Goal: Task Accomplishment & Management: Complete application form

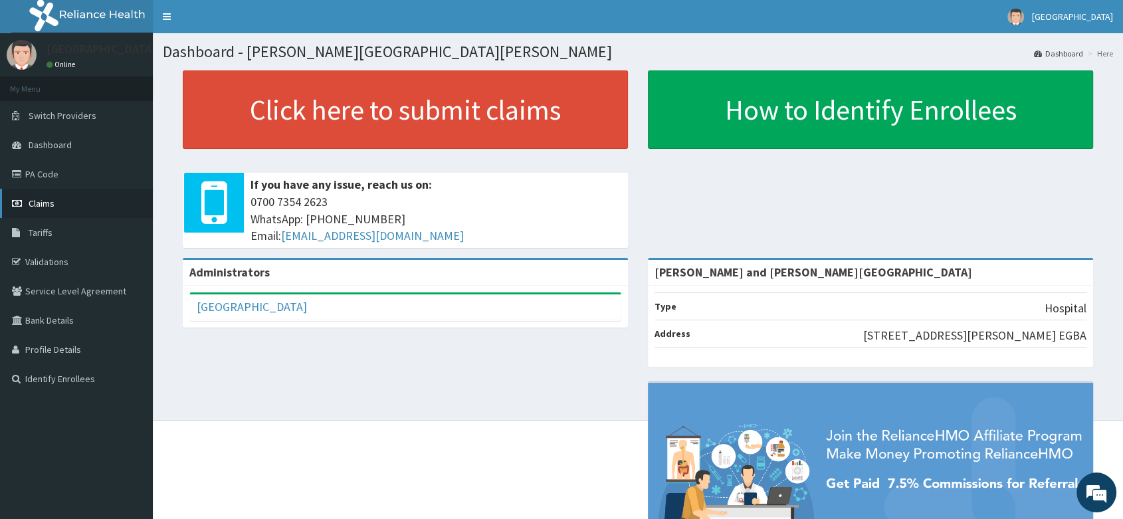
click at [43, 201] on span "Claims" at bounding box center [42, 203] width 26 height 12
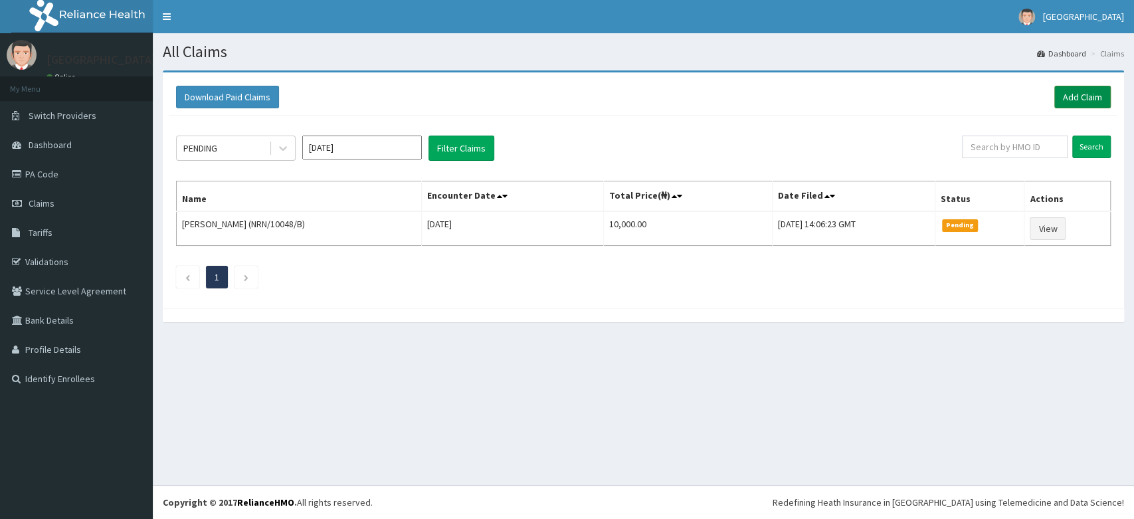
click at [1072, 102] on link "Add Claim" at bounding box center [1082, 97] width 56 height 23
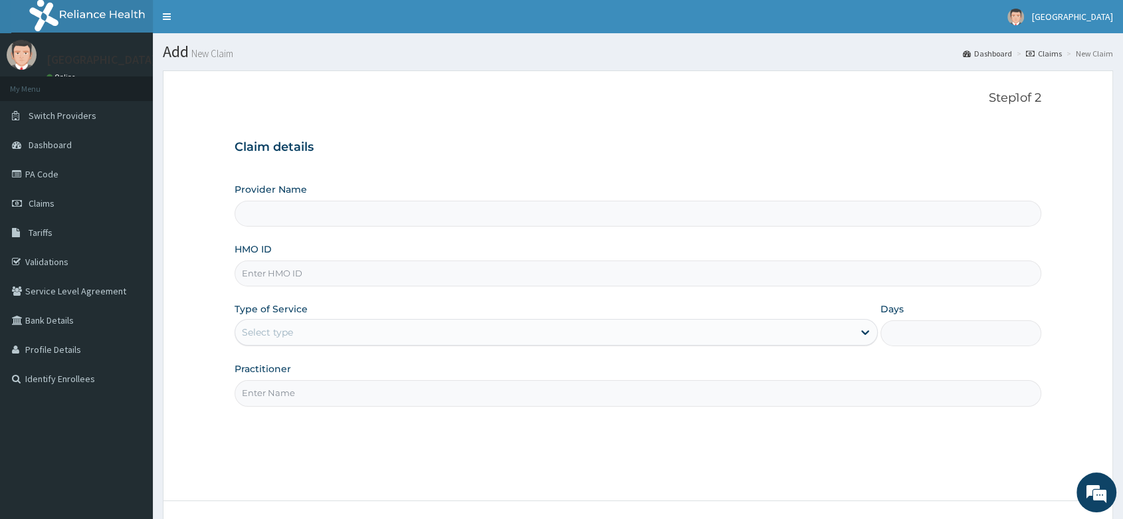
paste input "CIP/10046/B"
type input "Peter and Grace Medical centre"
click at [282, 276] on input "CIP/10046/B" at bounding box center [637, 273] width 806 height 26
type input "CIP/10046/B"
click at [260, 341] on div "Select type" at bounding box center [544, 332] width 618 height 21
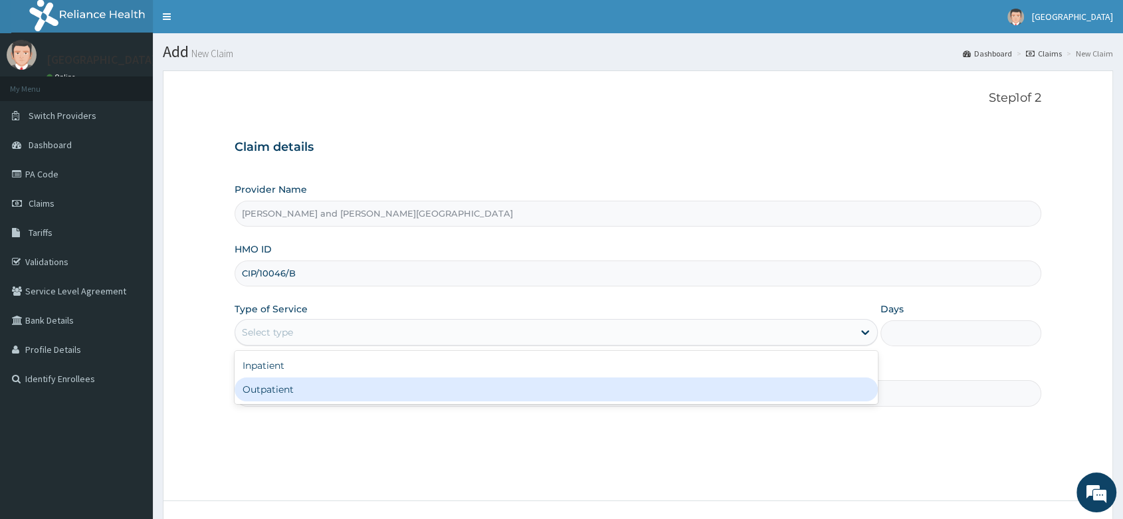
click at [268, 396] on div "Outpatient" at bounding box center [555, 389] width 643 height 24
type input "1"
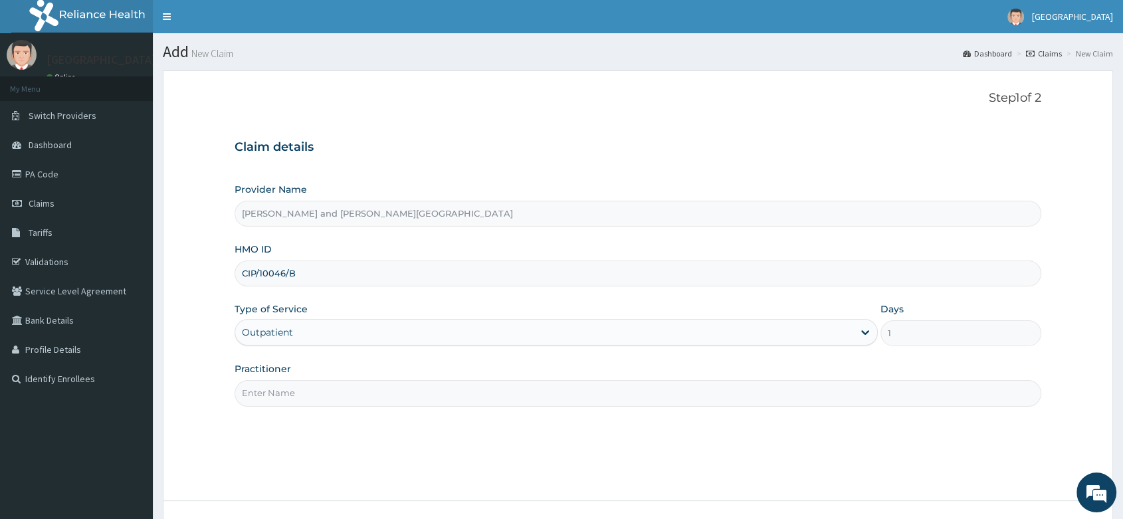
click at [287, 406] on div "Step 1 of 2 Claim details Provider Name Peter and Grace Medical centre HMO ID C…" at bounding box center [637, 285] width 806 height 389
click at [313, 383] on input "Practitioner" at bounding box center [637, 393] width 806 height 26
type input "[PERSON_NAME]"
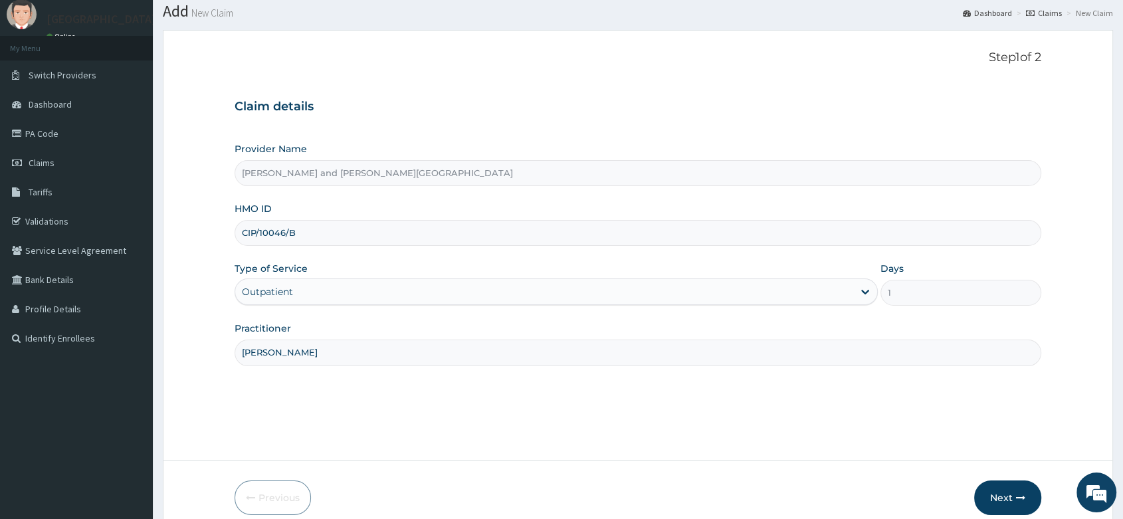
scroll to position [101, 0]
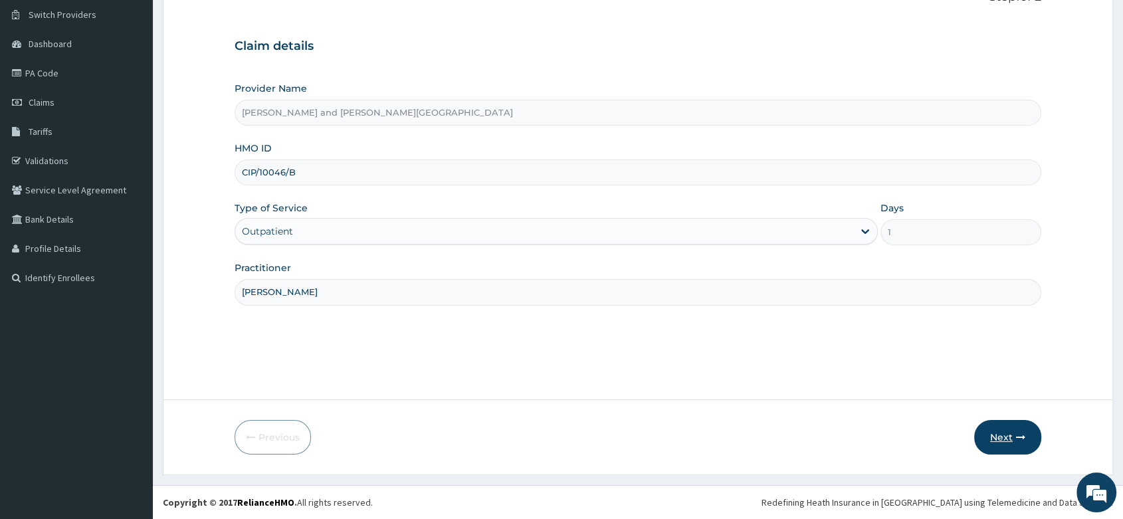
click at [1004, 429] on button "Next" at bounding box center [1007, 437] width 67 height 35
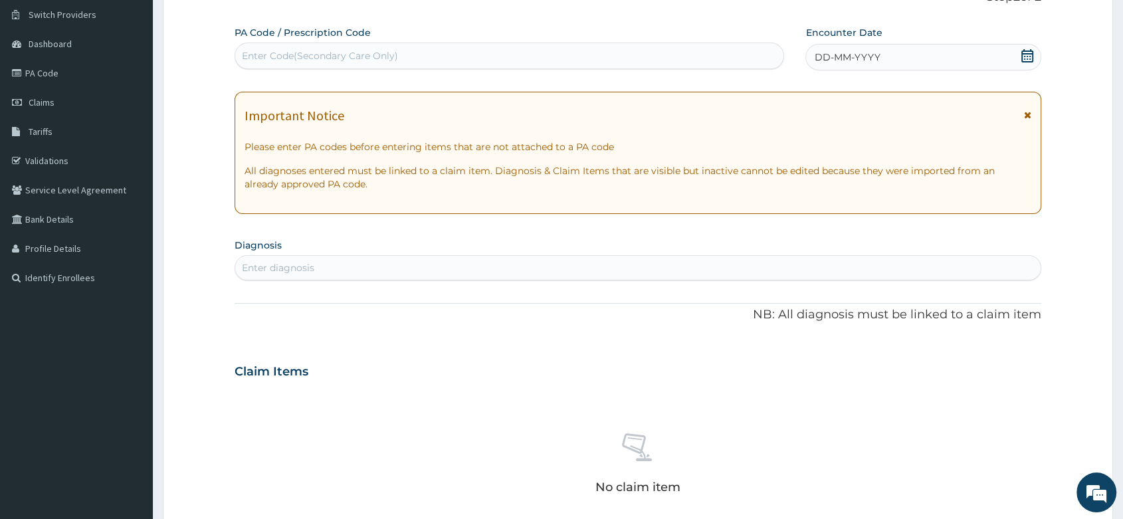
scroll to position [0, 0]
click at [1026, 56] on icon at bounding box center [1027, 55] width 12 height 13
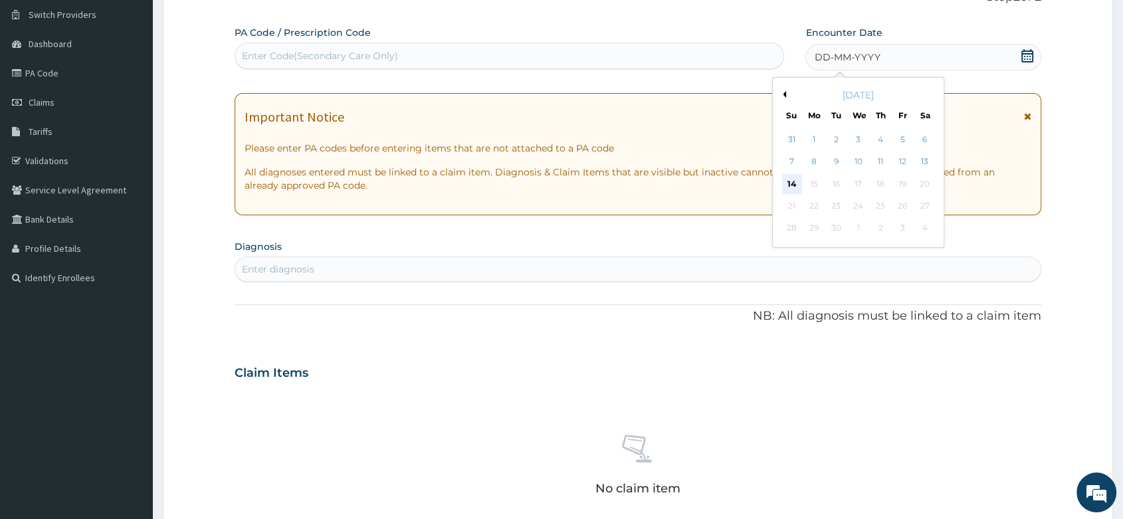
click at [793, 181] on div "14" at bounding box center [792, 184] width 20 height 20
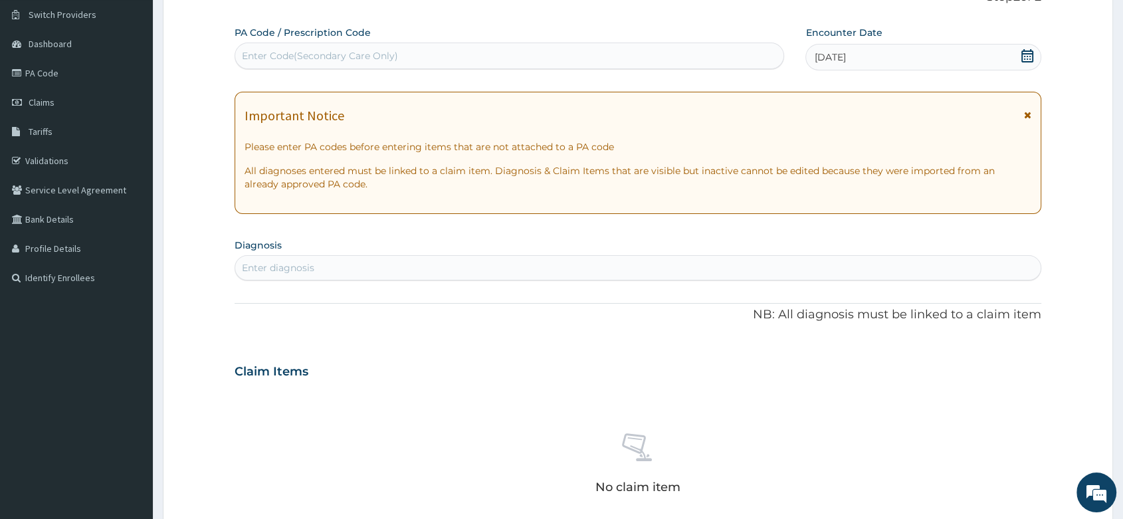
click at [269, 268] on div "Enter diagnosis" at bounding box center [278, 267] width 72 height 13
type input "MALA"
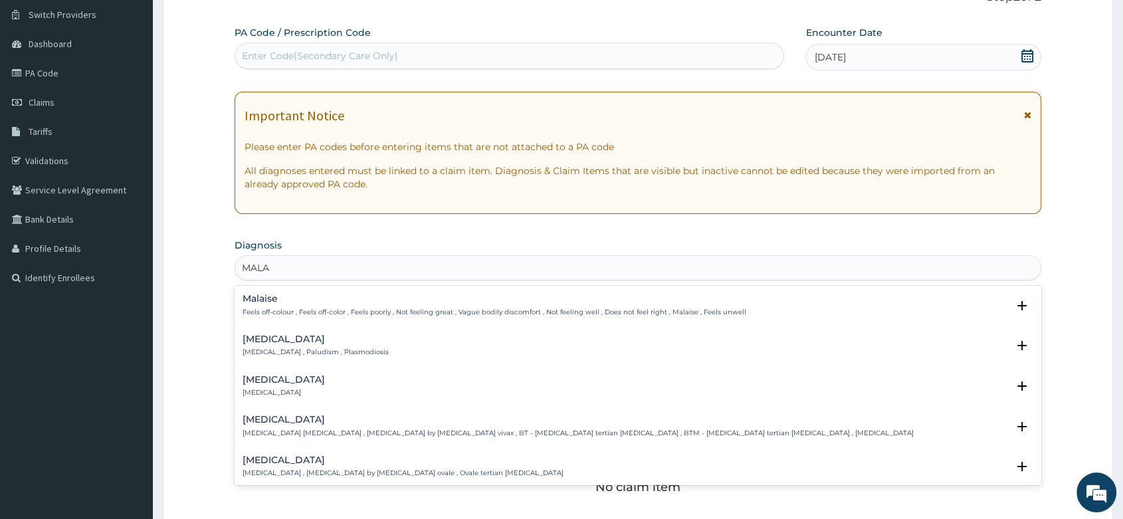
click at [287, 351] on p "[MEDICAL_DATA] , Paludism , Plasmodiosis" at bounding box center [315, 351] width 146 height 9
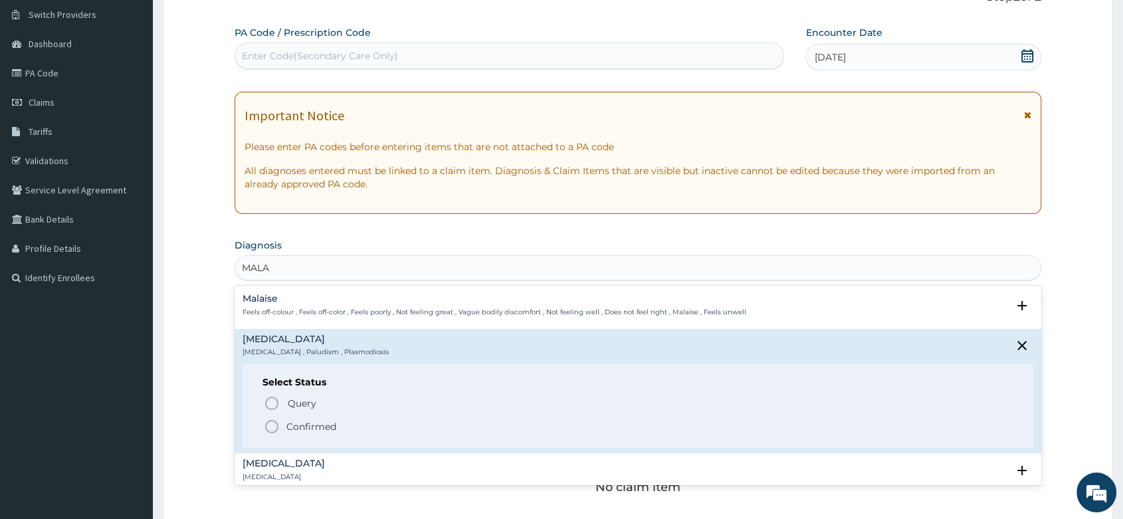
click at [266, 424] on circle "status option filled" at bounding box center [272, 427] width 12 height 12
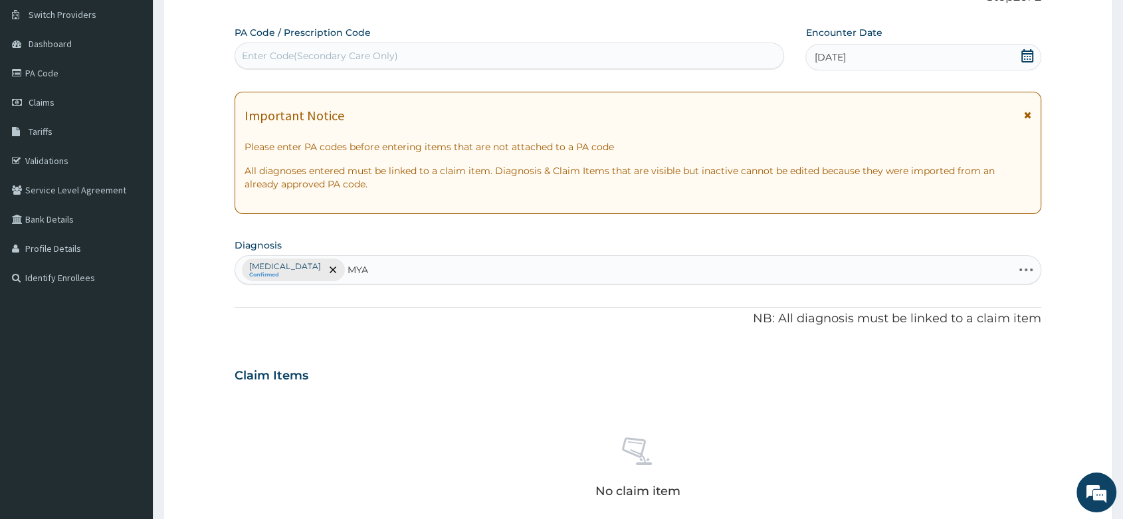
type input "MYAL"
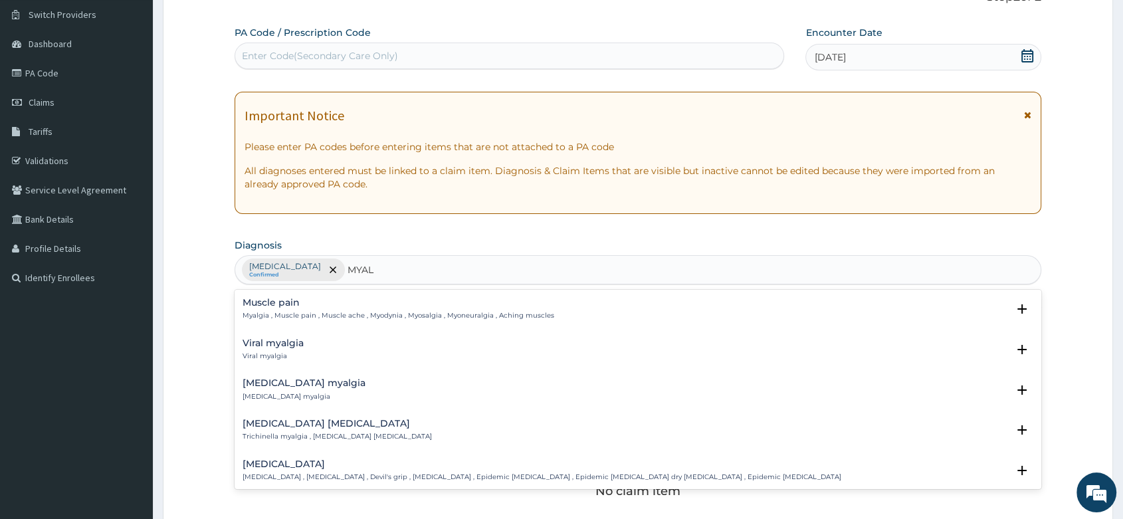
click at [304, 298] on h4 "Muscle pain" at bounding box center [398, 303] width 312 height 10
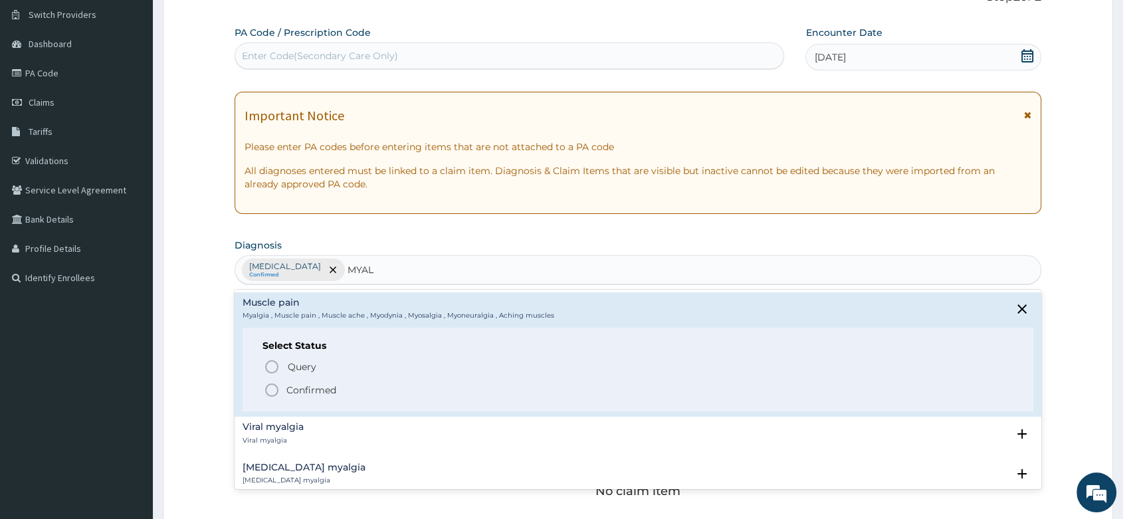
click at [272, 392] on icon "status option filled" at bounding box center [272, 390] width 16 height 16
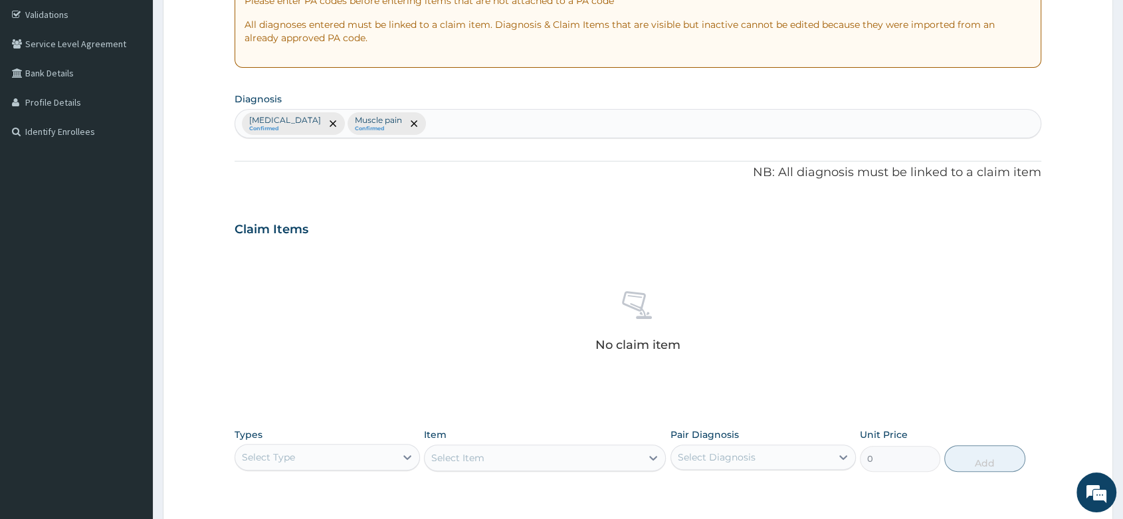
scroll to position [248, 0]
click at [405, 449] on icon at bounding box center [407, 455] width 13 height 13
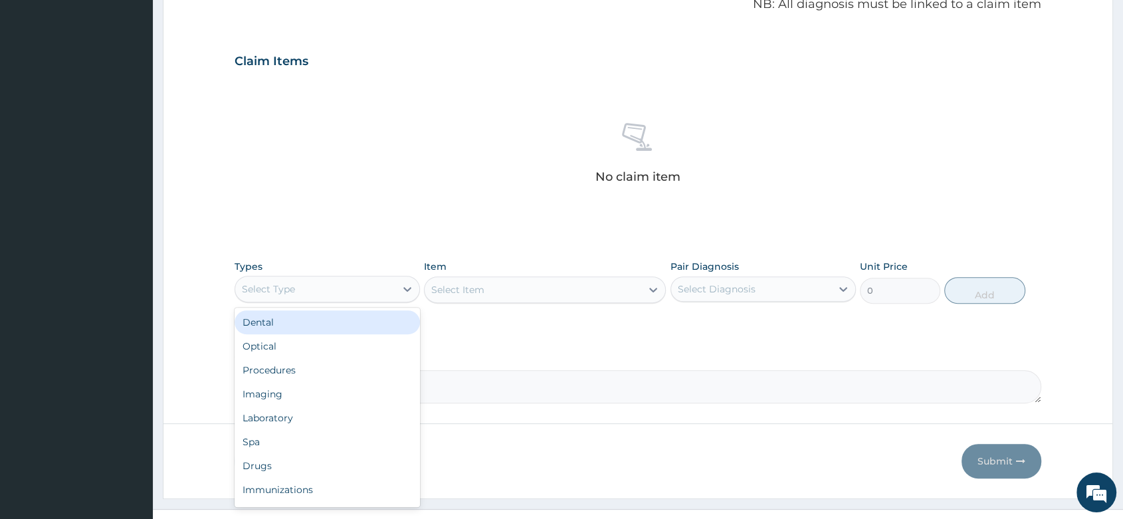
scroll to position [438, 0]
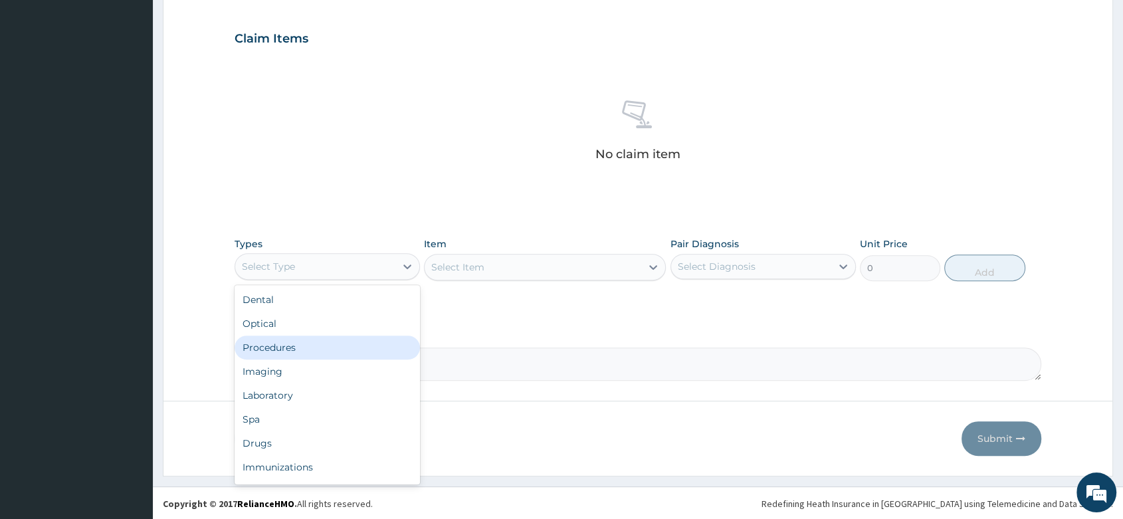
click at [320, 341] on div "Procedures" at bounding box center [326, 347] width 185 height 24
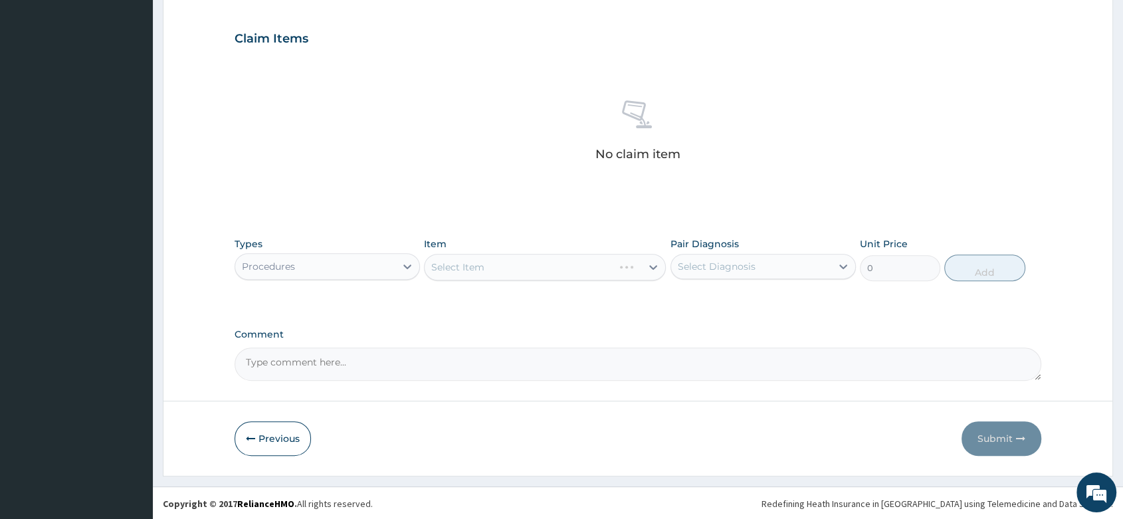
click at [484, 274] on div "Select Item" at bounding box center [545, 267] width 242 height 27
click at [457, 268] on div "Select Item" at bounding box center [545, 267] width 242 height 27
click at [500, 260] on div "Select Item" at bounding box center [545, 267] width 242 height 27
click at [481, 266] on div "Select Item" at bounding box center [457, 266] width 53 height 13
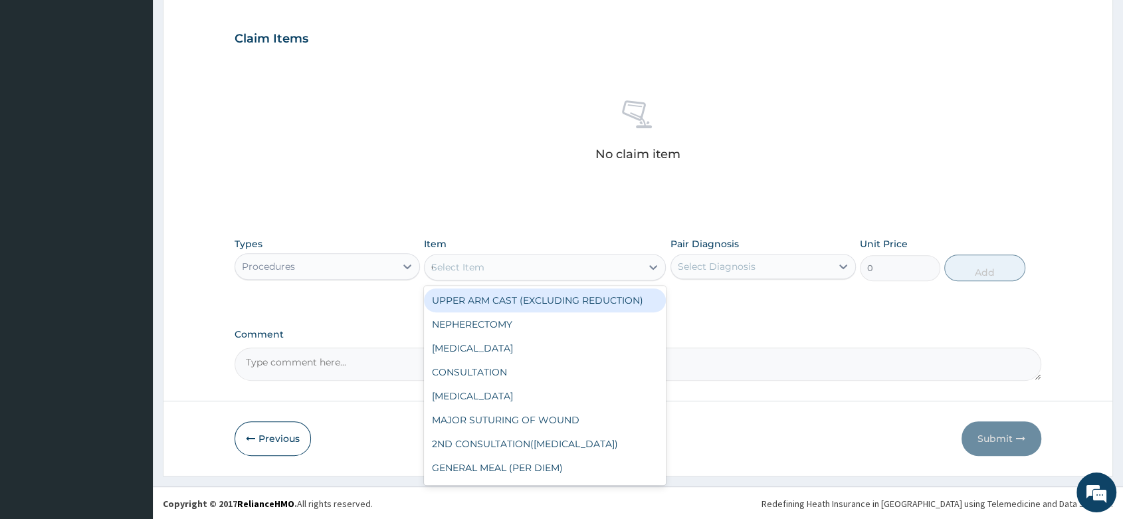
type input "GP"
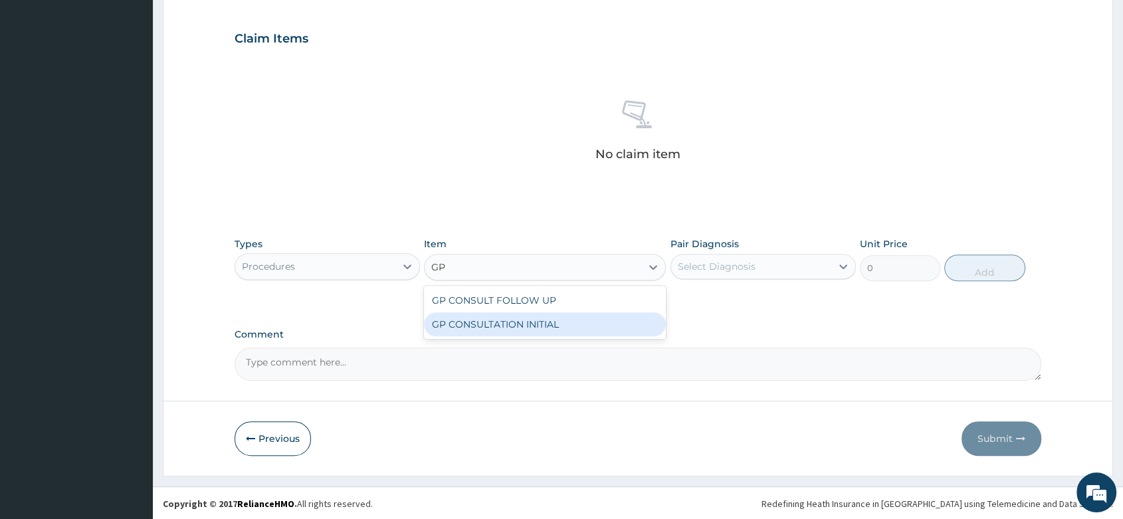
click at [563, 316] on div "GP CONSULTATION INITIAL" at bounding box center [545, 324] width 242 height 24
type input "2000"
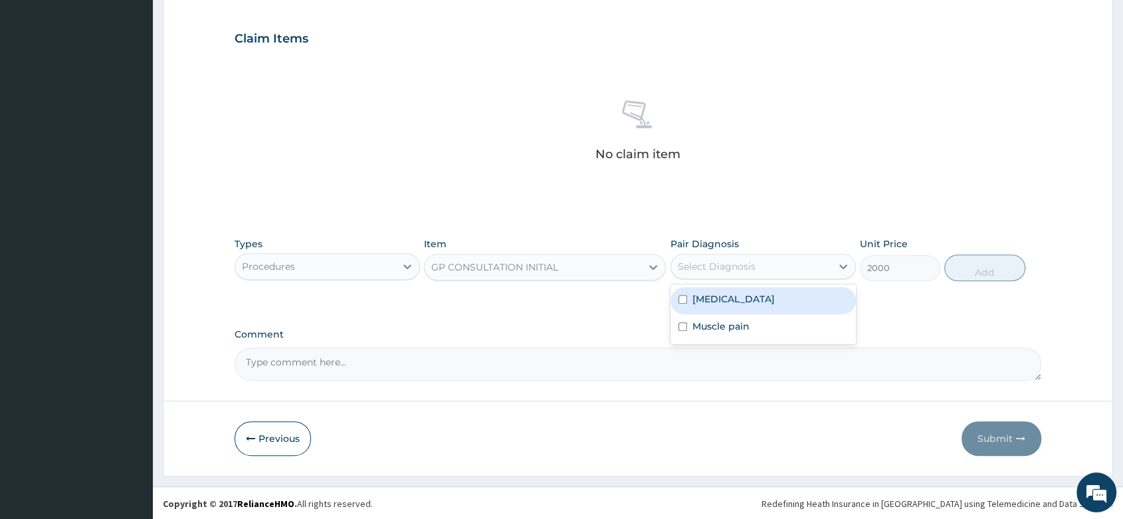
click at [794, 264] on div "Select Diagnosis" at bounding box center [751, 266] width 160 height 21
click at [759, 295] on div "Malaria" at bounding box center [762, 300] width 185 height 27
checkbox input "true"
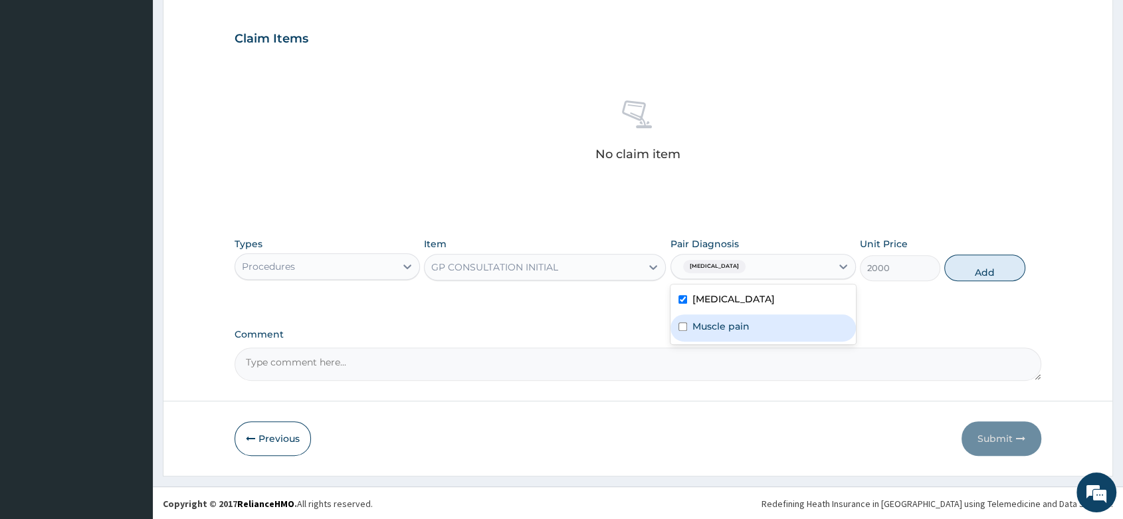
click at [759, 318] on div "Muscle pain" at bounding box center [762, 327] width 185 height 27
checkbox input "true"
click at [996, 261] on button "Add" at bounding box center [984, 267] width 80 height 27
type input "0"
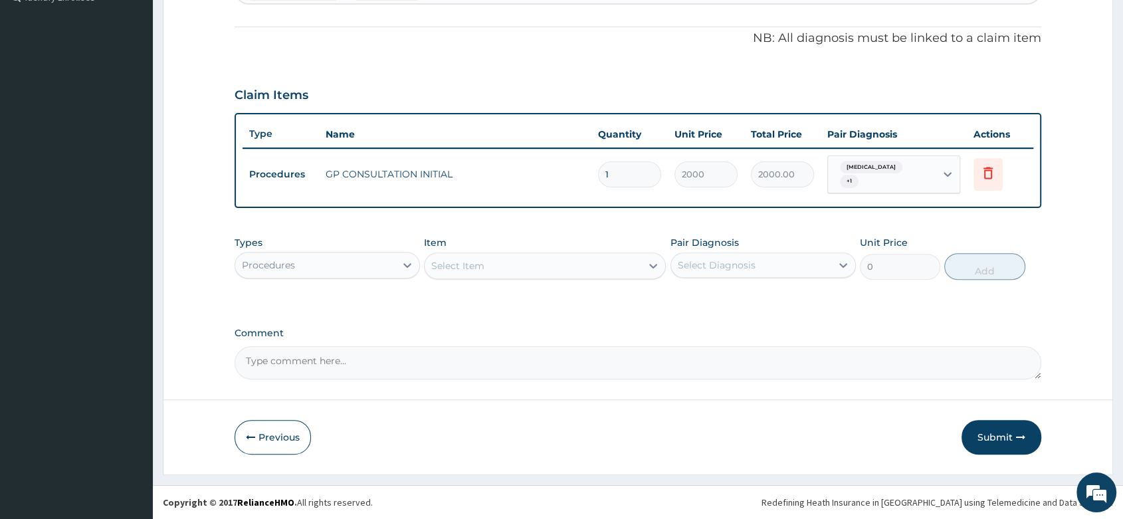
scroll to position [375, 0]
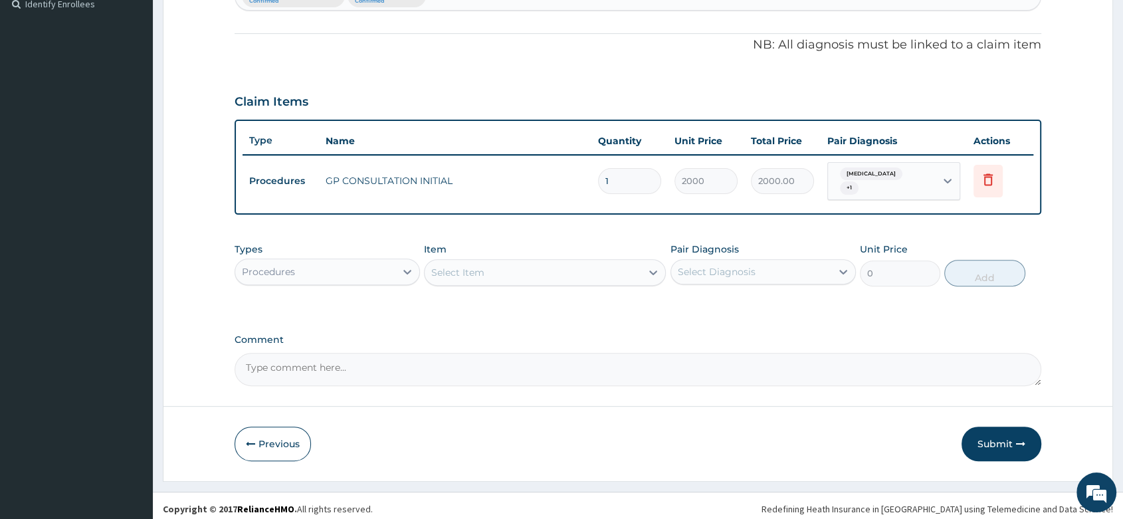
click at [464, 266] on div "Select Item" at bounding box center [457, 272] width 53 height 13
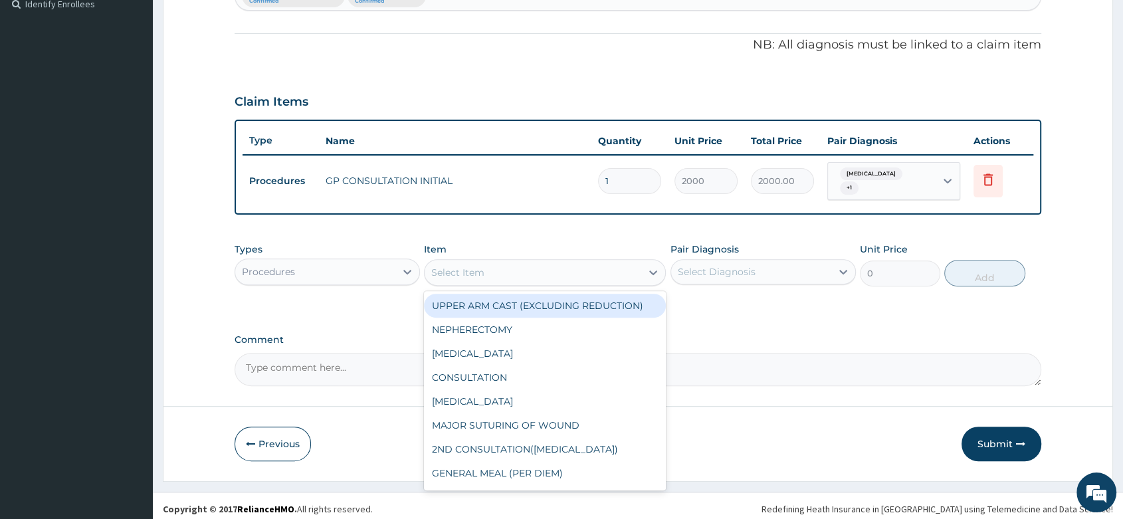
click at [338, 267] on div "Procedures" at bounding box center [315, 271] width 160 height 21
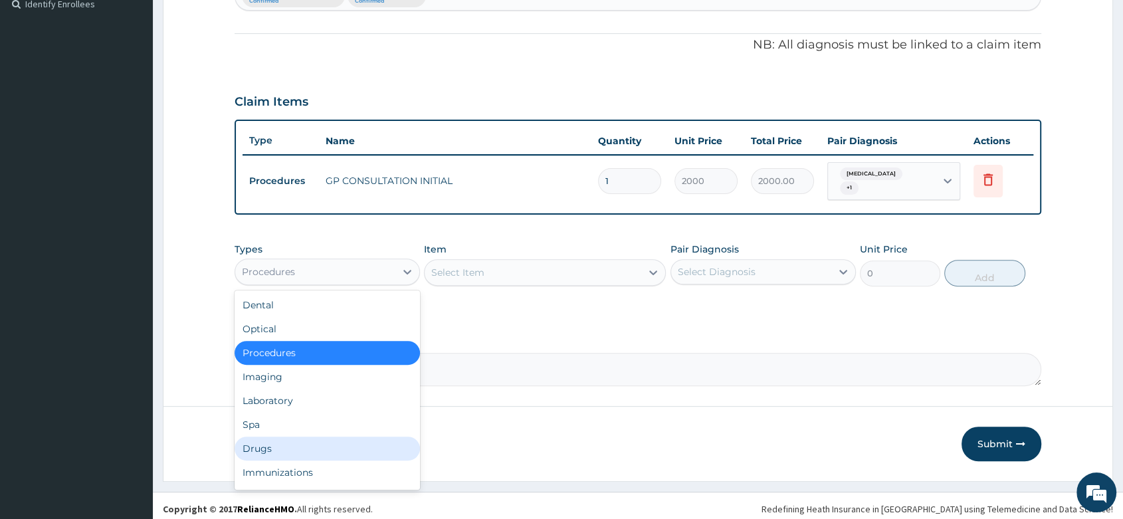
click at [270, 438] on div "Drugs" at bounding box center [326, 448] width 185 height 24
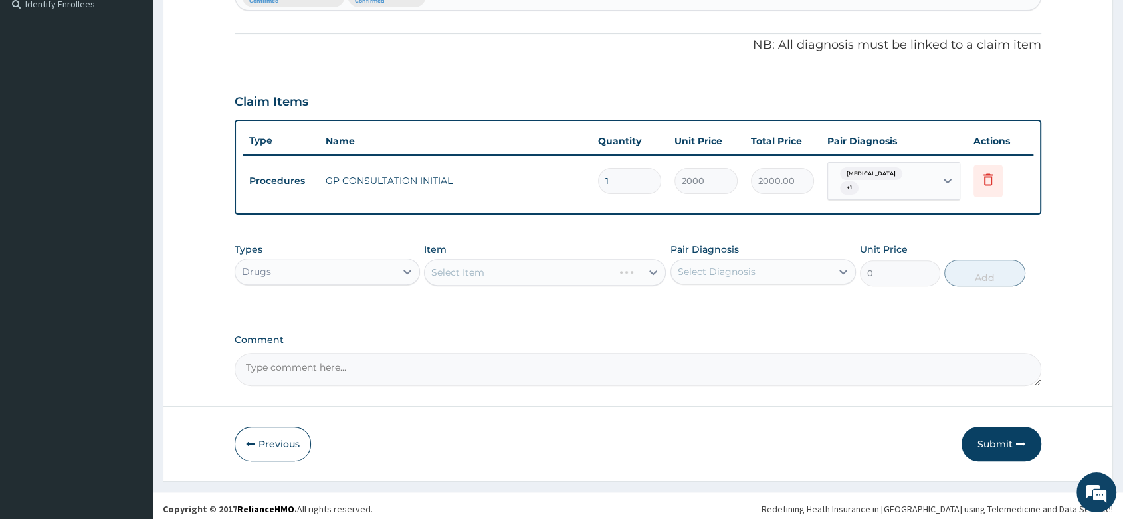
click at [477, 269] on div "Select Item" at bounding box center [545, 272] width 242 height 27
click at [501, 267] on div "Select Item" at bounding box center [545, 272] width 242 height 27
click at [464, 266] on div "Select Item" at bounding box center [545, 272] width 242 height 27
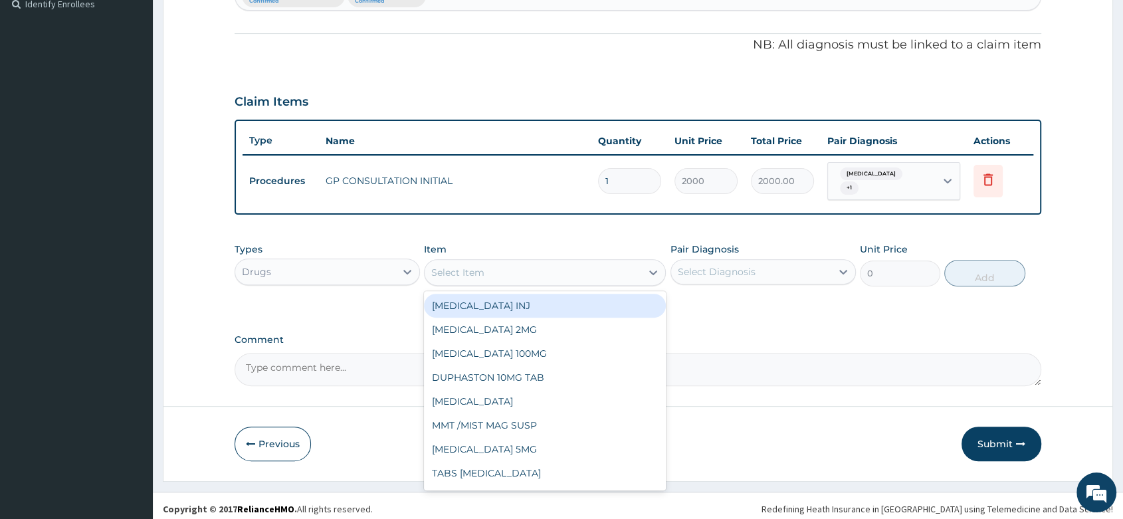
click at [454, 262] on div "Select Item" at bounding box center [532, 272] width 217 height 21
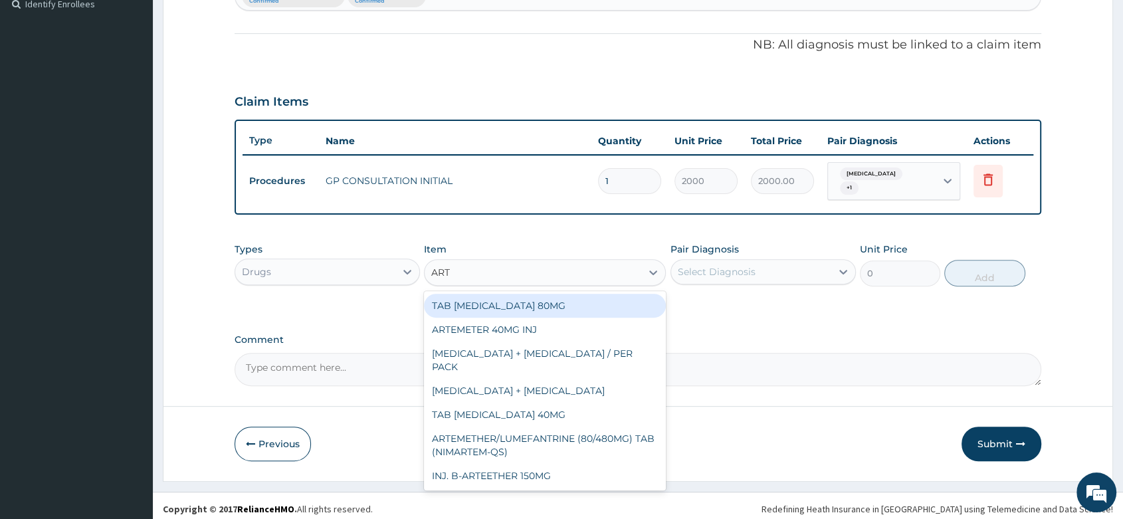
type input "ARTE"
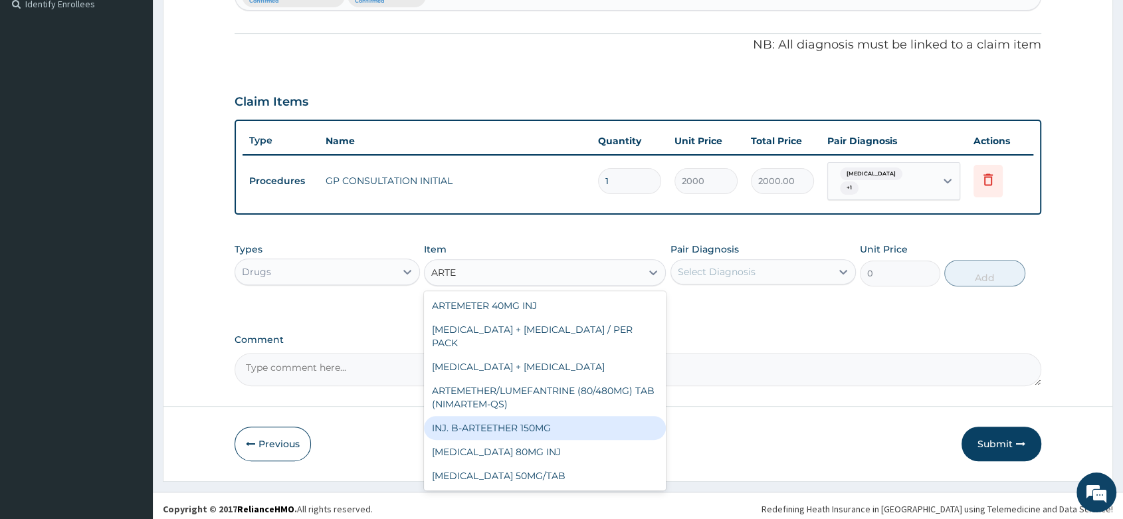
scroll to position [204, 0]
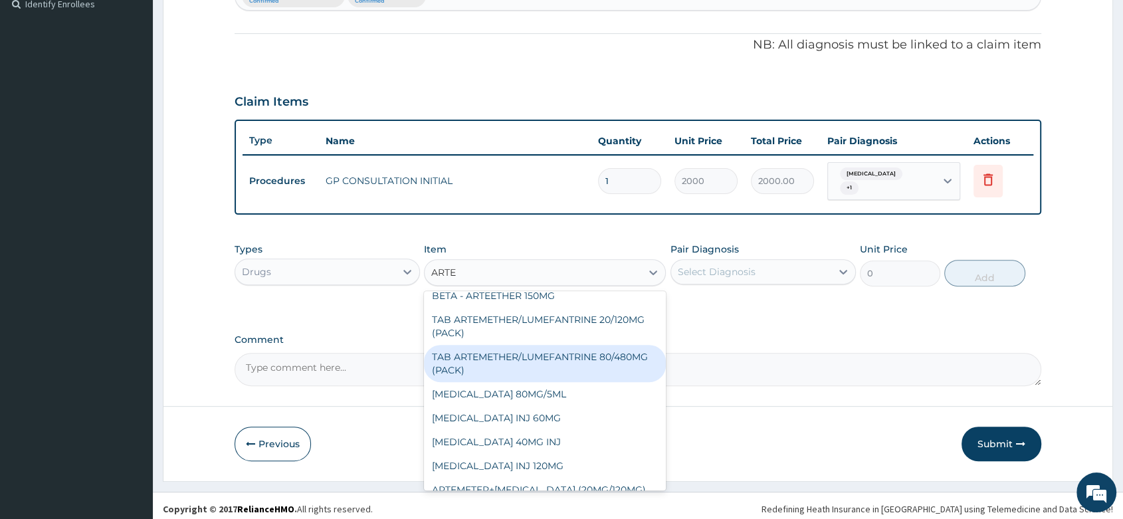
click at [510, 351] on div "TAB ARTEMETHER/LUMEFANTRINE 80/480MG (PACK)" at bounding box center [545, 363] width 242 height 37
type input "1600"
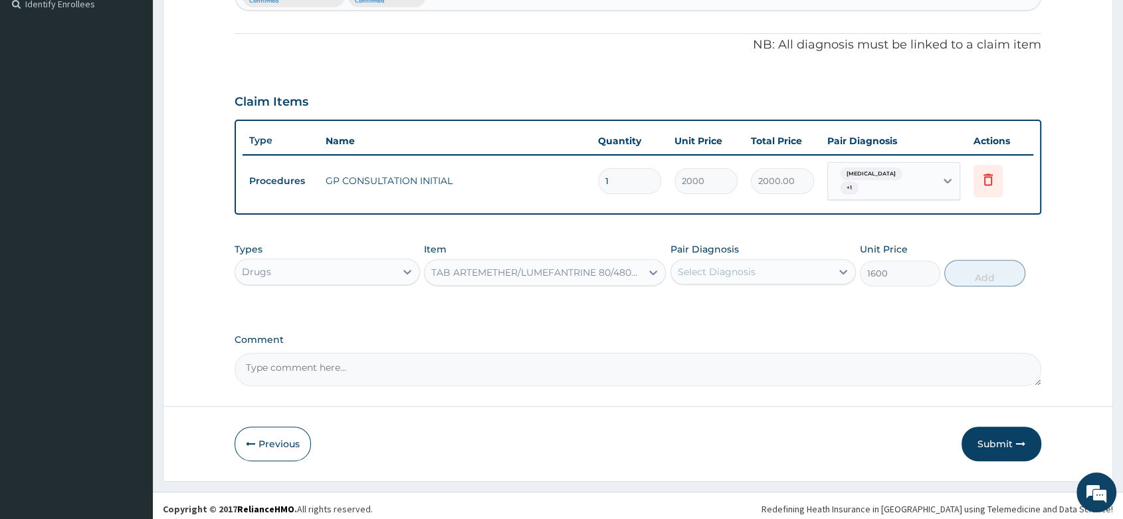
click at [747, 265] on div "Select Diagnosis" at bounding box center [717, 271] width 78 height 13
click at [744, 298] on div "Malaria" at bounding box center [762, 305] width 185 height 27
checkbox input "true"
drag, startPoint x: 990, startPoint y: 270, endPoint x: 798, endPoint y: 325, distance: 200.2
click at [977, 276] on button "Add" at bounding box center [984, 273] width 80 height 27
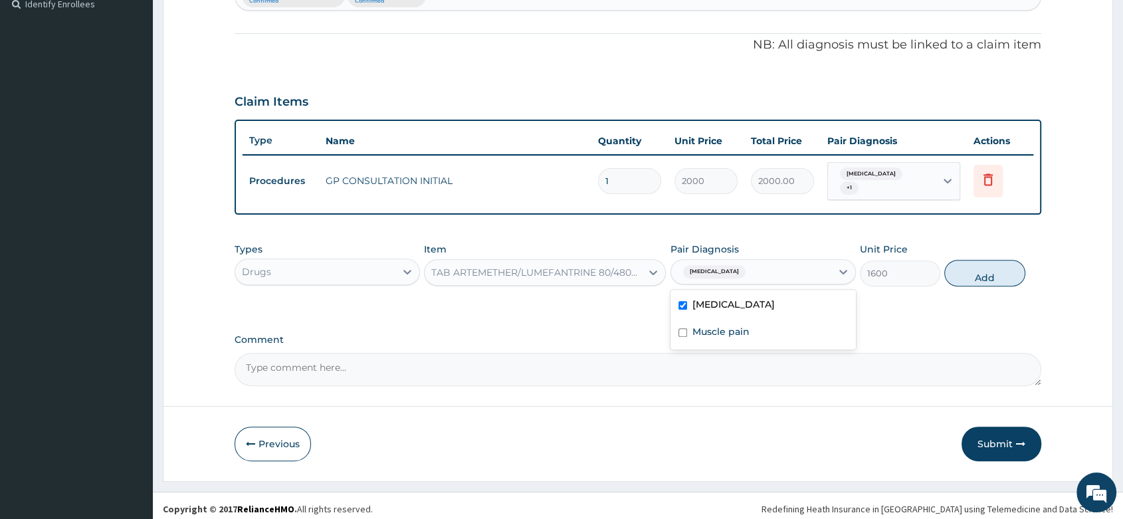
type input "0"
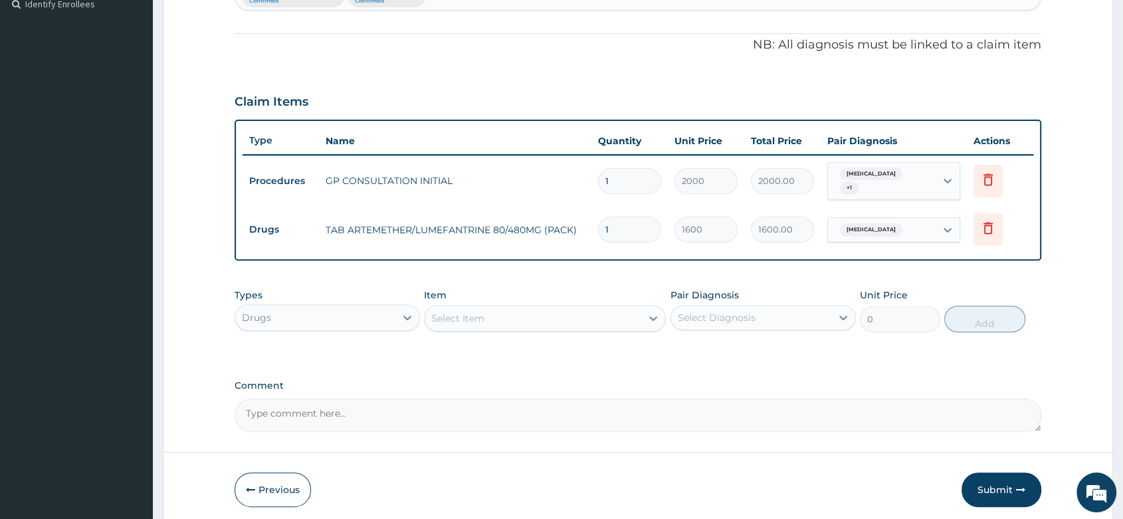
click at [480, 314] on div "Select Item" at bounding box center [457, 318] width 53 height 13
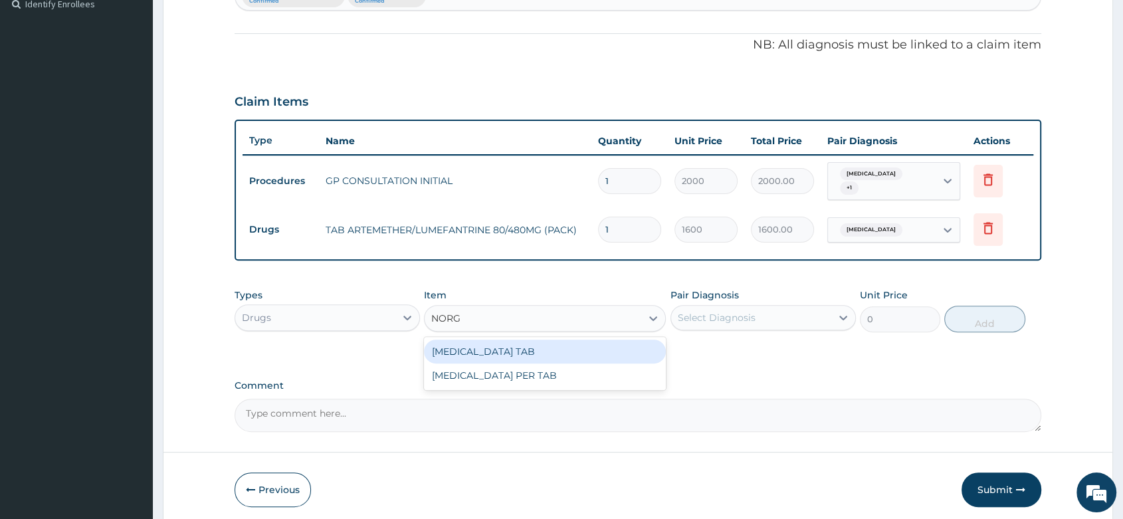
type input "NORGE"
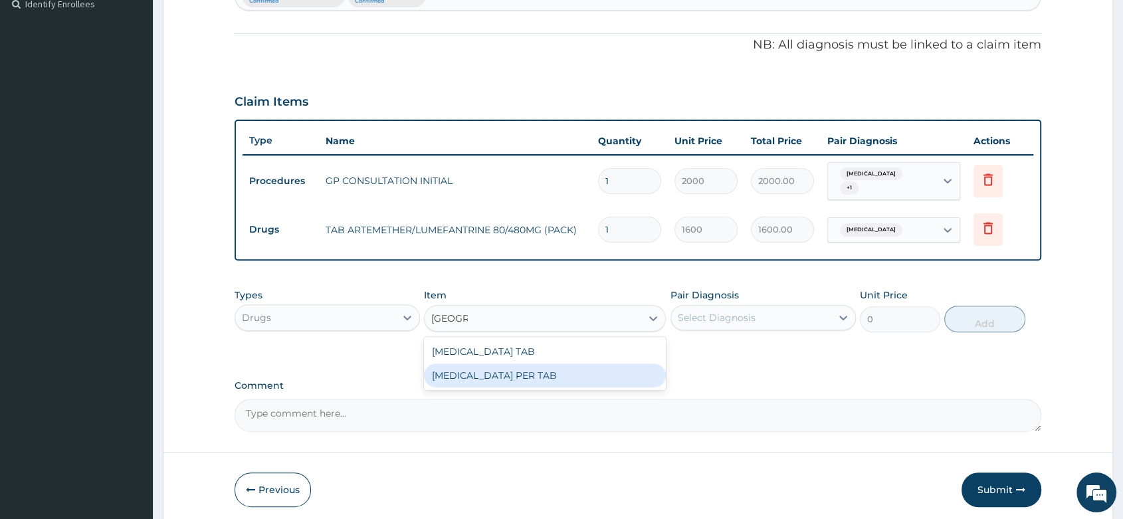
click at [502, 371] on div "NORGESIC PER TAB" at bounding box center [545, 375] width 242 height 24
type input "20"
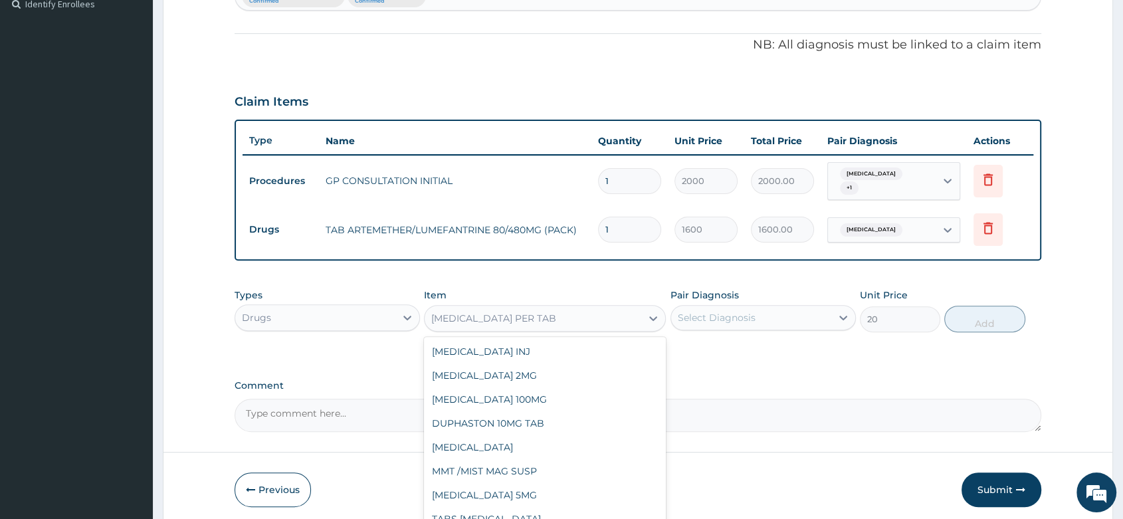
click at [498, 318] on div "NORGESIC PER TAB" at bounding box center [493, 318] width 125 height 13
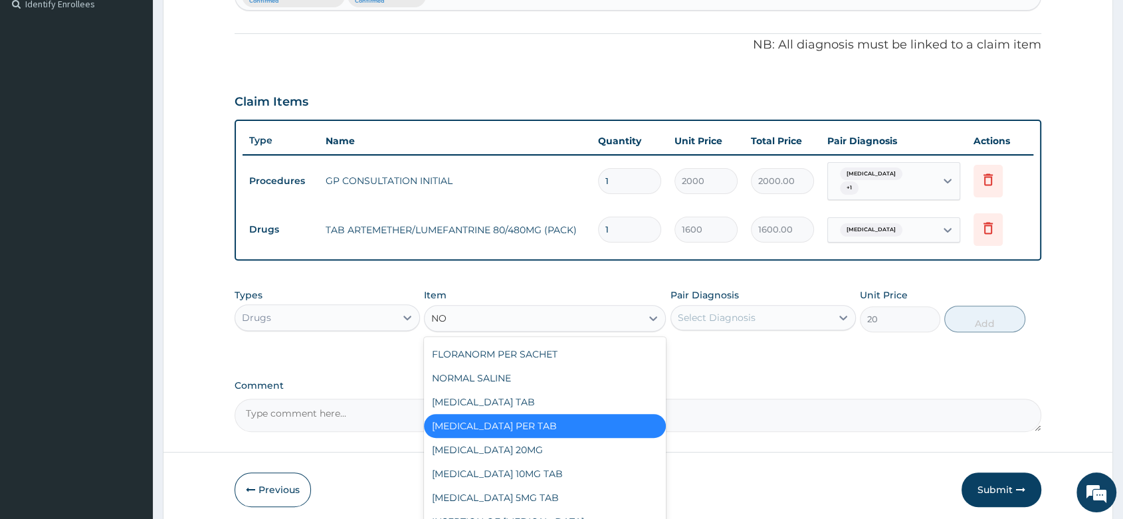
scroll to position [0, 0]
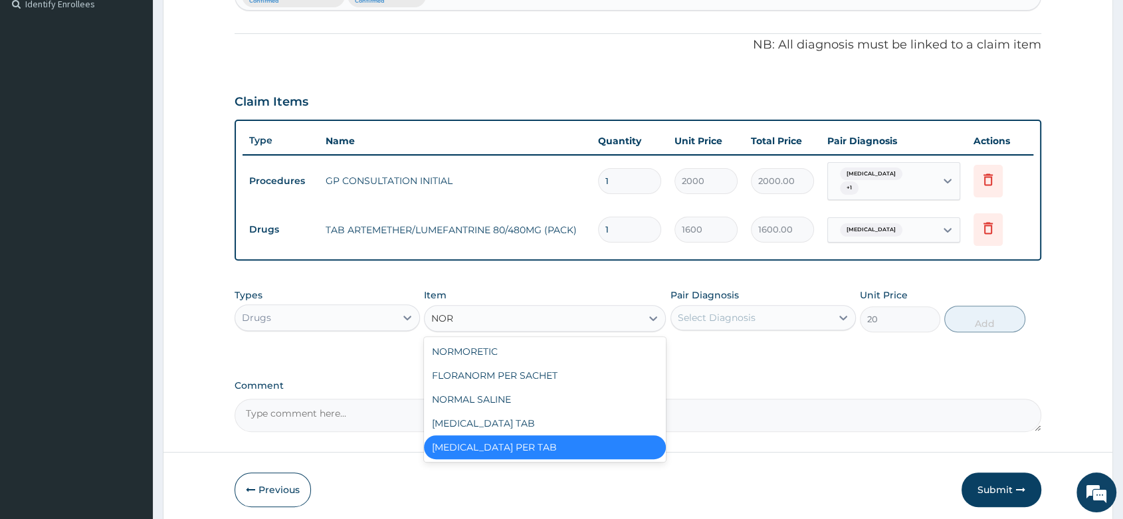
type input "NORG"
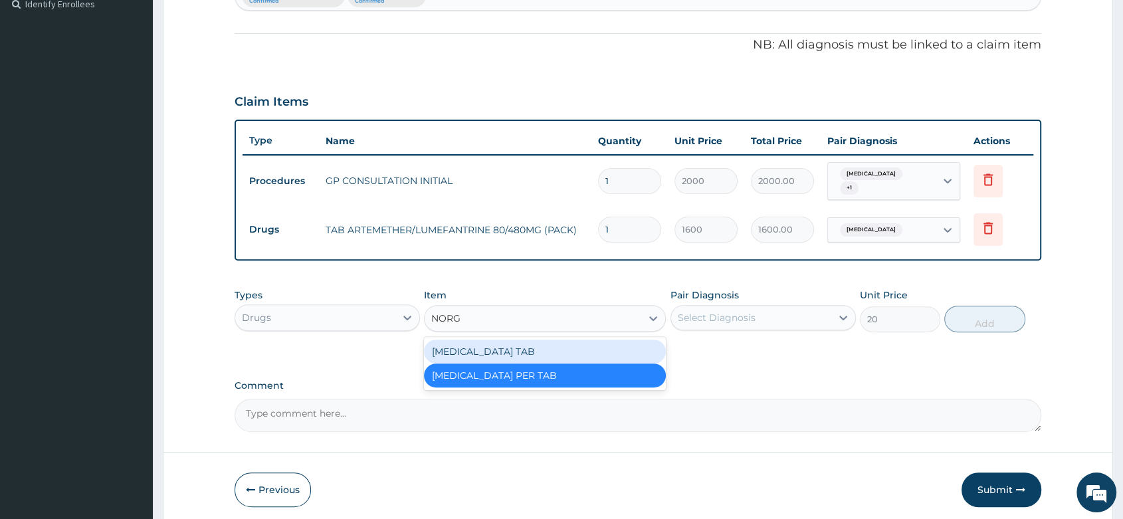
click at [496, 339] on div "NORGESIC TAB" at bounding box center [545, 351] width 242 height 24
type input "60"
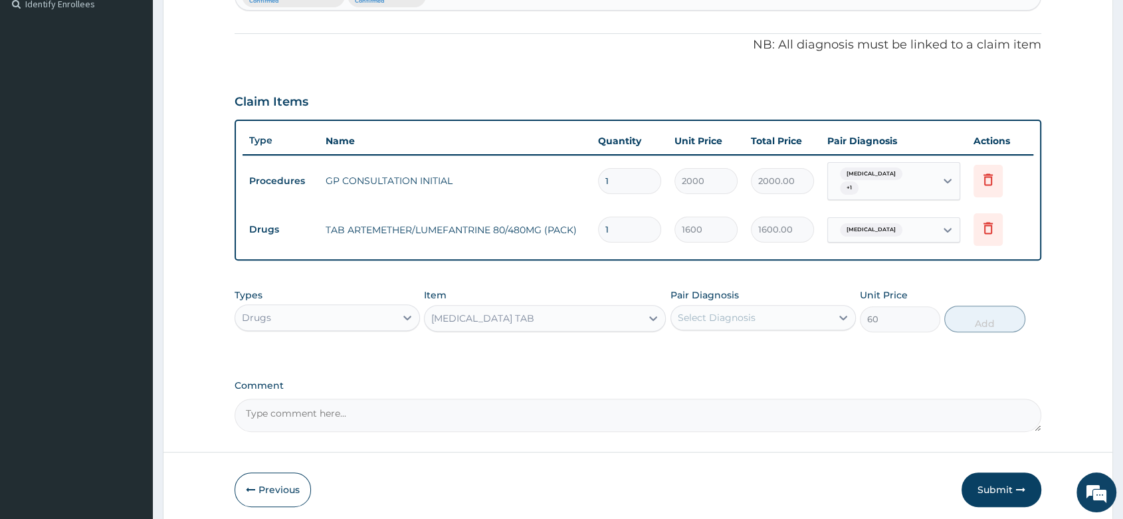
click at [688, 307] on div "Select Diagnosis" at bounding box center [751, 317] width 160 height 21
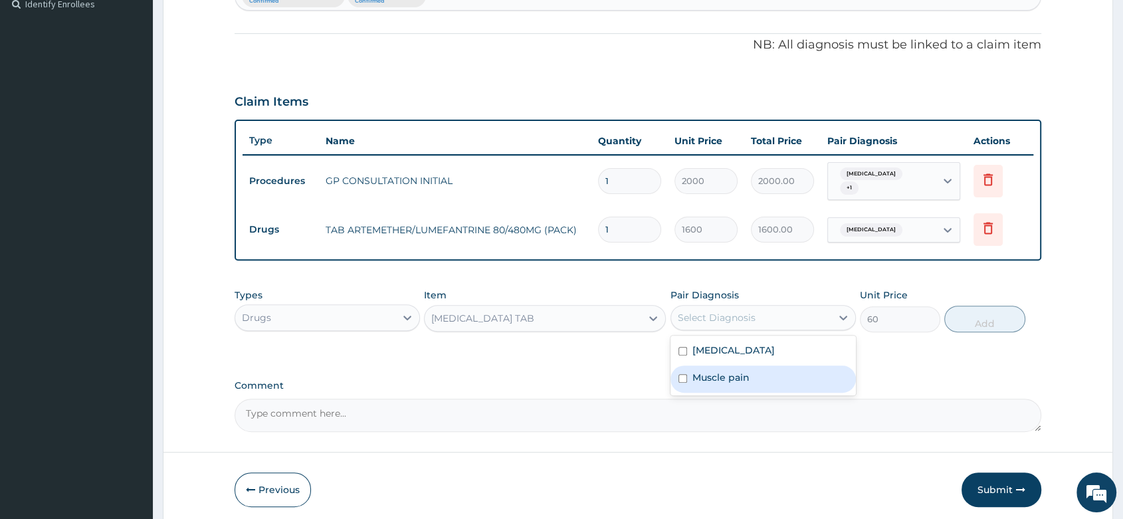
click at [725, 376] on label "Muscle pain" at bounding box center [720, 377] width 57 height 13
checkbox input "true"
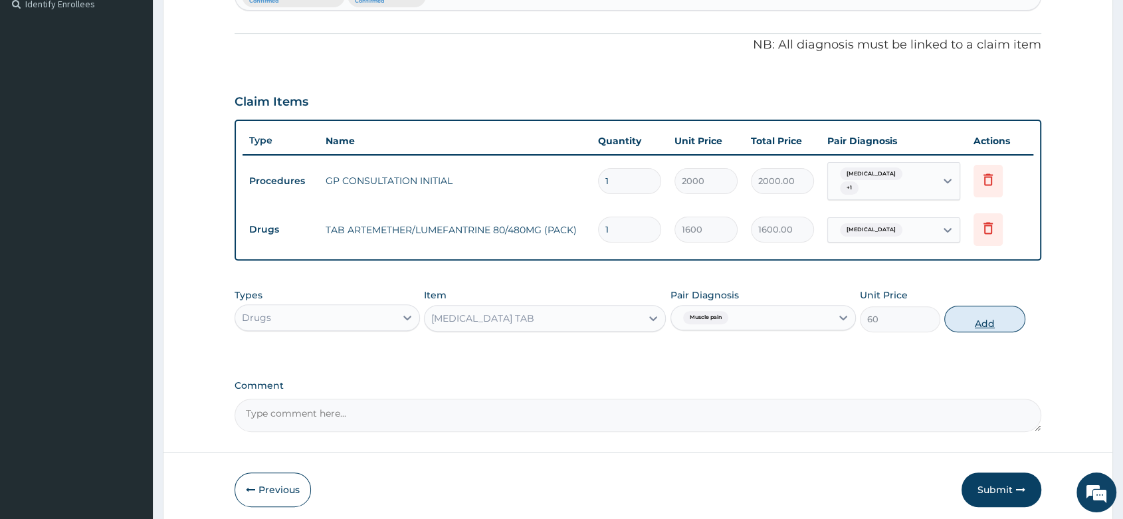
click at [998, 316] on button "Add" at bounding box center [984, 319] width 80 height 27
type input "0"
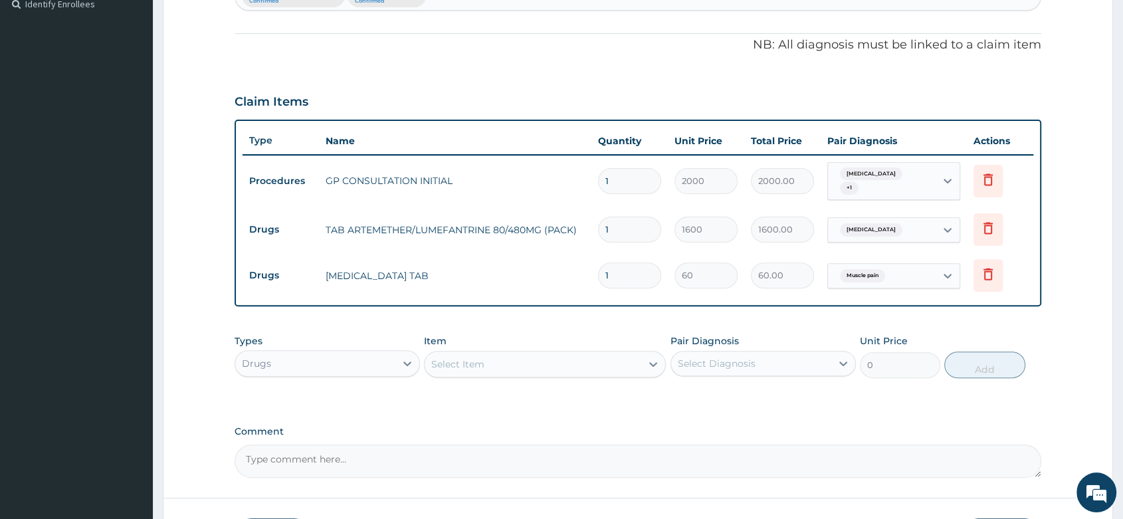
type input "0.00"
type input "2"
type input "120.00"
type input "20"
type input "1200.00"
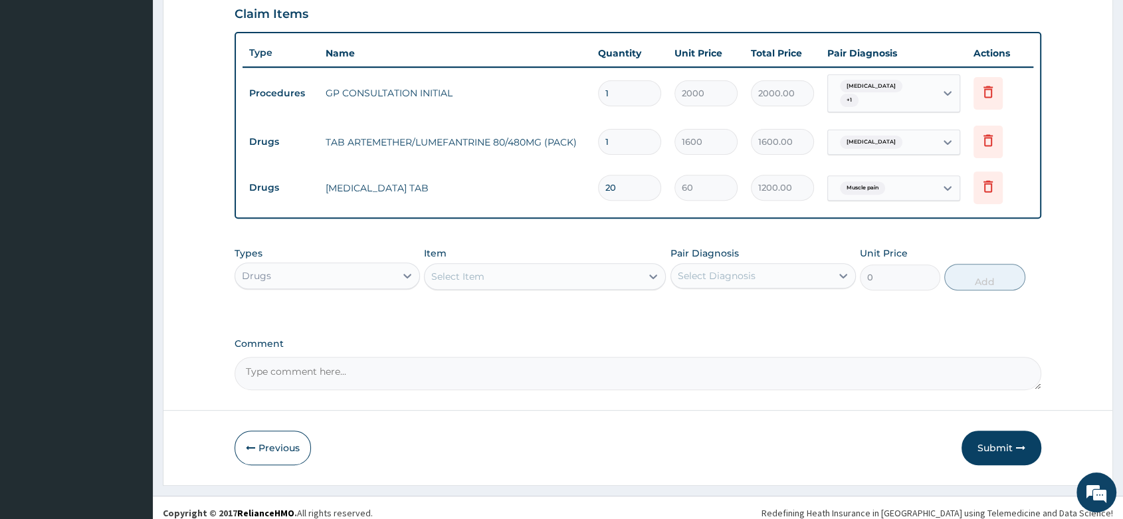
scroll to position [468, 0]
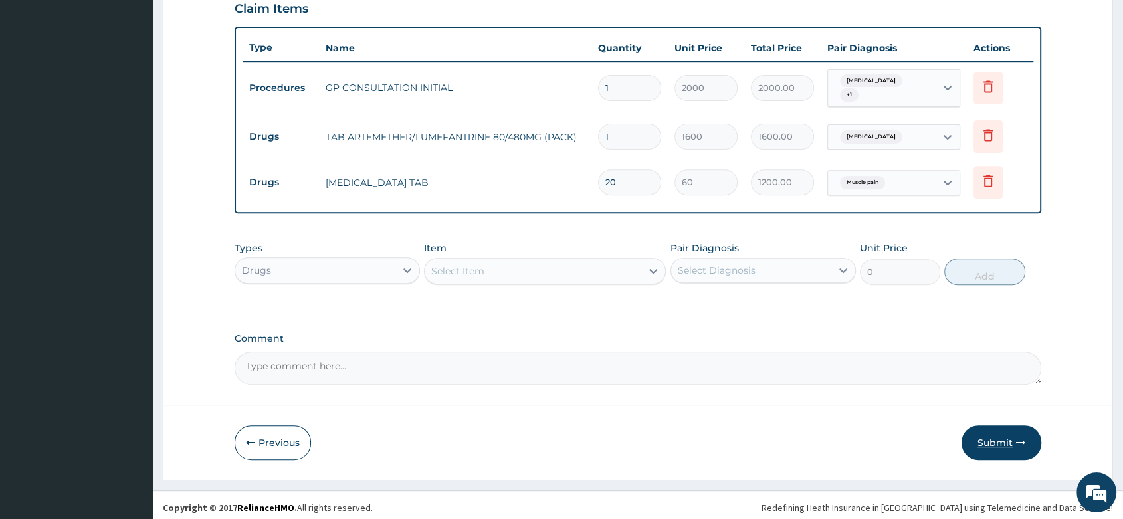
type input "20"
click at [1000, 432] on button "Submit" at bounding box center [1001, 442] width 80 height 35
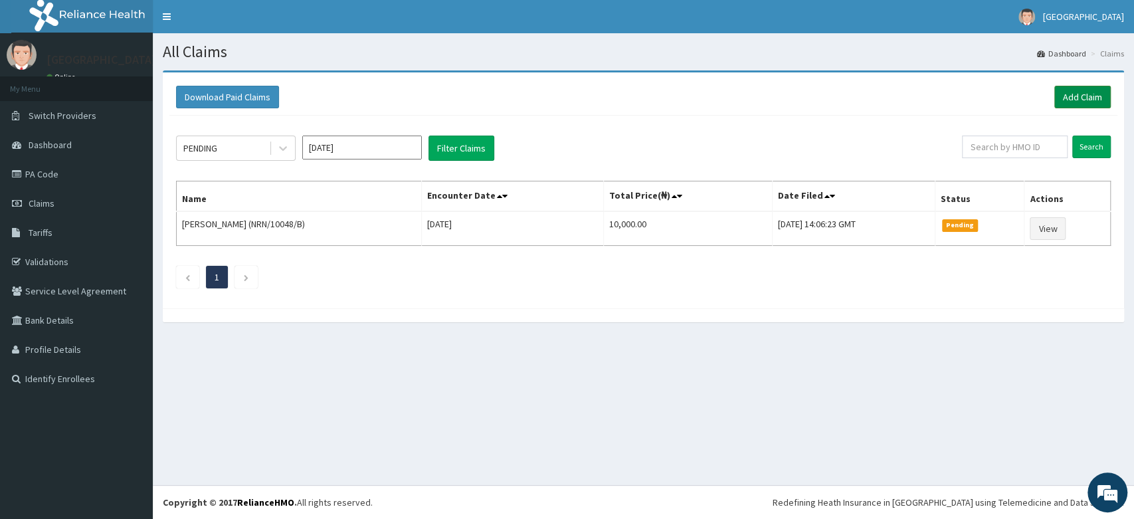
click at [1090, 88] on link "Add Claim" at bounding box center [1082, 97] width 56 height 23
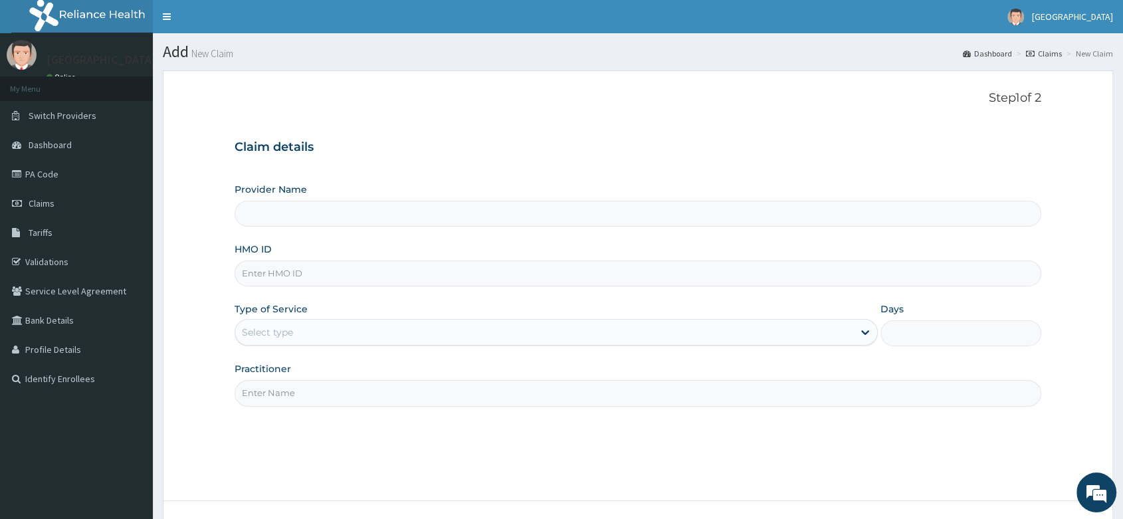
paste input "CIP/10046/E"
type input "CIP/10046/E"
type input "[PERSON_NAME] and [PERSON_NAME][GEOGRAPHIC_DATA]"
click at [282, 334] on div "Select type" at bounding box center [267, 332] width 51 height 13
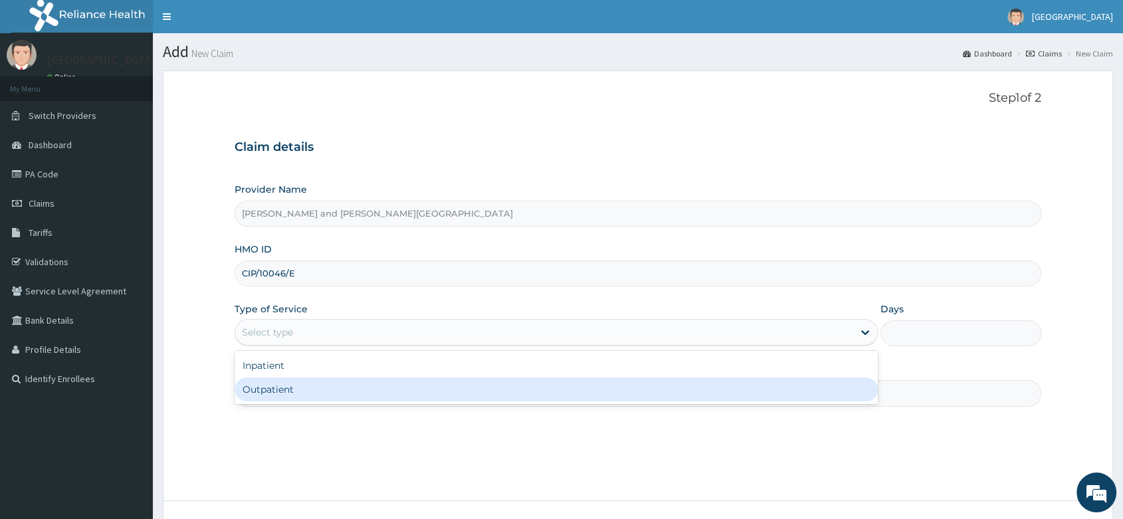
click at [272, 397] on div "Outpatient" at bounding box center [555, 389] width 643 height 24
type input "1"
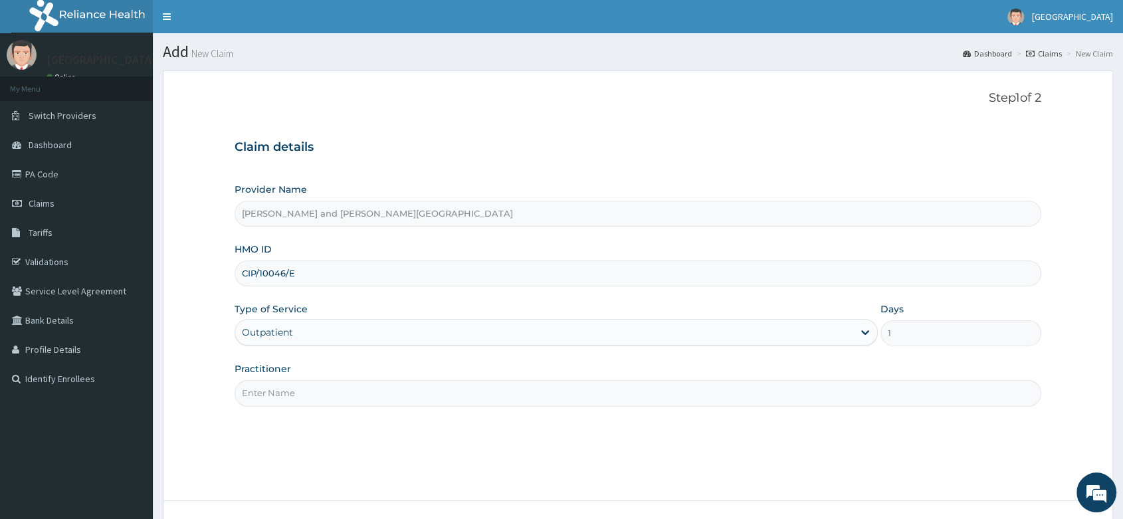
click at [271, 395] on input "Practitioner" at bounding box center [637, 393] width 806 height 26
click at [288, 401] on input "Practitioner" at bounding box center [637, 393] width 806 height 26
type input "DR YAKUBU DELE"
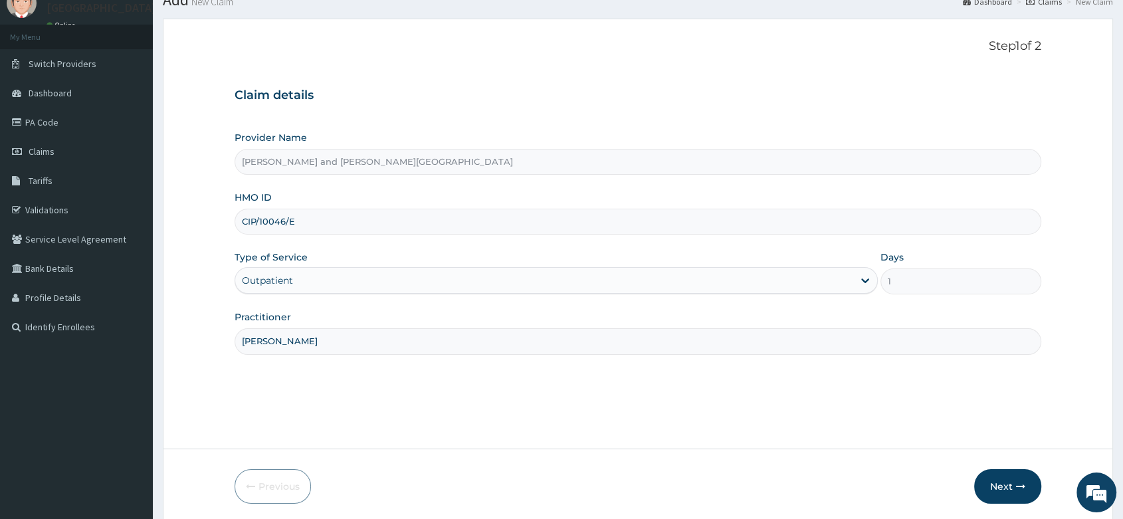
scroll to position [101, 0]
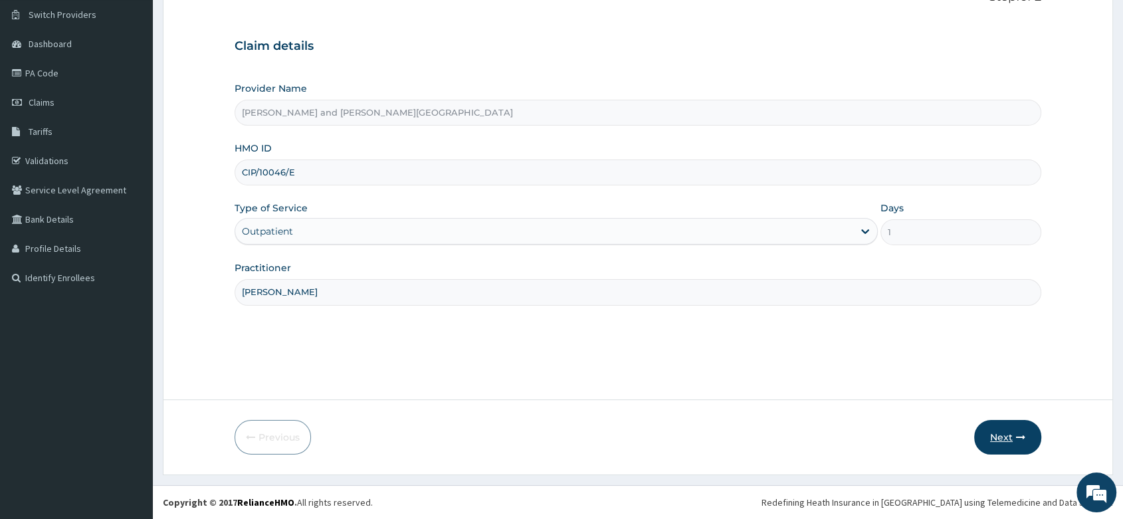
click at [999, 440] on button "Next" at bounding box center [1007, 437] width 67 height 35
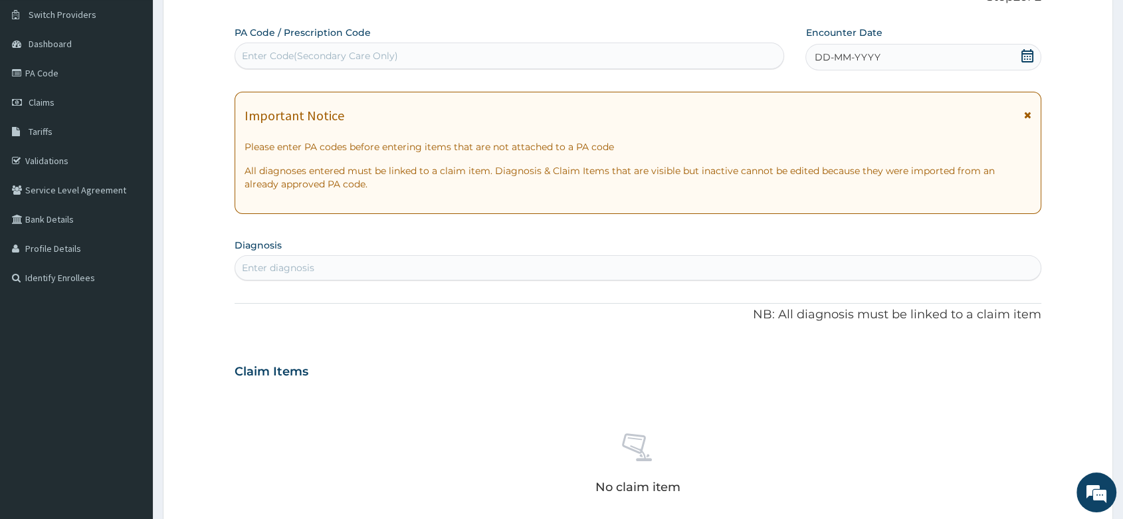
click at [1022, 52] on icon at bounding box center [1027, 55] width 12 height 13
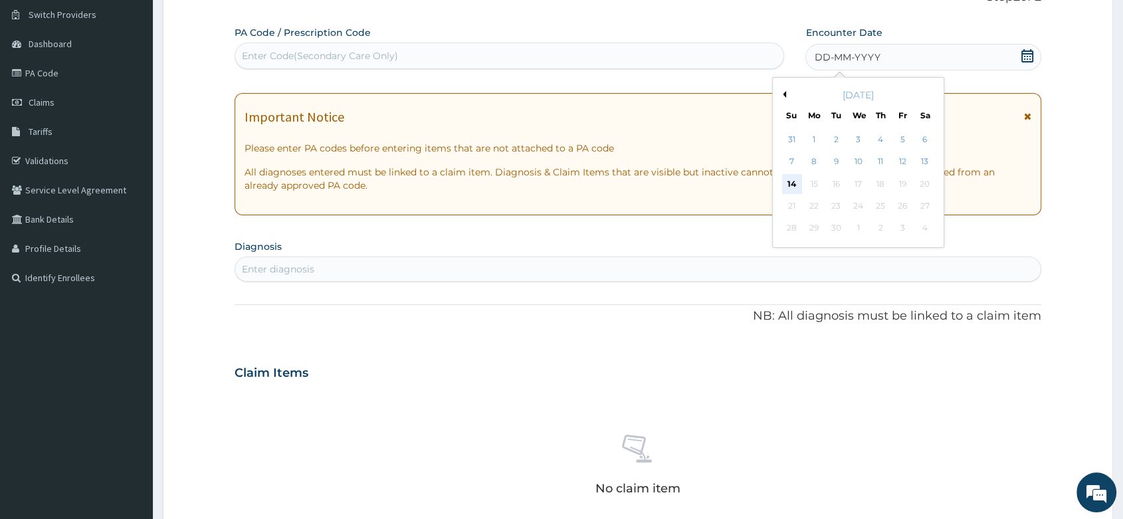
click at [785, 183] on div "14" at bounding box center [792, 184] width 20 height 20
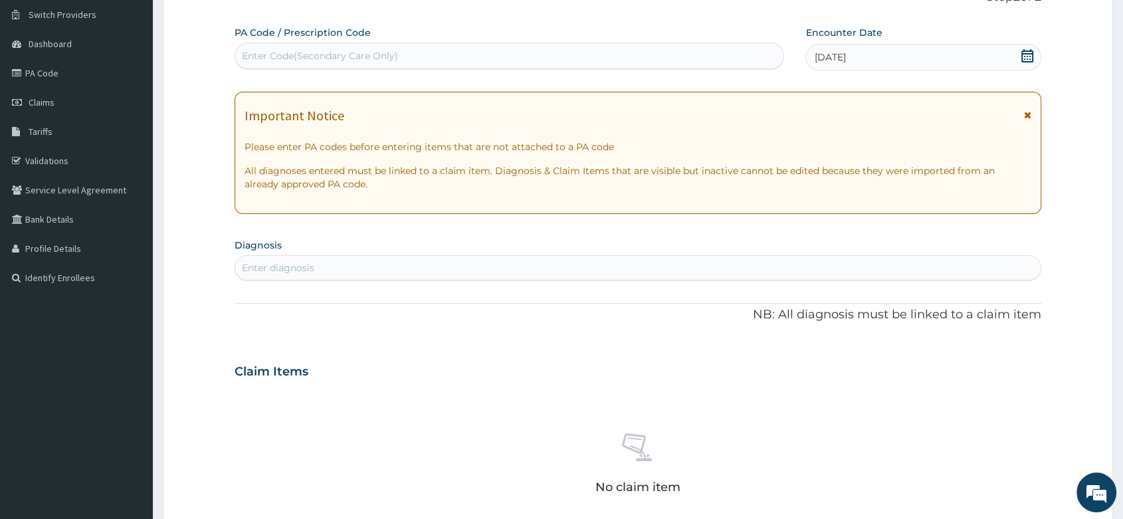
scroll to position [0, 0]
click at [288, 272] on div "Enter diagnosis" at bounding box center [278, 267] width 72 height 13
type input "MALA"
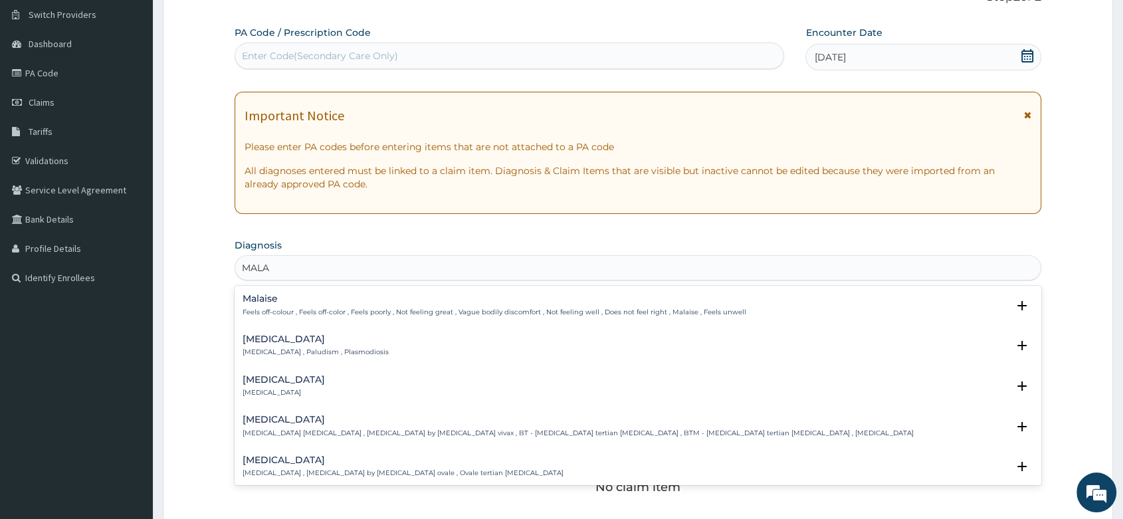
click at [284, 349] on p "[MEDICAL_DATA] , Paludism , Plasmodiosis" at bounding box center [315, 351] width 146 height 9
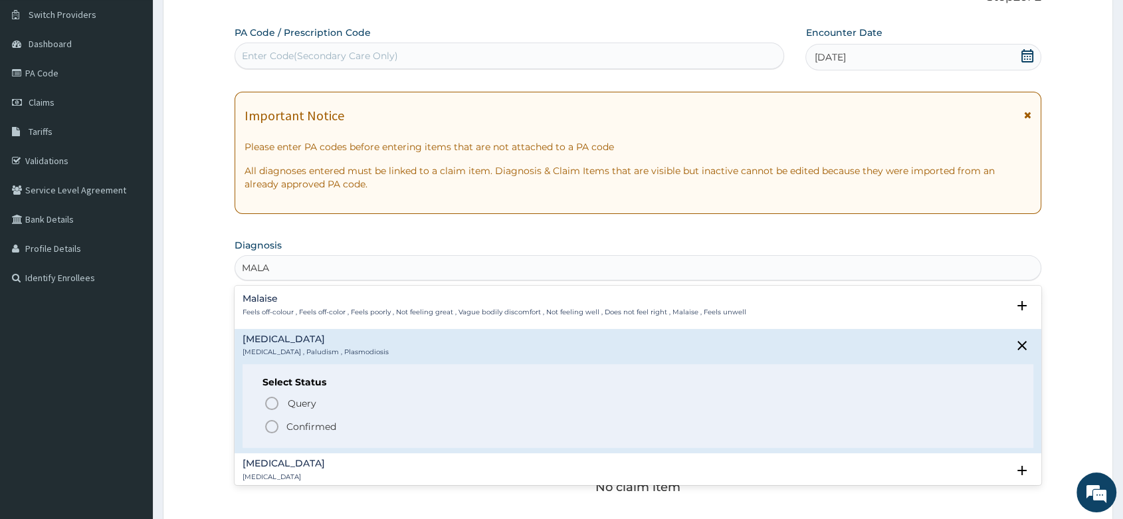
click at [264, 423] on icon "status option filled" at bounding box center [272, 427] width 16 height 16
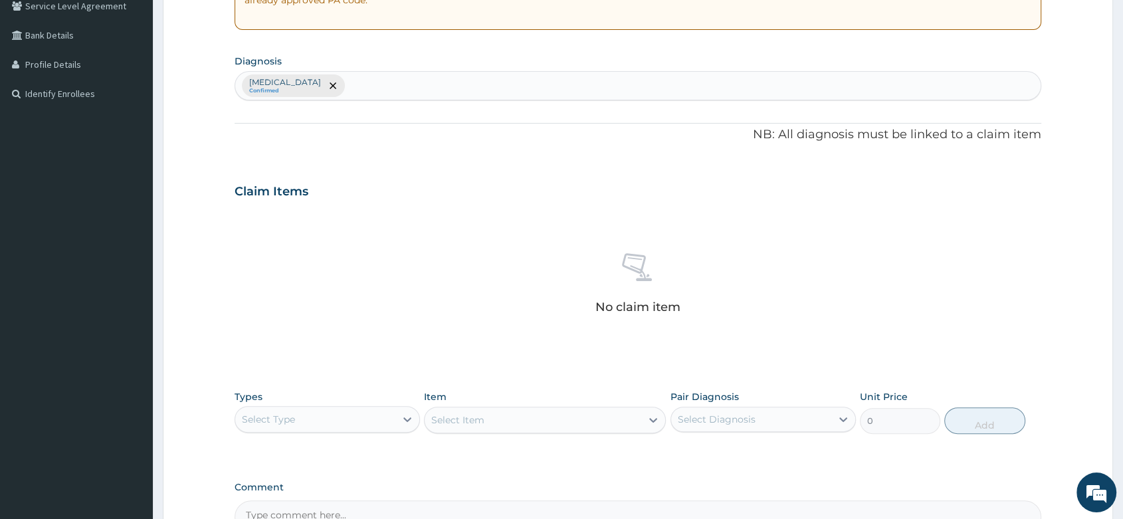
scroll to position [396, 0]
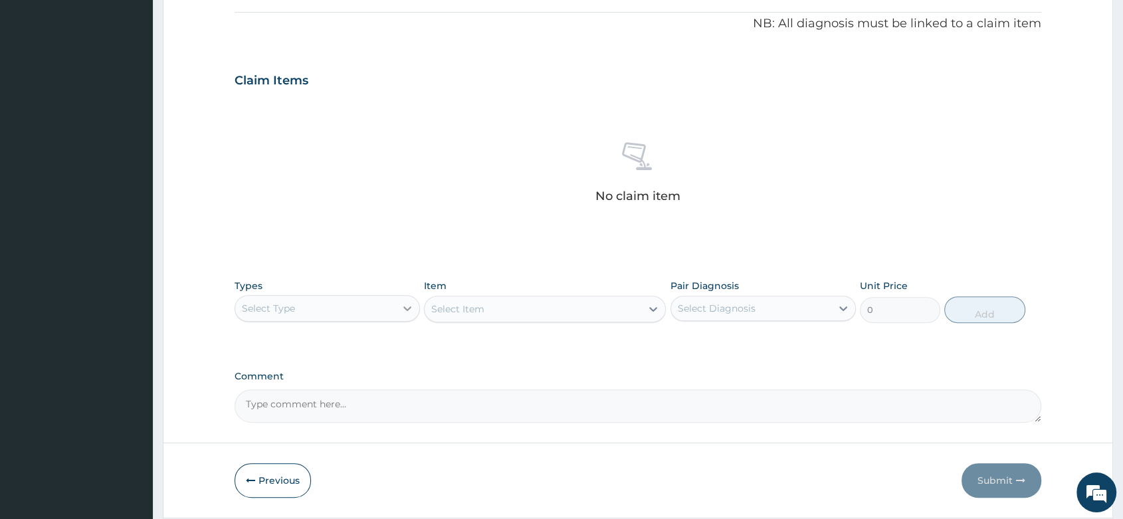
click at [407, 304] on icon at bounding box center [407, 308] width 13 height 13
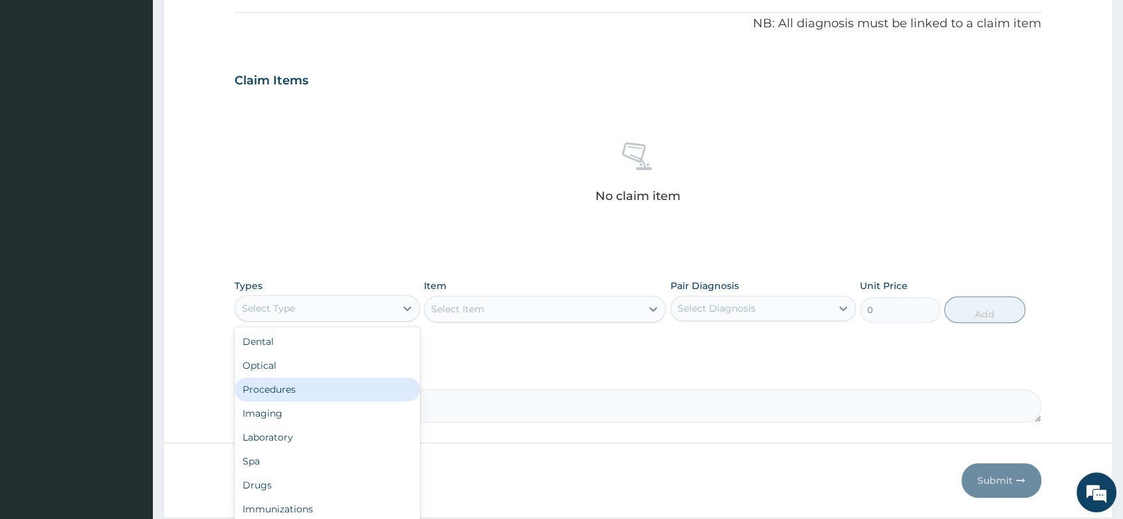
click at [278, 390] on div "Procedures" at bounding box center [326, 389] width 185 height 24
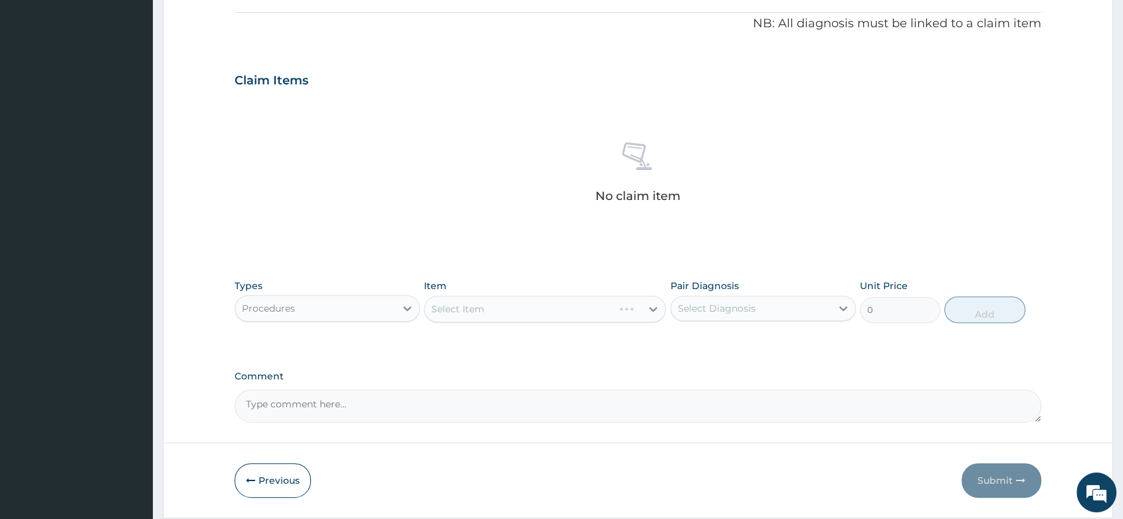
click at [497, 314] on div "Select Item" at bounding box center [545, 309] width 242 height 27
click at [524, 309] on div "Select Item" at bounding box center [545, 309] width 242 height 27
click at [523, 306] on div "Select Item" at bounding box center [545, 309] width 242 height 27
click at [504, 307] on div "Select Item" at bounding box center [518, 308] width 189 height 21
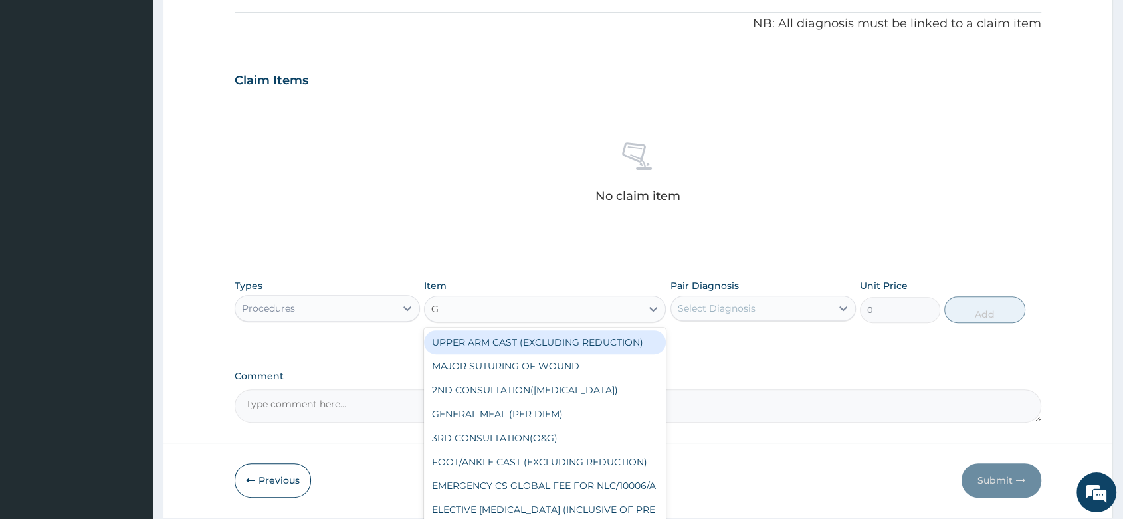
type input "GP"
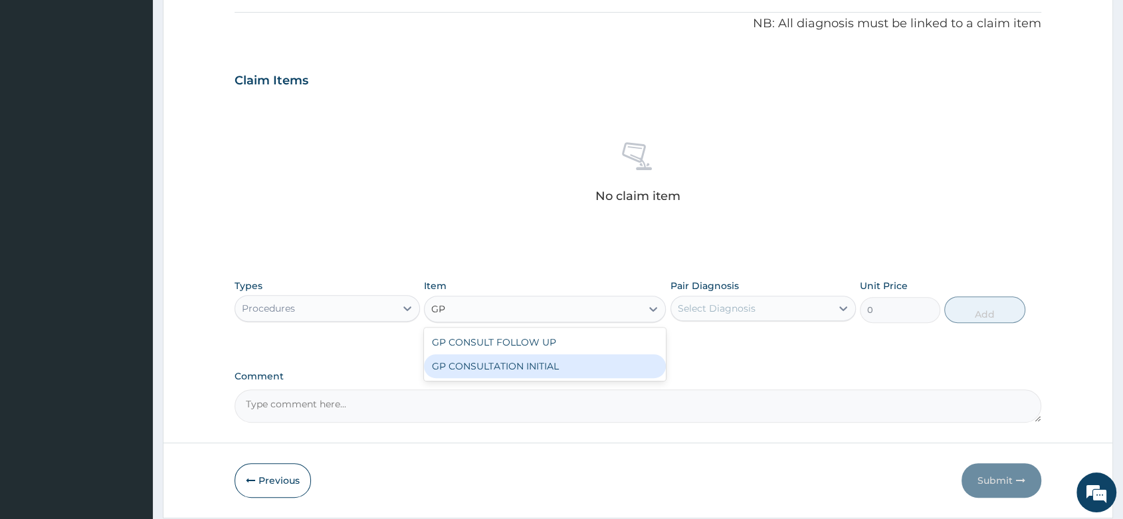
click at [552, 367] on div "GP CONSULTATION INITIAL" at bounding box center [545, 366] width 242 height 24
type input "2000"
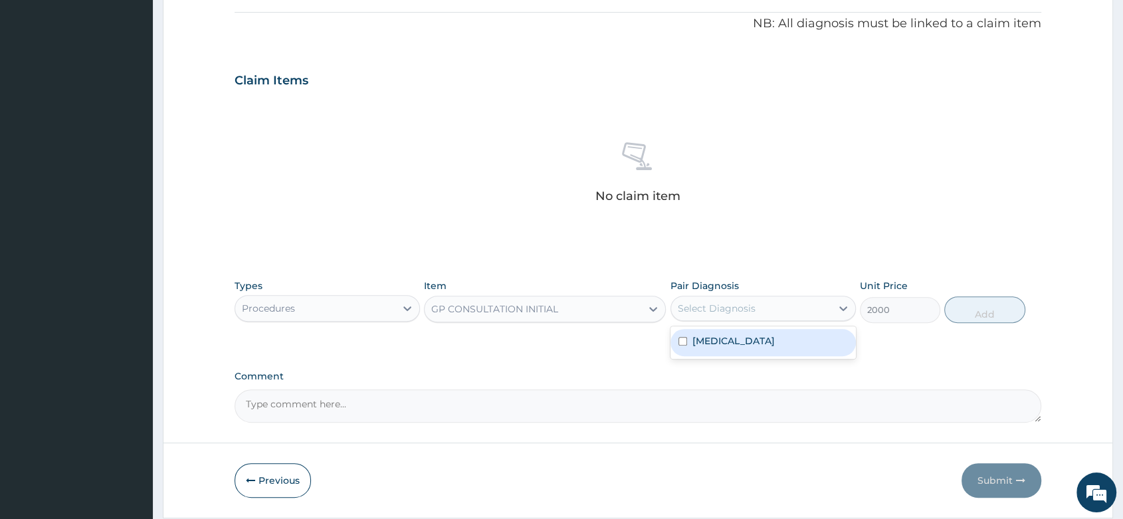
click at [722, 312] on div "Select Diagnosis" at bounding box center [717, 308] width 78 height 13
click at [721, 337] on label "Malaria" at bounding box center [733, 340] width 82 height 13
checkbox input "true"
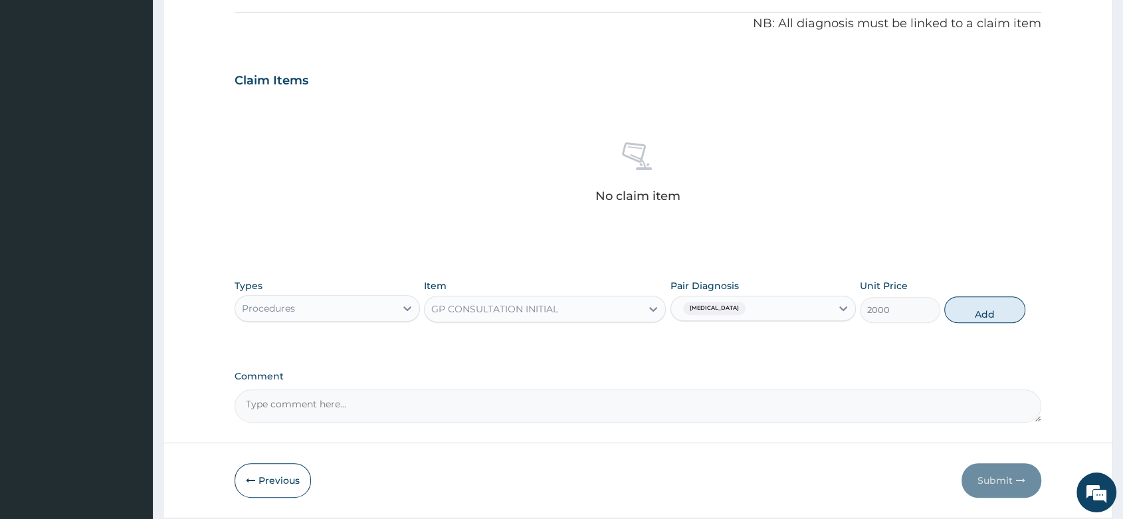
drag, startPoint x: 1008, startPoint y: 312, endPoint x: 919, endPoint y: 329, distance: 90.0
click at [1007, 312] on button "Add" at bounding box center [984, 309] width 80 height 27
type input "0"
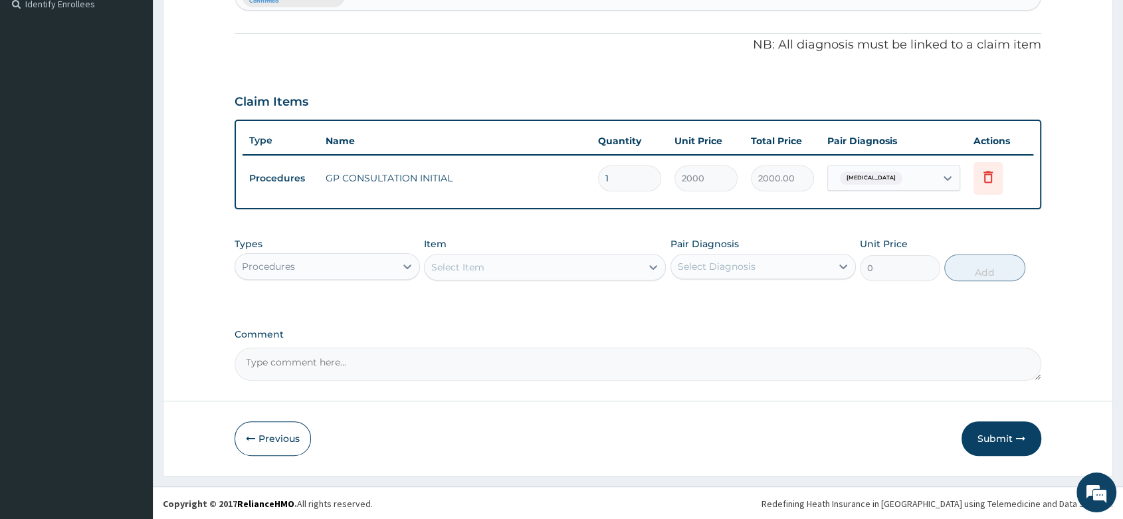
click at [331, 276] on div "Procedures" at bounding box center [326, 266] width 185 height 27
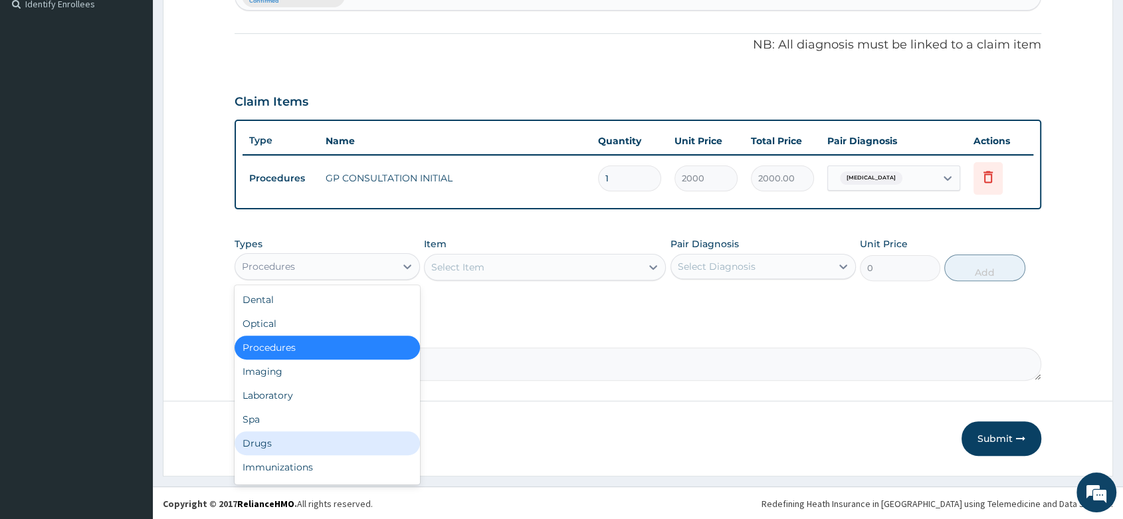
click at [272, 439] on div "Drugs" at bounding box center [326, 443] width 185 height 24
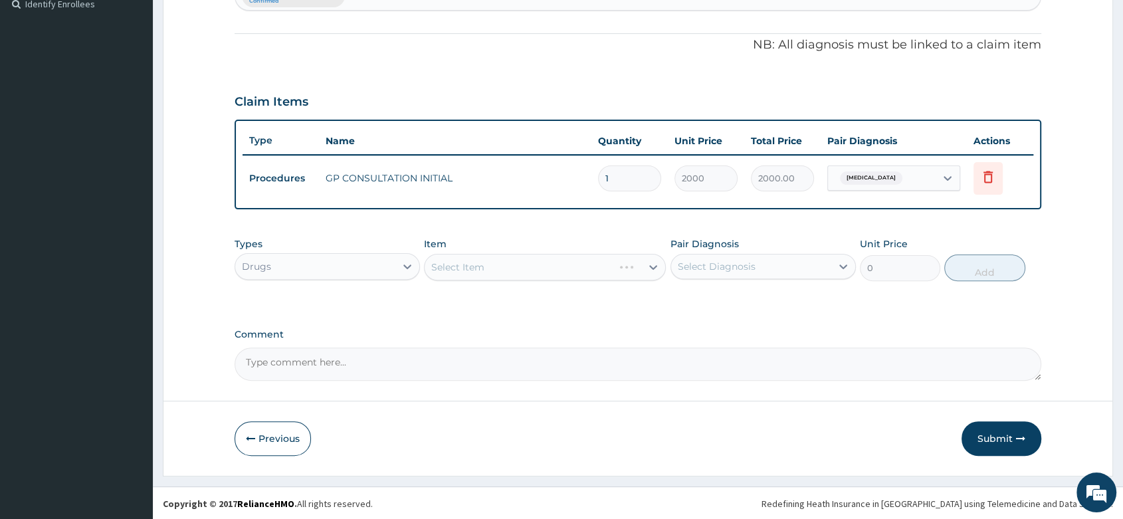
click at [476, 262] on div "Select Item" at bounding box center [545, 267] width 242 height 27
click at [452, 264] on div "Select Item" at bounding box center [545, 267] width 242 height 27
click at [484, 254] on div "Select Item" at bounding box center [545, 267] width 242 height 27
click at [462, 270] on div "Select Item" at bounding box center [545, 267] width 242 height 27
click at [470, 263] on div "Select Item" at bounding box center [545, 267] width 242 height 27
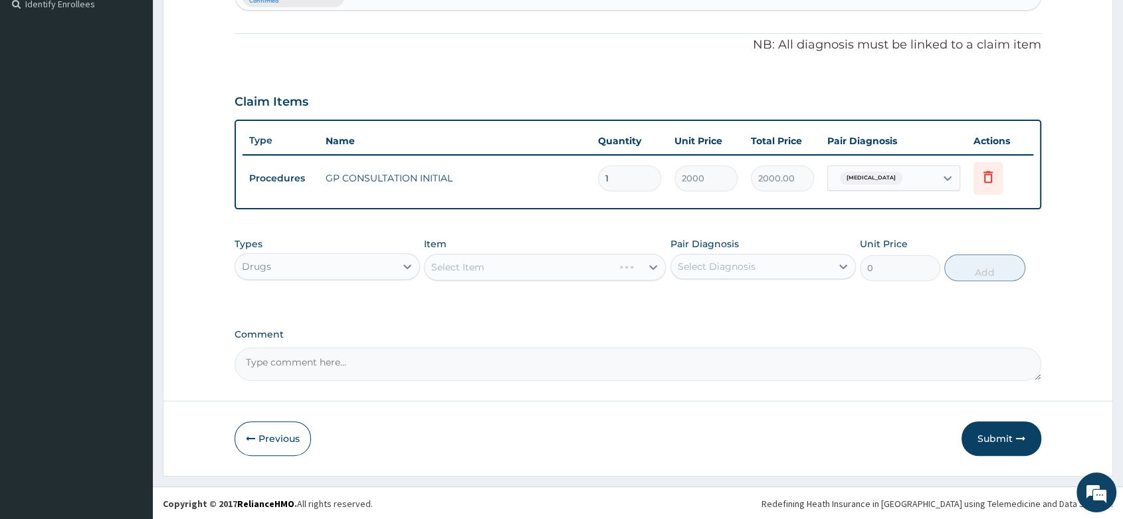
click at [469, 263] on div "Select Item" at bounding box center [545, 267] width 242 height 27
click at [510, 266] on div "Select Item" at bounding box center [545, 267] width 242 height 27
click at [473, 268] on div "Select Item" at bounding box center [457, 266] width 53 height 13
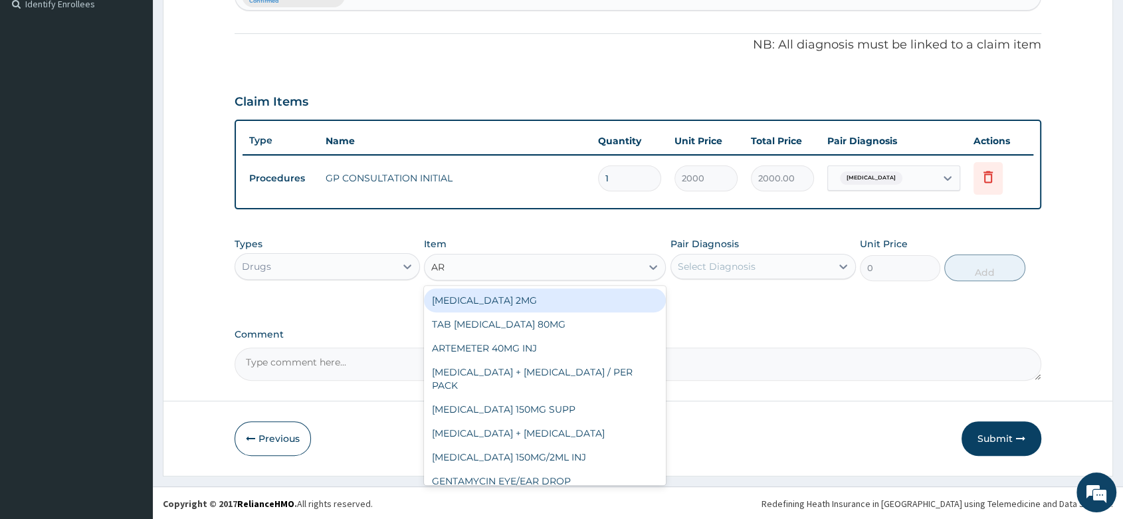
type input "ART"
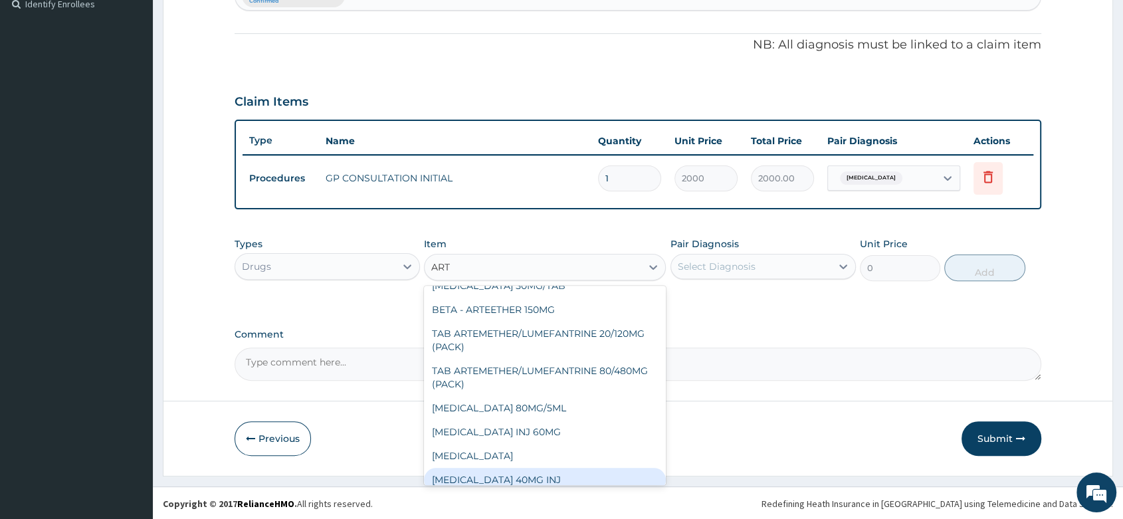
scroll to position [176, 0]
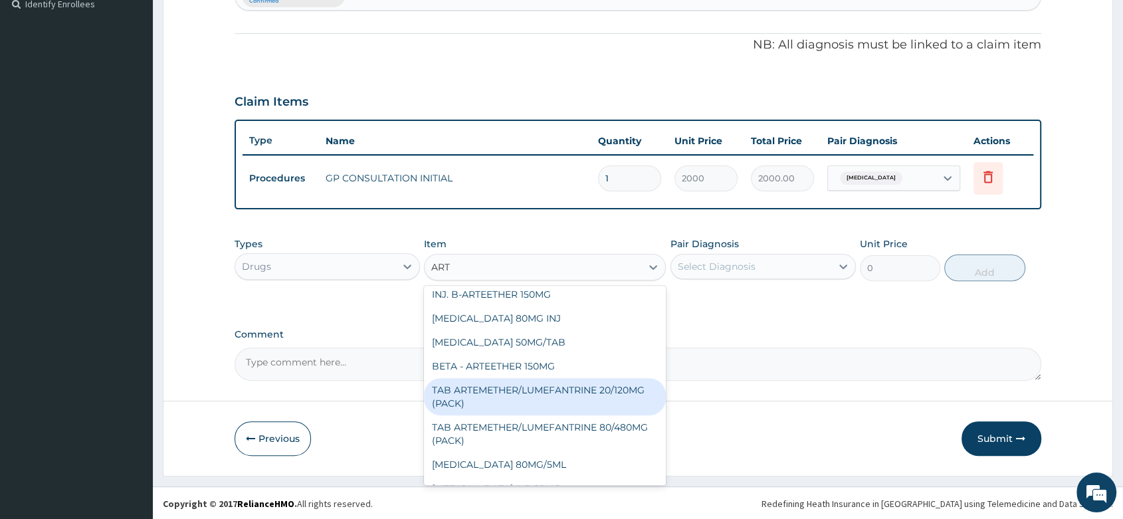
click at [551, 378] on div "TAB ARTEMETHER/LUMEFANTRINE 20/120MG (PACK)" at bounding box center [545, 396] width 242 height 37
type input "1500"
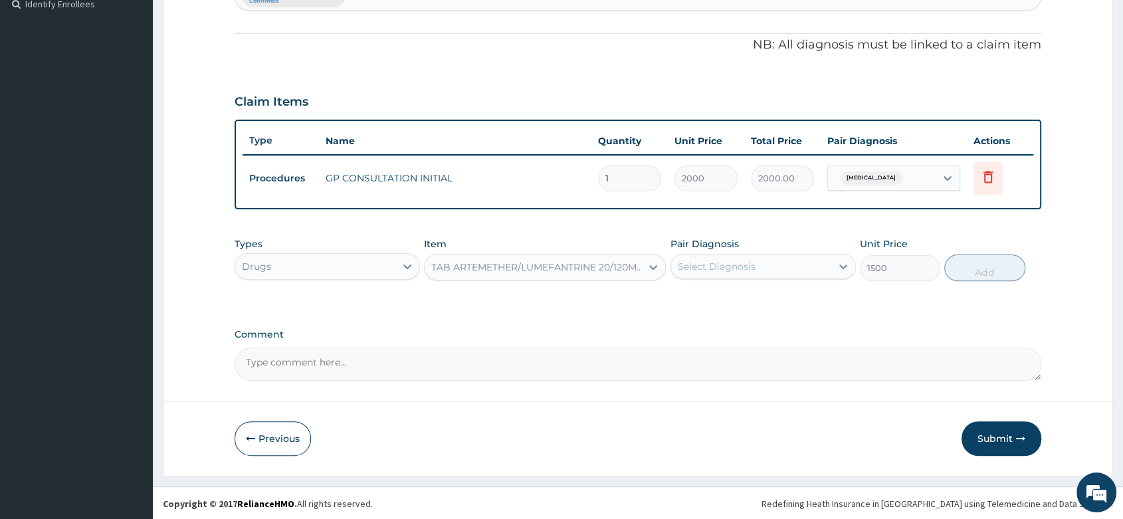
click at [722, 262] on div "Select Diagnosis" at bounding box center [717, 266] width 78 height 13
click at [718, 297] on label "Malaria" at bounding box center [733, 298] width 82 height 13
checkbox input "true"
click at [970, 270] on button "Add" at bounding box center [984, 267] width 80 height 27
type input "0"
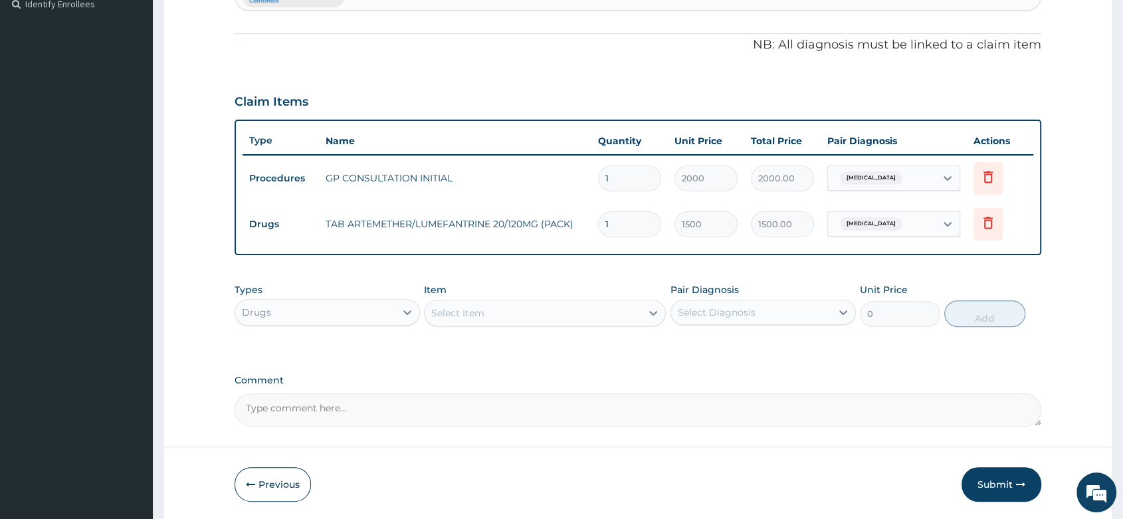
click at [440, 318] on div "Select Item" at bounding box center [457, 312] width 53 height 13
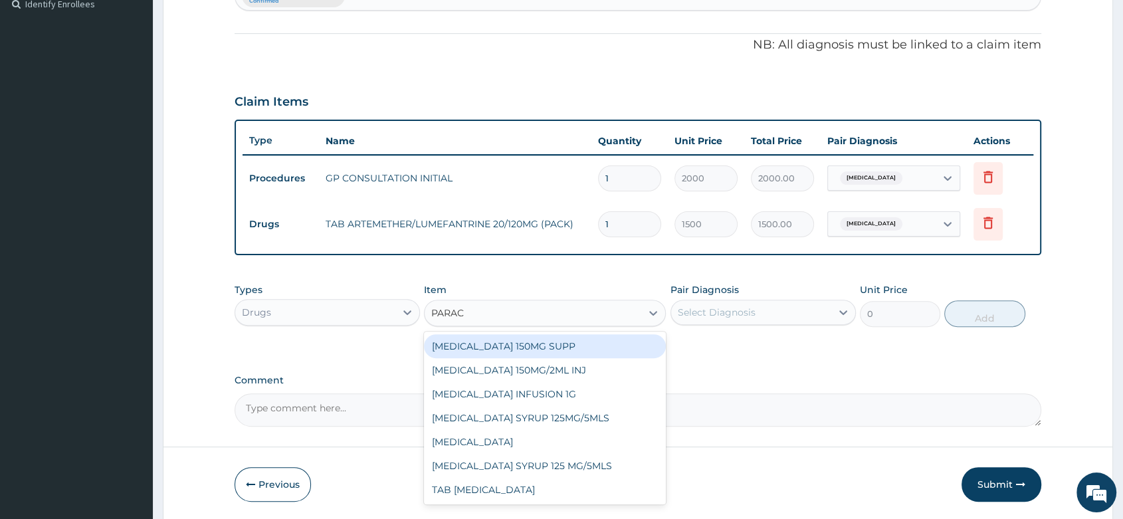
type input "PARACE"
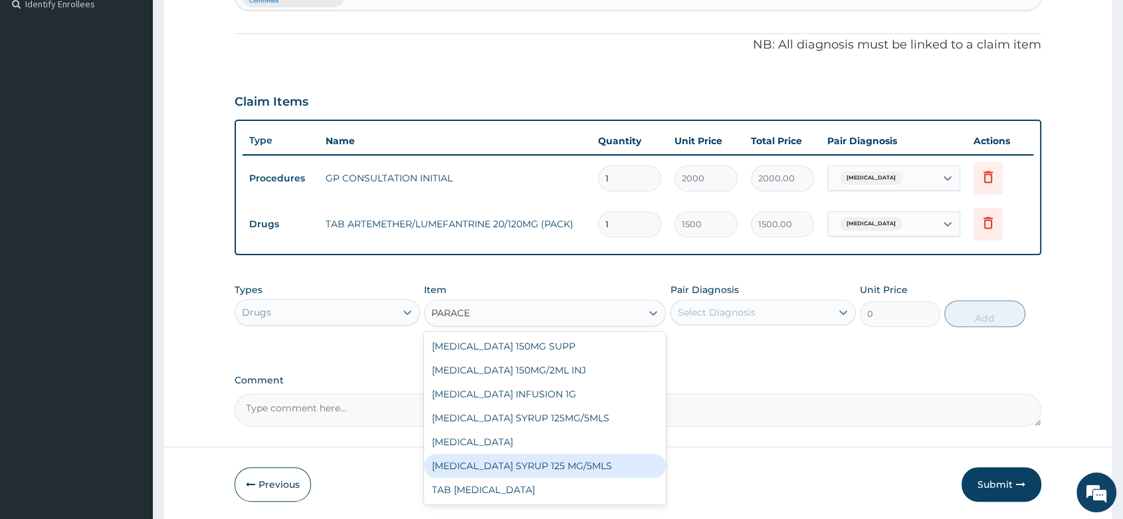
click at [584, 464] on div "PARACETAMOL SYRUP 125 MG/5MLS" at bounding box center [545, 466] width 242 height 24
type input "300"
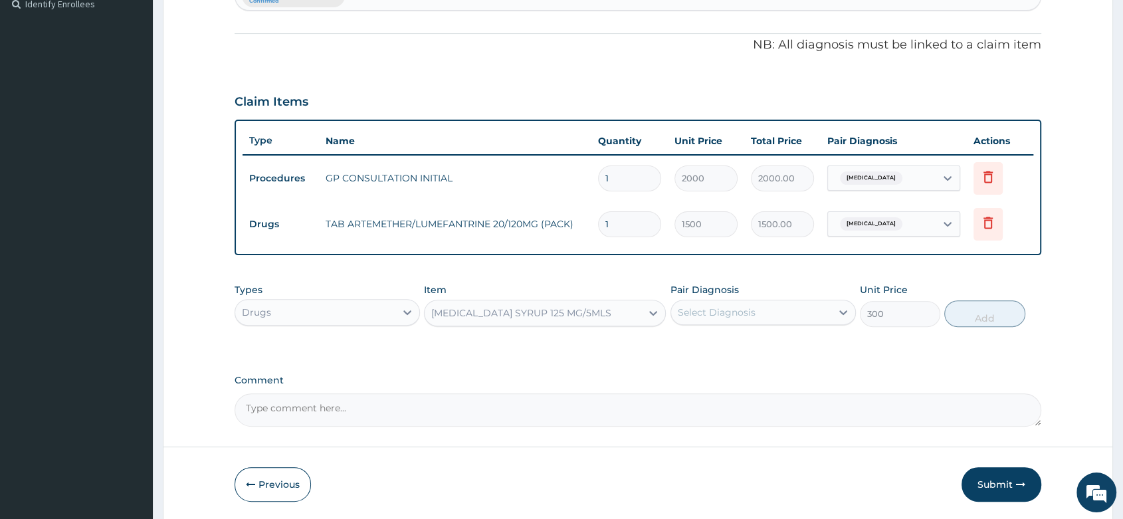
click at [737, 315] on div "Select Diagnosis" at bounding box center [717, 312] width 78 height 13
click at [760, 349] on div "Malaria" at bounding box center [762, 346] width 185 height 27
checkbox input "true"
click at [975, 316] on button "Add" at bounding box center [984, 313] width 80 height 27
type input "0"
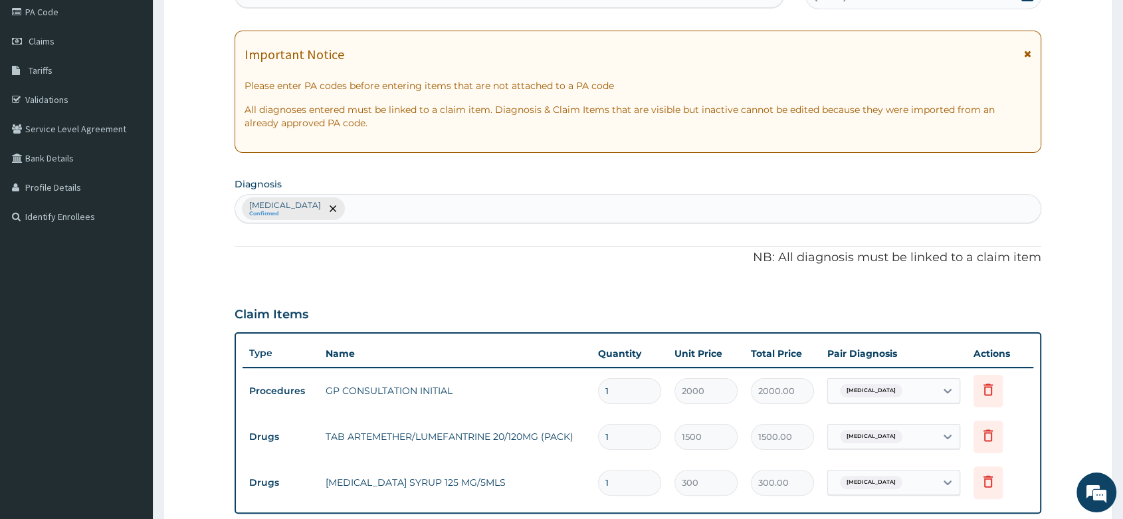
scroll to position [153, 0]
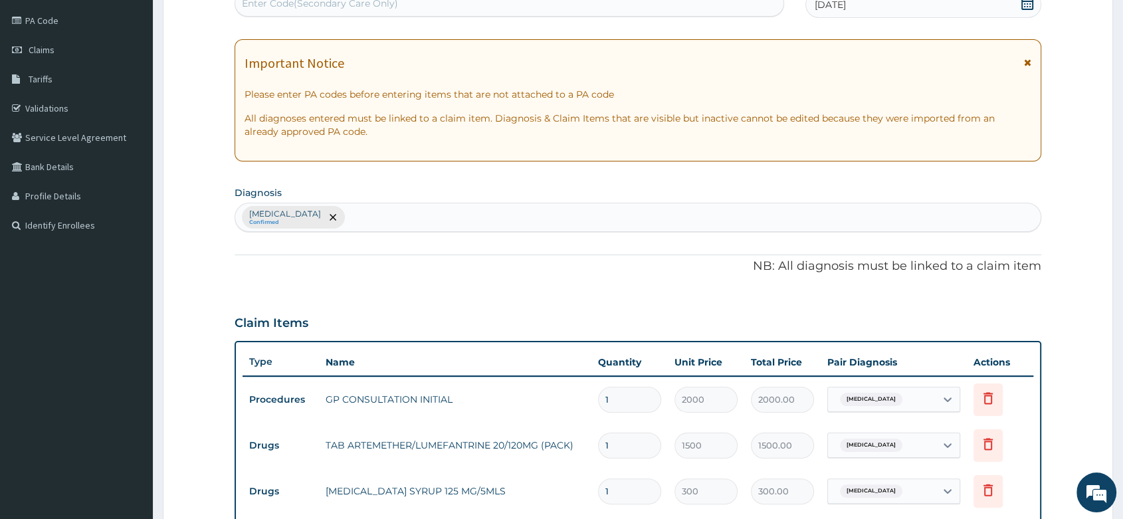
click at [438, 207] on div "Malaria Confirmed" at bounding box center [637, 217] width 805 height 28
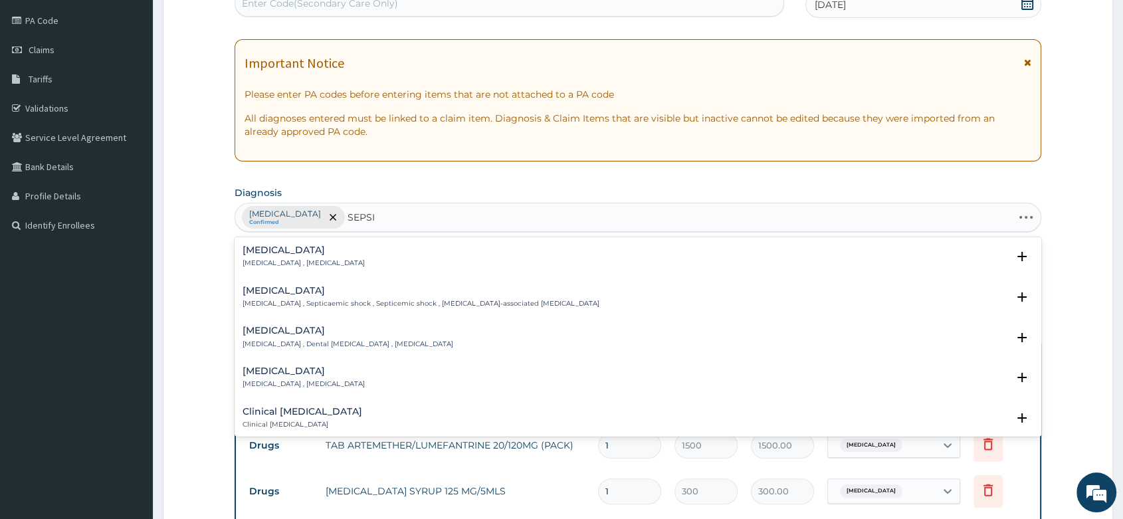
type input "SEPSIS"
click at [341, 255] on div "Sepsis Systemic infection , Sepsis" at bounding box center [637, 256] width 791 height 23
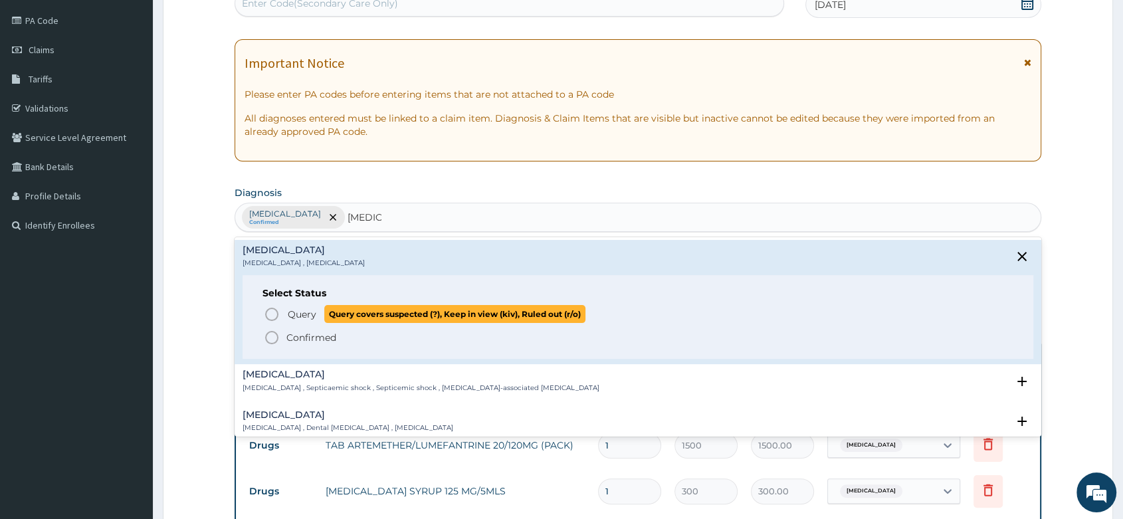
click at [275, 310] on icon "status option query" at bounding box center [272, 314] width 16 height 16
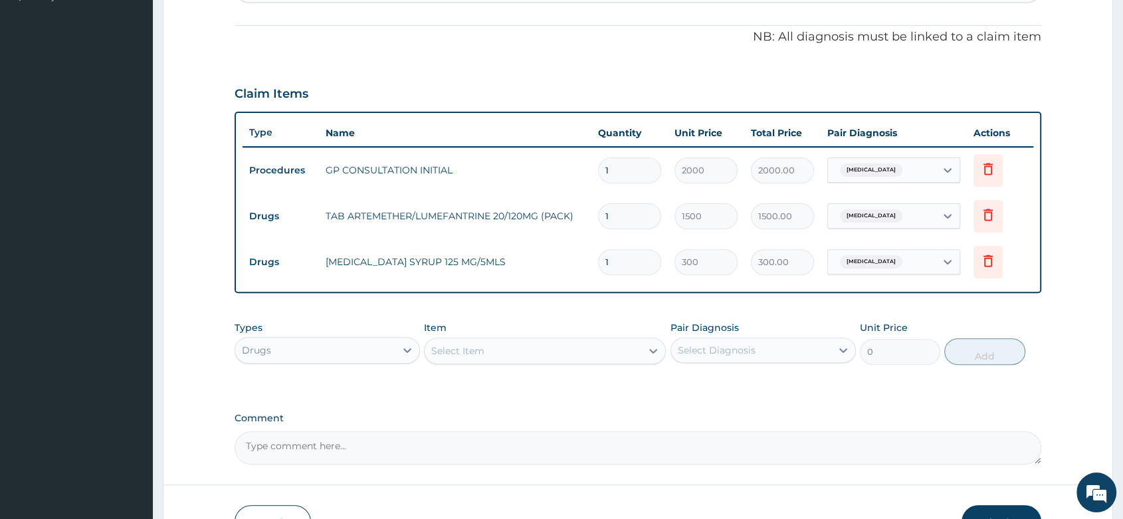
scroll to position [448, 0]
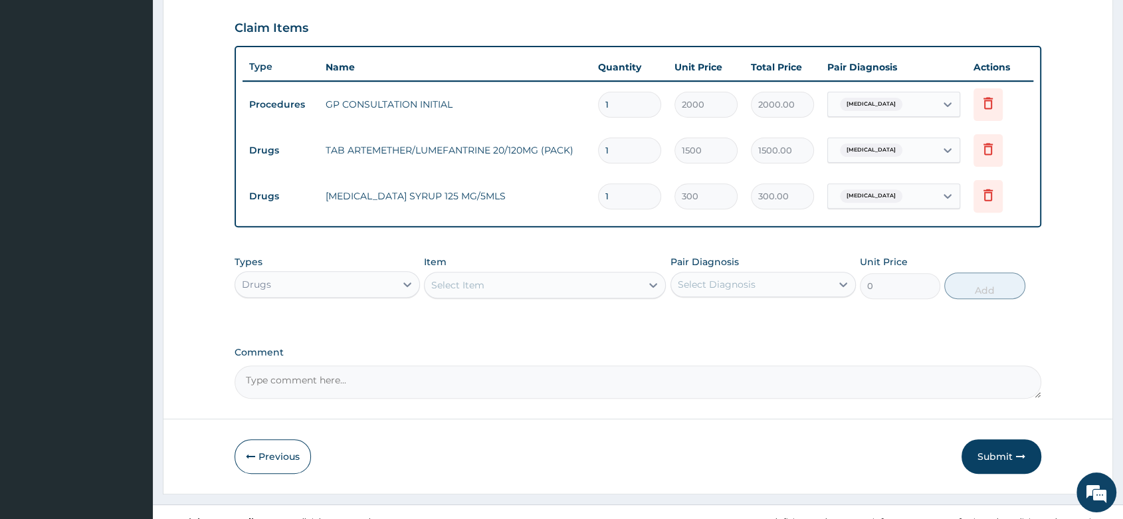
click at [376, 284] on div "Drugs" at bounding box center [315, 284] width 160 height 21
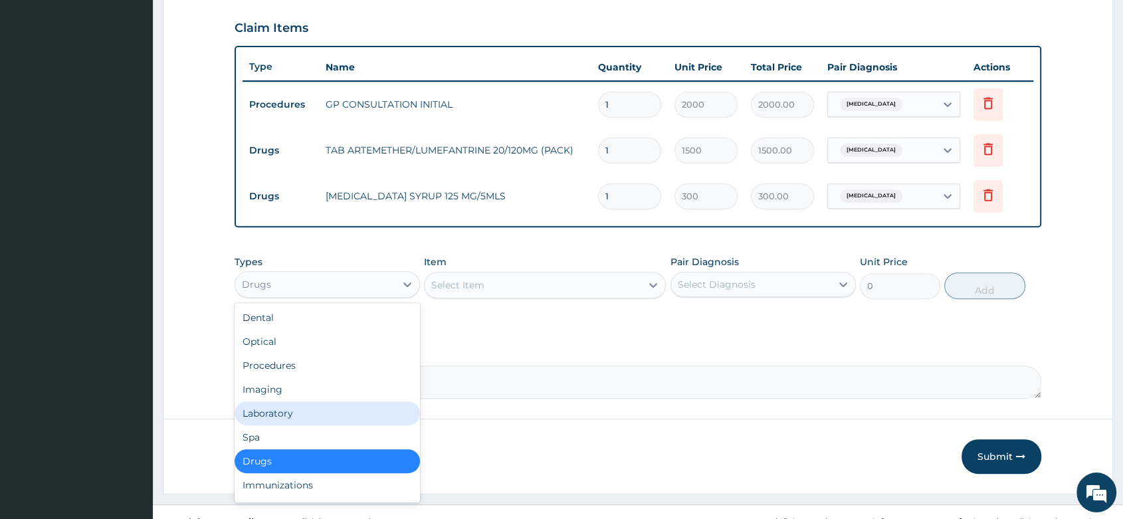
click at [292, 415] on div "Laboratory" at bounding box center [326, 413] width 185 height 24
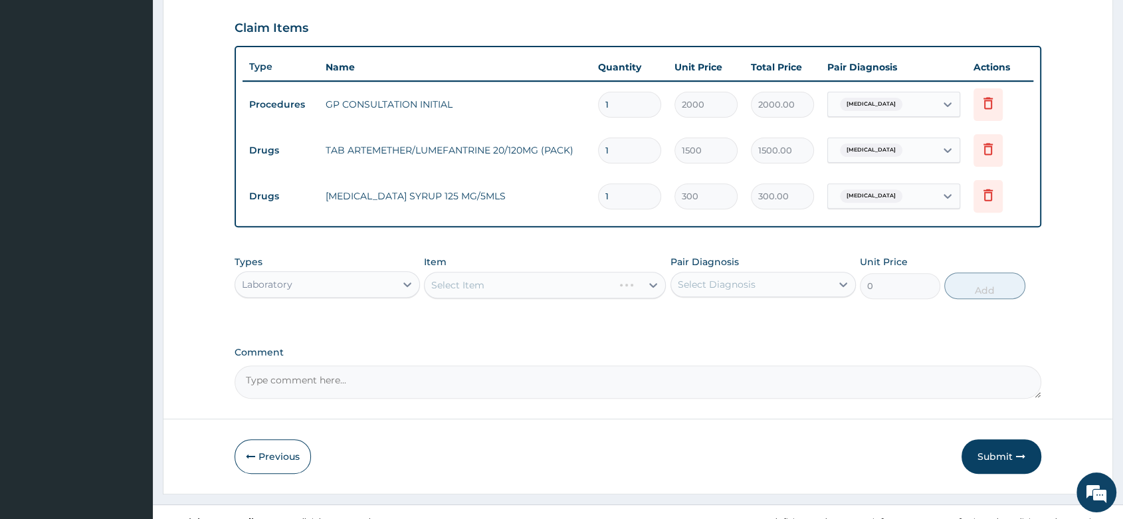
click at [510, 297] on div "Select Item" at bounding box center [545, 285] width 242 height 27
click at [502, 280] on div "Select Item" at bounding box center [545, 285] width 242 height 27
click at [467, 283] on div "Select Item" at bounding box center [545, 285] width 242 height 27
click at [529, 282] on div "Select Item" at bounding box center [545, 285] width 242 height 27
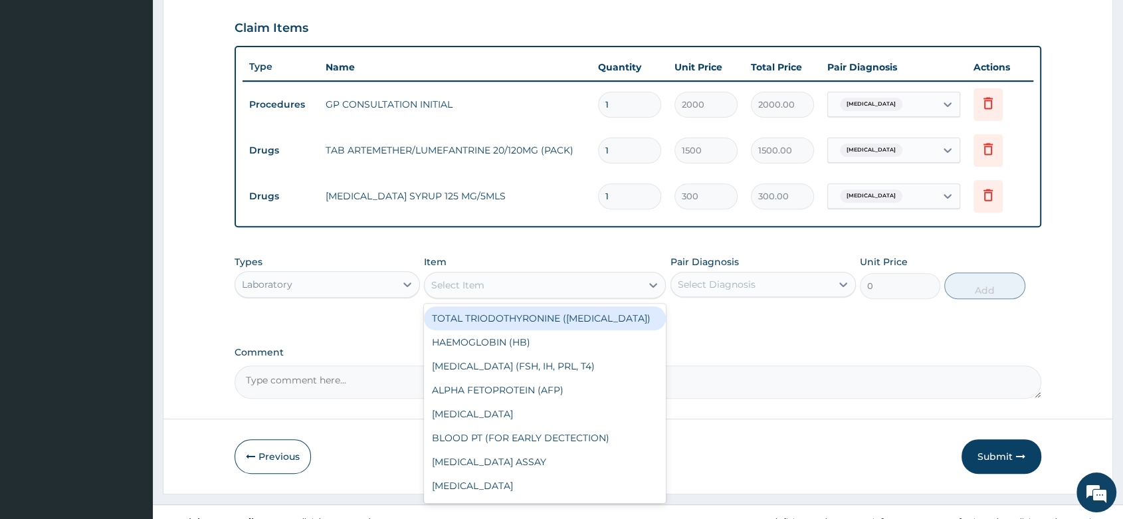
drag, startPoint x: 529, startPoint y: 278, endPoint x: 543, endPoint y: 285, distance: 16.3
click at [541, 283] on div "Select Item" at bounding box center [532, 284] width 217 height 21
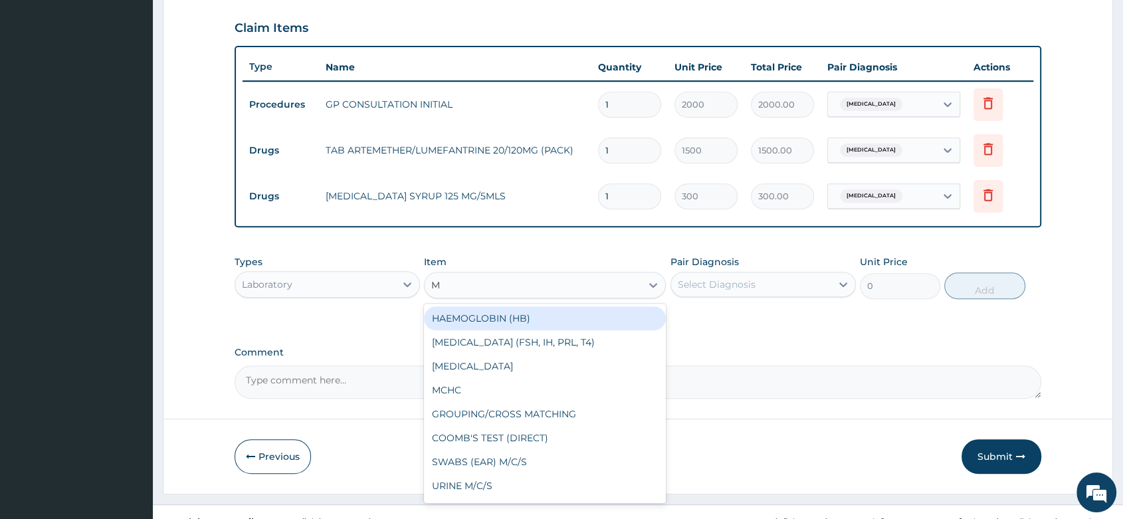
type input "MP"
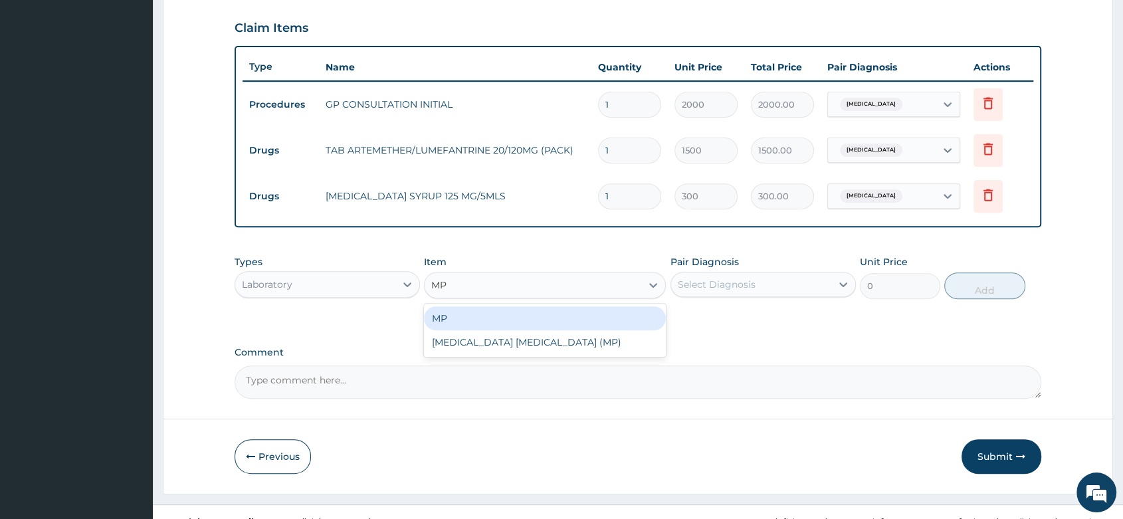
click at [510, 319] on div "MP" at bounding box center [545, 318] width 242 height 24
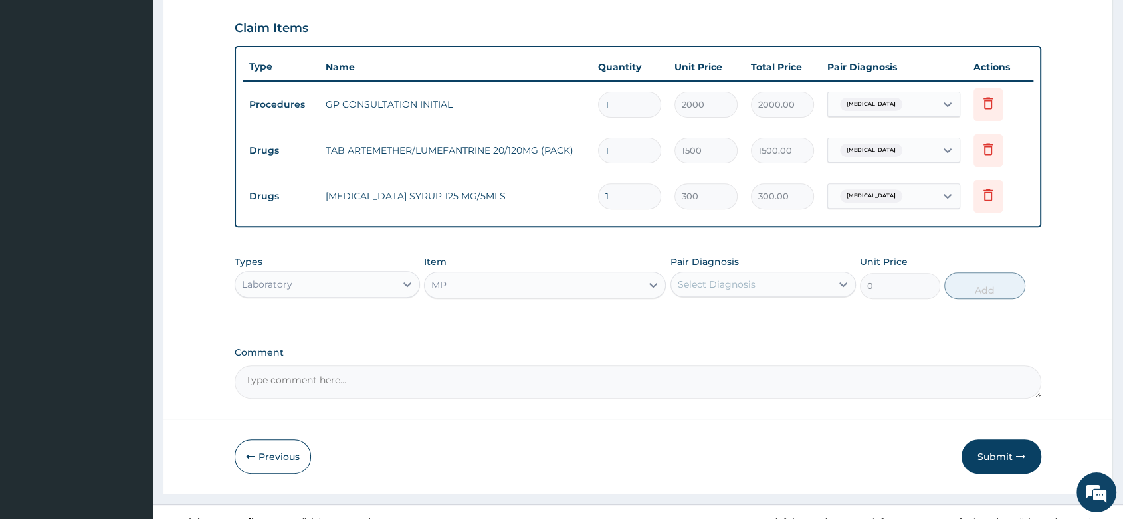
type input "1000"
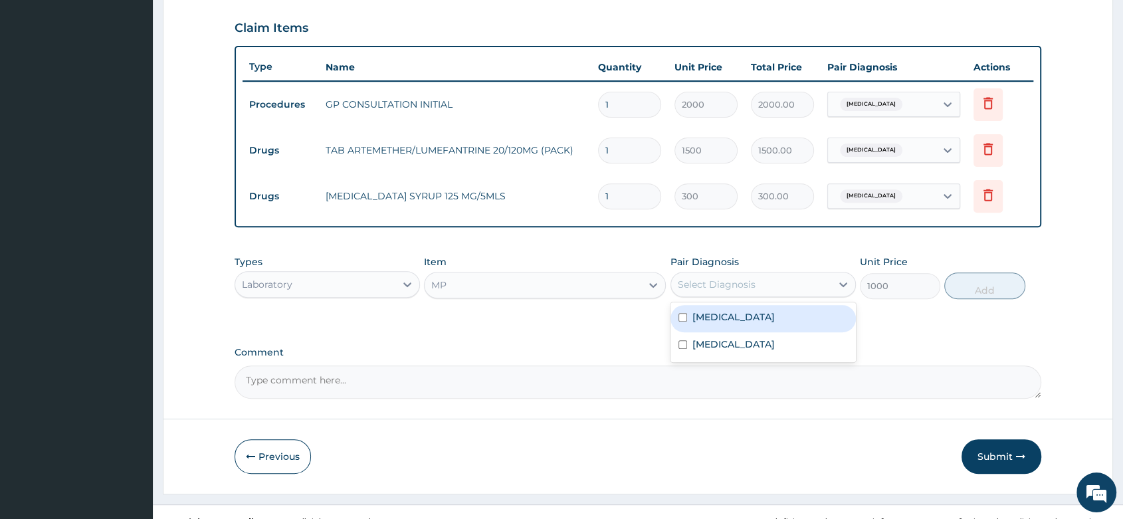
click at [751, 283] on div "Select Diagnosis" at bounding box center [717, 284] width 78 height 13
click at [757, 322] on div "Malaria" at bounding box center [762, 318] width 185 height 27
checkbox input "true"
click at [967, 278] on button "Add" at bounding box center [984, 285] width 80 height 27
type input "0"
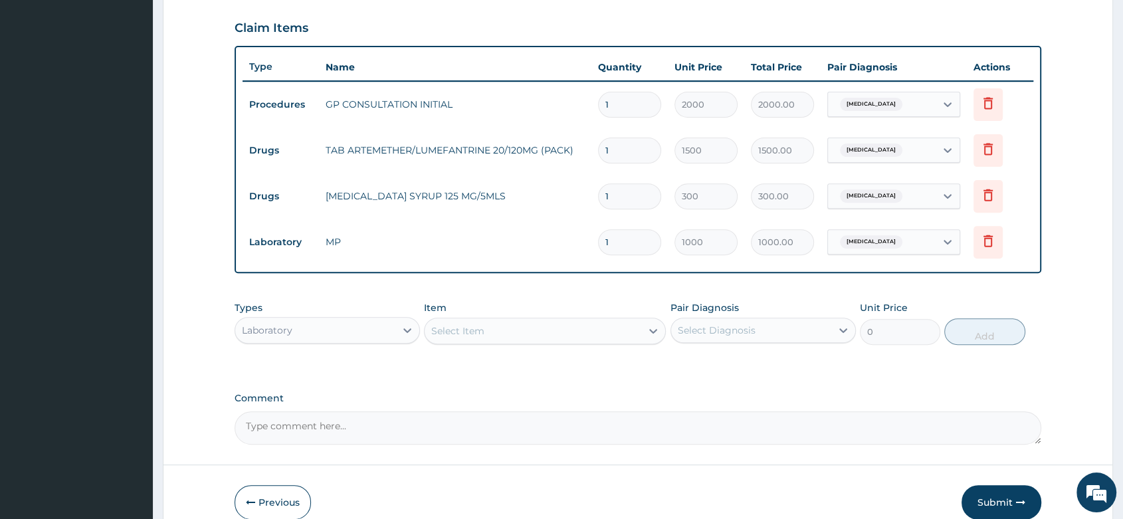
click at [441, 332] on div "Select Item" at bounding box center [457, 330] width 53 height 13
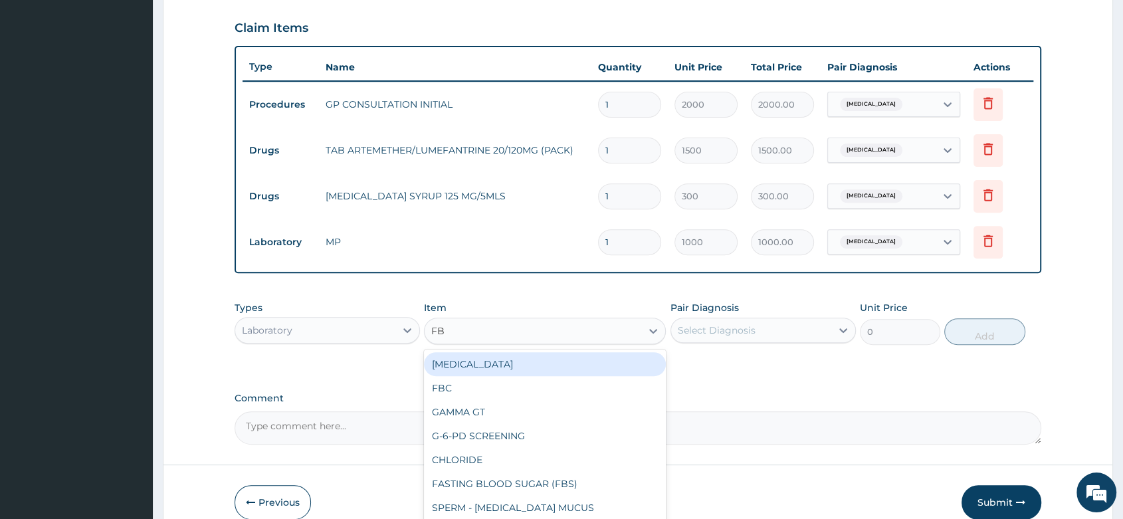
type input "FBC"
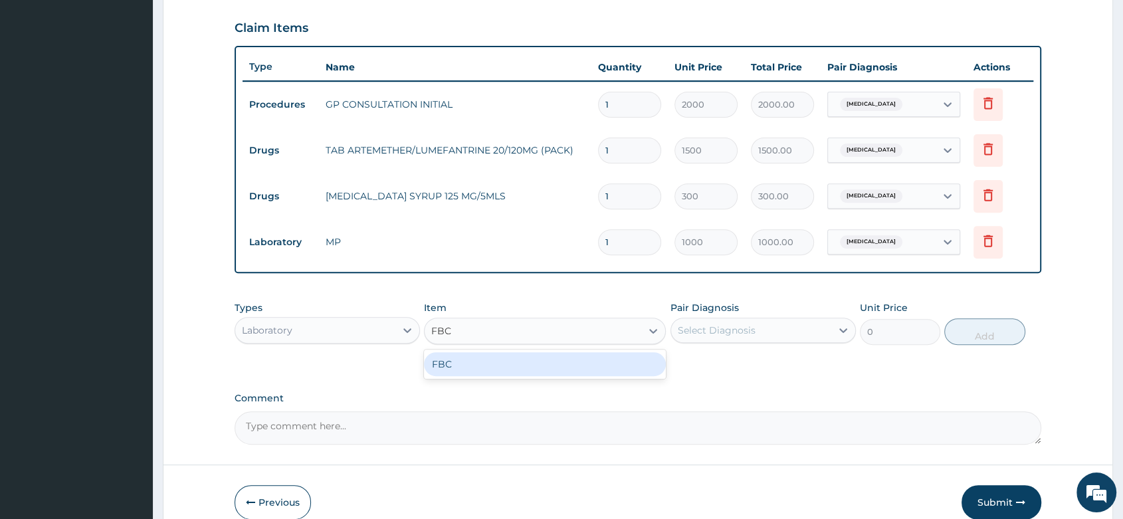
click at [526, 363] on div "FBC" at bounding box center [545, 364] width 242 height 24
type input "2000"
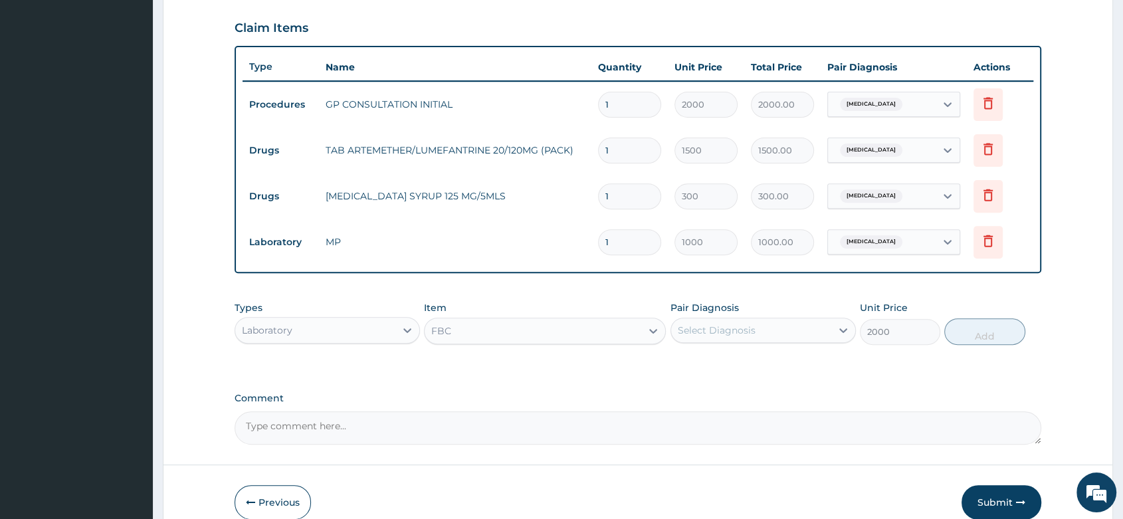
click at [749, 332] on div "Select Diagnosis" at bounding box center [717, 330] width 78 height 13
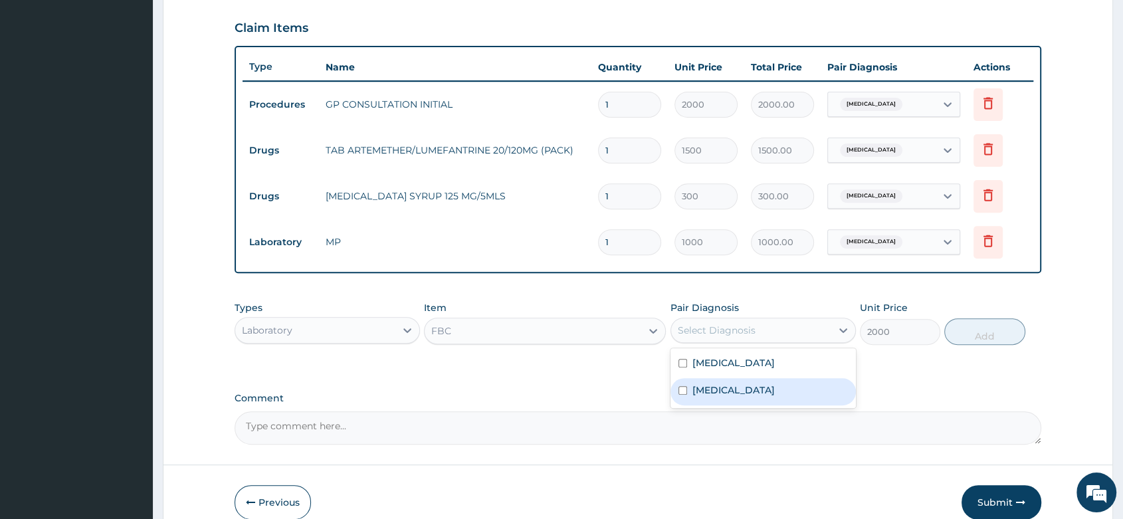
drag, startPoint x: 742, startPoint y: 390, endPoint x: 1004, endPoint y: 344, distance: 265.7
click at [749, 385] on div "Sepsis" at bounding box center [762, 391] width 185 height 27
checkbox input "true"
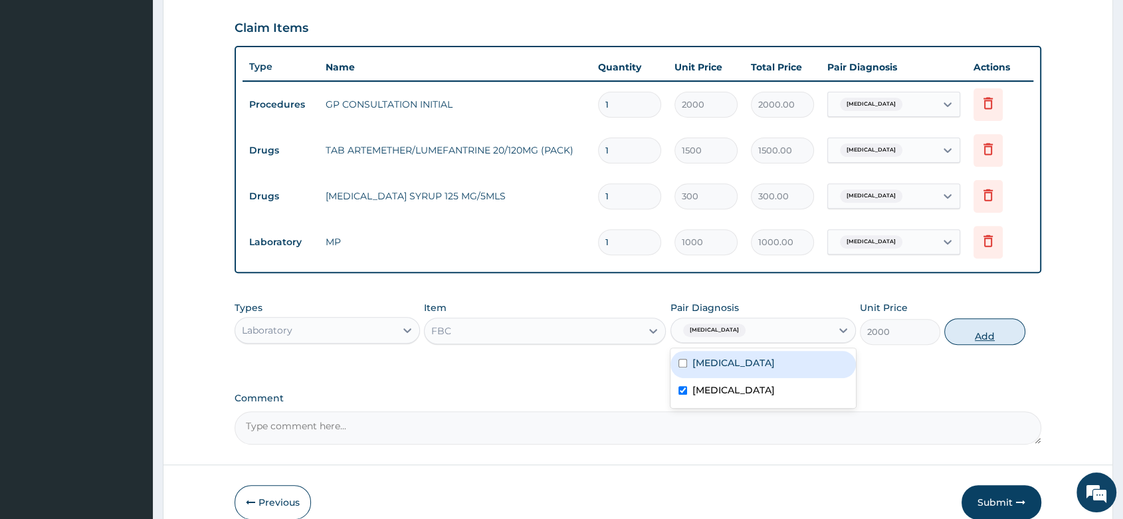
click at [1006, 329] on button "Add" at bounding box center [984, 331] width 80 height 27
type input "0"
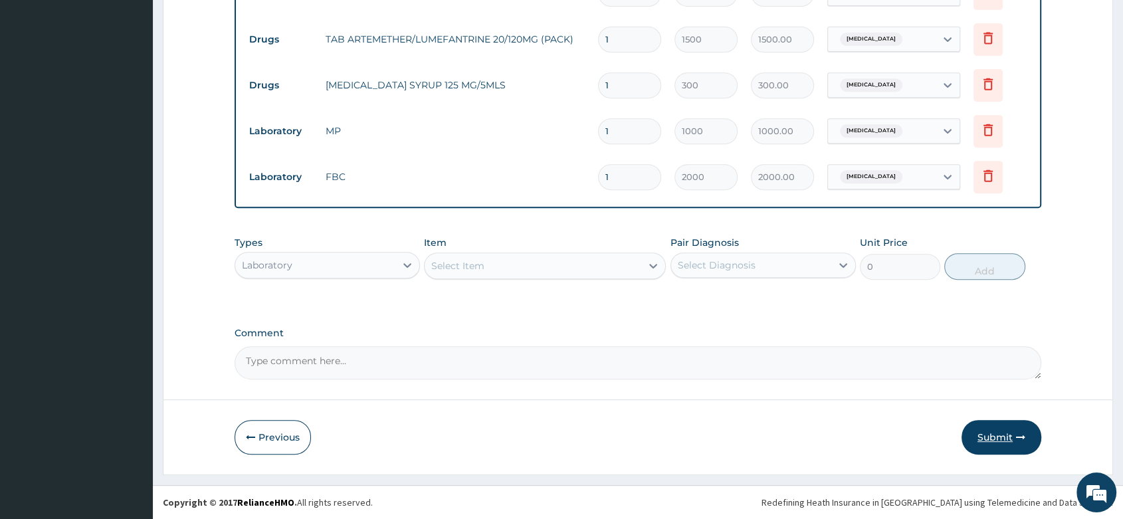
click at [1000, 445] on button "Submit" at bounding box center [1001, 437] width 80 height 35
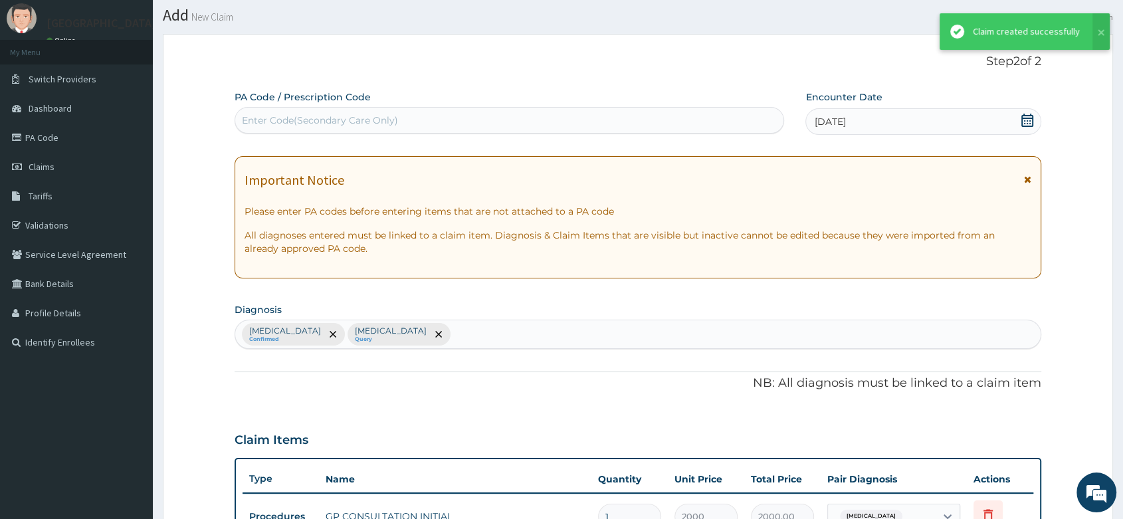
scroll to position [560, 0]
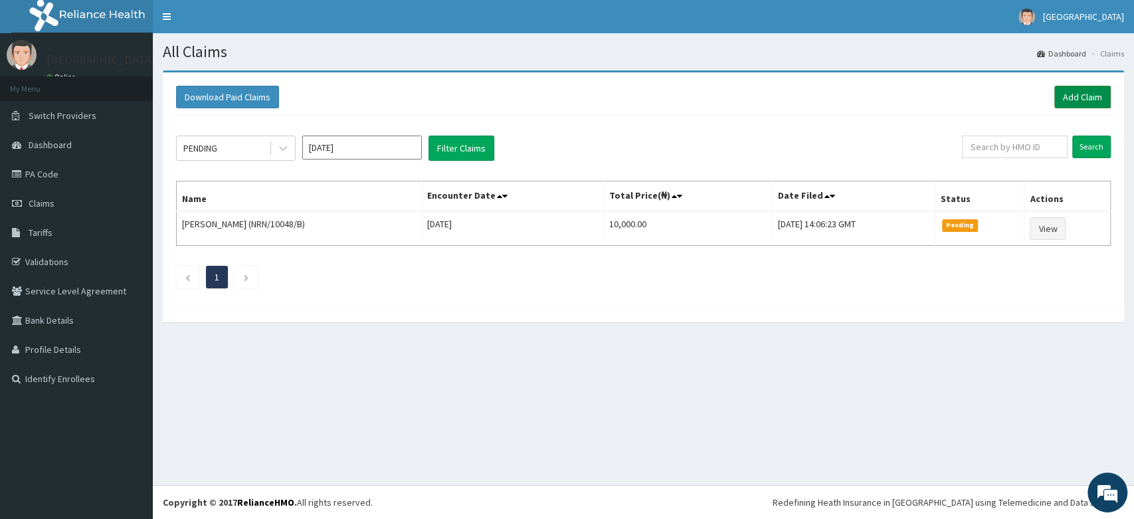
click at [1070, 92] on link "Add Claim" at bounding box center [1082, 97] width 56 height 23
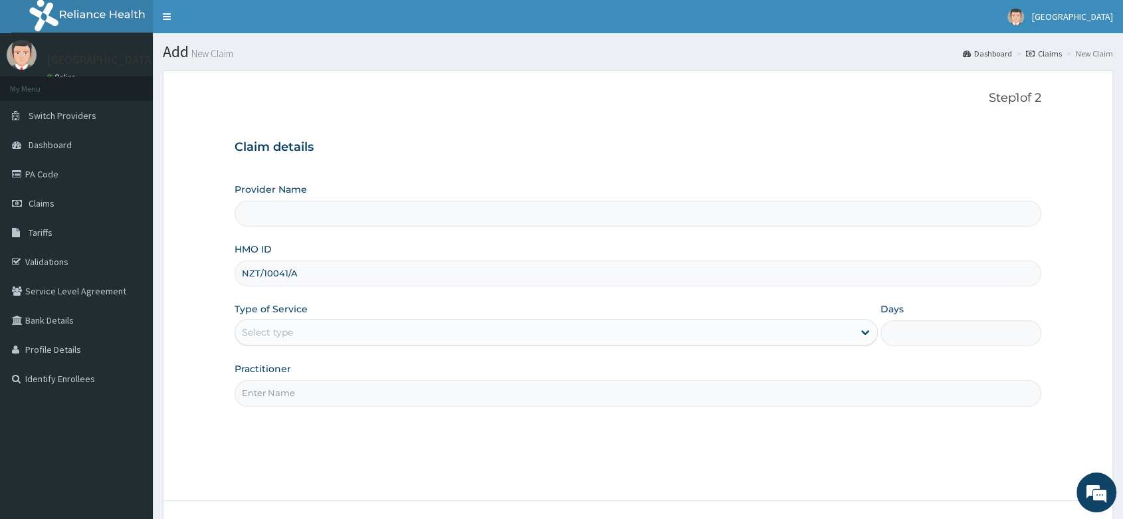
type input "NZT/10041/A"
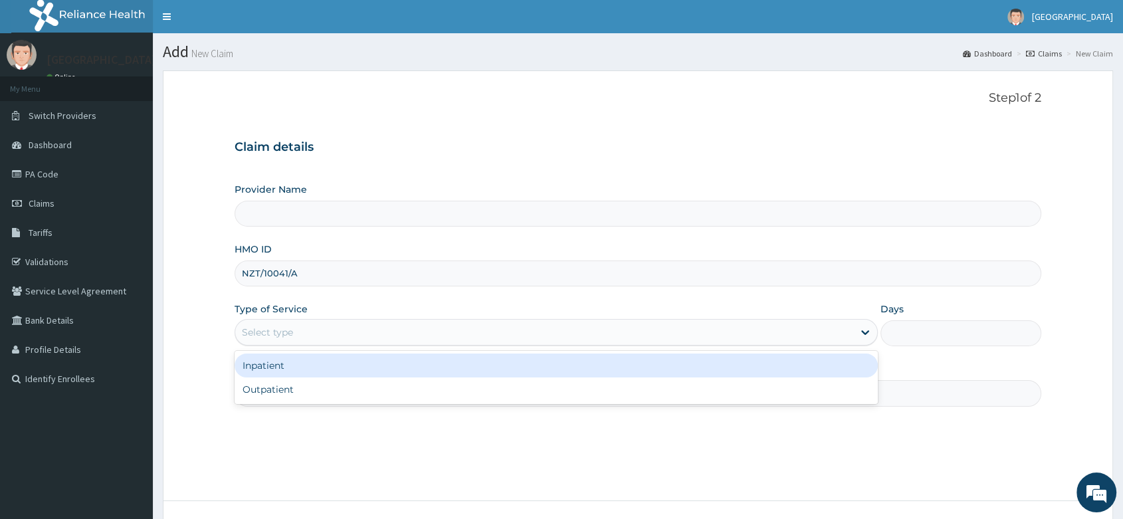
click at [295, 335] on div "Select type" at bounding box center [544, 332] width 618 height 21
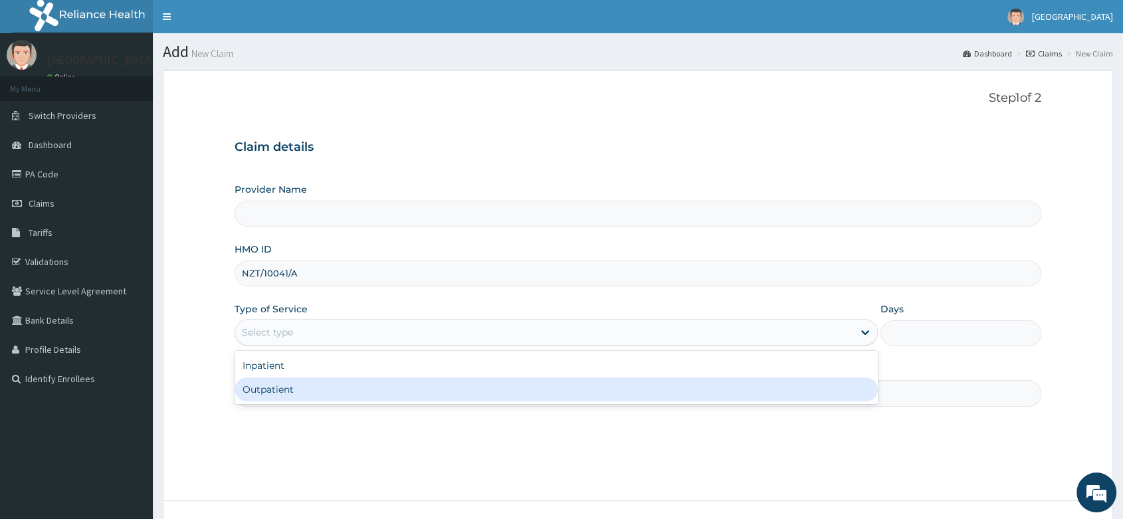
click at [287, 392] on div "Outpatient" at bounding box center [555, 389] width 643 height 24
type input "1"
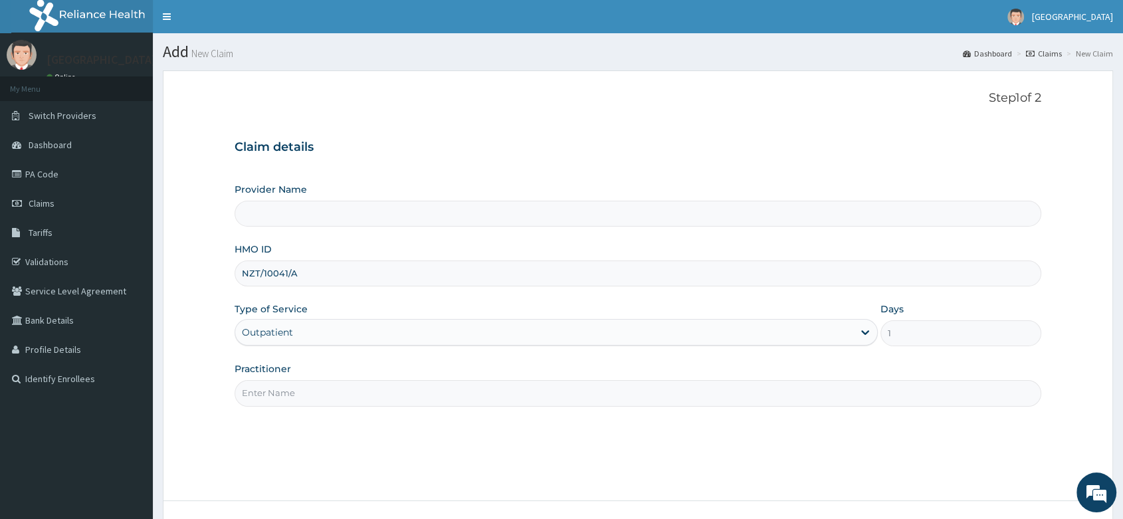
type input "[PERSON_NAME] and [PERSON_NAME][GEOGRAPHIC_DATA]"
click at [268, 393] on input "Practitioner" at bounding box center [637, 393] width 806 height 26
type input "DR EMEGHARA DARLYNTON"
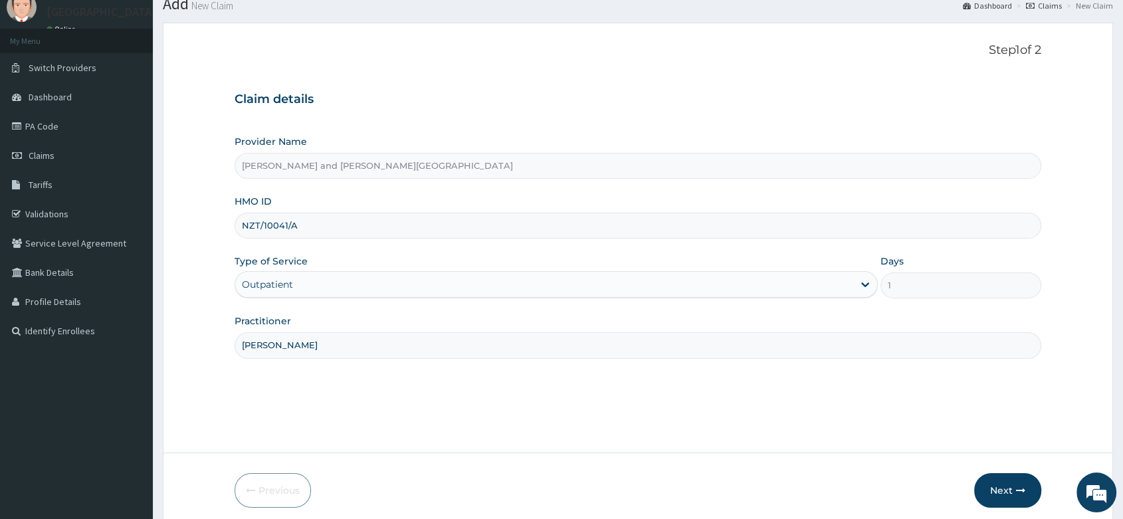
scroll to position [101, 0]
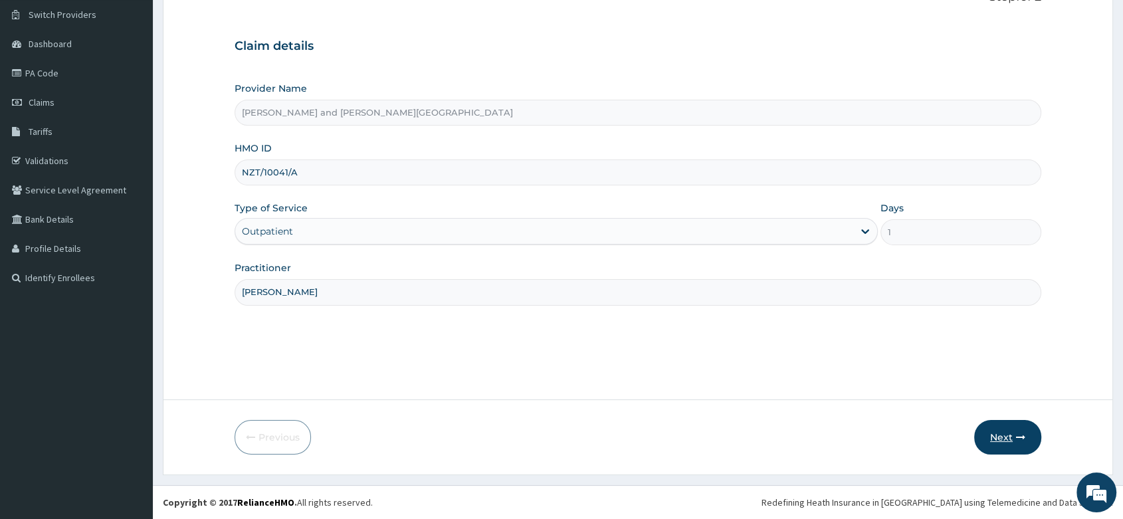
click at [1009, 440] on button "Next" at bounding box center [1007, 437] width 67 height 35
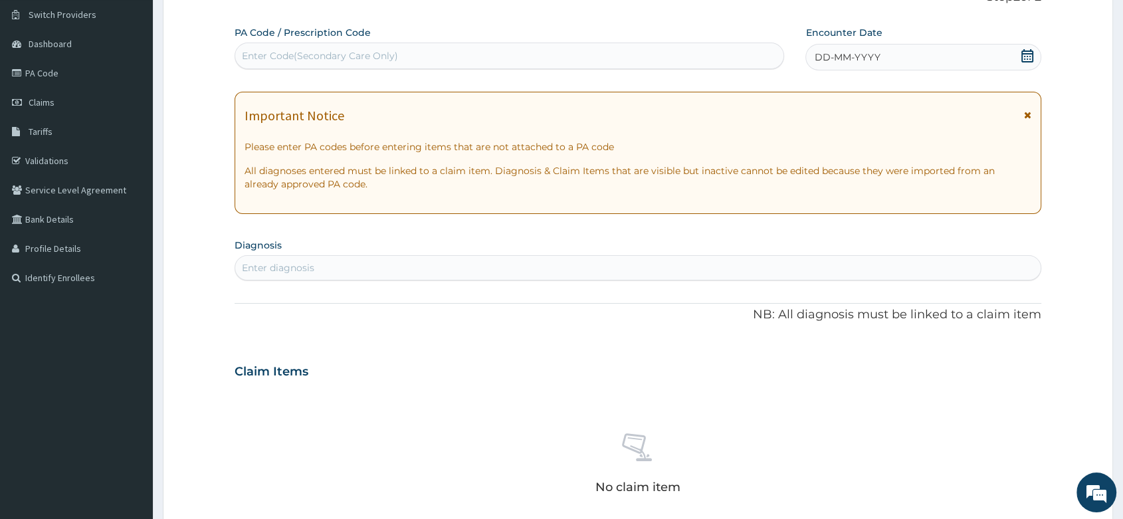
click at [1034, 56] on div "DD-MM-YYYY" at bounding box center [923, 57] width 236 height 27
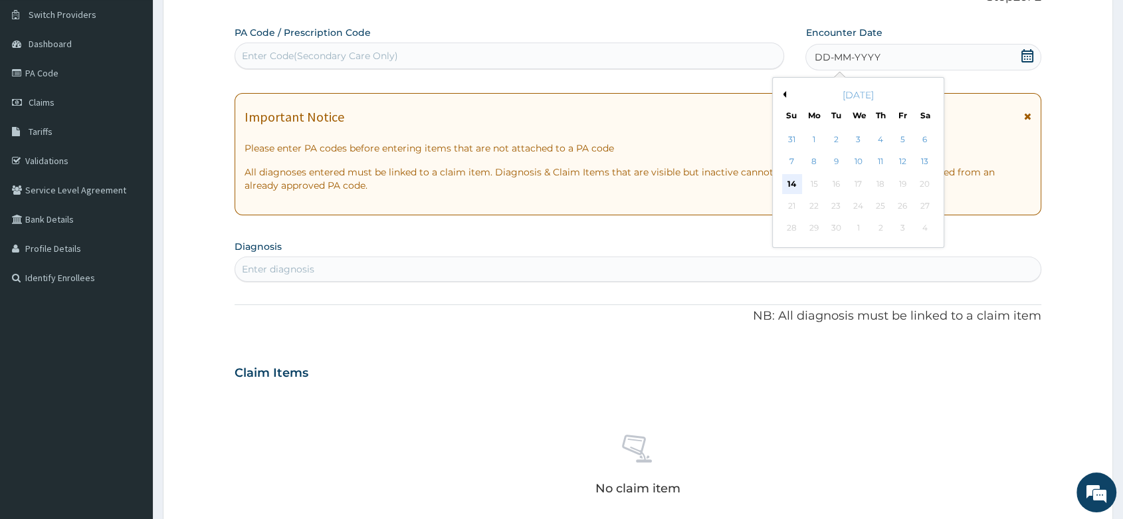
click at [793, 183] on div "14" at bounding box center [792, 184] width 20 height 20
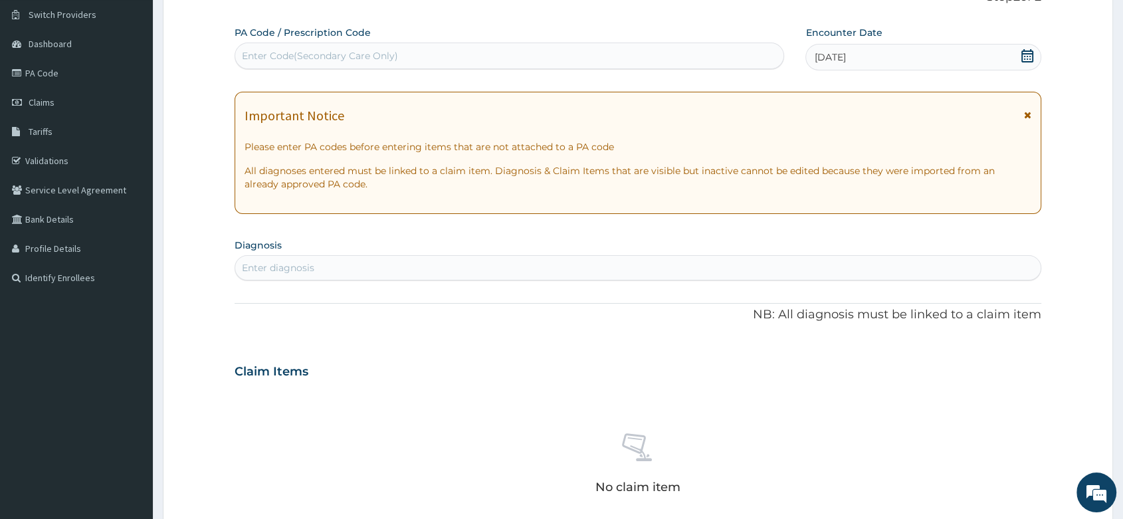
click at [317, 259] on div "Enter diagnosis" at bounding box center [637, 267] width 805 height 21
type input "MALA"
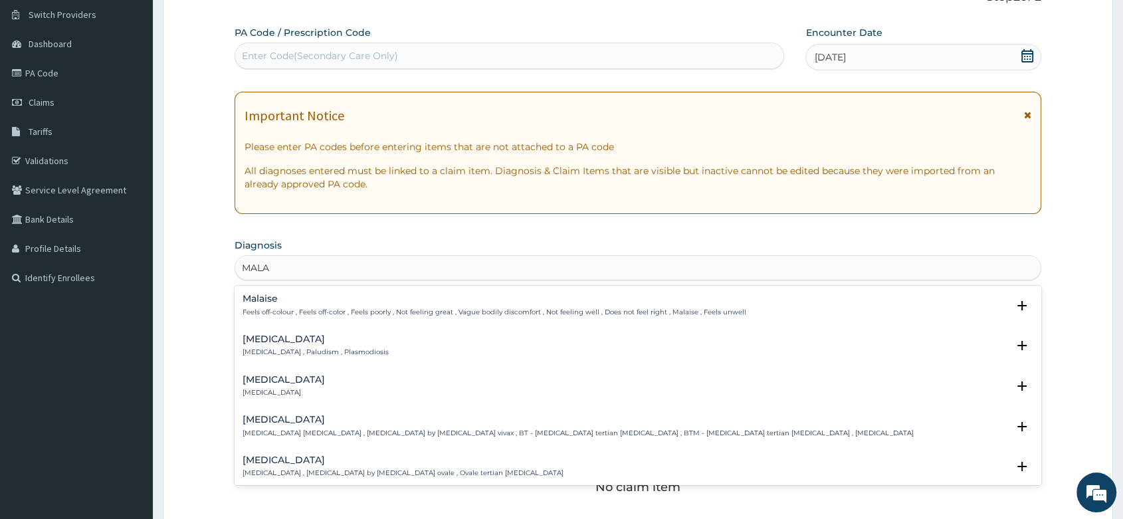
click at [292, 335] on h4 "Malaria" at bounding box center [315, 339] width 146 height 10
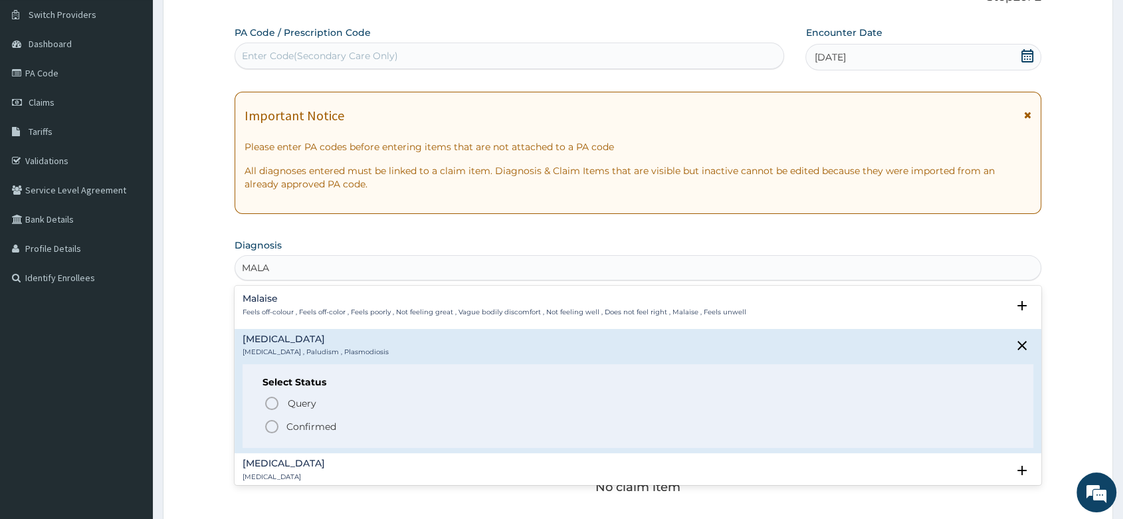
click at [274, 426] on icon "status option filled" at bounding box center [272, 427] width 16 height 16
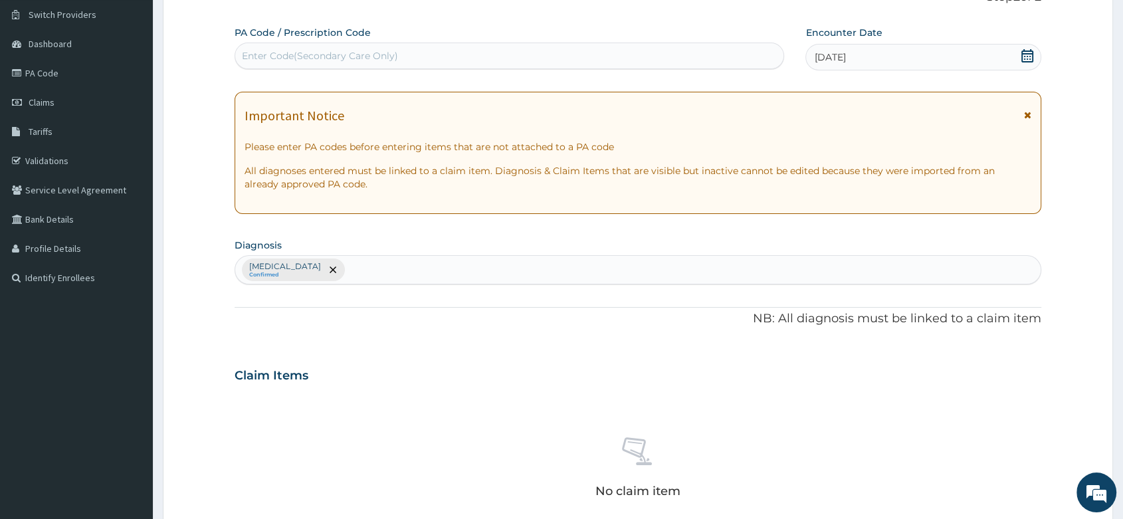
click at [347, 263] on div "Malaria Confirmed" at bounding box center [637, 270] width 805 height 28
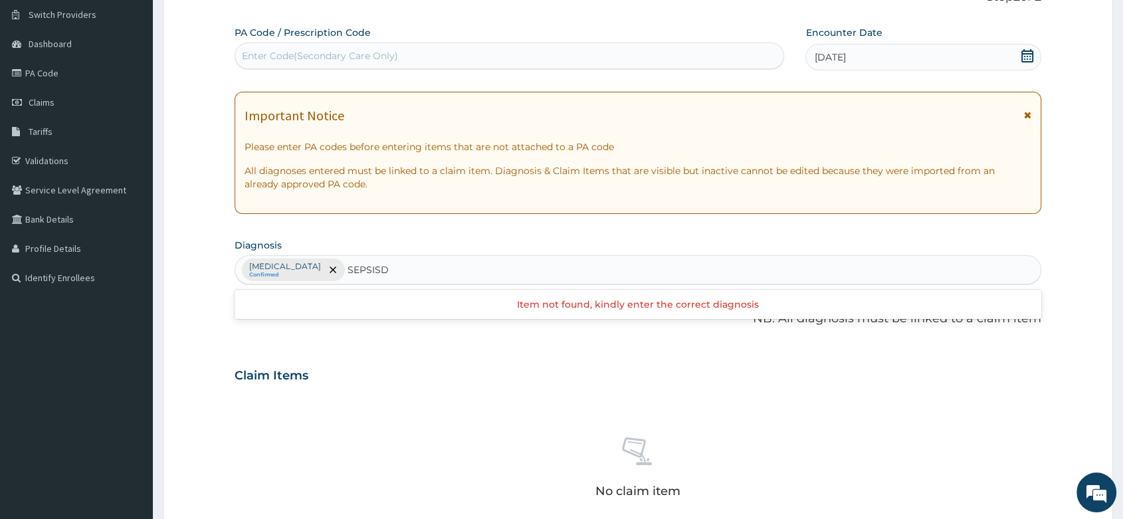
type input "SEPSIS"
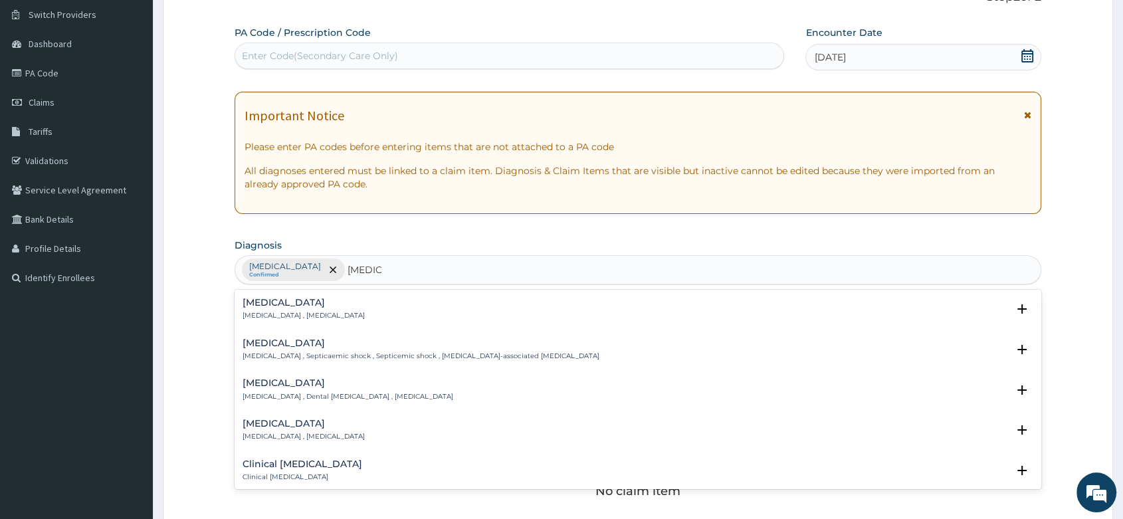
click at [281, 312] on p "Systemic infection , Sepsis" at bounding box center [303, 315] width 122 height 9
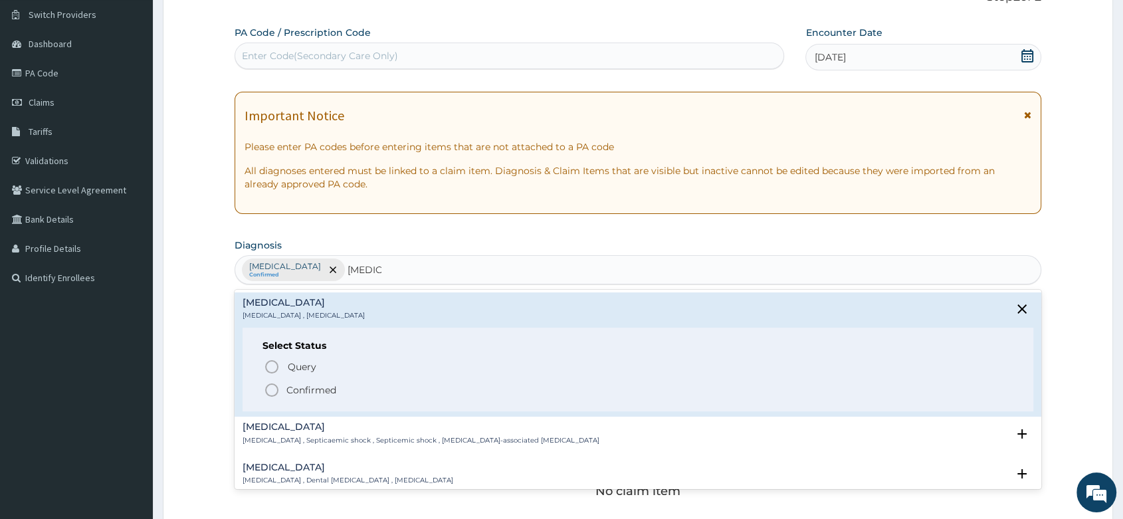
click at [268, 389] on icon "status option filled" at bounding box center [272, 390] width 16 height 16
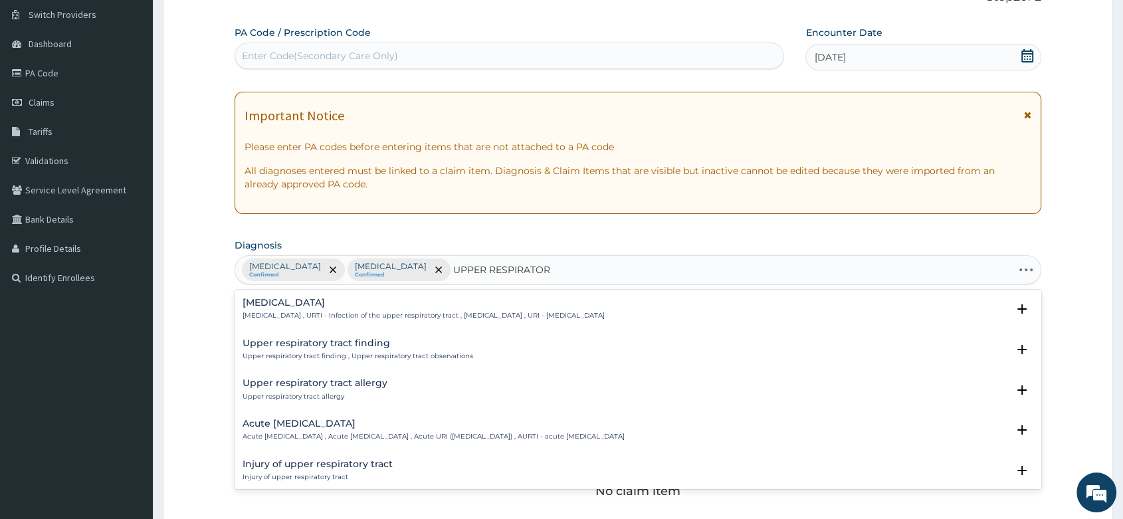
type input "UPPER RESPIRATORY"
click at [379, 305] on h4 "Upper respiratory infection" at bounding box center [423, 303] width 362 height 10
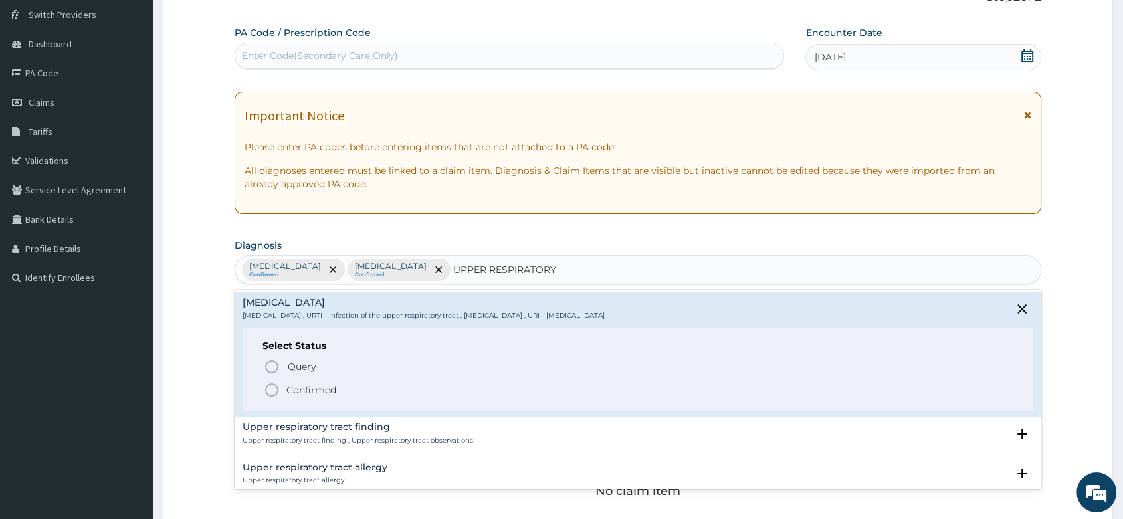
click at [268, 387] on icon "status option filled" at bounding box center [272, 390] width 16 height 16
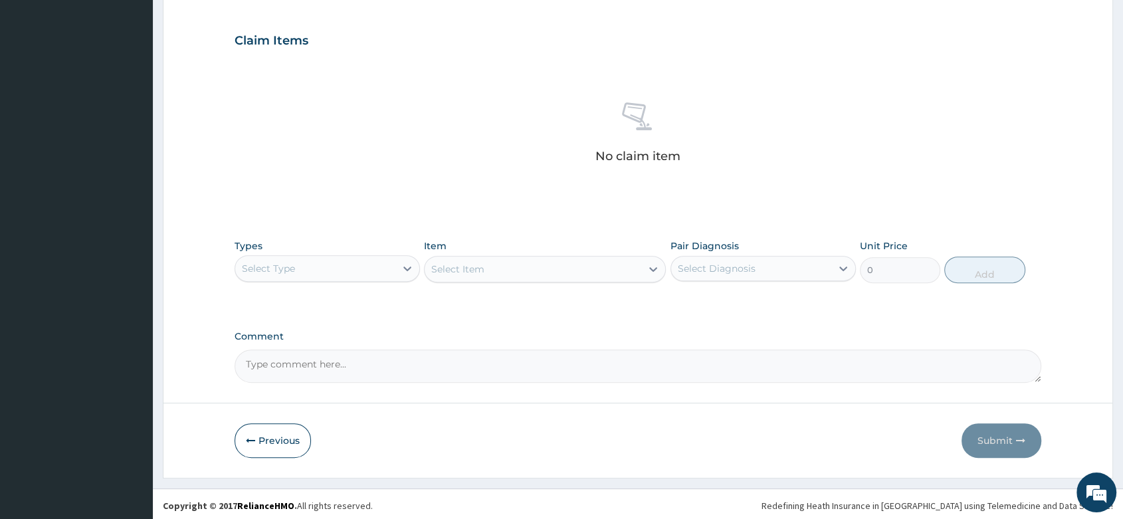
scroll to position [438, 0]
click at [412, 270] on icon at bounding box center [407, 266] width 13 height 13
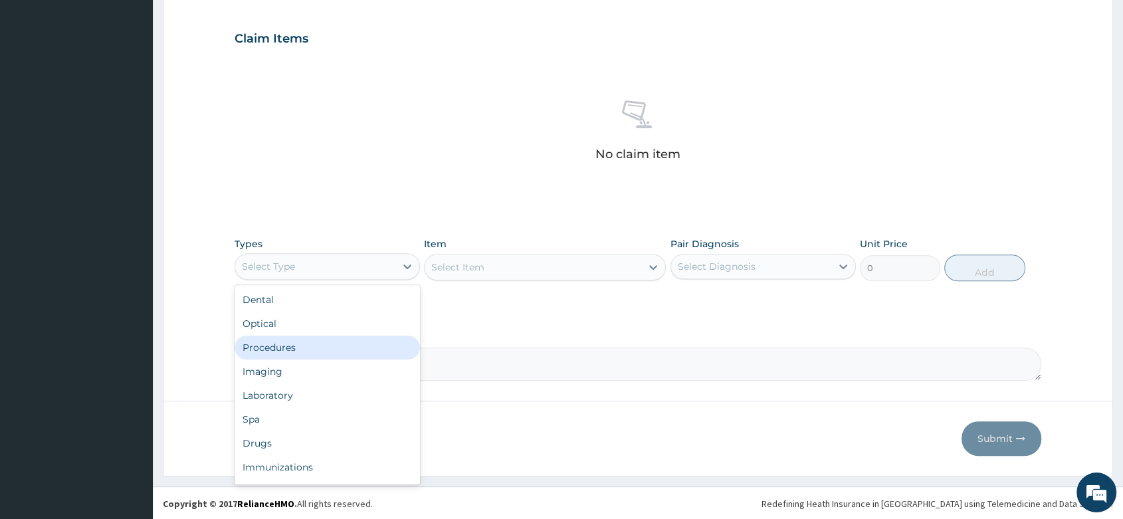
click at [314, 337] on div "Procedures" at bounding box center [326, 347] width 185 height 24
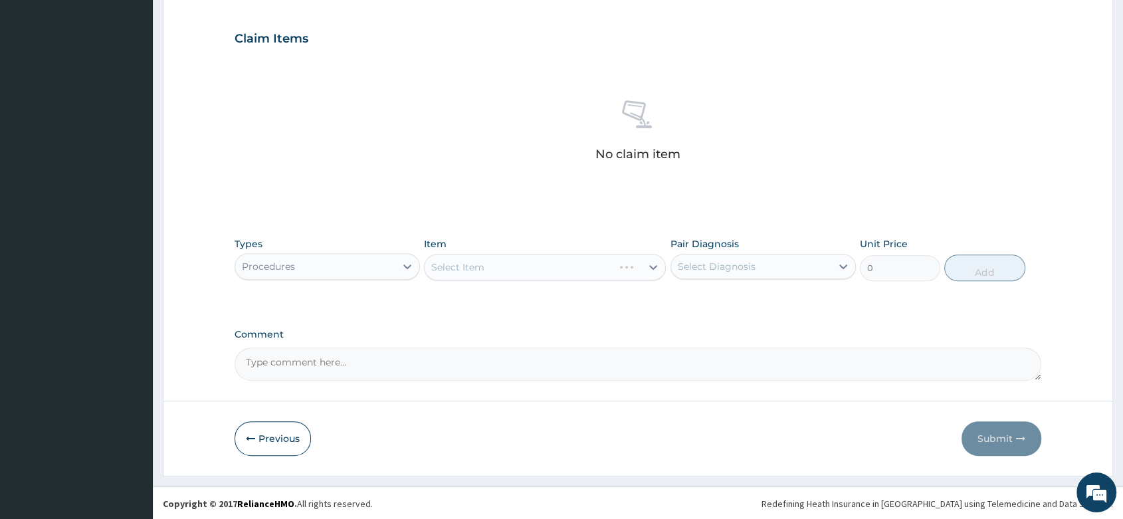
click at [472, 268] on div "Select Item" at bounding box center [545, 267] width 242 height 27
click at [536, 267] on div "Select Item" at bounding box center [545, 267] width 242 height 27
click at [500, 264] on div "Select Item" at bounding box center [545, 267] width 242 height 27
click at [530, 261] on div "Select Item" at bounding box center [545, 267] width 242 height 27
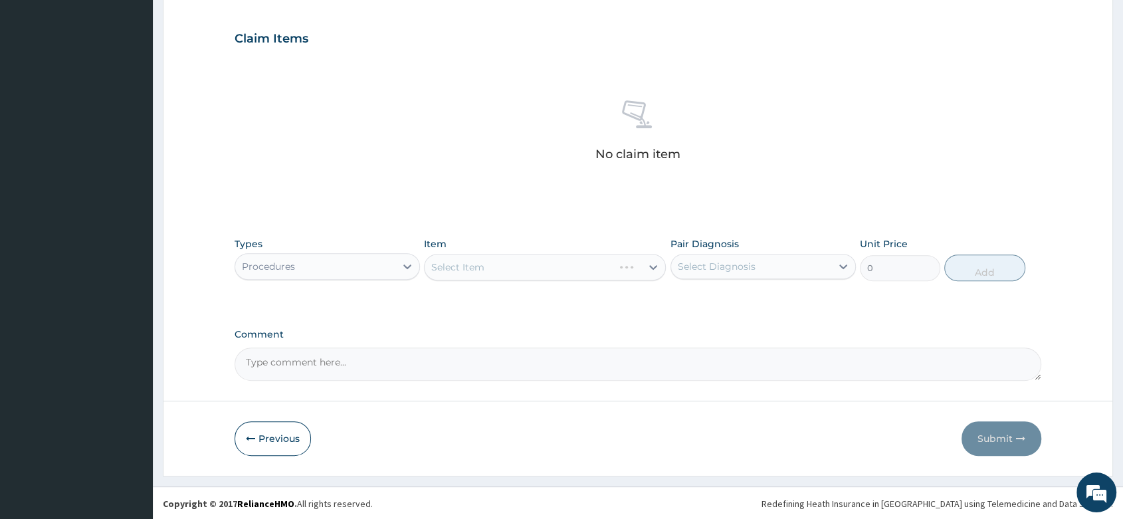
click at [480, 265] on div "Select Item" at bounding box center [545, 267] width 242 height 27
click at [515, 264] on div "Select Item" at bounding box center [545, 267] width 242 height 27
click at [494, 275] on div "Select Item" at bounding box center [532, 266] width 217 height 21
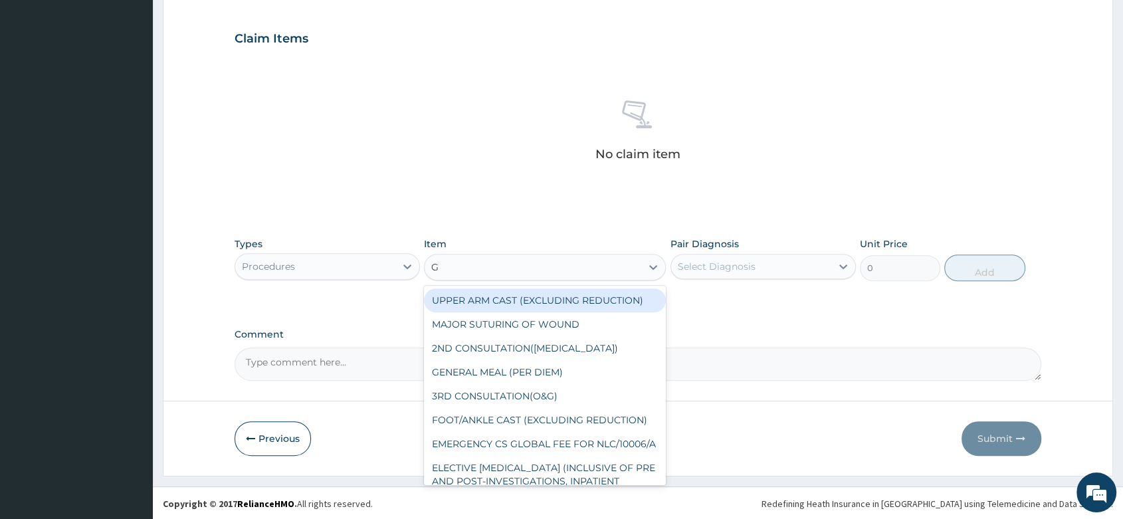
type input "GP"
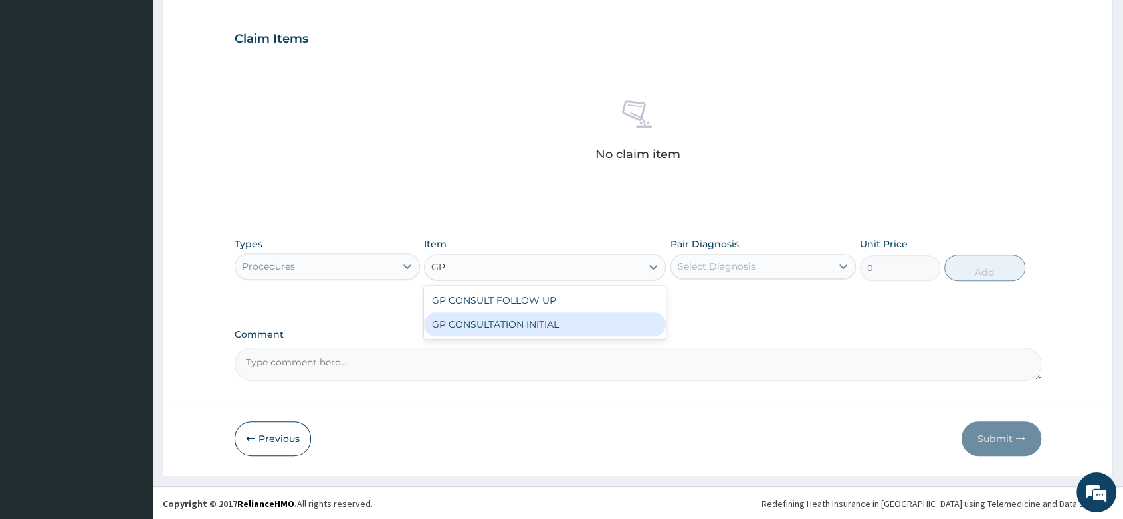
click at [559, 324] on div "GP CONSULTATION INITIAL" at bounding box center [545, 324] width 242 height 24
type input "2000"
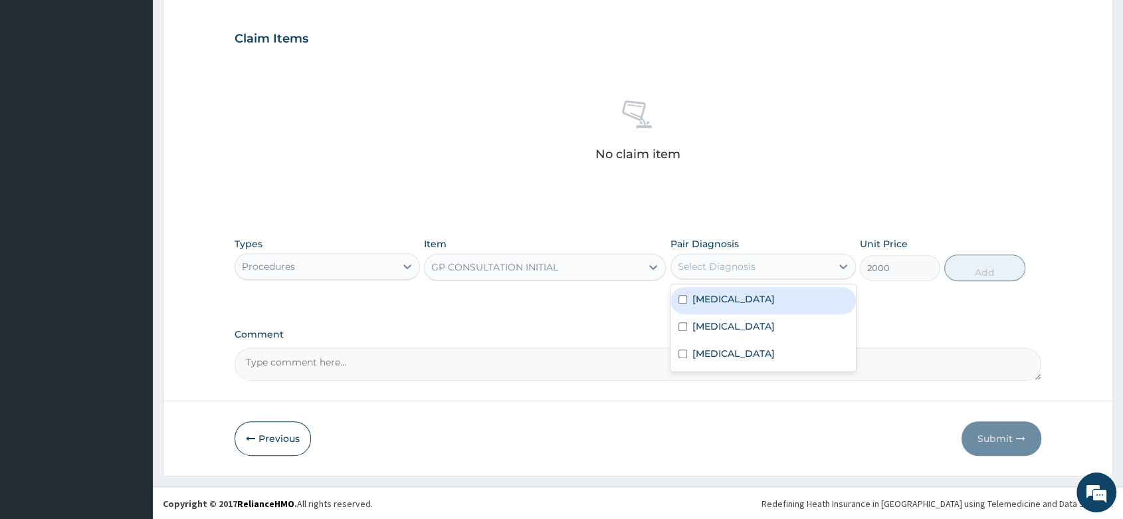
click at [718, 268] on div "Select Diagnosis" at bounding box center [717, 266] width 78 height 13
click at [723, 298] on label "Malaria" at bounding box center [733, 298] width 82 height 13
checkbox input "true"
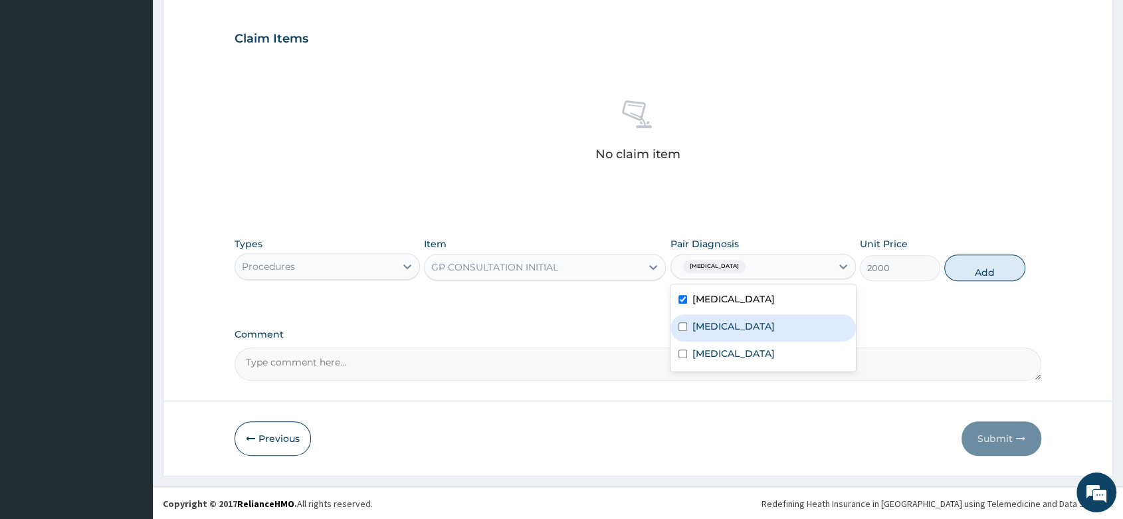
click at [718, 339] on div "Sepsis" at bounding box center [762, 327] width 185 height 27
checkbox input "true"
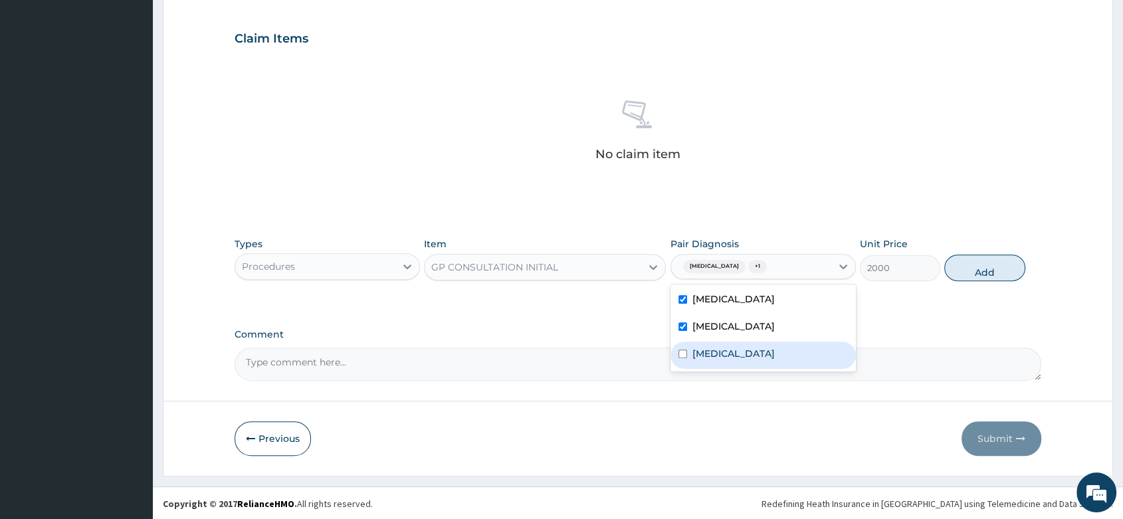
click at [738, 365] on div "Upper respiratory infection" at bounding box center [762, 354] width 185 height 27
checkbox input "true"
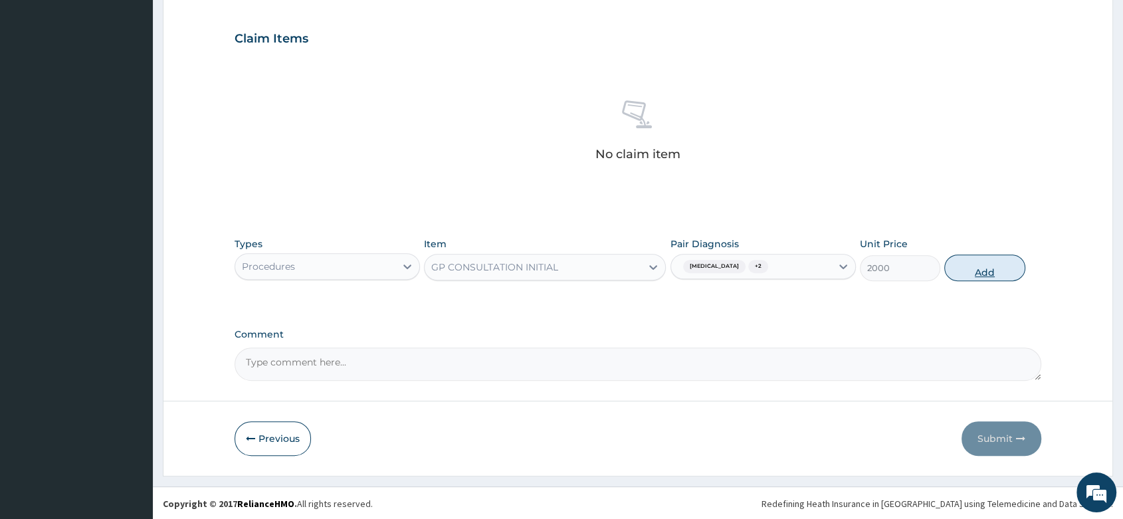
click at [1004, 264] on button "Add" at bounding box center [984, 267] width 80 height 27
type input "0"
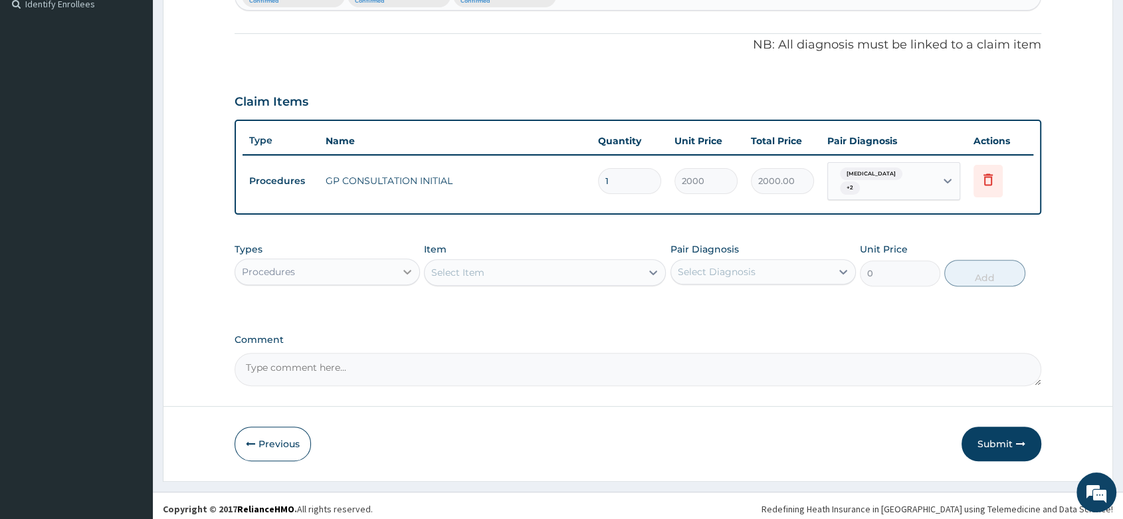
click at [399, 264] on div at bounding box center [407, 272] width 24 height 24
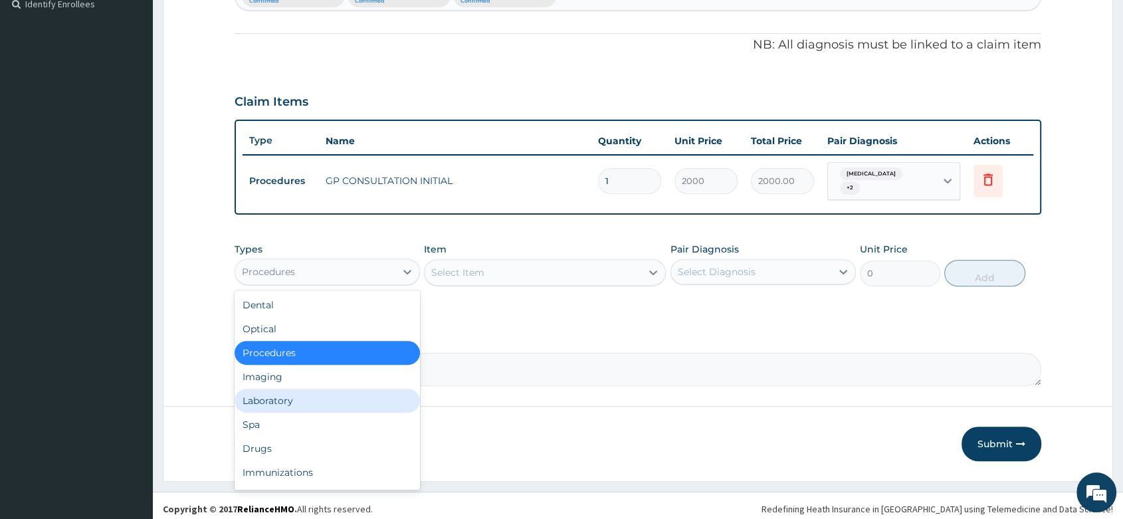
click at [302, 391] on div "Laboratory" at bounding box center [326, 401] width 185 height 24
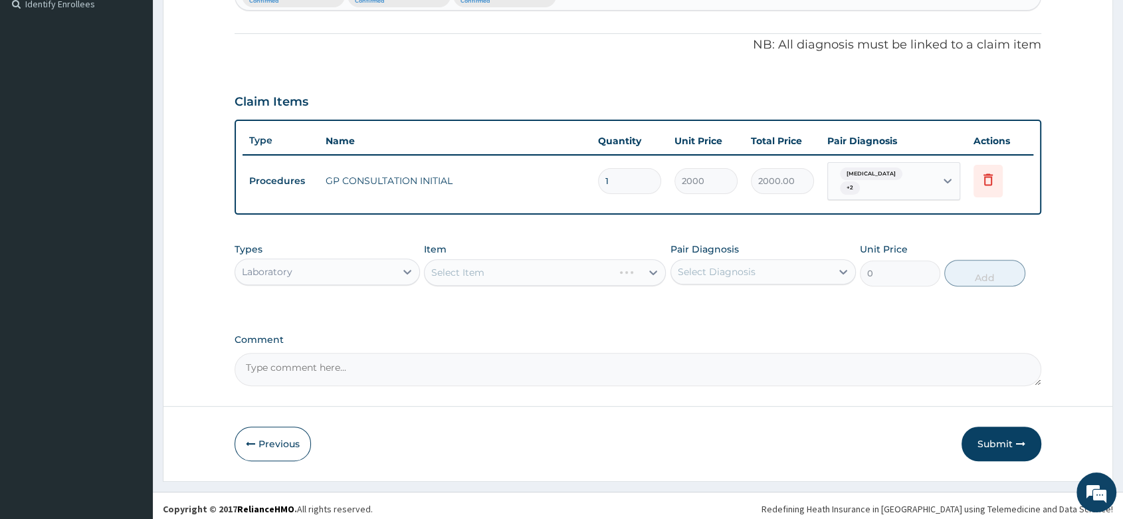
click at [492, 264] on div "Select Item" at bounding box center [545, 272] width 242 height 27
click at [571, 266] on div "Select Item" at bounding box center [545, 272] width 242 height 27
click at [572, 266] on div "Select Item" at bounding box center [545, 272] width 242 height 27
click at [475, 267] on div "Select Item" at bounding box center [545, 272] width 242 height 27
click at [569, 272] on div "Select Item" at bounding box center [545, 272] width 242 height 27
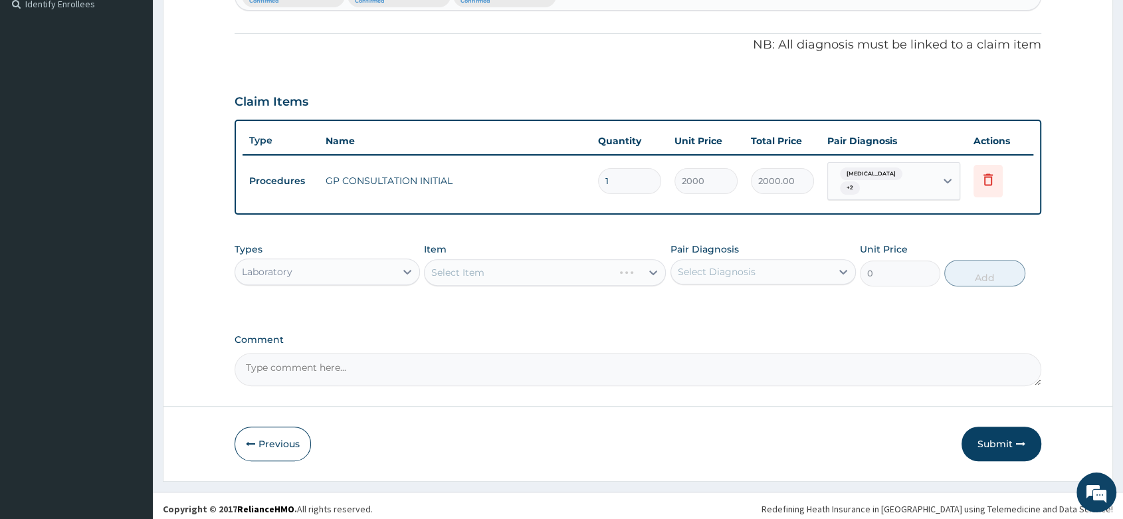
click at [470, 265] on div "Select Item" at bounding box center [545, 272] width 242 height 27
click at [521, 266] on div "Select Item" at bounding box center [532, 272] width 217 height 21
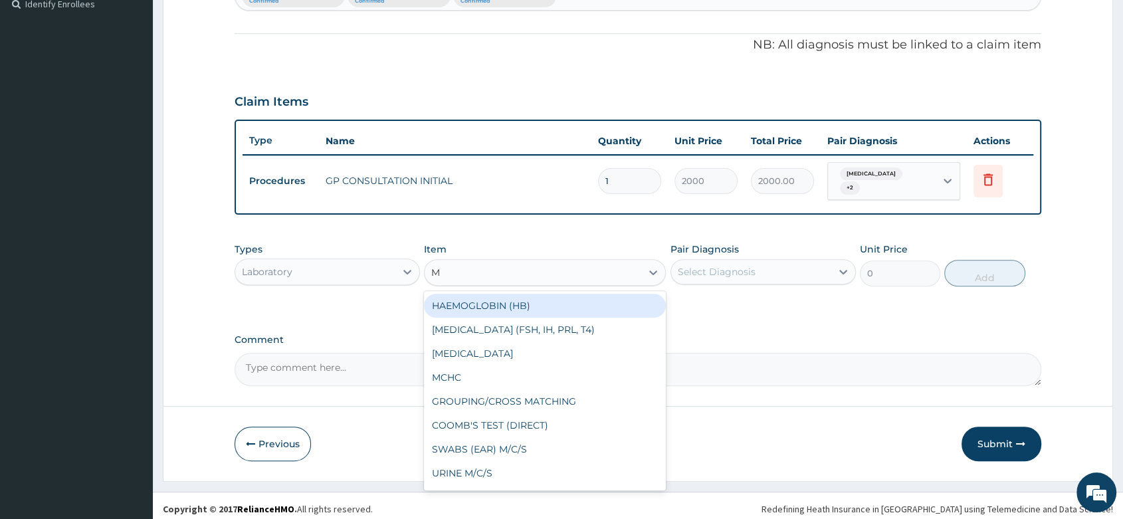
type input "MP"
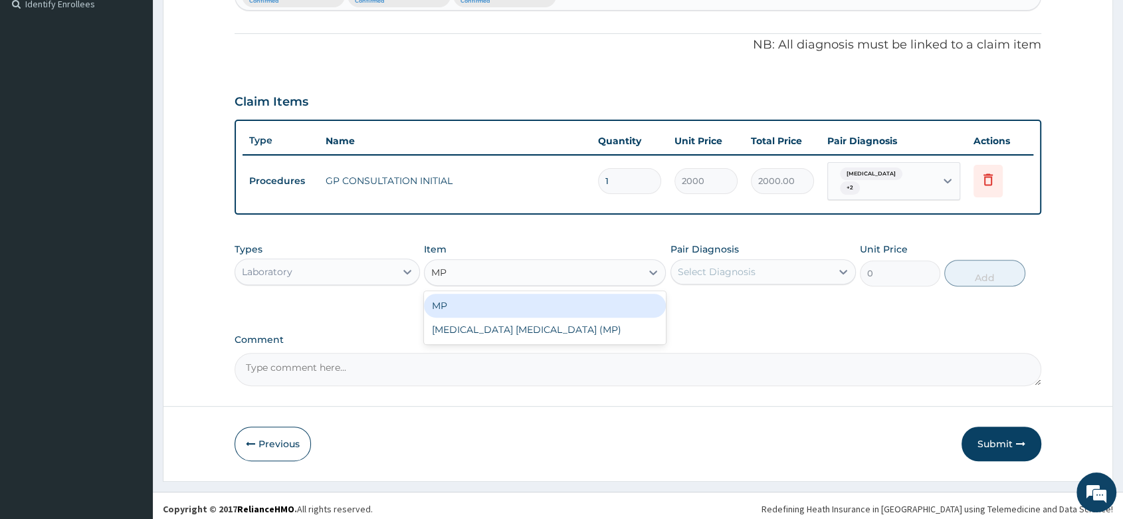
click at [506, 298] on div "MP" at bounding box center [545, 306] width 242 height 24
type input "1000"
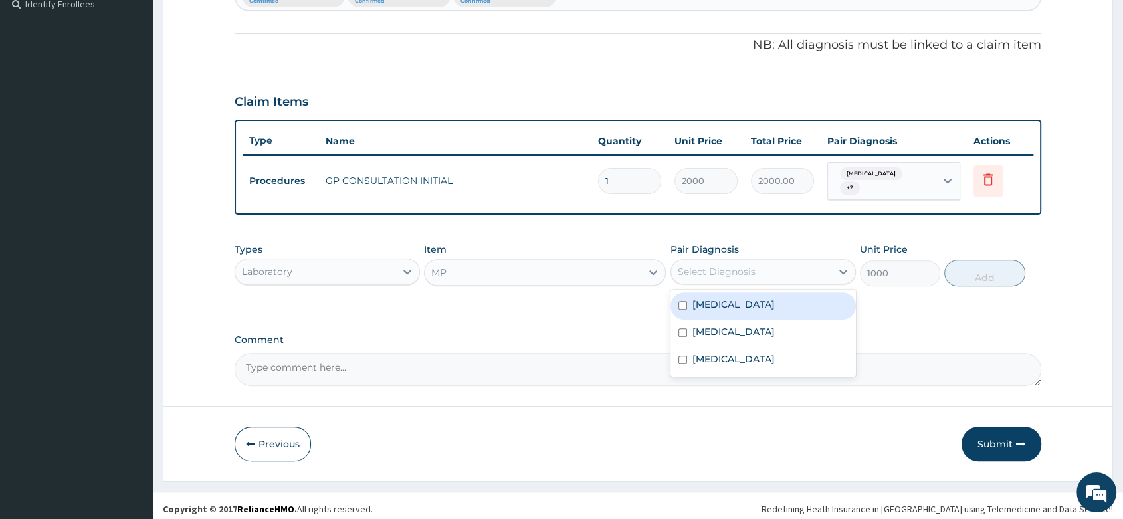
drag, startPoint x: 700, startPoint y: 275, endPoint x: 704, endPoint y: 288, distance: 13.9
click at [701, 275] on div "Select Diagnosis" at bounding box center [751, 271] width 160 height 21
click at [723, 298] on label "[MEDICAL_DATA]" at bounding box center [733, 304] width 82 height 13
checkbox input "true"
click at [969, 275] on button "Add" at bounding box center [984, 273] width 80 height 27
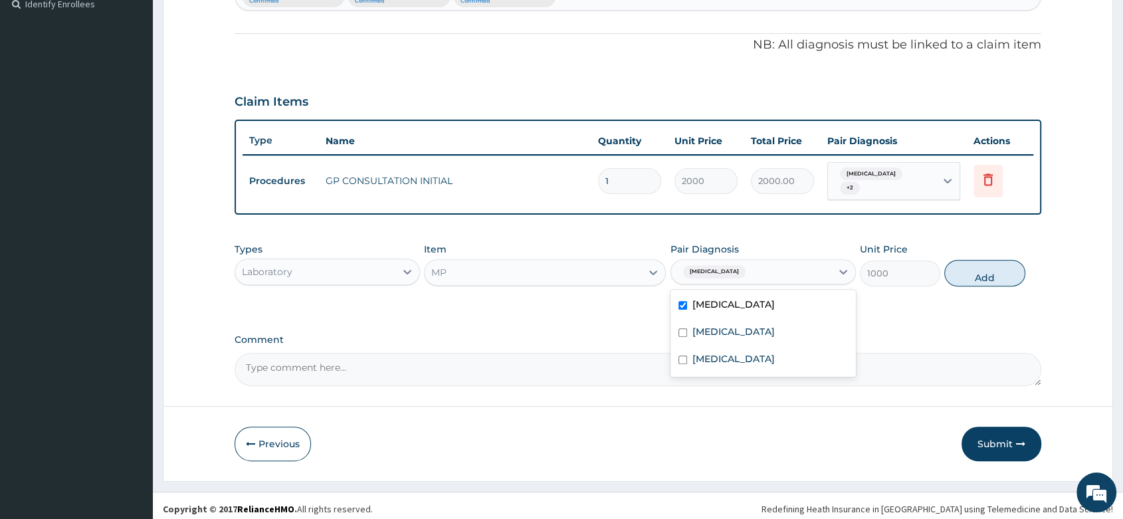
type input "0"
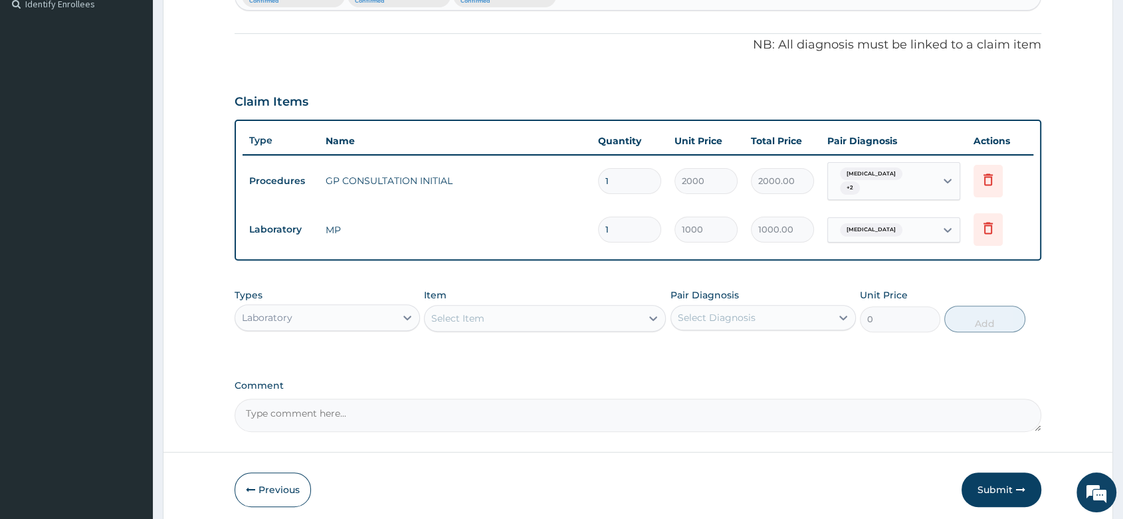
click at [500, 310] on div "Select Item" at bounding box center [532, 318] width 217 height 21
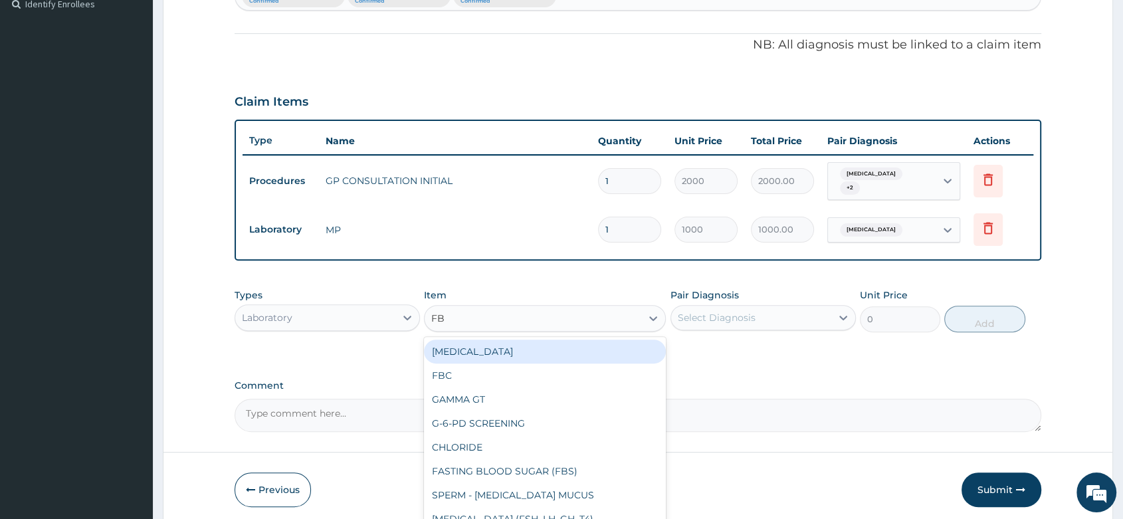
type input "FBC"
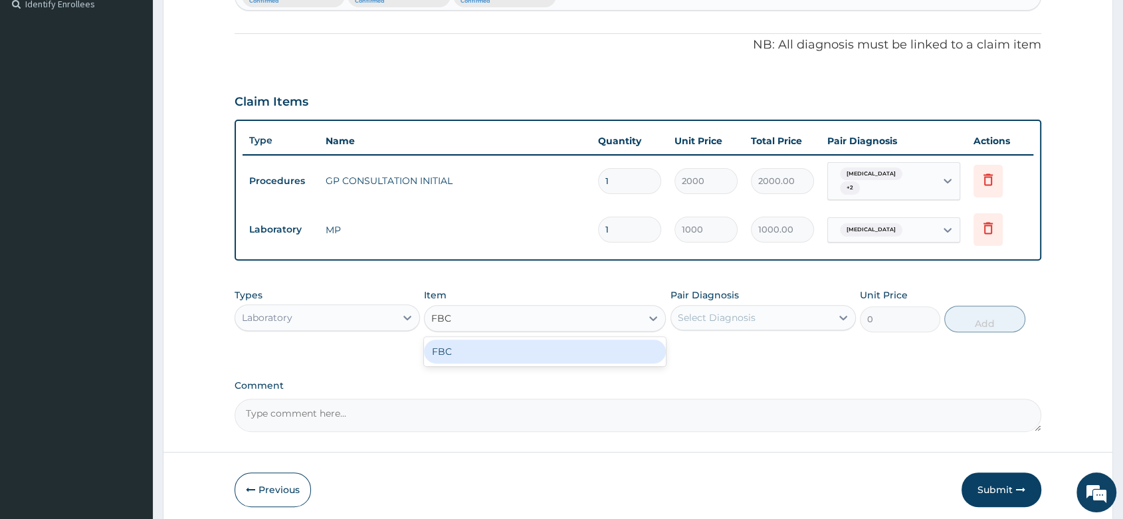
click at [538, 343] on div "FBC" at bounding box center [545, 351] width 242 height 24
type input "2000"
click at [780, 307] on div "Select Diagnosis" at bounding box center [751, 317] width 160 height 21
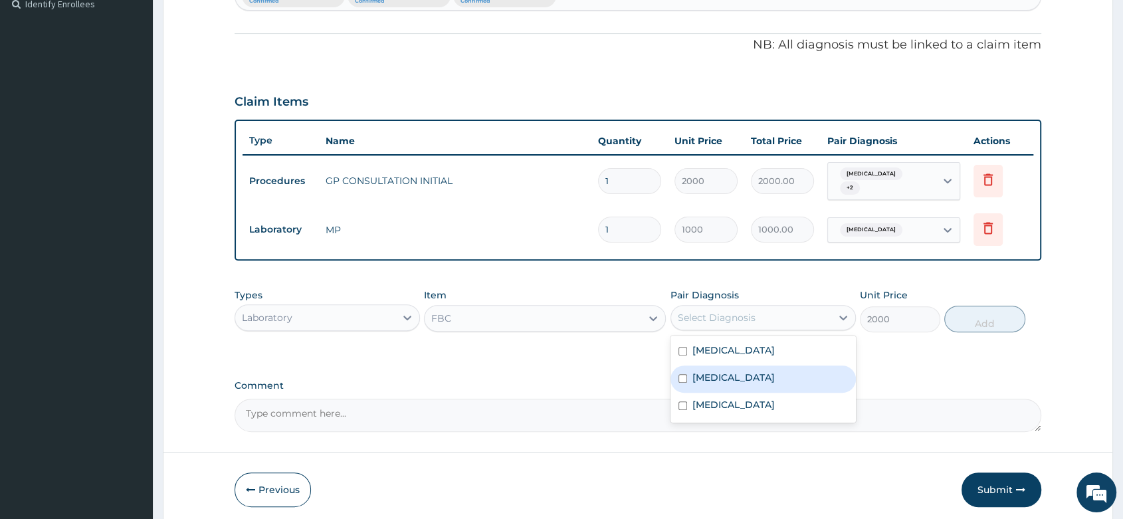
click at [729, 371] on div "[MEDICAL_DATA]" at bounding box center [762, 378] width 185 height 27
checkbox input "true"
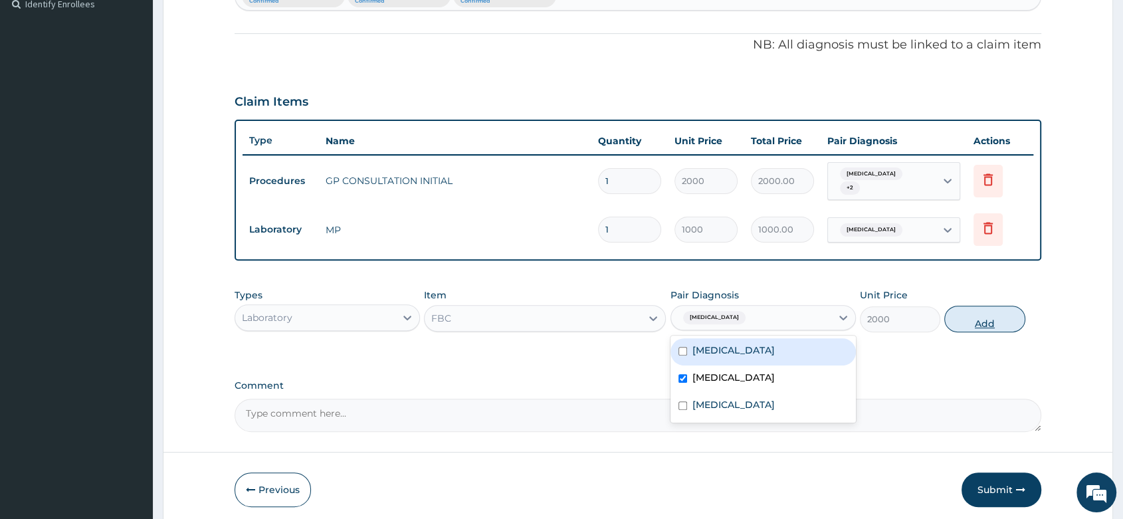
click at [978, 310] on button "Add" at bounding box center [984, 319] width 80 height 27
type input "0"
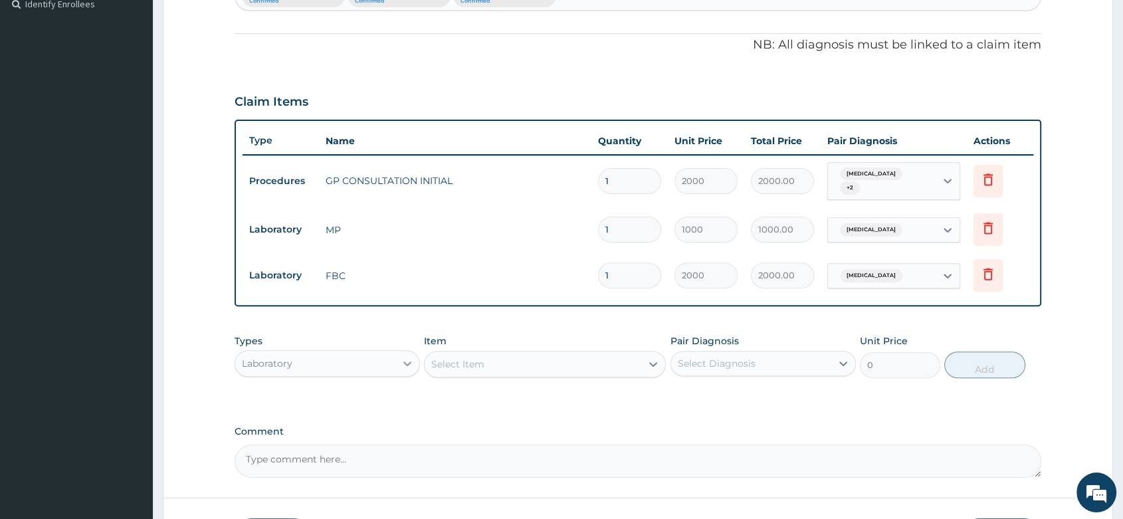
click at [396, 360] on div at bounding box center [407, 363] width 24 height 24
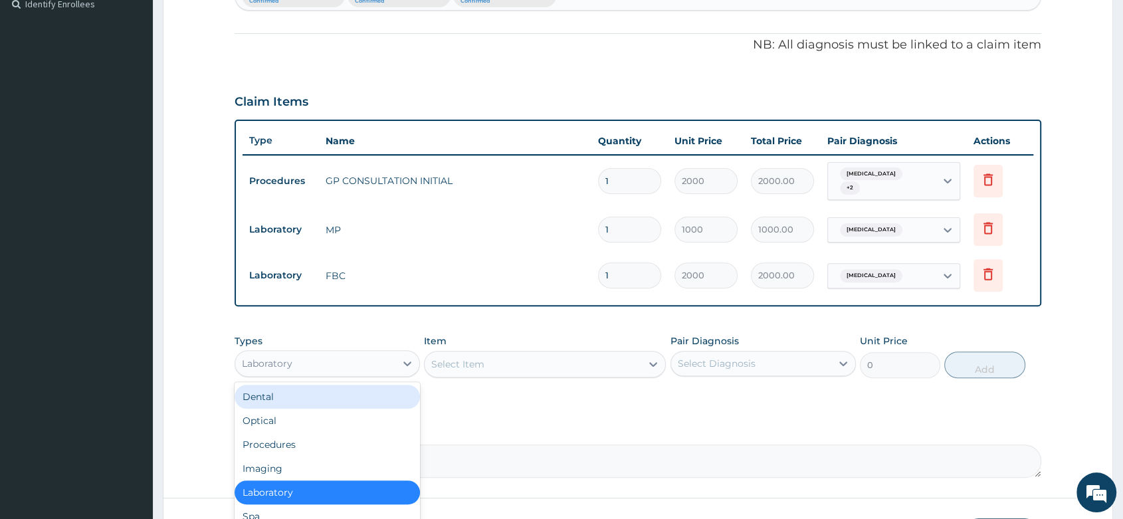
scroll to position [45, 0]
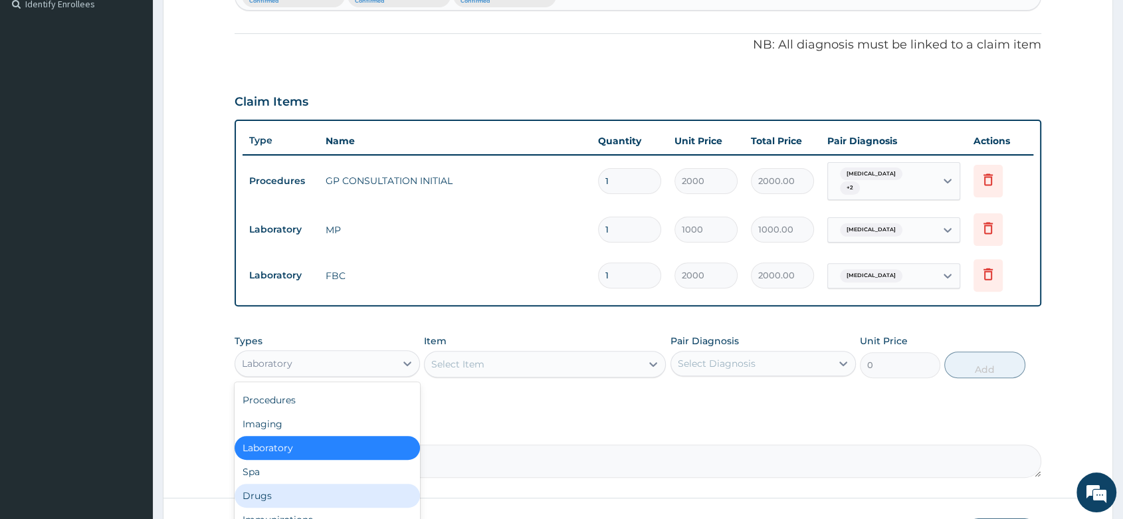
click at [294, 492] on div "Drugs" at bounding box center [326, 496] width 185 height 24
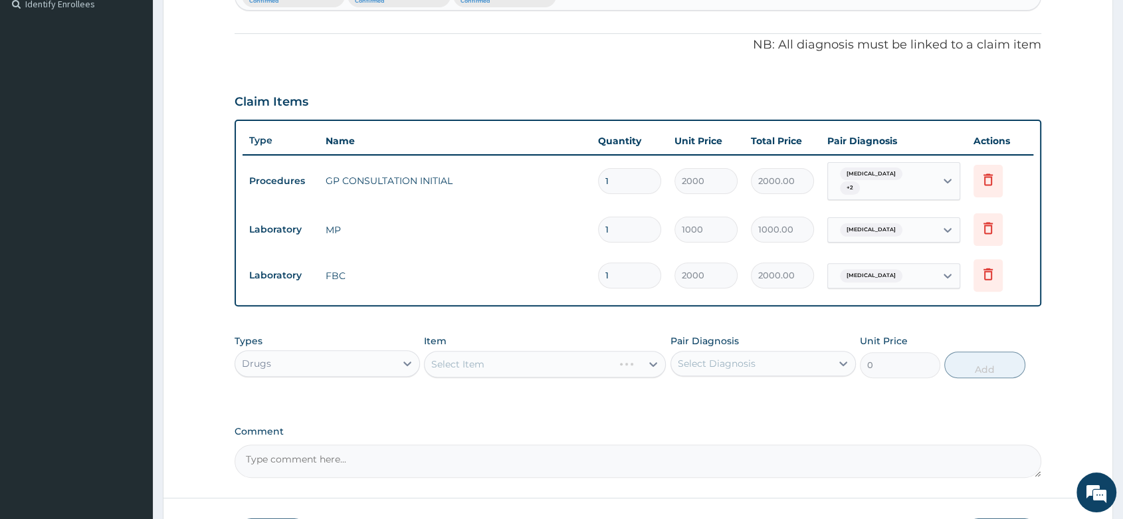
click at [468, 364] on div "Select Item" at bounding box center [545, 364] width 242 height 27
click at [527, 357] on div "Select Item" at bounding box center [545, 364] width 242 height 27
click at [484, 353] on div "Select Item" at bounding box center [532, 363] width 217 height 21
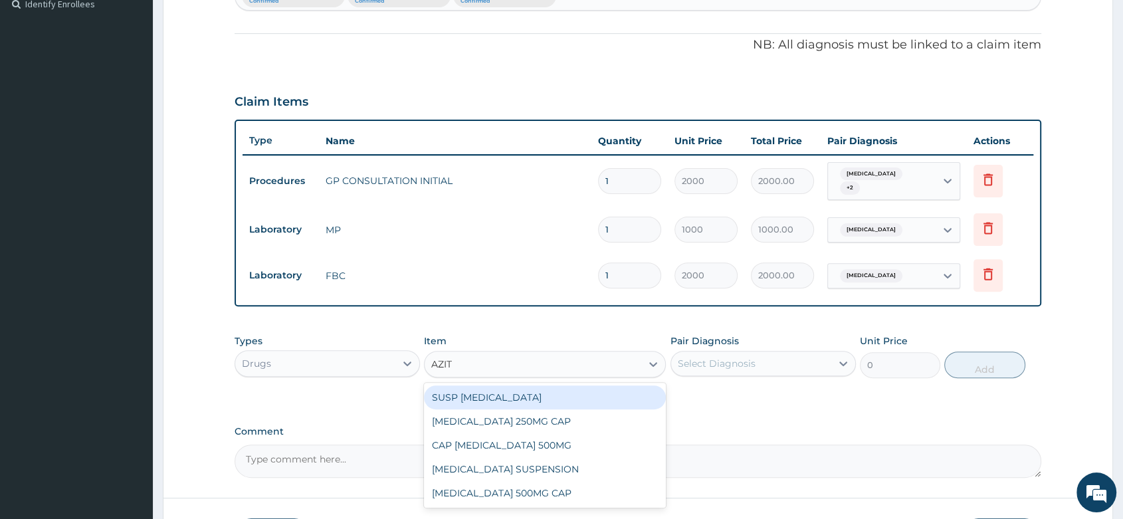
type input "AZITH"
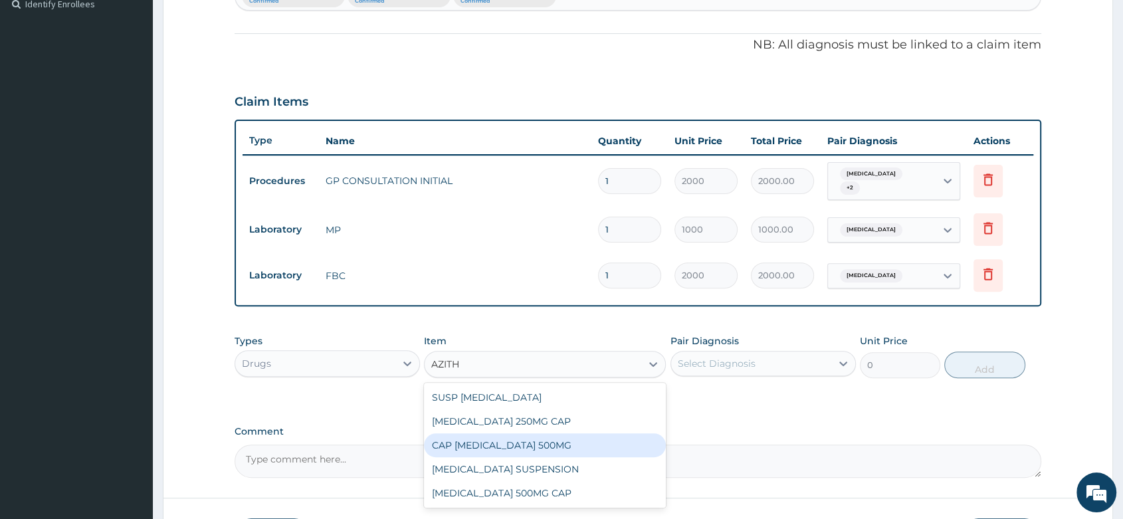
click at [551, 440] on div "CAP [MEDICAL_DATA] 500MG" at bounding box center [545, 445] width 242 height 24
type input "250"
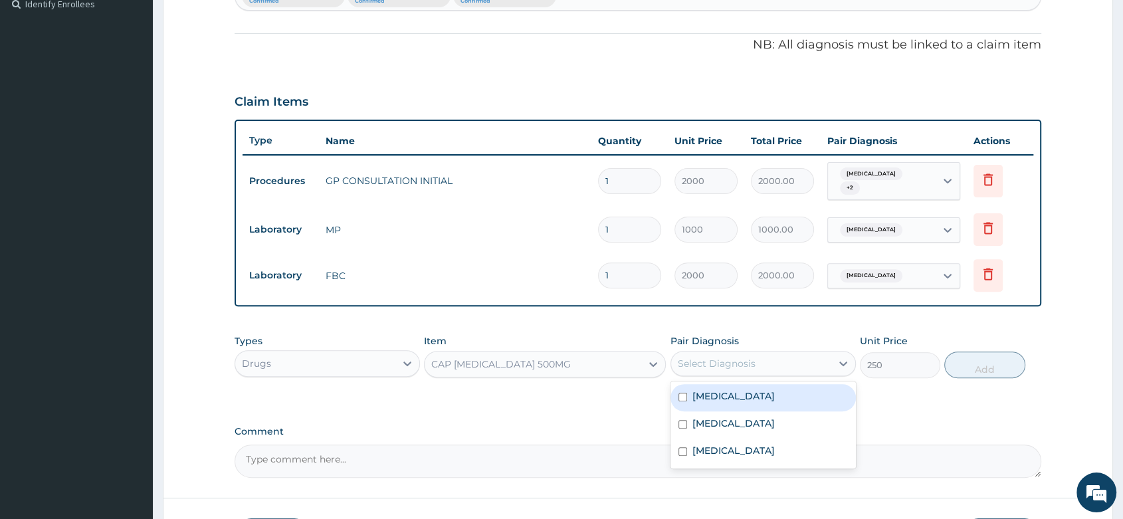
click at [695, 361] on div "Select Diagnosis" at bounding box center [717, 363] width 78 height 13
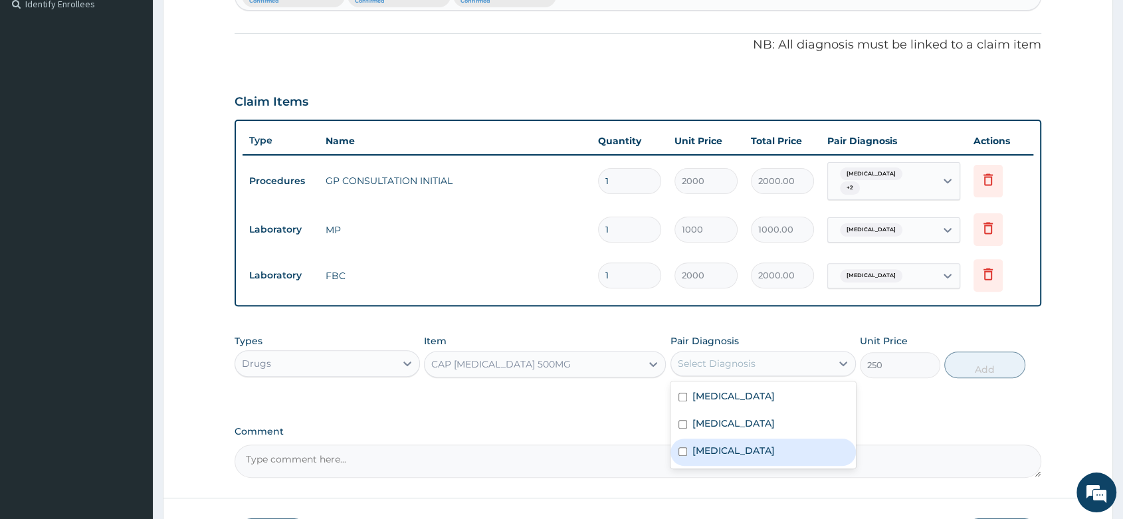
drag, startPoint x: 721, startPoint y: 445, endPoint x: 800, endPoint y: 399, distance: 91.4
click at [731, 444] on label "Upper respiratory infection" at bounding box center [733, 450] width 82 height 13
checkbox input "true"
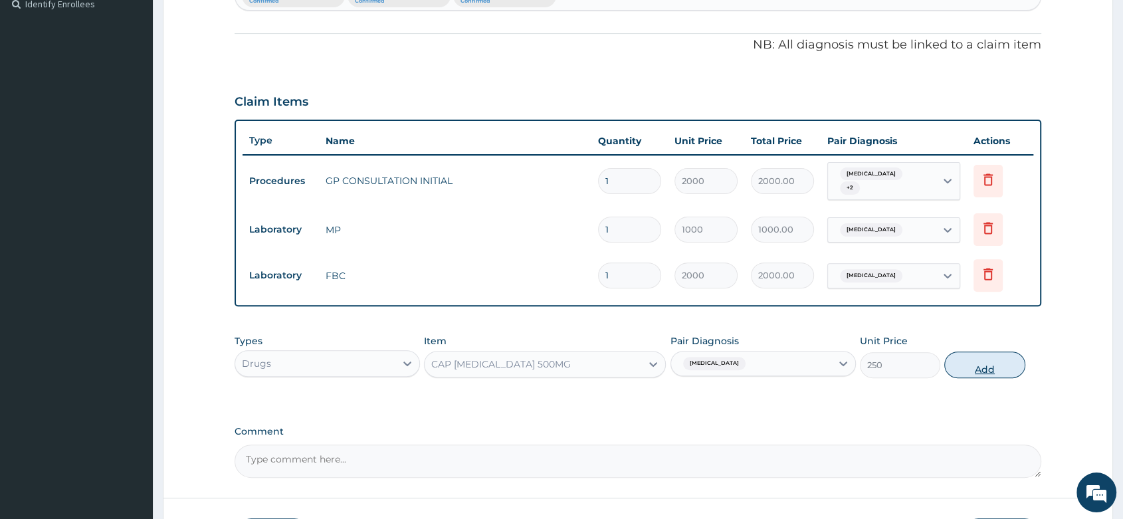
click at [1000, 363] on button "Add" at bounding box center [984, 364] width 80 height 27
type input "0"
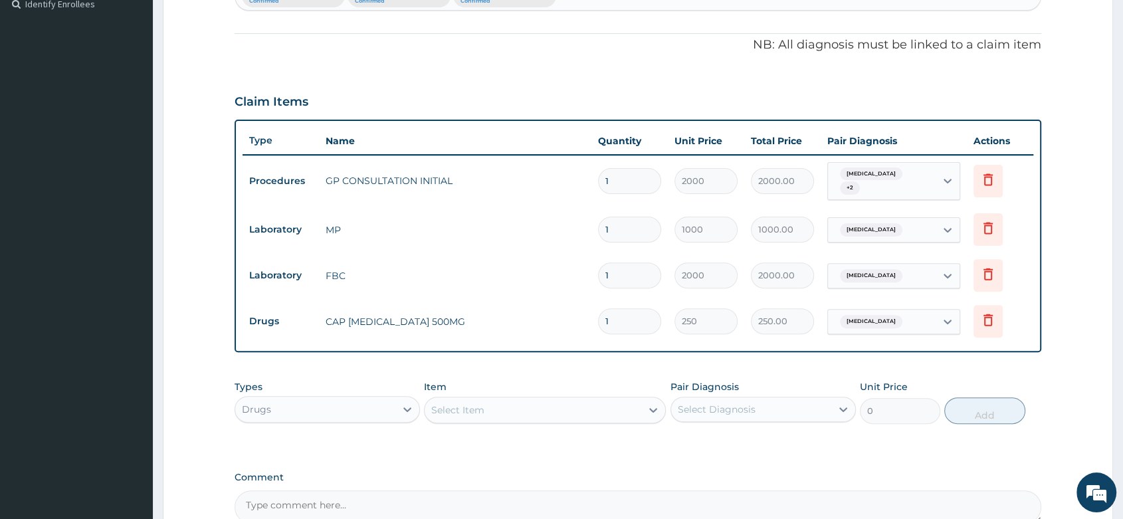
type input "0.00"
type input "5"
type input "1250.00"
type input "5"
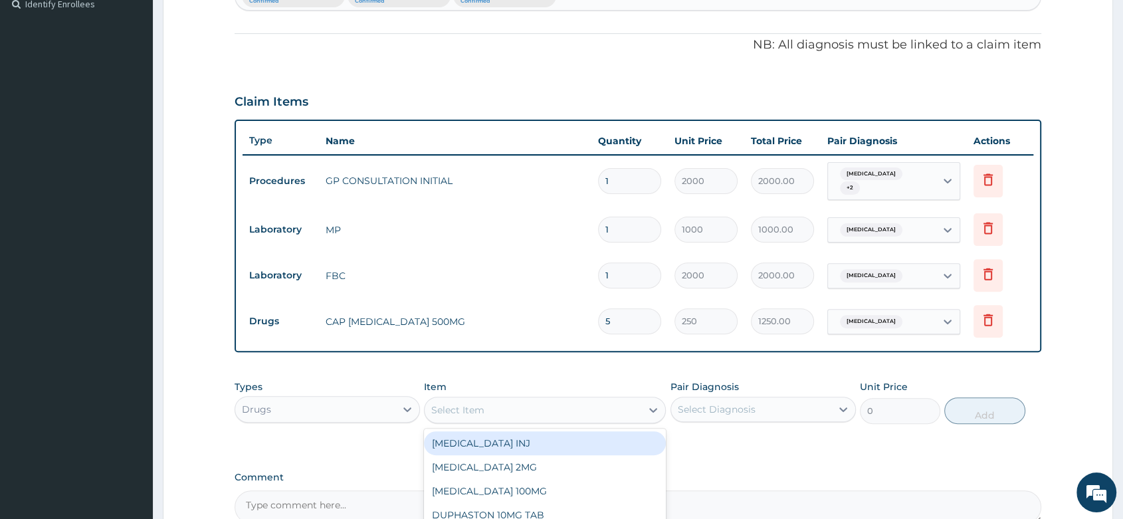
click at [468, 409] on div "Select Item" at bounding box center [457, 409] width 53 height 13
type input "LORat"
click at [579, 450] on div "[MEDICAL_DATA] 10MG" at bounding box center [545, 443] width 242 height 24
type input "30"
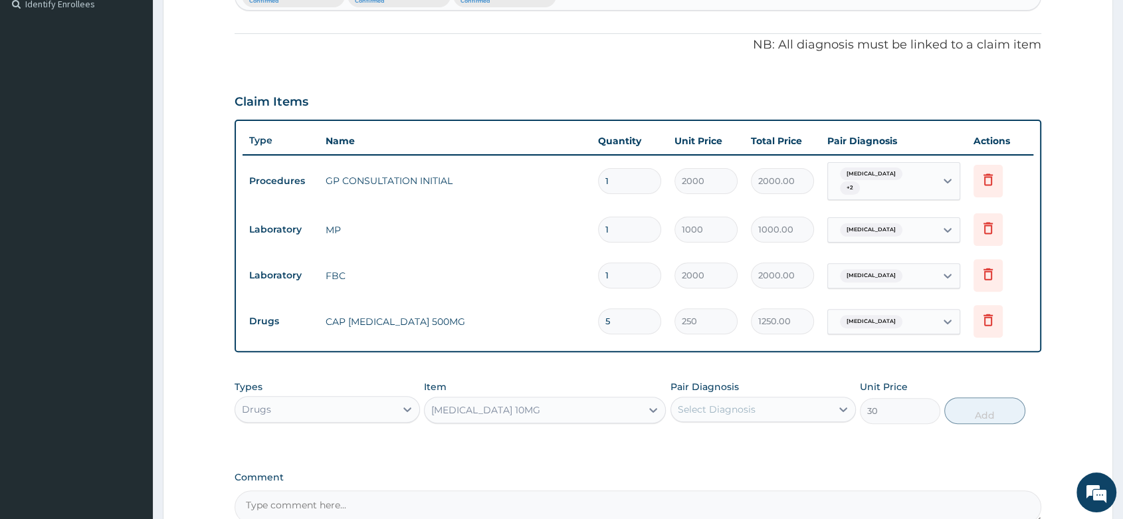
click at [726, 410] on div "Select Diagnosis" at bounding box center [717, 409] width 78 height 13
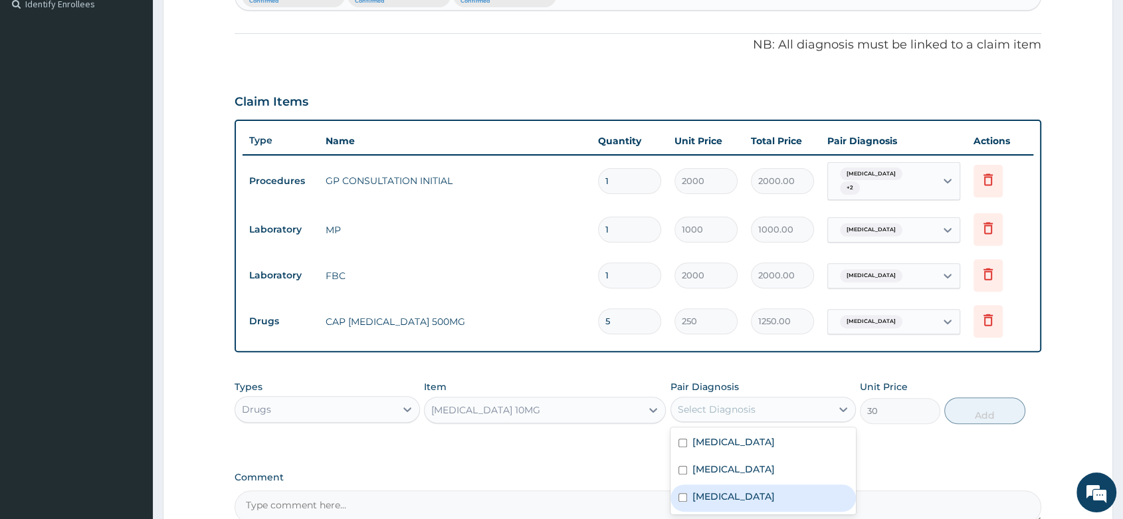
drag, startPoint x: 729, startPoint y: 491, endPoint x: 876, endPoint y: 450, distance: 152.5
click at [731, 490] on label "Upper respiratory infection" at bounding box center [733, 496] width 82 height 13
checkbox input "true"
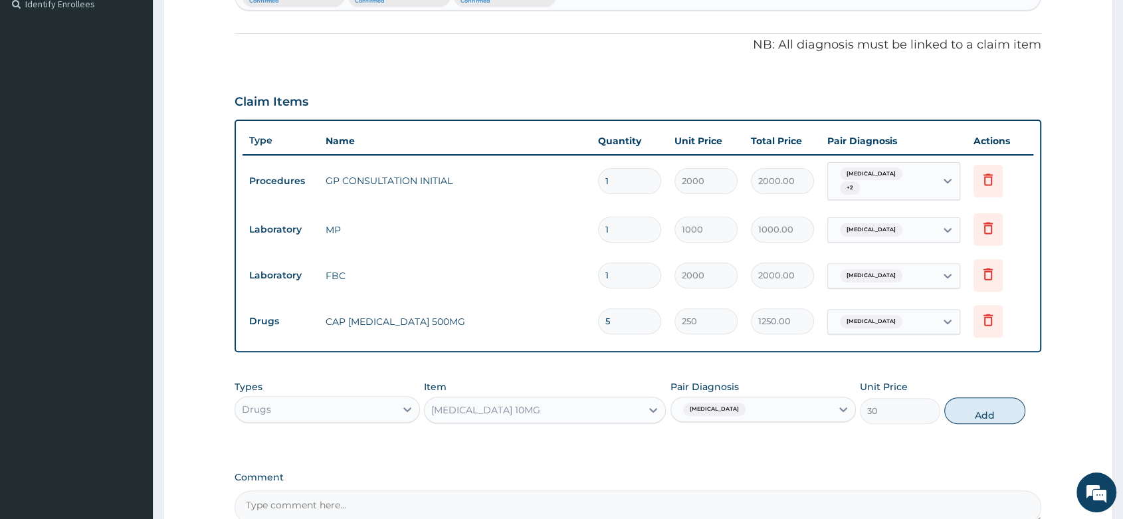
click at [999, 391] on div "Types Drugs Item LORATADINE 10MG Pair Diagnosis Upper respiratory infection Uni…" at bounding box center [637, 401] width 806 height 57
click at [976, 418] on button "Add" at bounding box center [984, 410] width 80 height 27
type input "0"
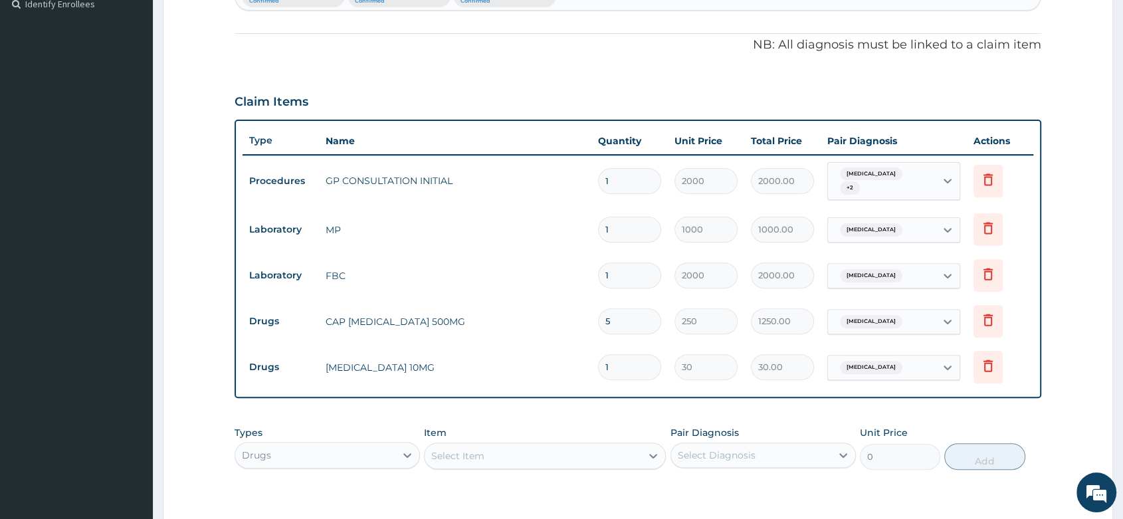
type input "0.00"
type input "5"
type input "150.00"
type input "5"
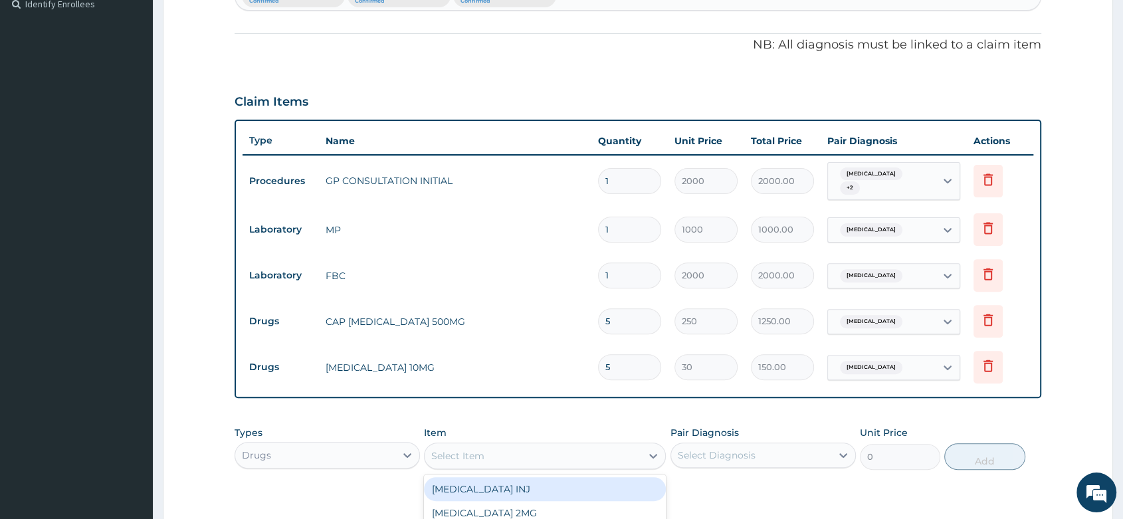
click at [484, 453] on div "Select Item" at bounding box center [532, 455] width 217 height 21
type input "arte"
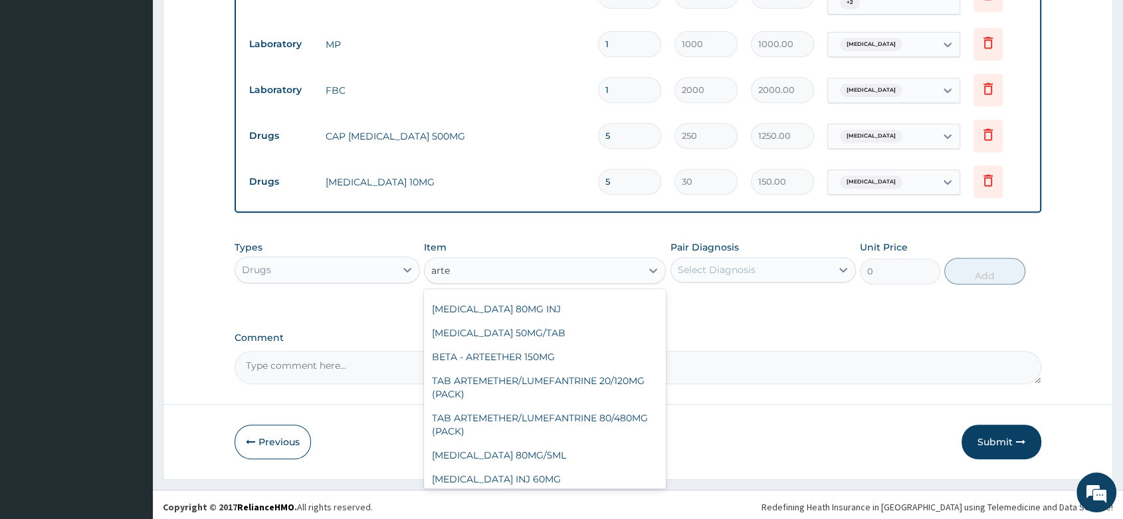
scroll to position [147, 0]
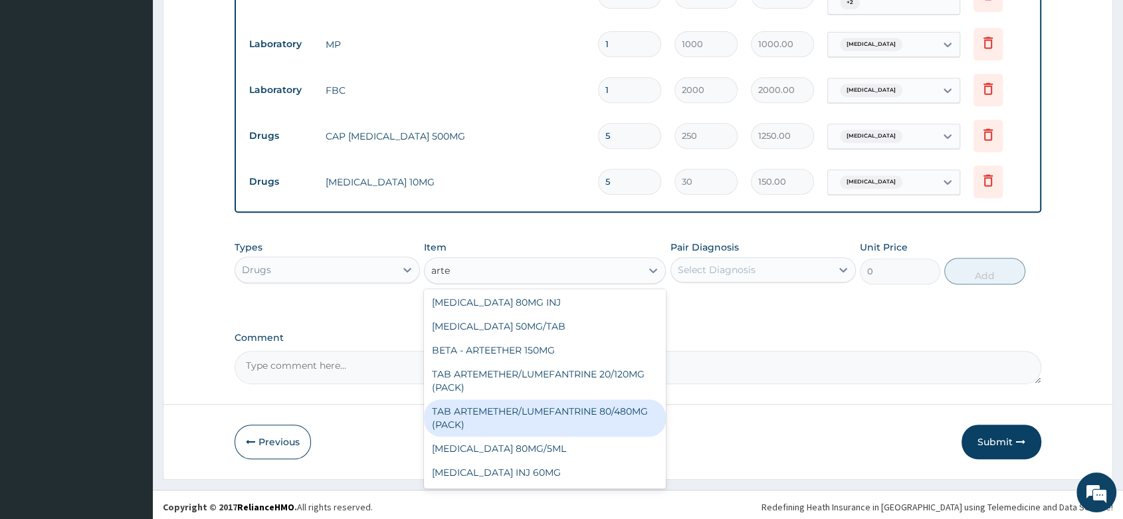
click at [601, 399] on div "TAB ARTEMETHER/LUMEFANTRINE 80/480MG (PACK)" at bounding box center [545, 417] width 242 height 37
type input "1600"
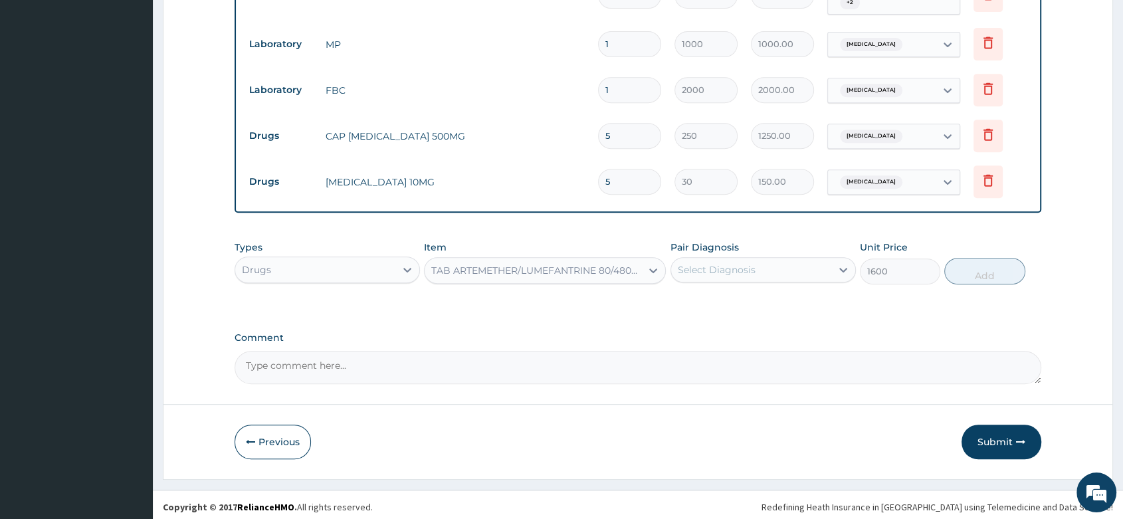
click at [755, 266] on div "Select Diagnosis" at bounding box center [751, 269] width 160 height 21
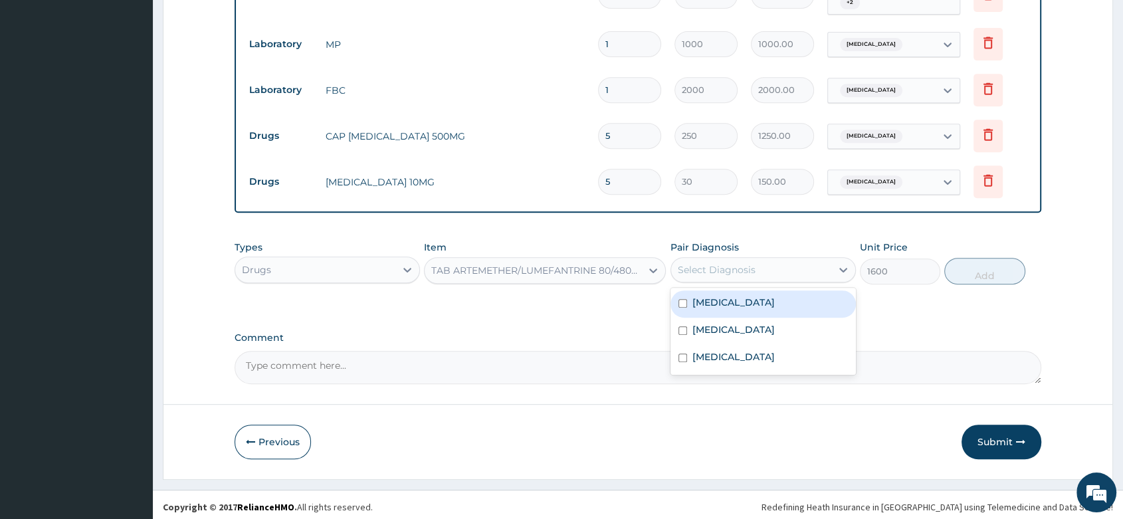
click at [737, 298] on div "Malaria" at bounding box center [762, 303] width 185 height 27
checkbox input "true"
click at [974, 274] on button "Add" at bounding box center [984, 271] width 80 height 27
type input "0"
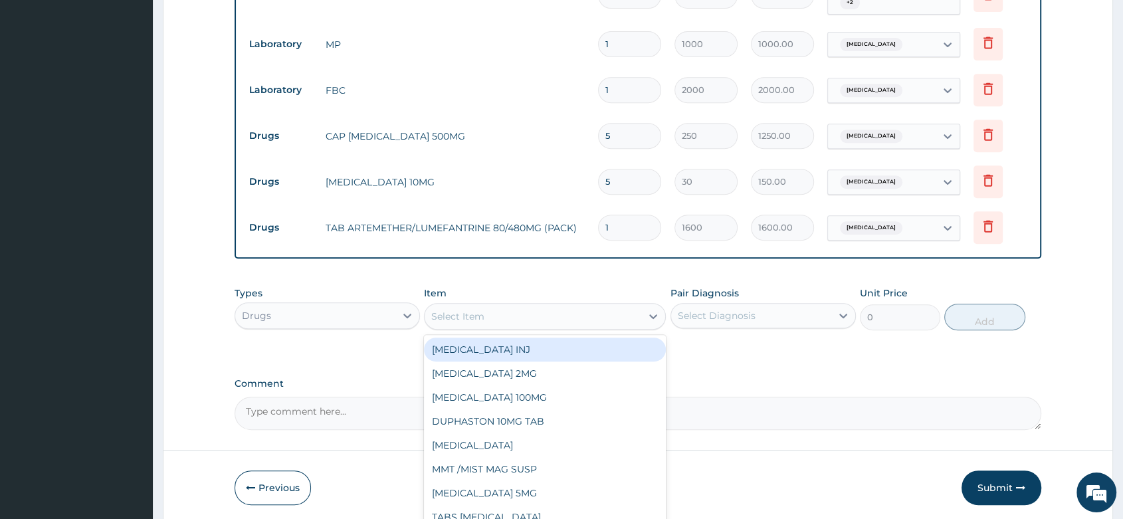
click at [487, 316] on div "Select Item" at bounding box center [532, 316] width 217 height 21
type input "parace"
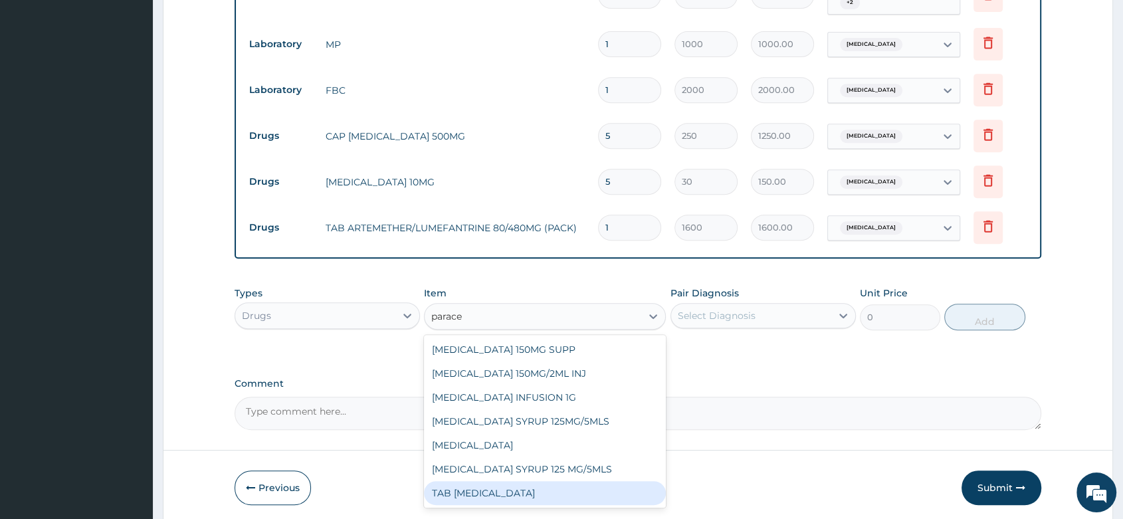
click at [508, 501] on div "TAB PARACETAMOL" at bounding box center [545, 493] width 242 height 24
type input "15"
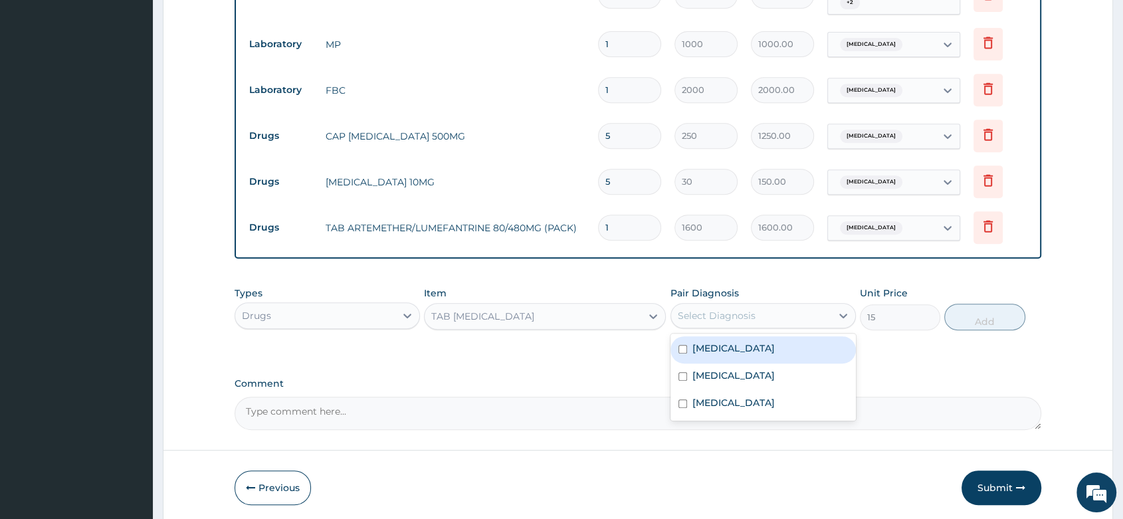
click at [699, 312] on div "Select Diagnosis" at bounding box center [717, 315] width 78 height 13
click at [720, 345] on label "Malaria" at bounding box center [733, 347] width 82 height 13
checkbox input "true"
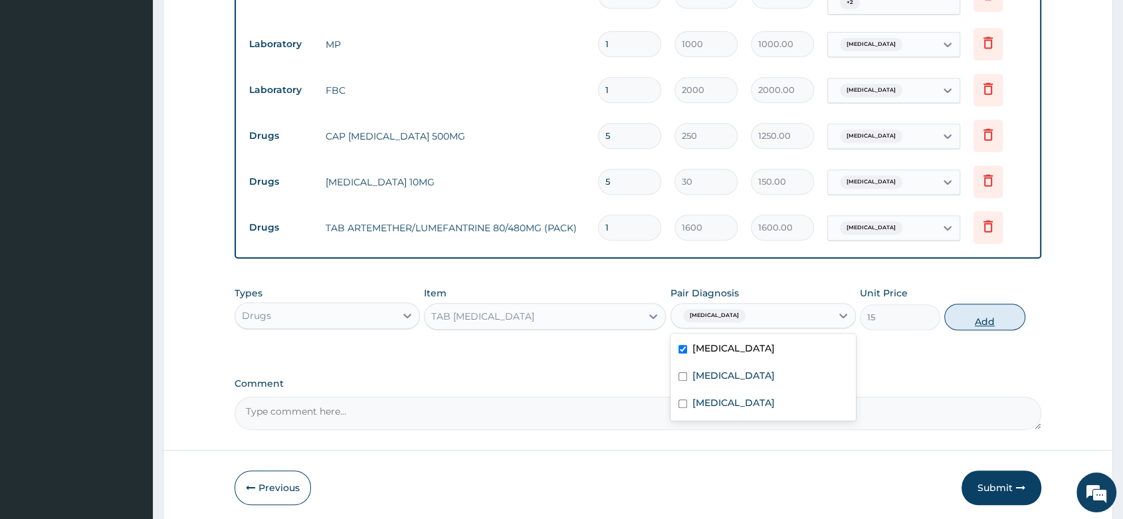
click at [975, 318] on button "Add" at bounding box center [984, 317] width 80 height 27
type input "0"
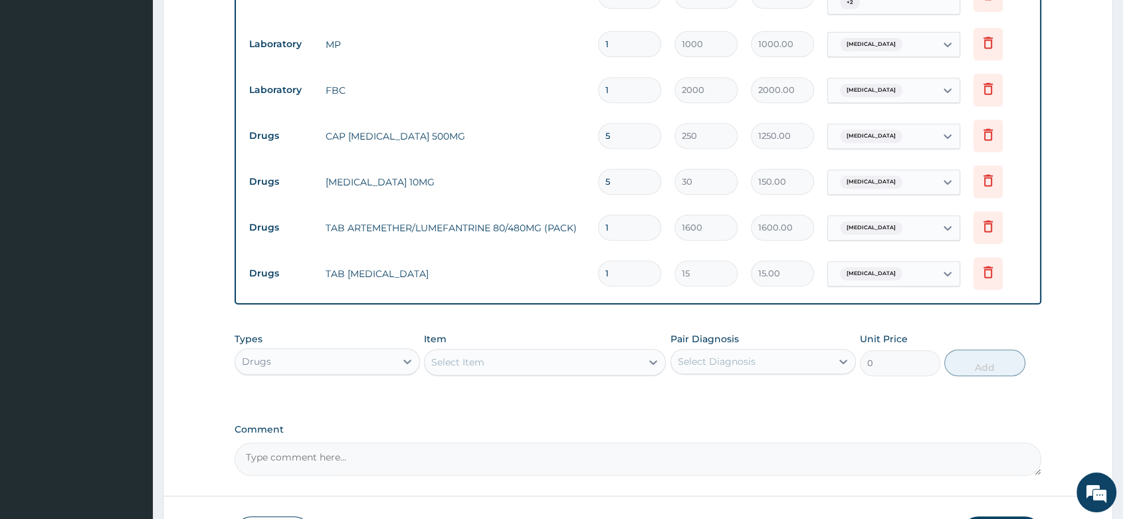
type input "19"
type input "285.00"
type input "1"
type input "15.00"
type input "18"
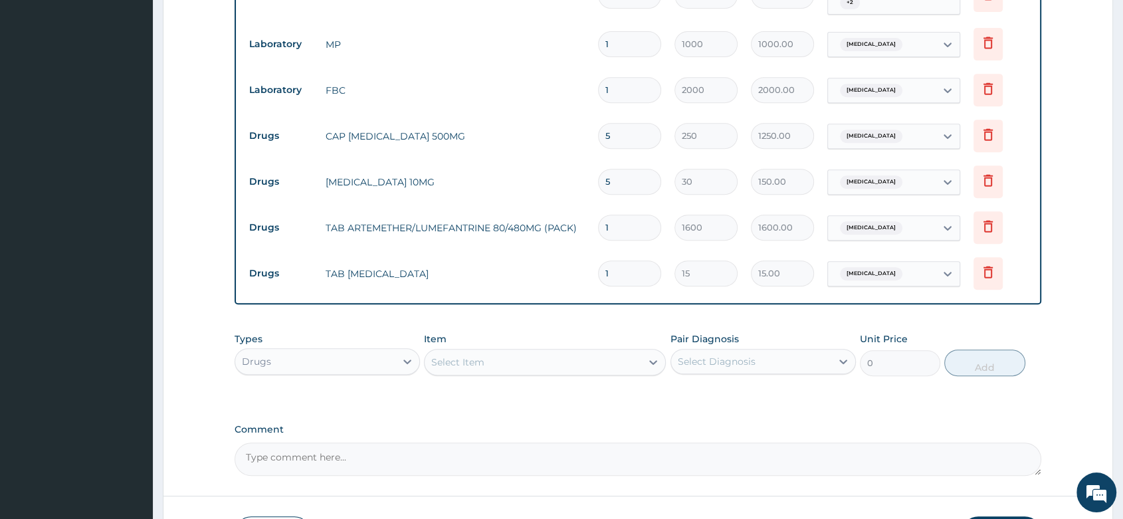
type input "270.00"
type input "18"
click at [822, 403] on div "PA Code / Prescription Code Enter Code(Secondary Care Only) Encounter Date 14-0…" at bounding box center [637, 21] width 806 height 909
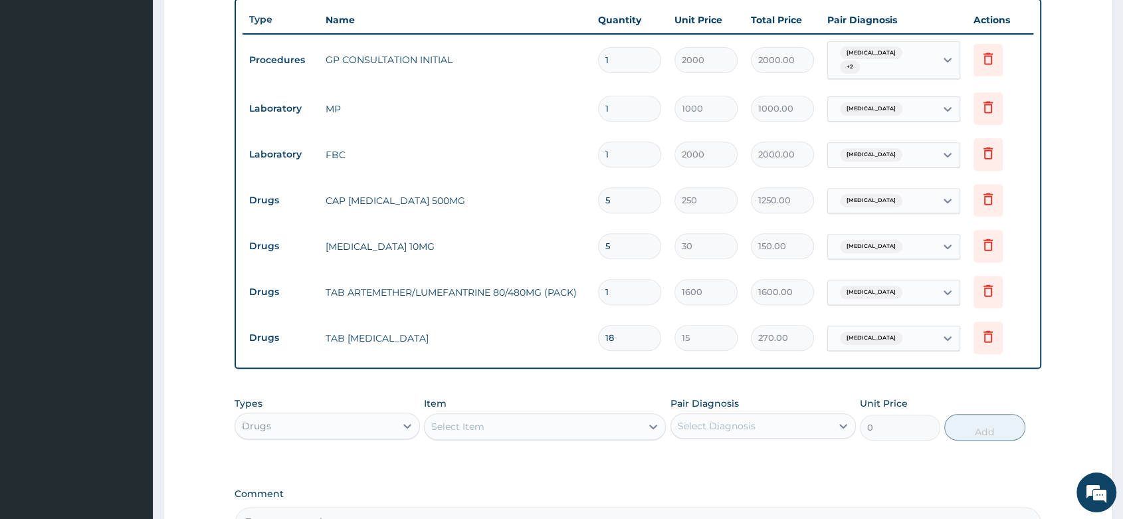
scroll to position [413, 0]
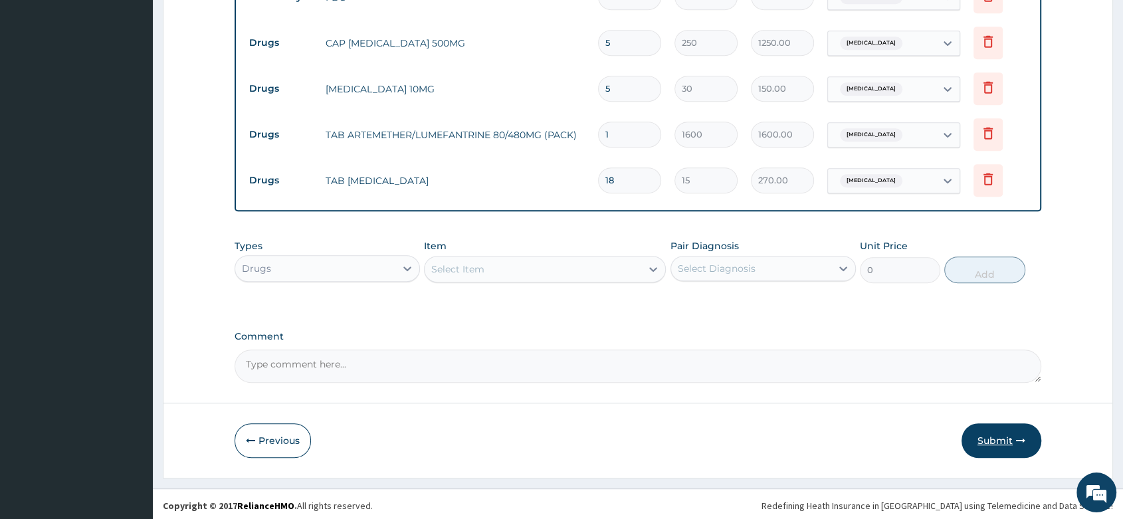
click at [986, 431] on button "Submit" at bounding box center [1001, 440] width 80 height 35
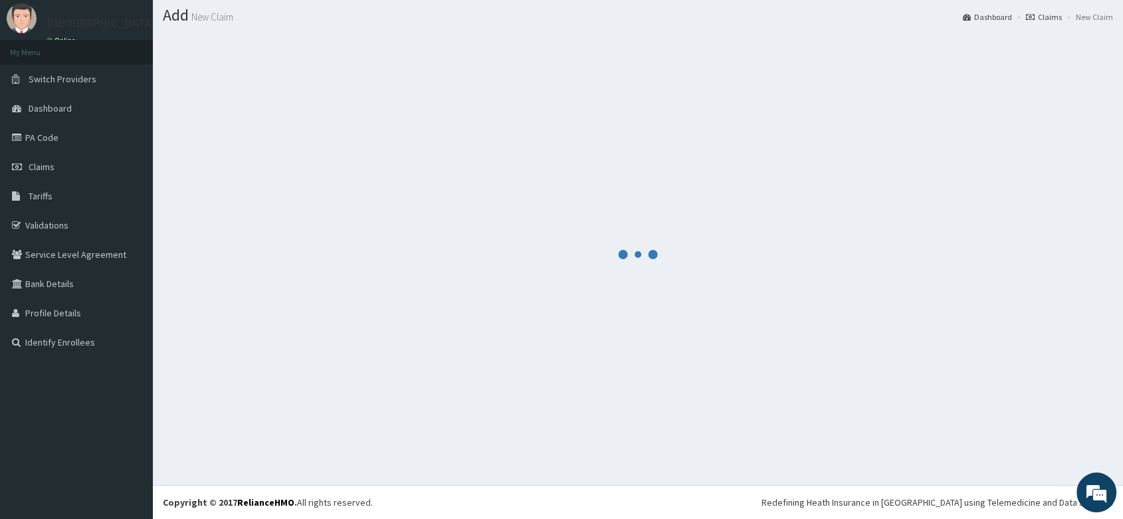
scroll to position [653, 0]
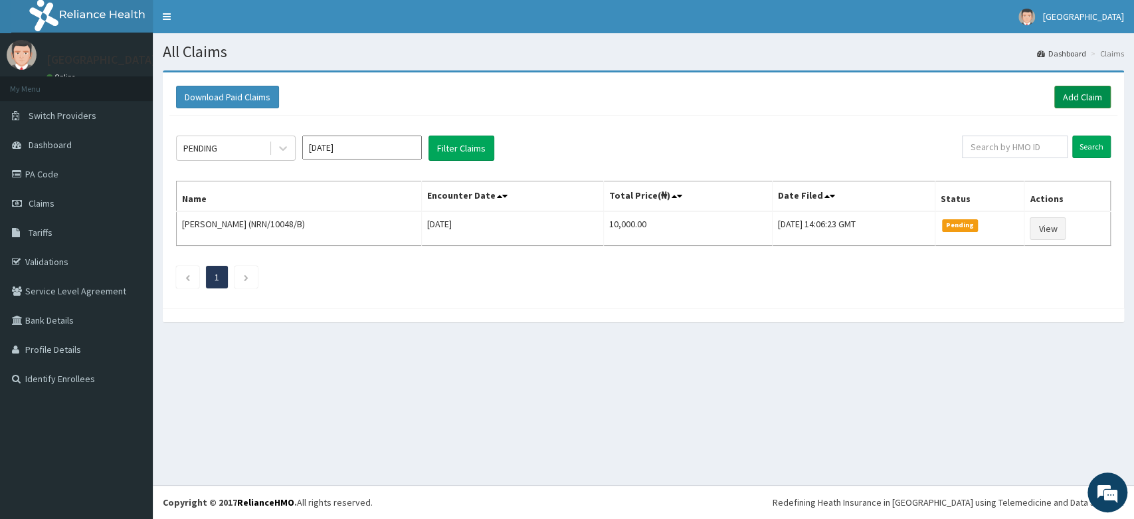
click at [1070, 89] on link "Add Claim" at bounding box center [1082, 97] width 56 height 23
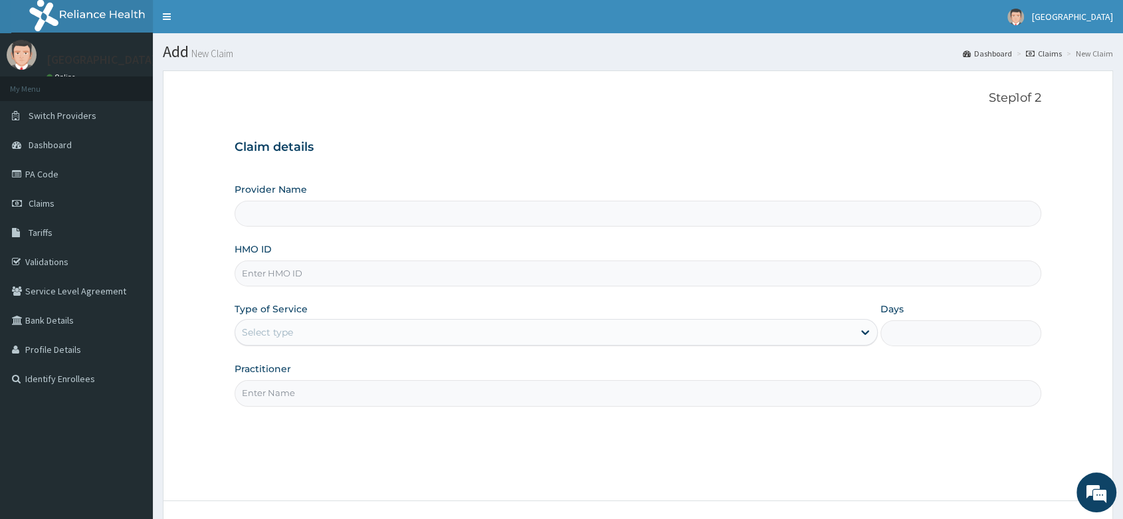
type input "[PERSON_NAME] and [PERSON_NAME][GEOGRAPHIC_DATA]"
paste input "NZT/10041/D"
type input "NZT/10041/D"
click at [321, 320] on div "Select type" at bounding box center [555, 332] width 643 height 27
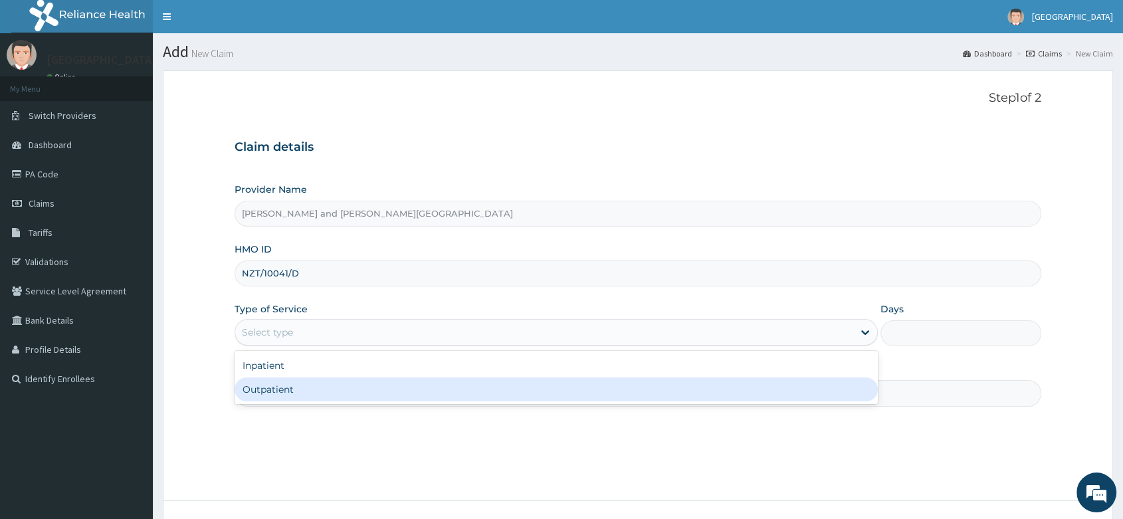
click at [289, 392] on div "Outpatient" at bounding box center [555, 389] width 643 height 24
type input "1"
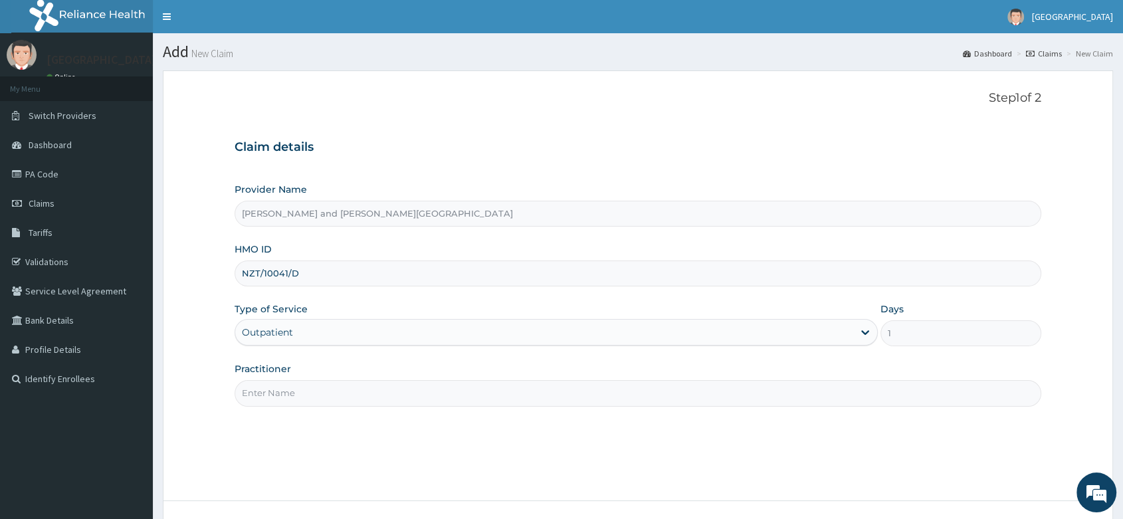
click at [318, 394] on input "Practitioner" at bounding box center [637, 393] width 806 height 26
type input "DR UKAH MMERICHUKWU"
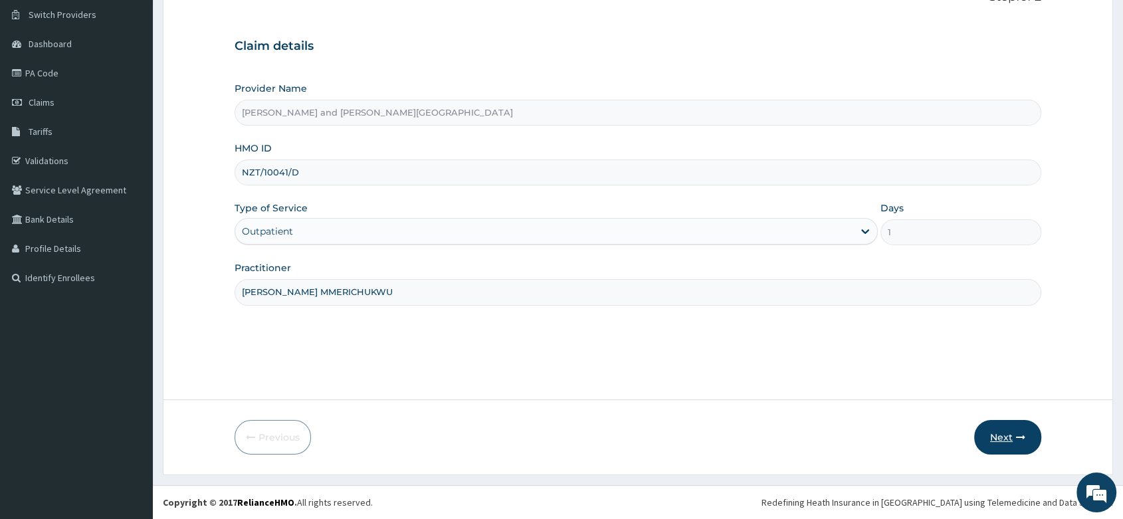
click at [986, 430] on button "Next" at bounding box center [1007, 437] width 67 height 35
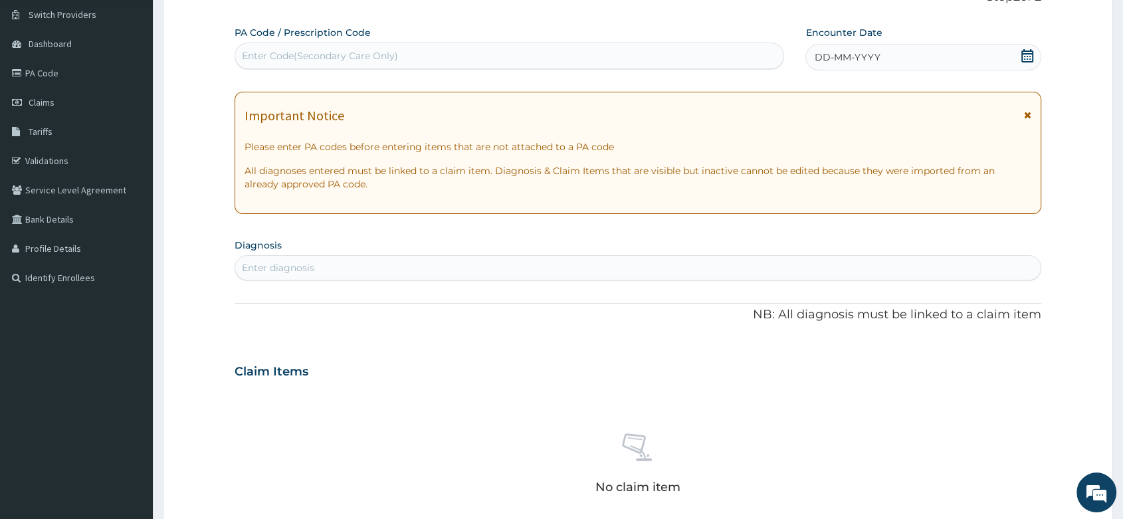
click at [1032, 52] on icon at bounding box center [1027, 55] width 12 height 13
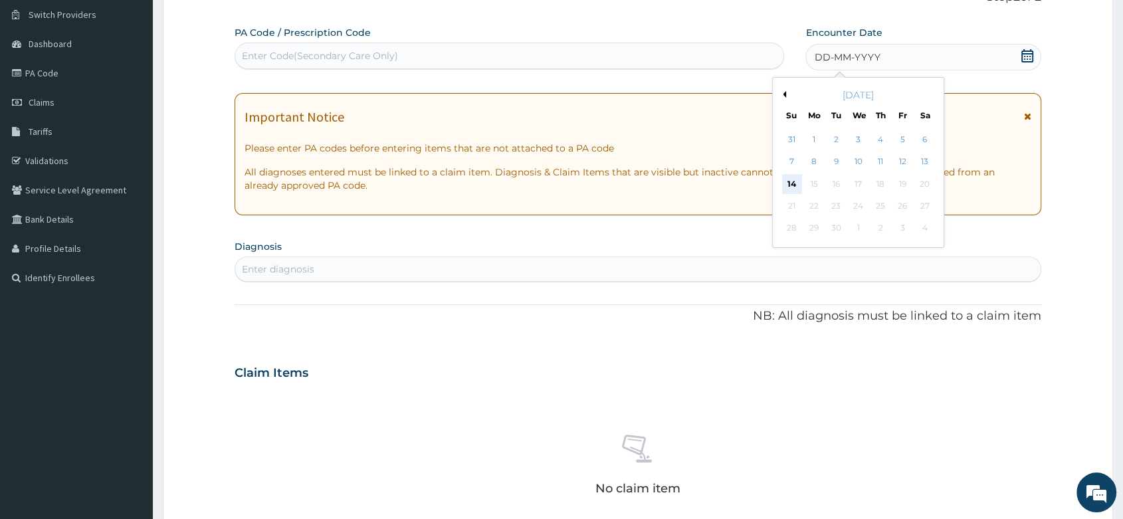
click at [796, 177] on div "14" at bounding box center [792, 184] width 20 height 20
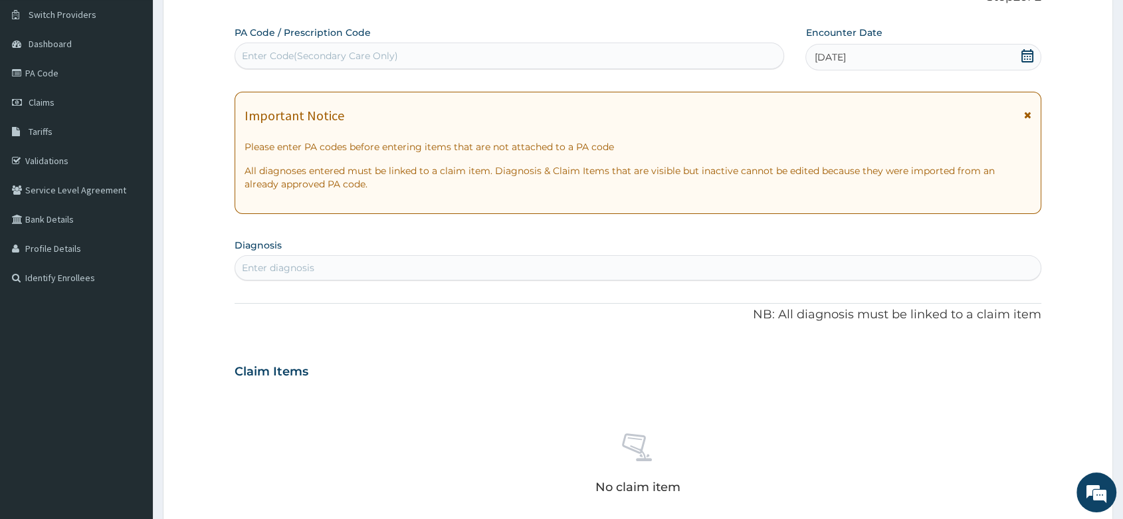
click at [270, 266] on div "Enter diagnosis" at bounding box center [278, 267] width 72 height 13
click at [296, 273] on div "Enter diagnosis" at bounding box center [278, 267] width 72 height 13
type input "m"
type input "MALA"
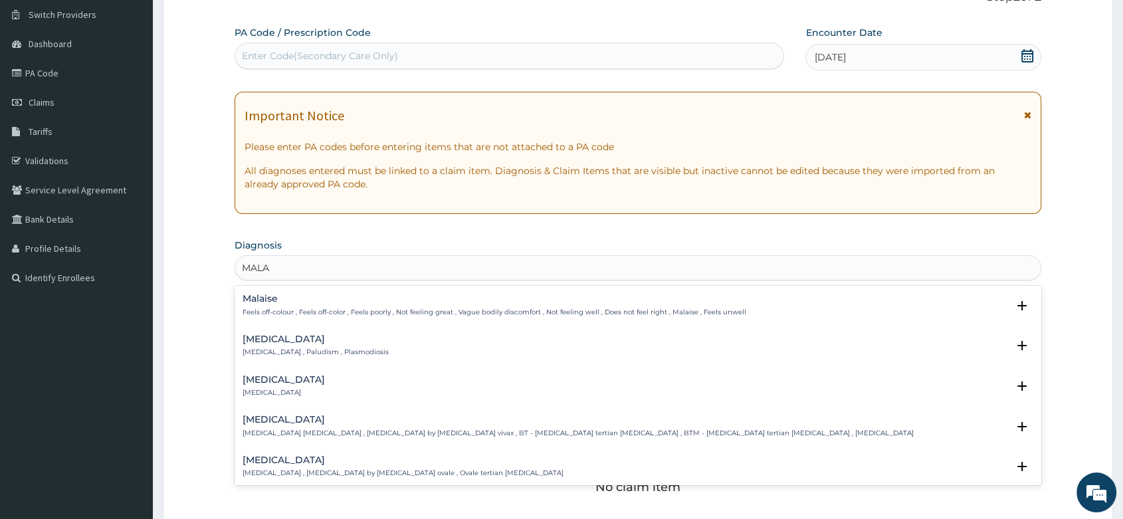
click at [296, 341] on h4 "Malaria" at bounding box center [315, 339] width 146 height 10
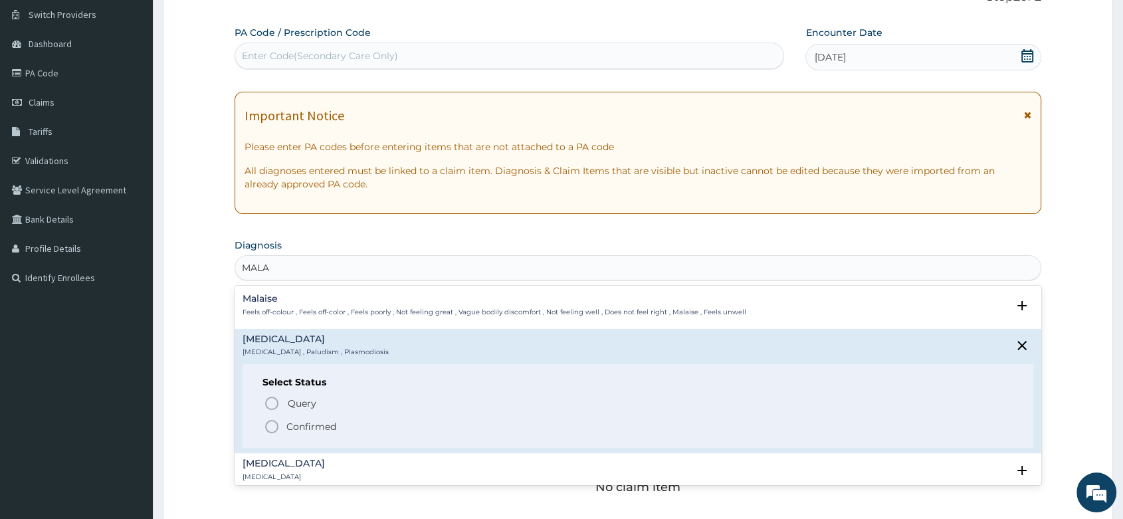
click at [268, 428] on icon "status option filled" at bounding box center [272, 427] width 16 height 16
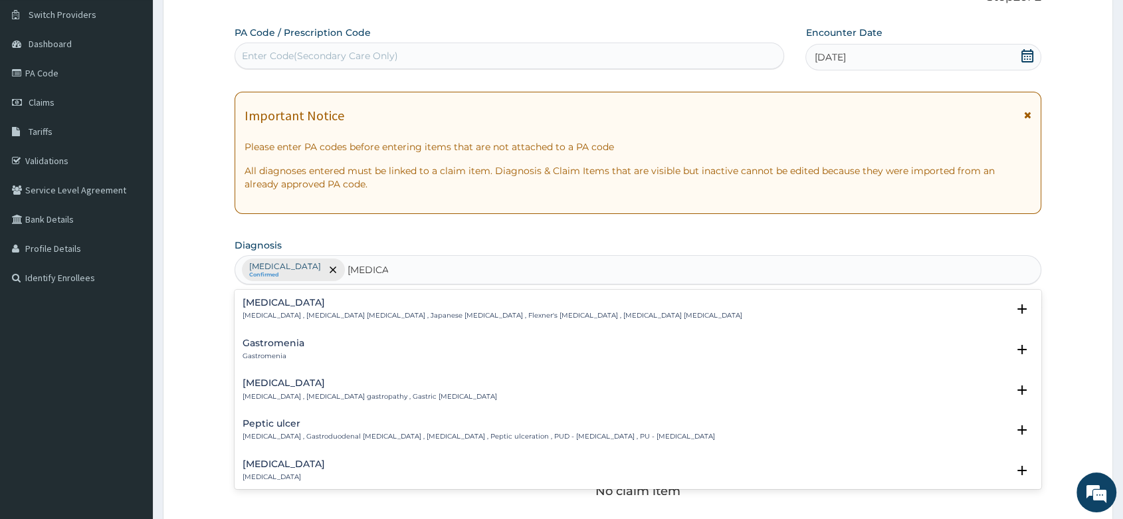
type input "GASTROE"
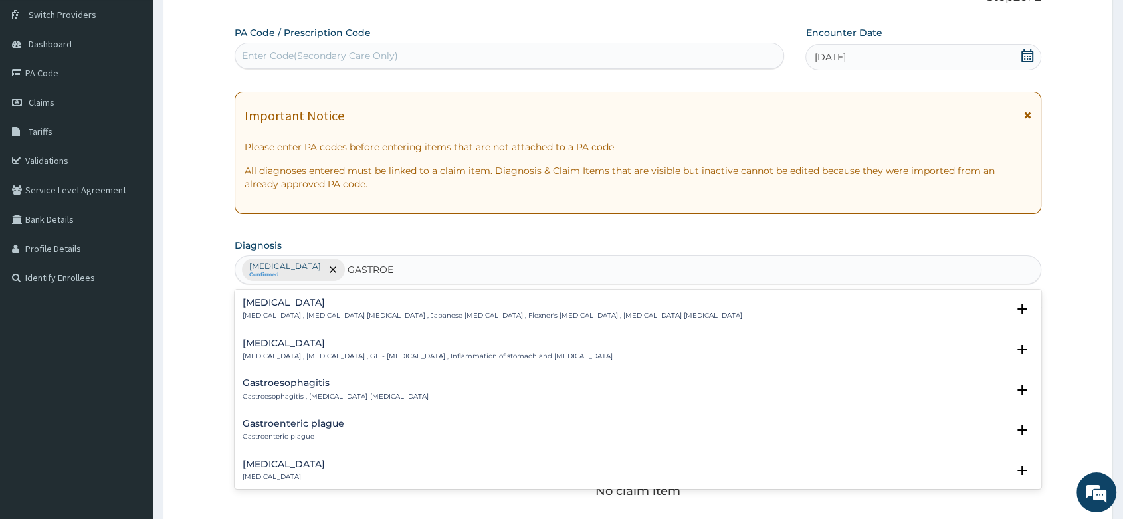
click at [298, 347] on h4 "Gastroenteritis" at bounding box center [427, 343] width 370 height 10
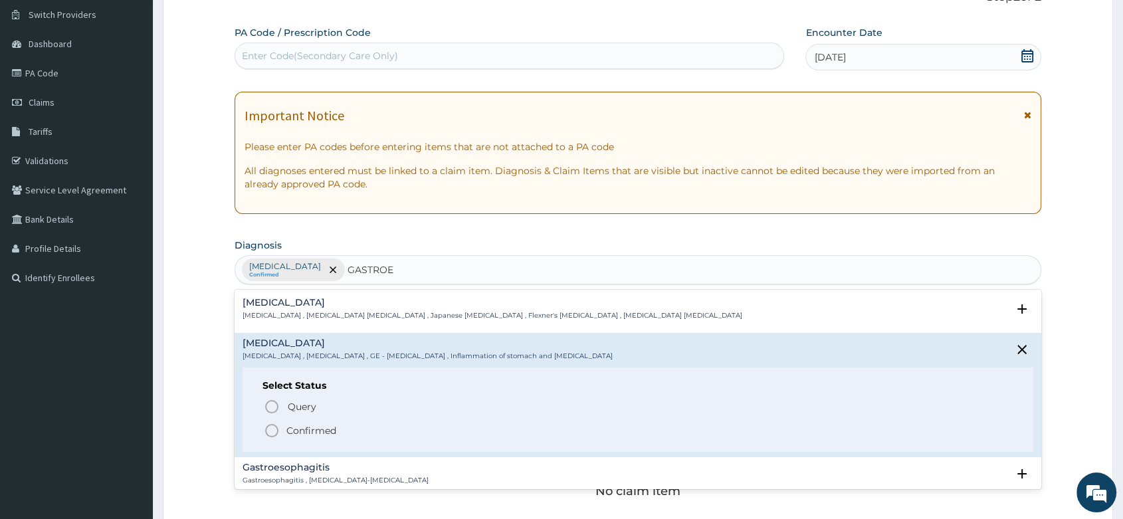
click at [274, 428] on icon "status option filled" at bounding box center [272, 430] width 16 height 16
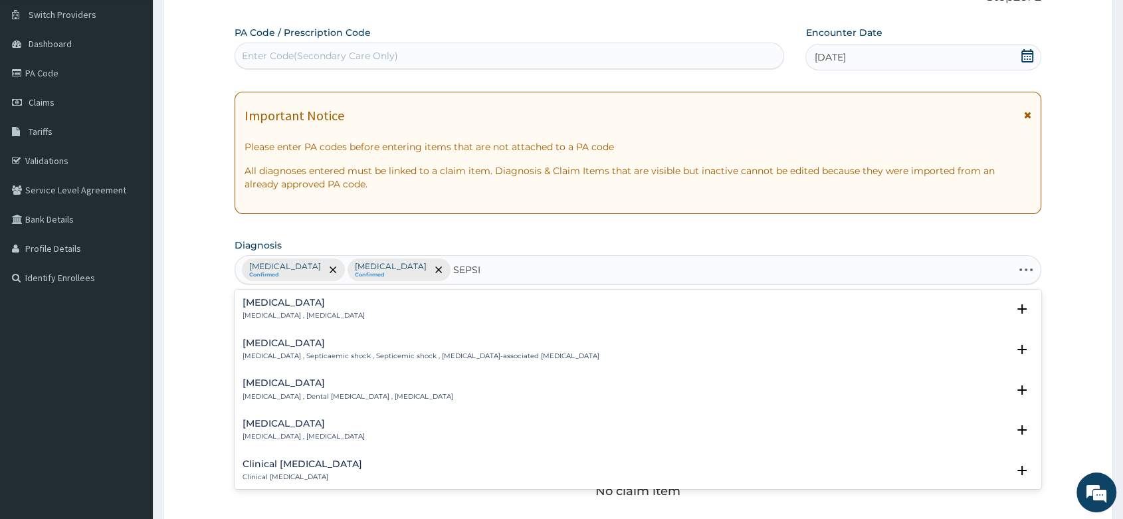
type input "SEPSIS"
click at [248, 316] on p "Systemic infection , Sepsis" at bounding box center [303, 315] width 122 height 9
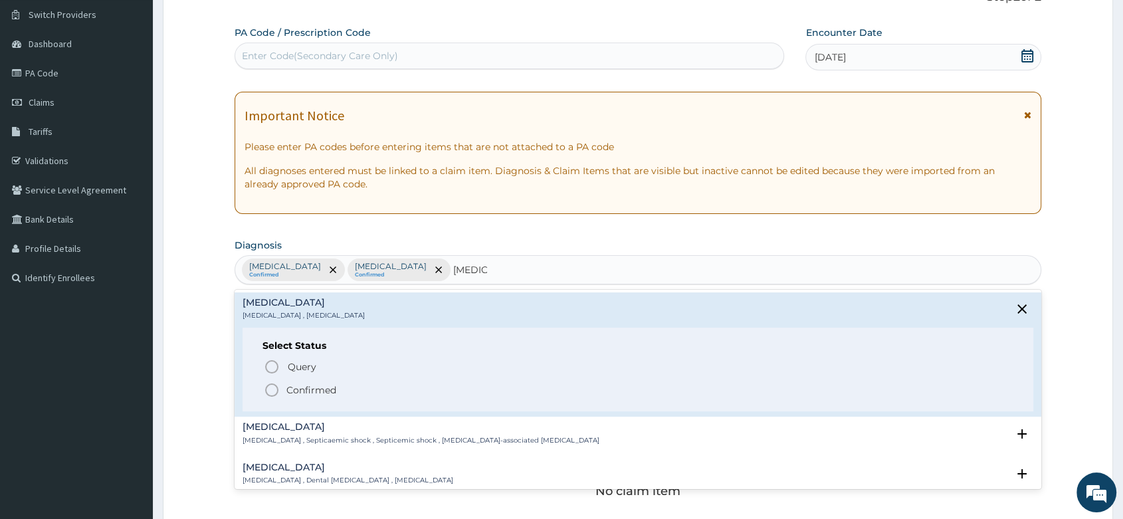
click at [271, 385] on icon "status option filled" at bounding box center [272, 390] width 16 height 16
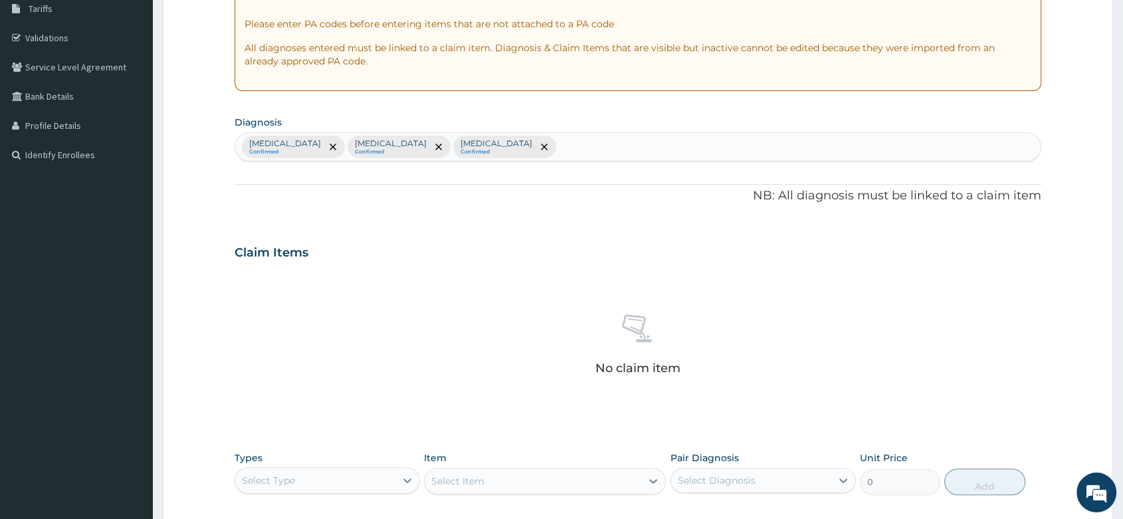
scroll to position [396, 0]
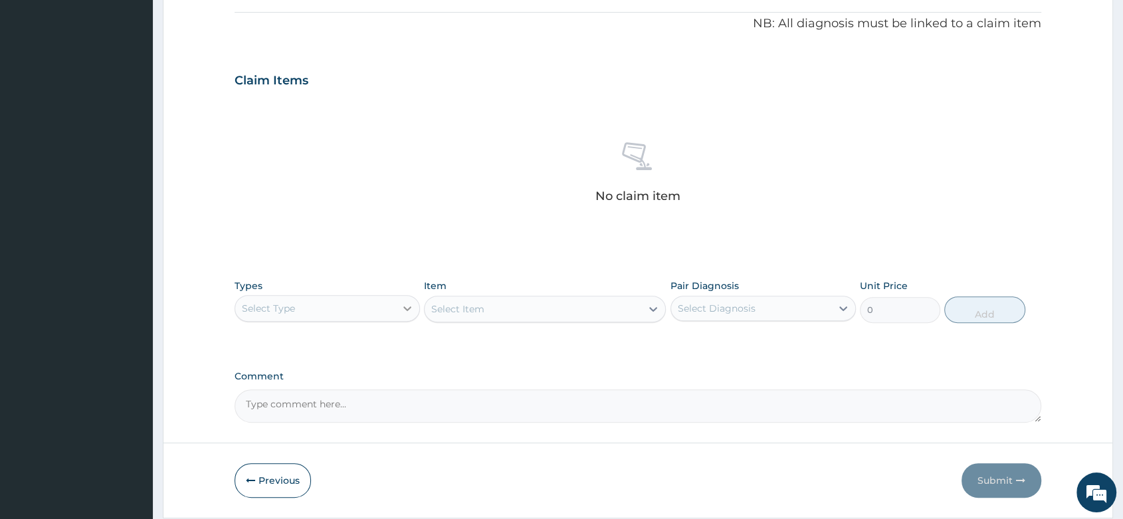
click at [404, 306] on icon at bounding box center [407, 308] width 8 height 5
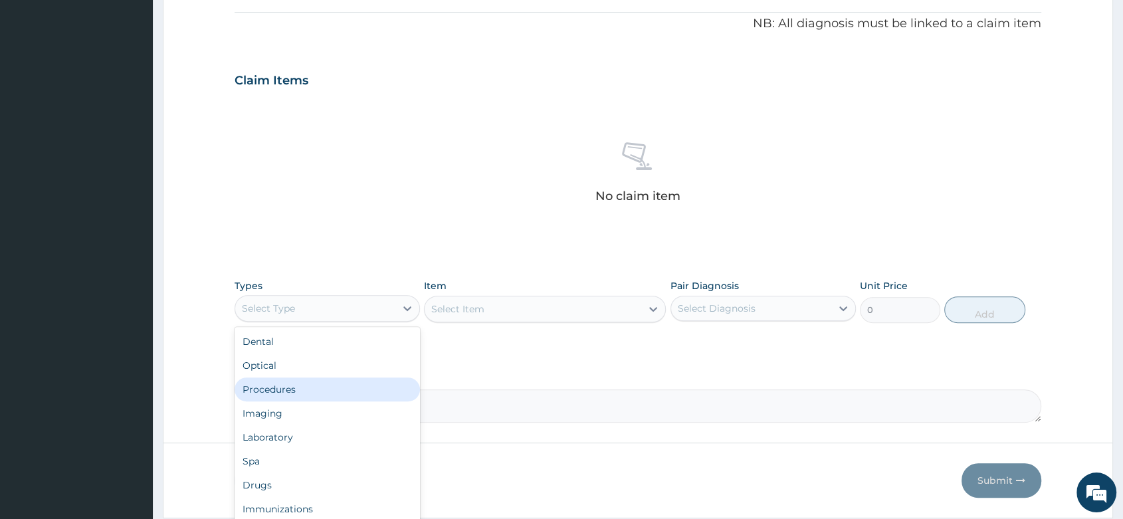
click at [308, 383] on div "Procedures" at bounding box center [326, 389] width 185 height 24
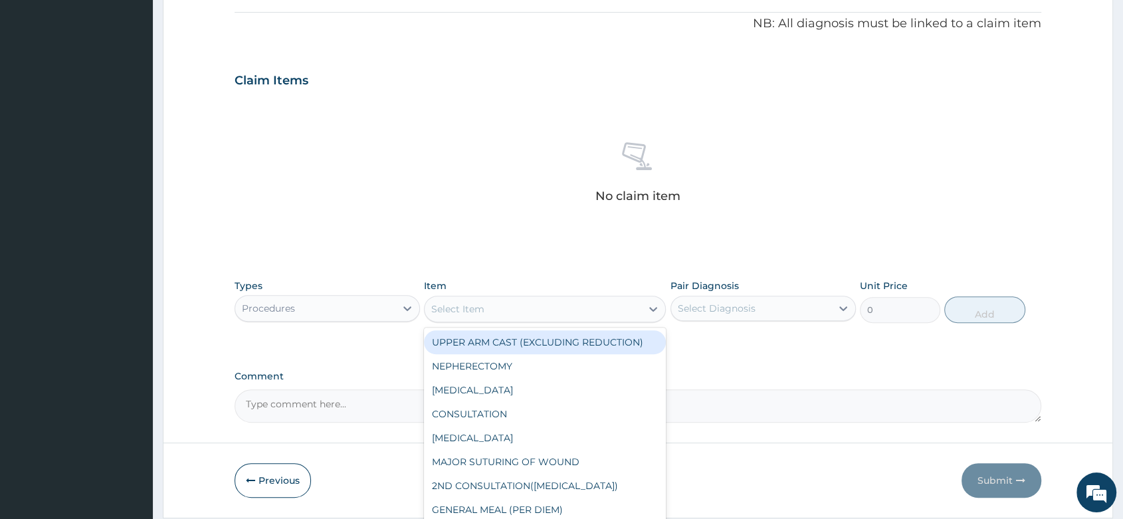
click at [516, 312] on div "Select Item" at bounding box center [532, 308] width 217 height 21
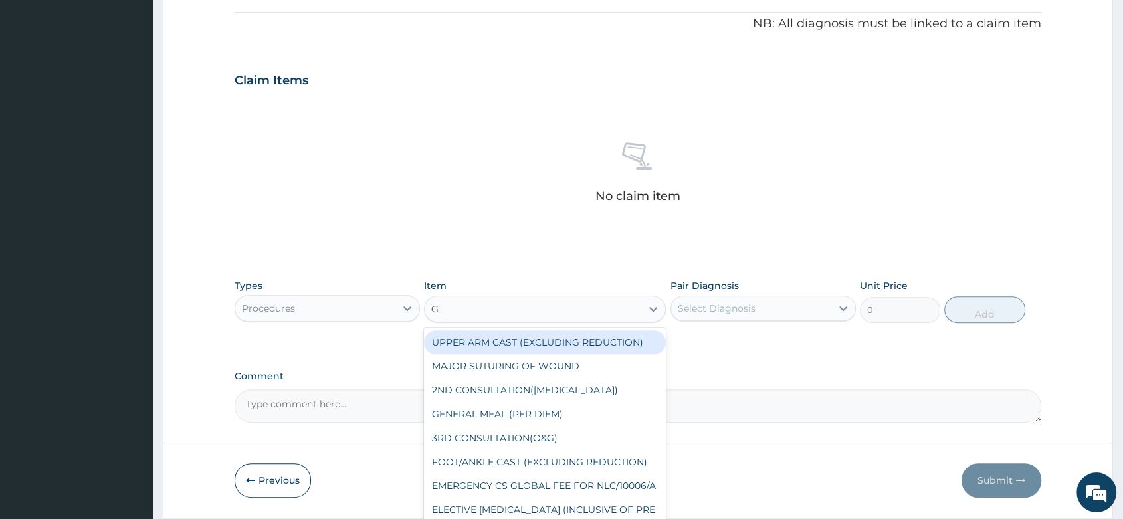
type input "GP"
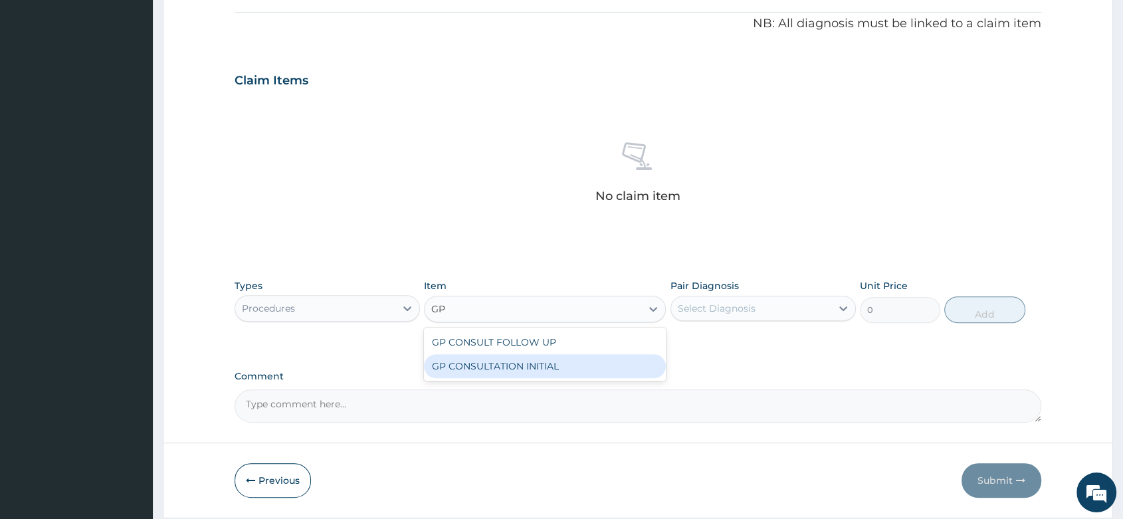
drag, startPoint x: 548, startPoint y: 359, endPoint x: 636, endPoint y: 351, distance: 88.7
click at [549, 359] on div "GP CONSULTATION INITIAL" at bounding box center [545, 366] width 242 height 24
type input "2000"
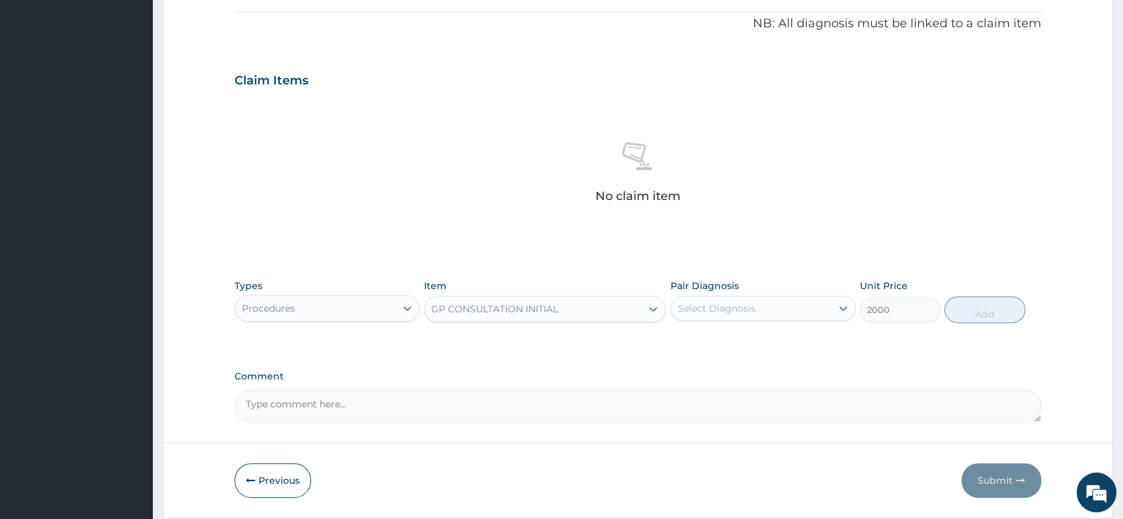
click at [769, 307] on div "Select Diagnosis" at bounding box center [751, 308] width 160 height 21
click at [755, 333] on div "Malaria" at bounding box center [762, 342] width 185 height 27
checkbox input "true"
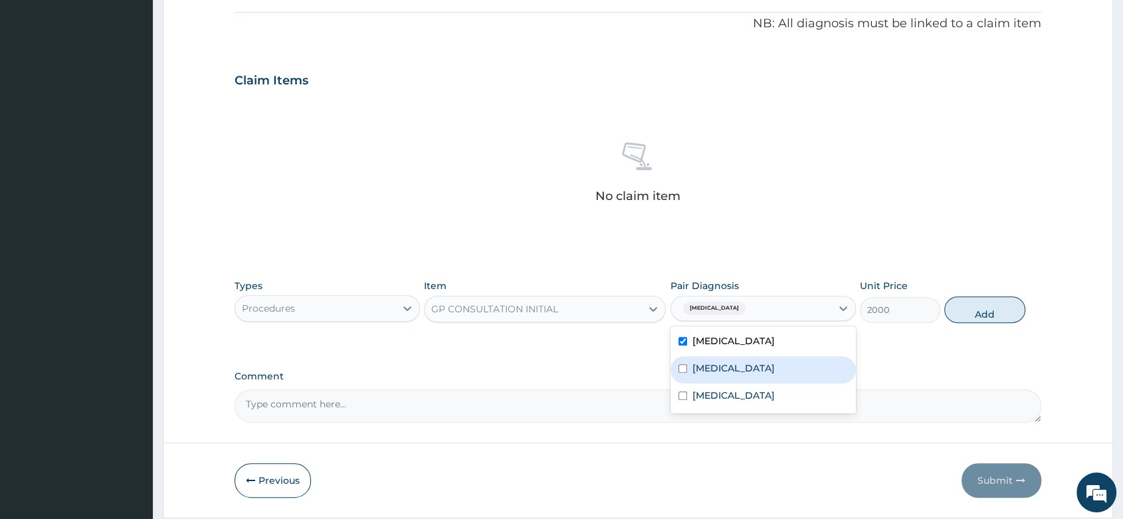
click at [744, 361] on label "Gastroenteritis" at bounding box center [733, 367] width 82 height 13
checkbox input "true"
click at [711, 400] on label "[MEDICAL_DATA]" at bounding box center [733, 395] width 82 height 13
checkbox input "true"
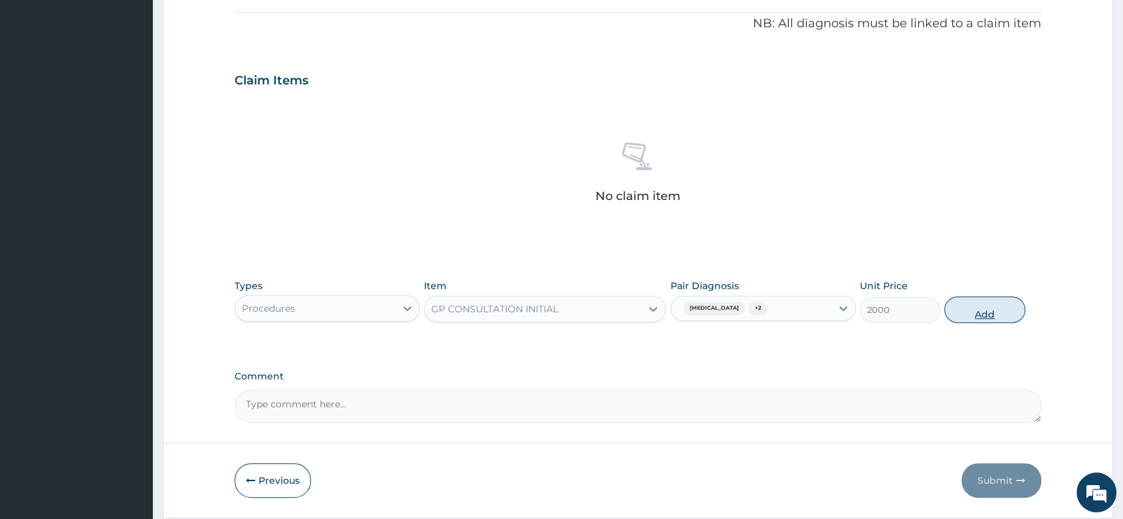
drag, startPoint x: 1002, startPoint y: 319, endPoint x: 886, endPoint y: 337, distance: 117.7
click at [1002, 318] on button "Add" at bounding box center [984, 309] width 80 height 27
type input "0"
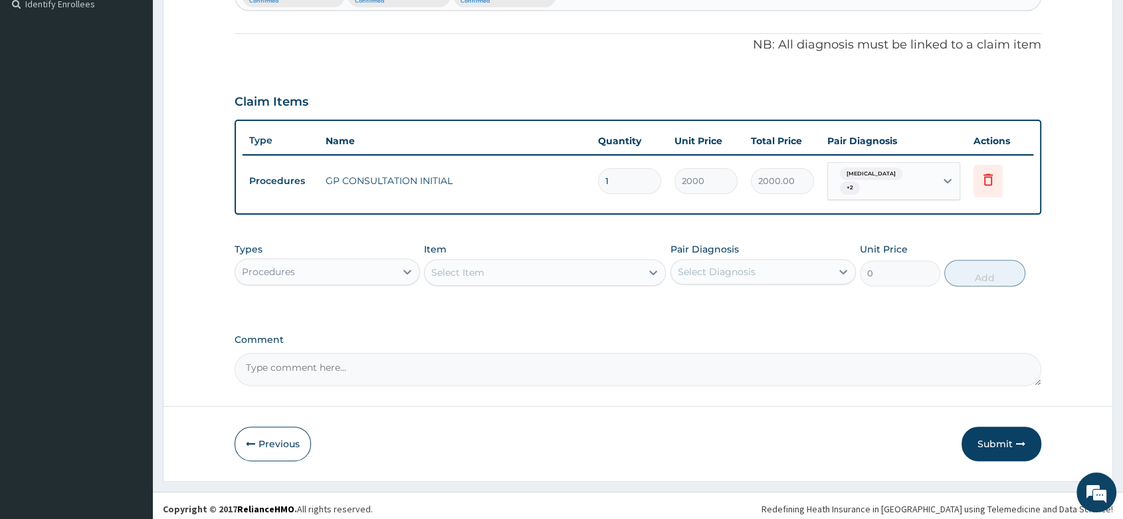
click at [357, 261] on div "Procedures" at bounding box center [315, 271] width 160 height 21
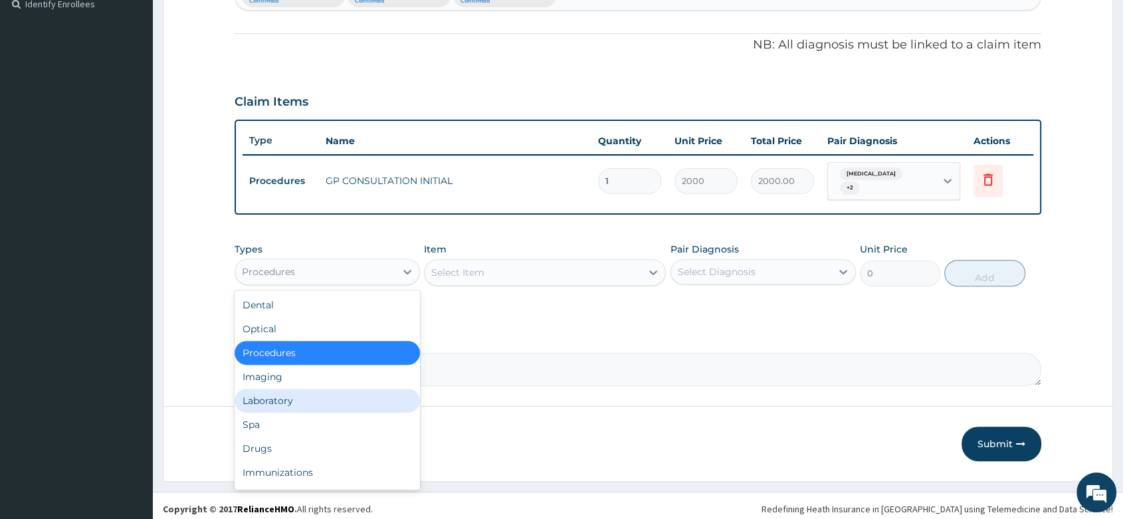
click at [293, 394] on div "Laboratory" at bounding box center [326, 401] width 185 height 24
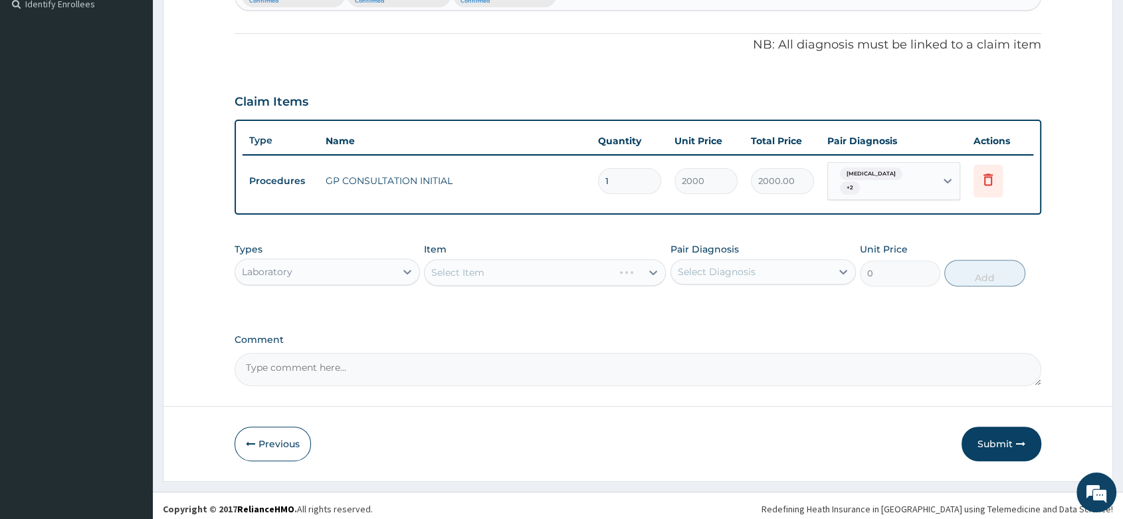
drag, startPoint x: 502, startPoint y: 246, endPoint x: 478, endPoint y: 276, distance: 38.3
click at [500, 255] on div "Item Select Item" at bounding box center [545, 264] width 242 height 44
click at [478, 261] on div "Select Item" at bounding box center [545, 272] width 242 height 27
click at [518, 268] on div "Select Item" at bounding box center [532, 272] width 217 height 21
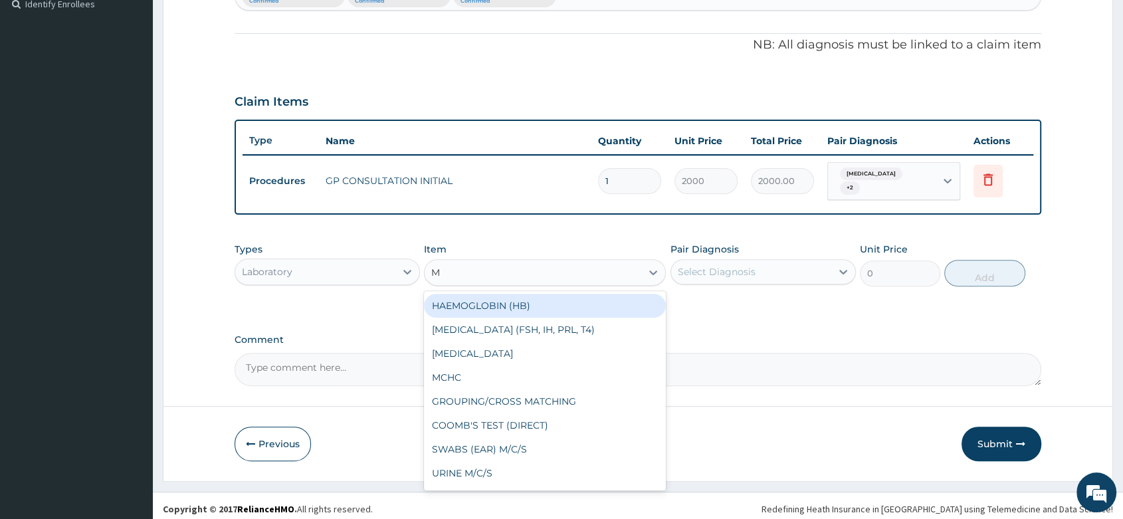
type input "MP"
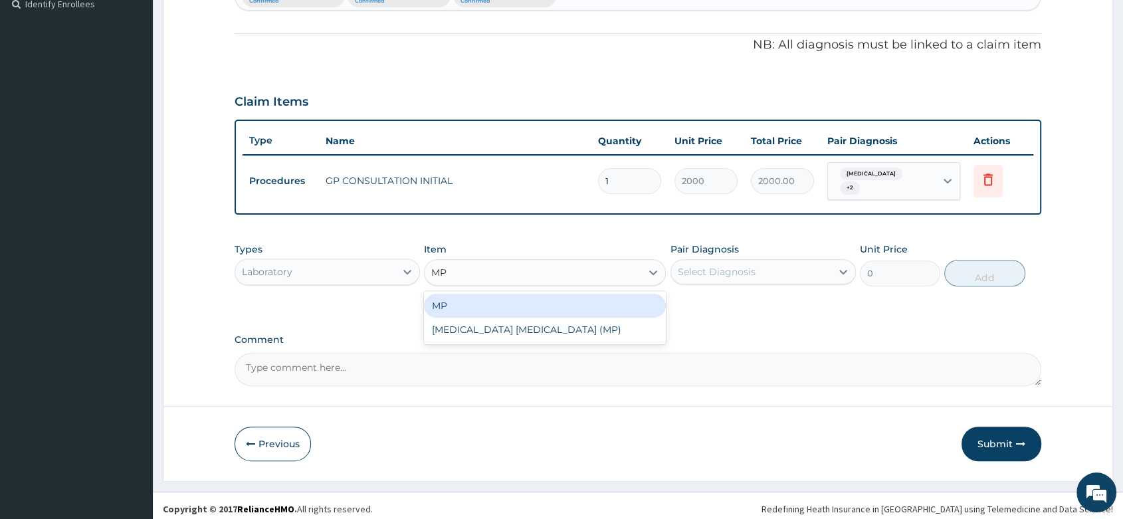
click at [608, 302] on div "MP" at bounding box center [545, 306] width 242 height 24
type input "1000"
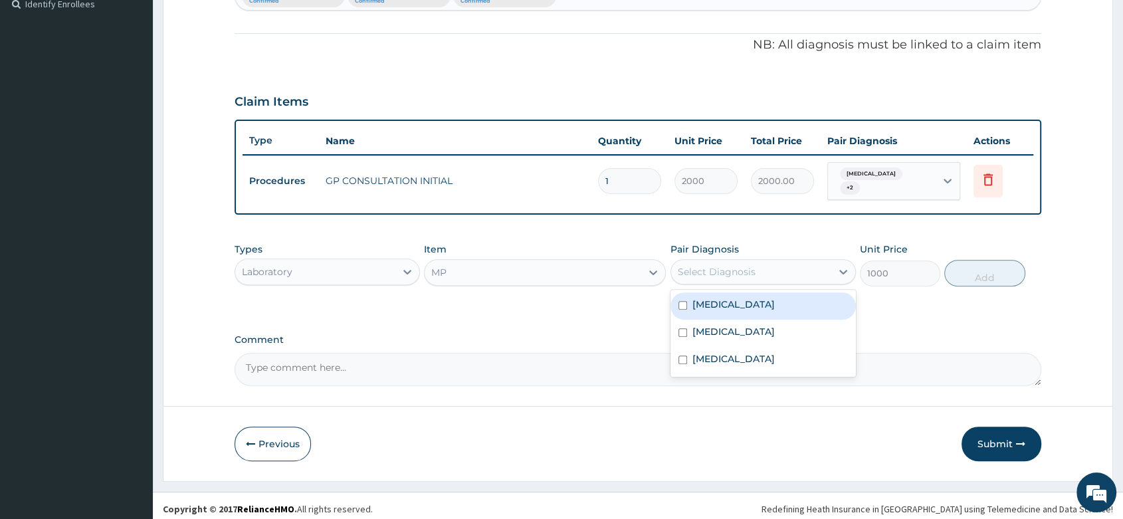
click at [719, 272] on div "Select Diagnosis" at bounding box center [751, 271] width 160 height 21
click at [727, 298] on div "[MEDICAL_DATA]" at bounding box center [762, 305] width 185 height 27
checkbox input "true"
click at [1002, 275] on button "Add" at bounding box center [984, 273] width 80 height 27
type input "0"
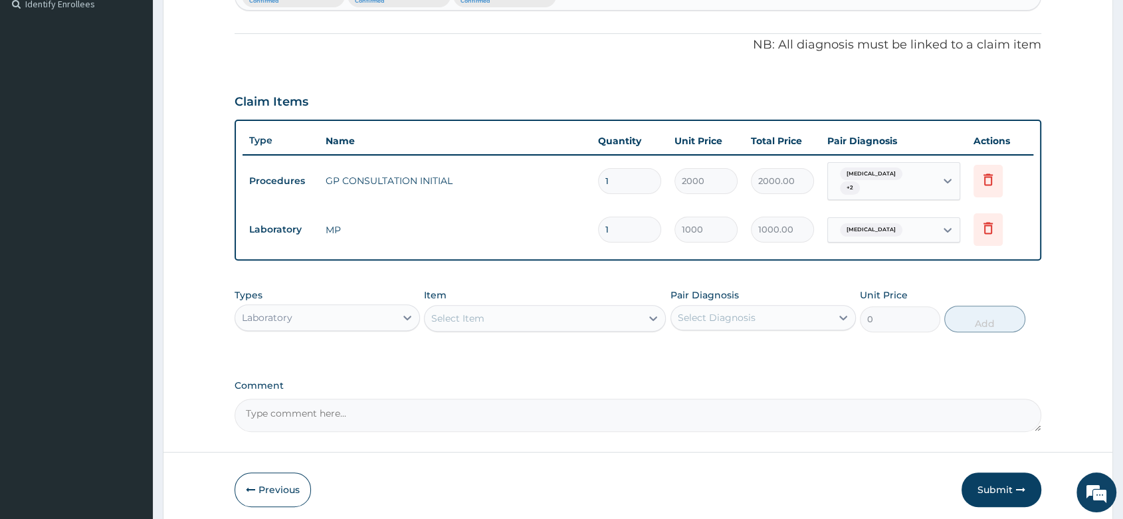
click at [513, 328] on div "Types Laboratory Item Select Item Pair Diagnosis Select Diagnosis Unit Price 0 …" at bounding box center [637, 310] width 806 height 57
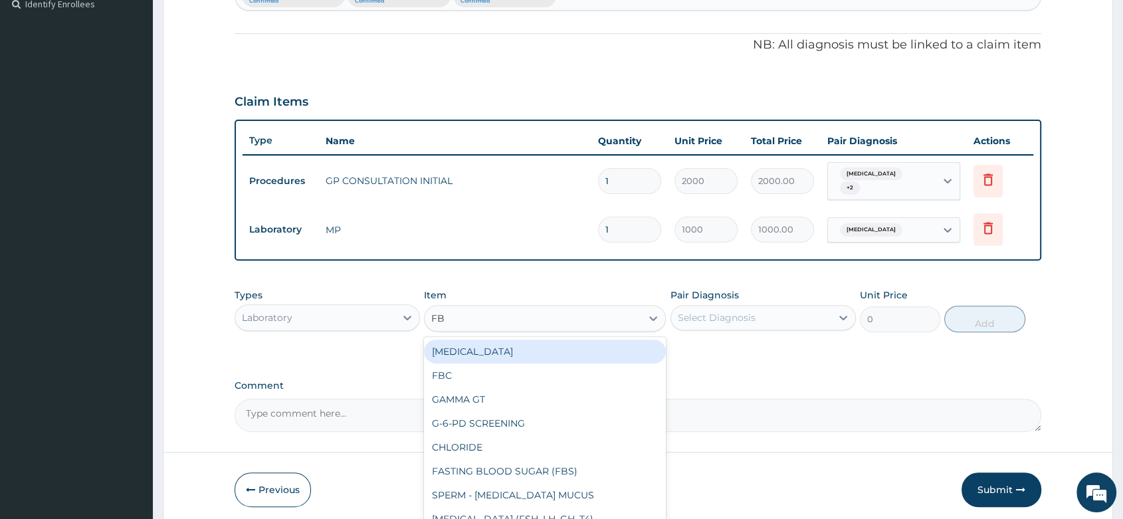
type input "FBC"
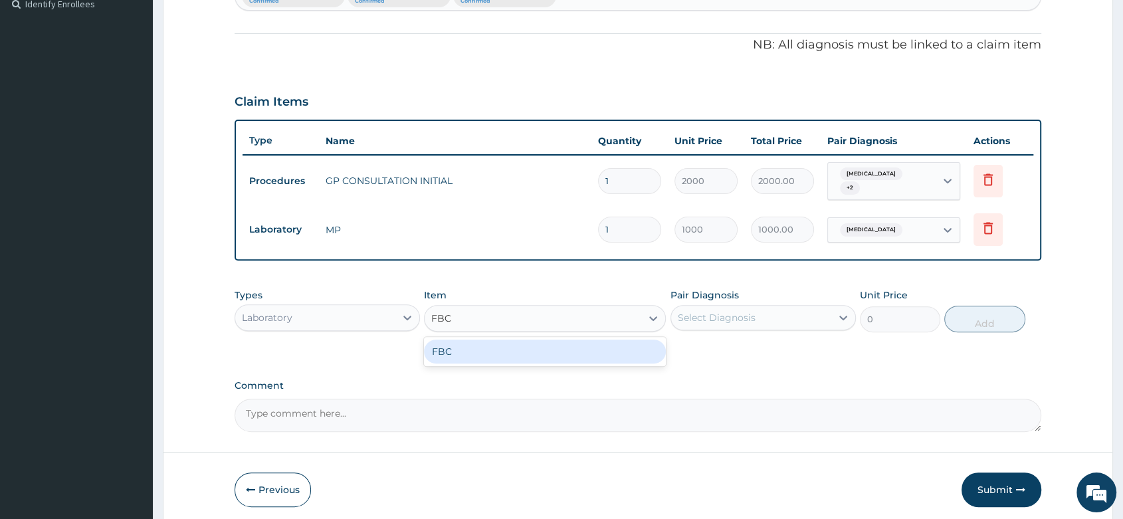
click at [531, 354] on div "FBC" at bounding box center [545, 351] width 242 height 24
type input "2000"
click at [741, 317] on div "Select Diagnosis" at bounding box center [717, 317] width 78 height 13
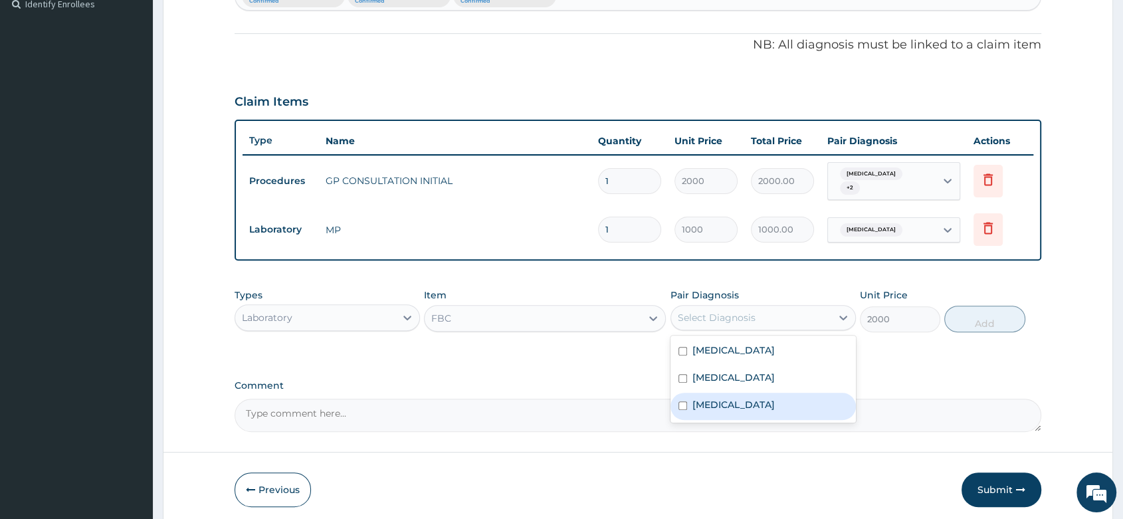
click at [703, 403] on label "[MEDICAL_DATA]" at bounding box center [733, 404] width 82 height 13
checkbox input "true"
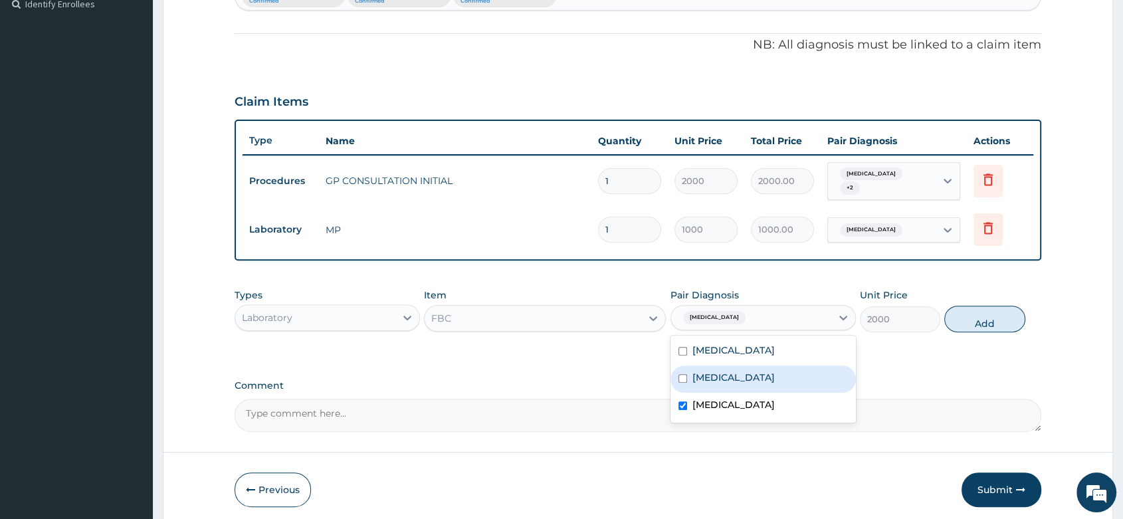
click at [796, 374] on div "Gastroenteritis" at bounding box center [762, 378] width 185 height 27
checkbox input "true"
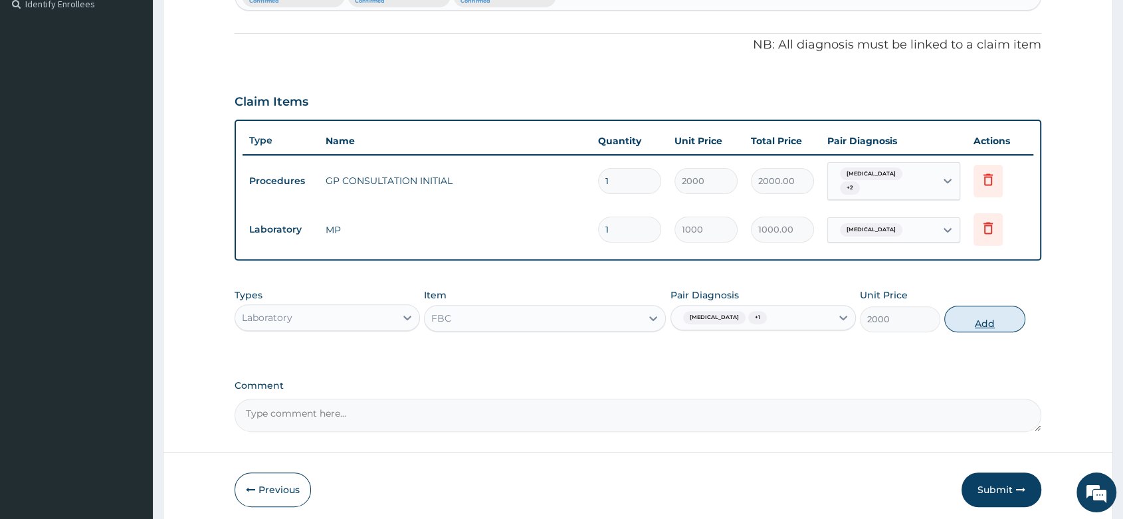
click at [957, 309] on button "Add" at bounding box center [984, 319] width 80 height 27
type input "0"
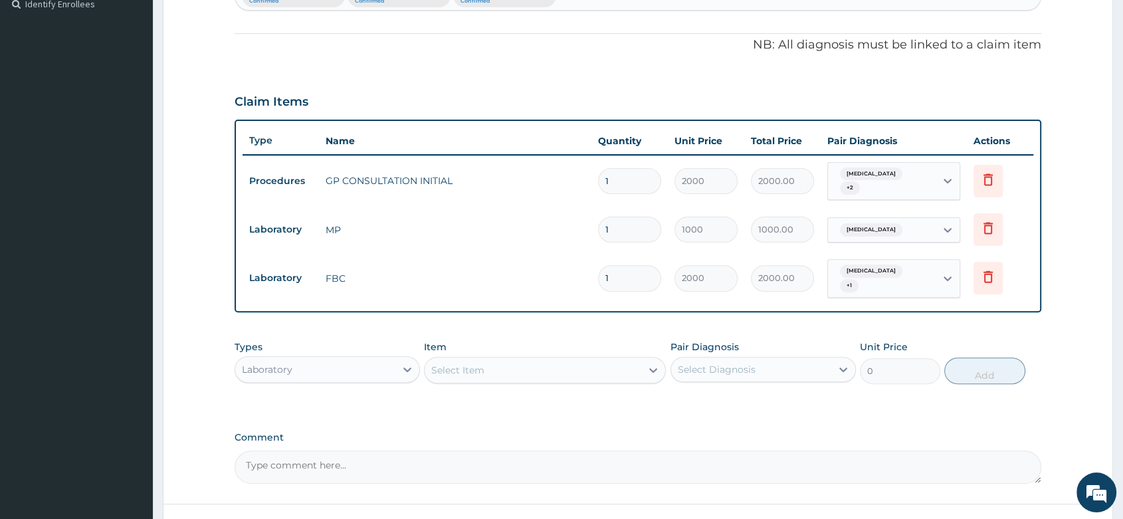
click at [312, 362] on div "Laboratory" at bounding box center [315, 369] width 160 height 21
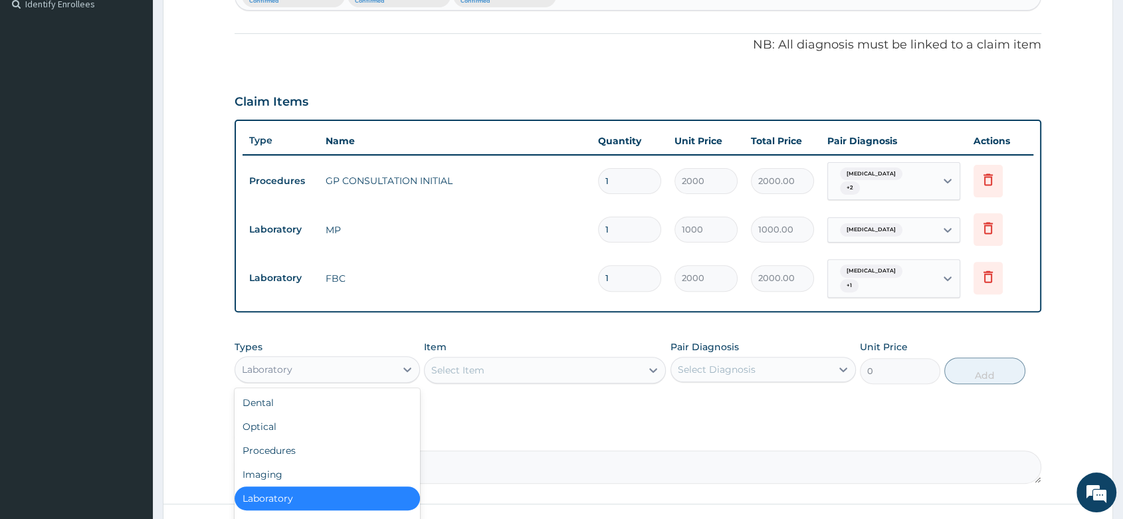
scroll to position [45, 0]
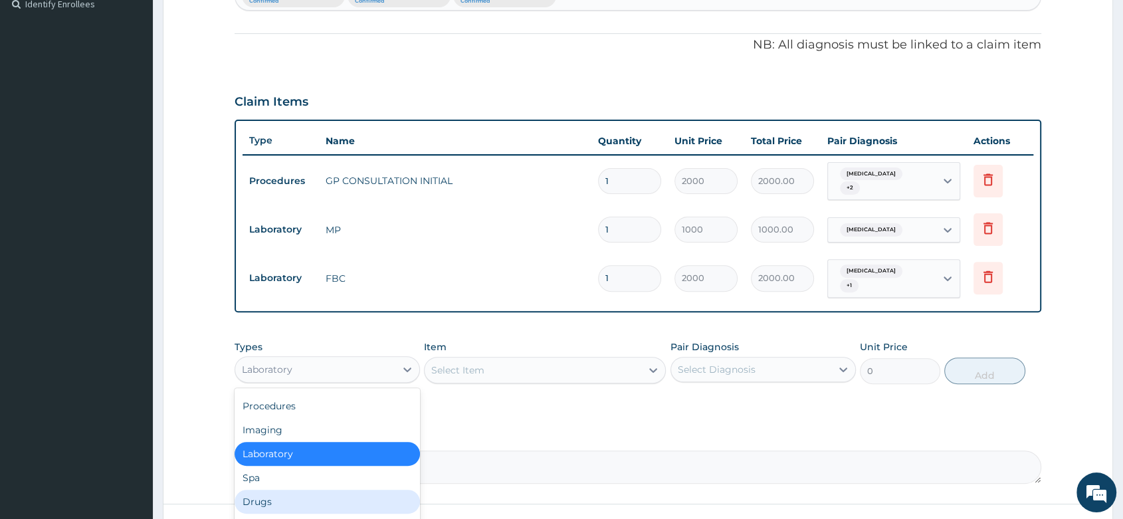
click at [258, 490] on div "Drugs" at bounding box center [326, 502] width 185 height 24
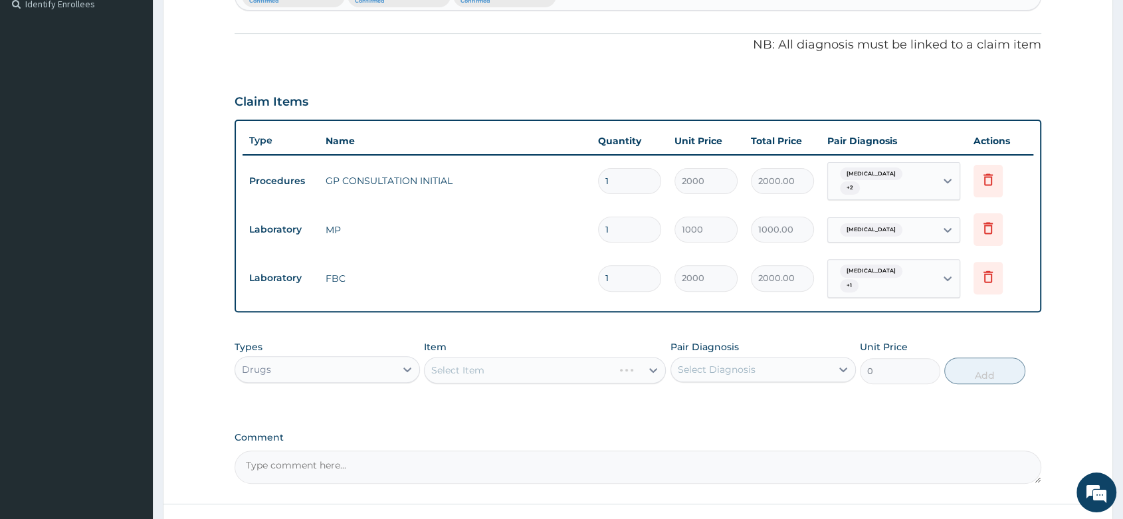
click at [472, 363] on div "Select Item" at bounding box center [545, 370] width 242 height 27
click at [474, 357] on div "Select Item" at bounding box center [545, 370] width 242 height 27
click at [499, 357] on div "Select Item" at bounding box center [545, 370] width 242 height 27
click at [465, 359] on div "Select Item" at bounding box center [545, 370] width 242 height 27
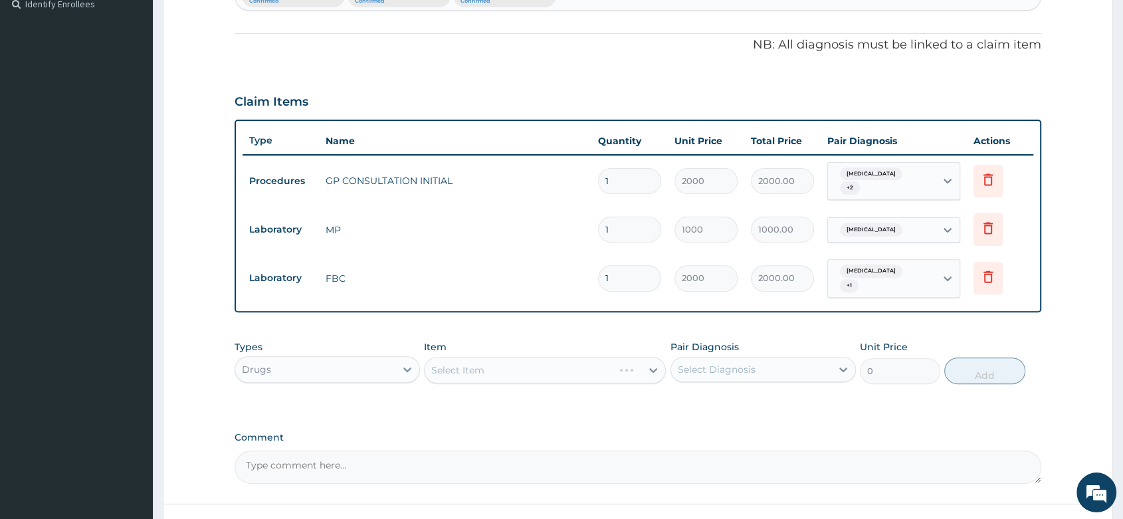
click at [482, 357] on div "Select Item" at bounding box center [545, 370] width 242 height 27
click at [465, 357] on div "Select Item" at bounding box center [545, 370] width 242 height 27
click at [515, 357] on div "Select Item" at bounding box center [545, 370] width 242 height 27
click at [462, 360] on div "Select Item" at bounding box center [545, 370] width 242 height 27
click at [430, 357] on div "Select Item" at bounding box center [545, 370] width 242 height 27
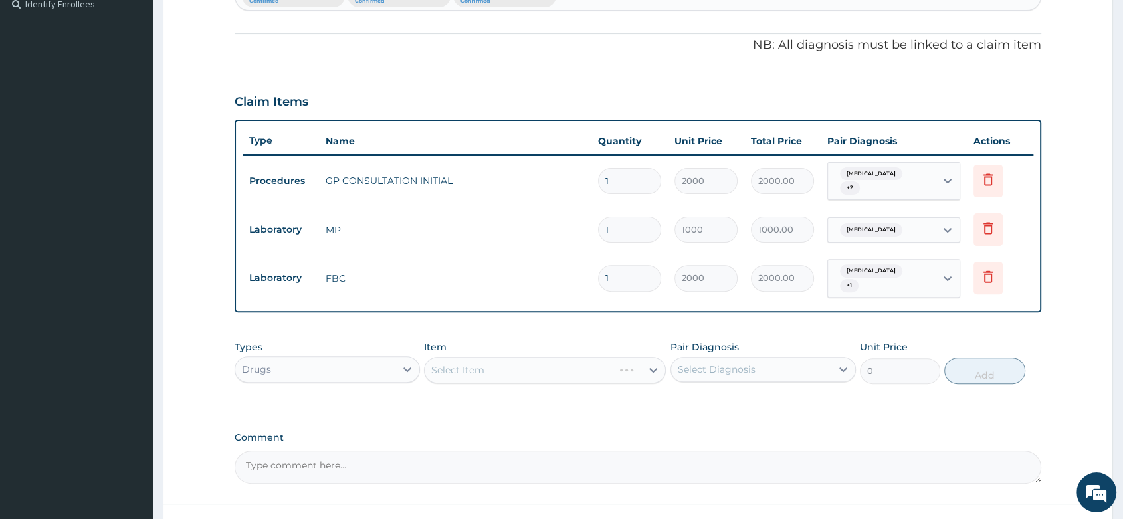
click at [498, 357] on div "Select Item" at bounding box center [545, 370] width 242 height 27
click at [508, 359] on div "Select Item" at bounding box center [532, 369] width 217 height 21
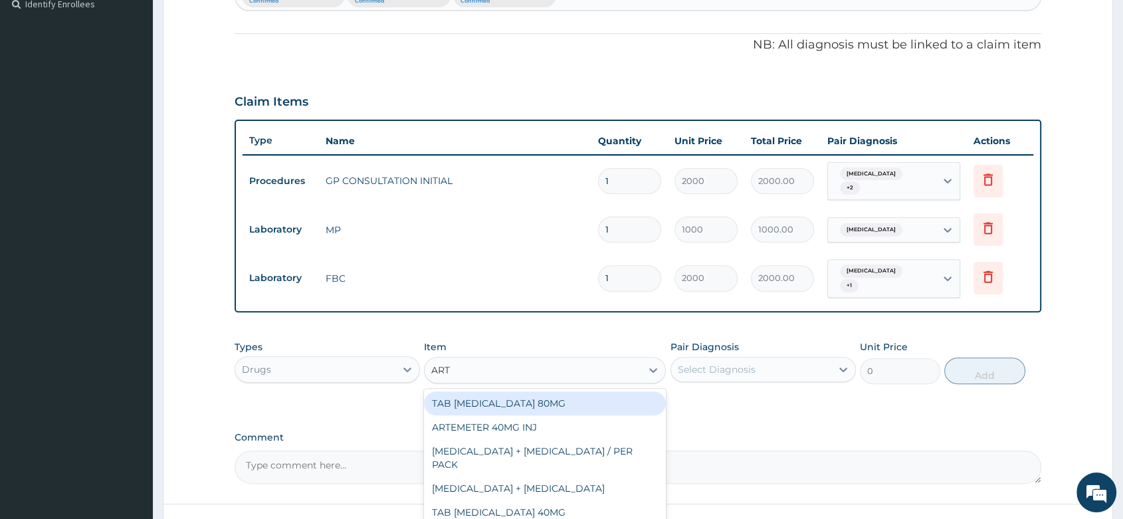
type input "ARTE"
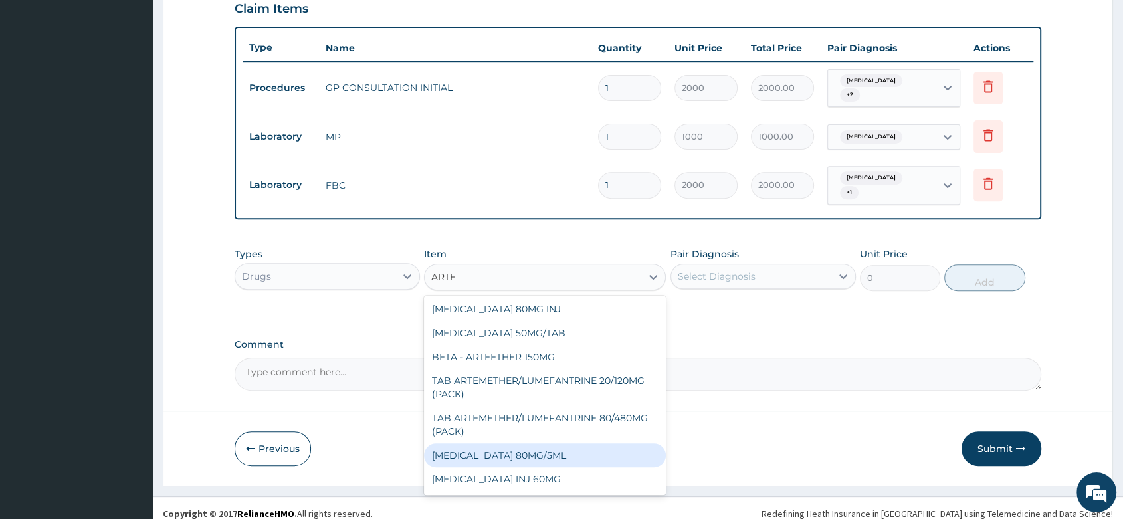
scroll to position [204, 0]
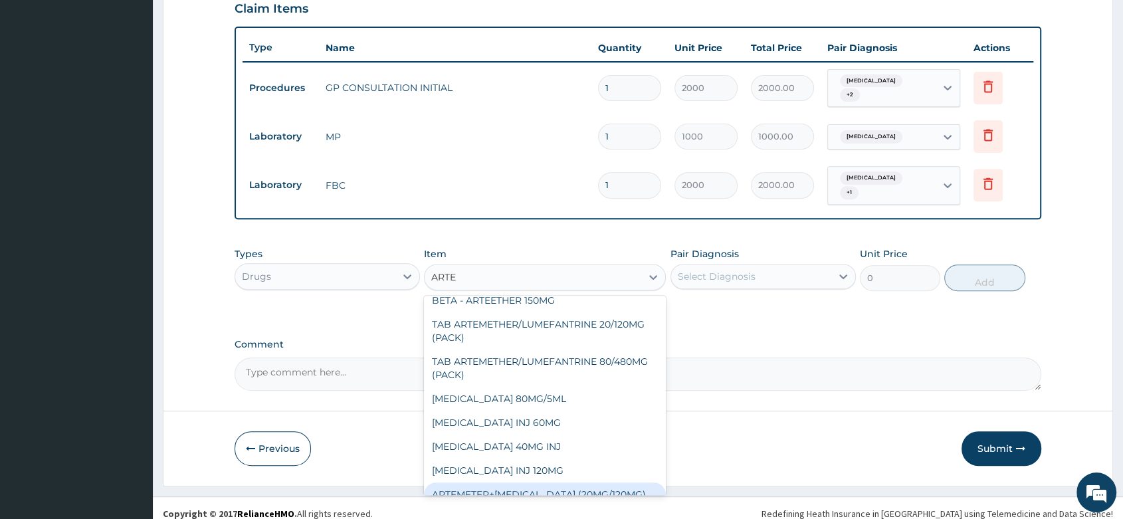
click at [602, 482] on div "ARTEMETER+[MEDICAL_DATA] (20MG/120MG)" at bounding box center [545, 494] width 242 height 24
type input "1100"
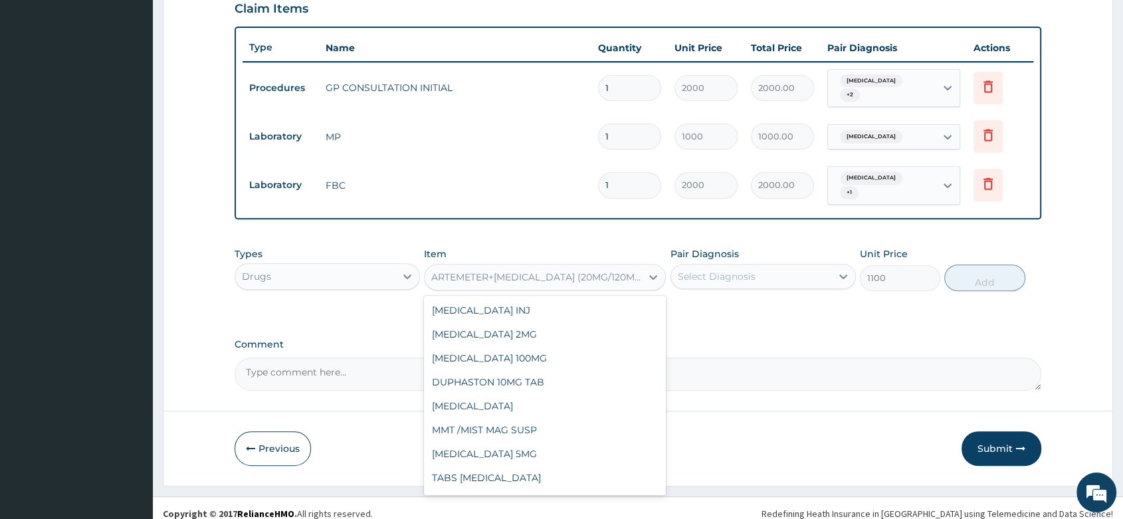
click at [559, 266] on div "ARTEMETER+[MEDICAL_DATA] (20MG/120MG)" at bounding box center [532, 276] width 217 height 21
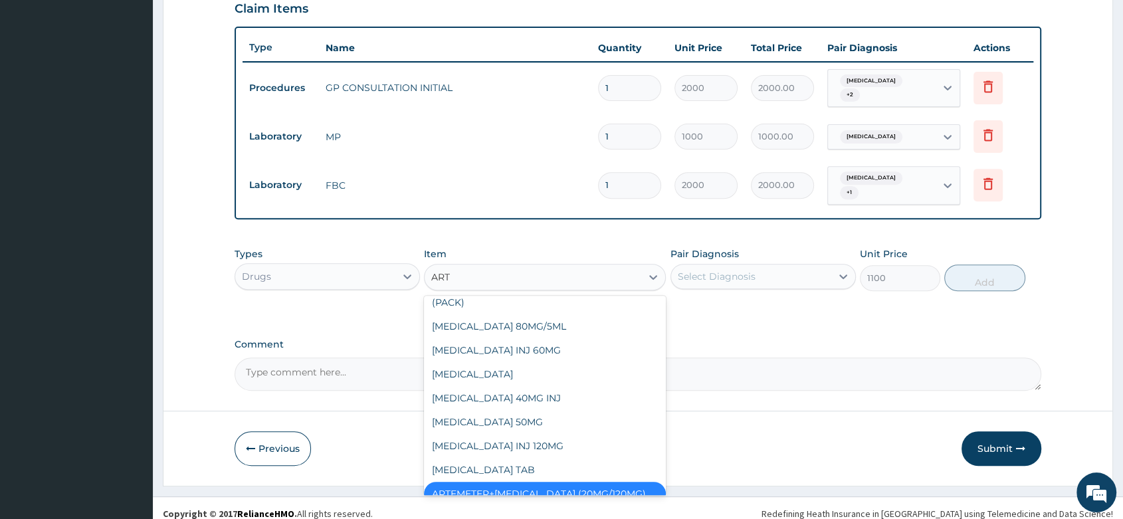
type input "ARTE"
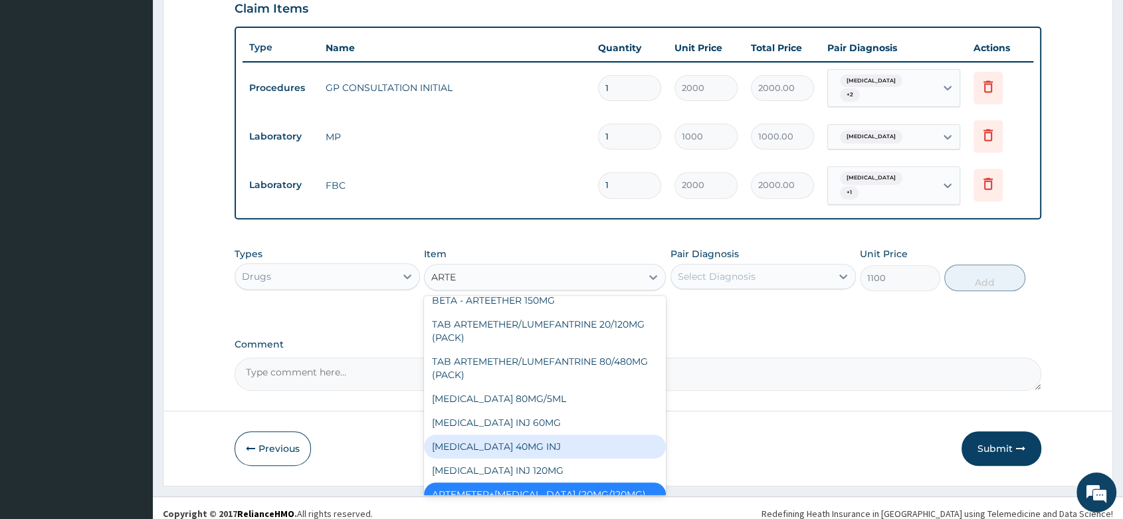
scroll to position [130, 0]
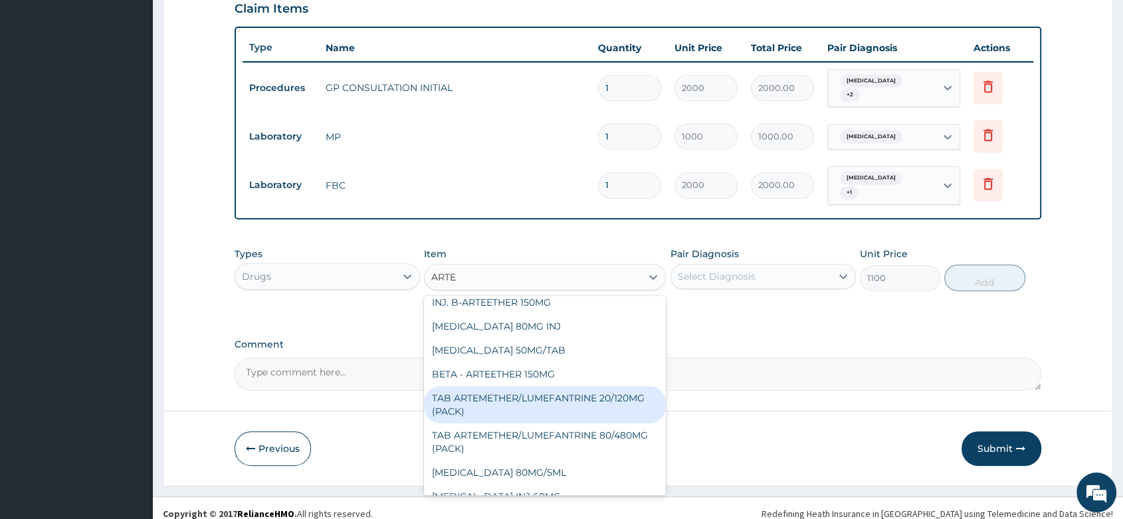
click at [591, 386] on div "TAB ARTEMETHER/LUMEFANTRINE 20/120MG (PACK)" at bounding box center [545, 404] width 242 height 37
type input "1500"
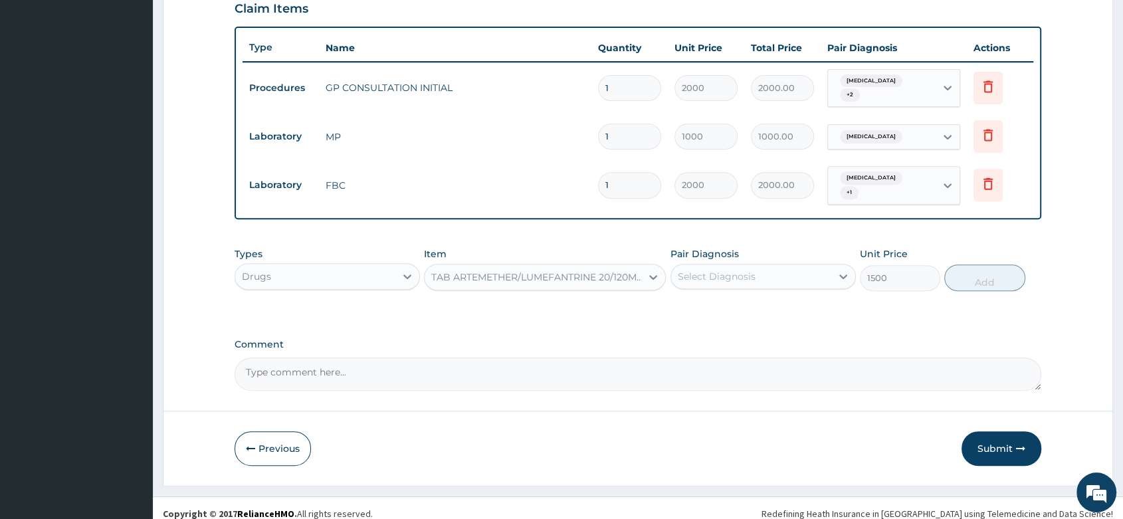
click at [754, 282] on div "Types Drugs Item option TAB ARTEMETHER/LUMEFANTRINE 20/120MG (PACK), selected. …" at bounding box center [637, 268] width 806 height 57
click at [754, 268] on div "Select Diagnosis" at bounding box center [751, 276] width 160 height 21
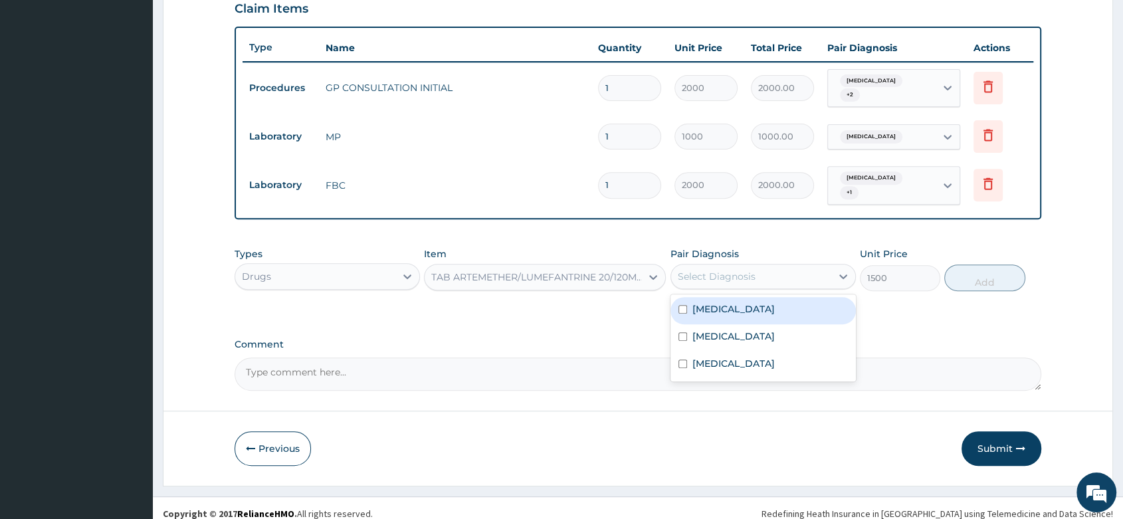
click at [727, 297] on div "[MEDICAL_DATA]" at bounding box center [762, 310] width 185 height 27
checkbox input "true"
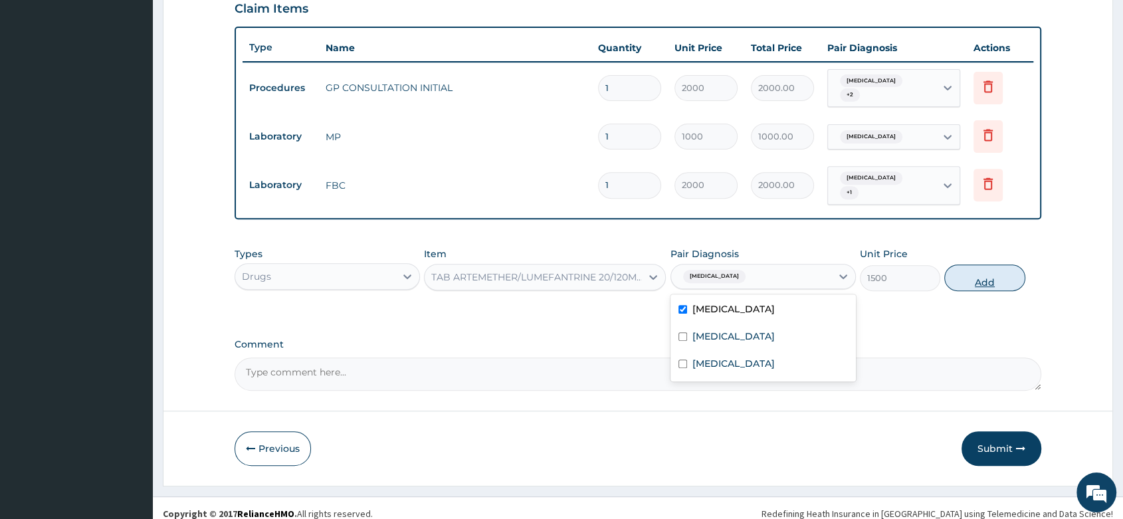
click at [1006, 264] on button "Add" at bounding box center [984, 277] width 80 height 27
type input "0"
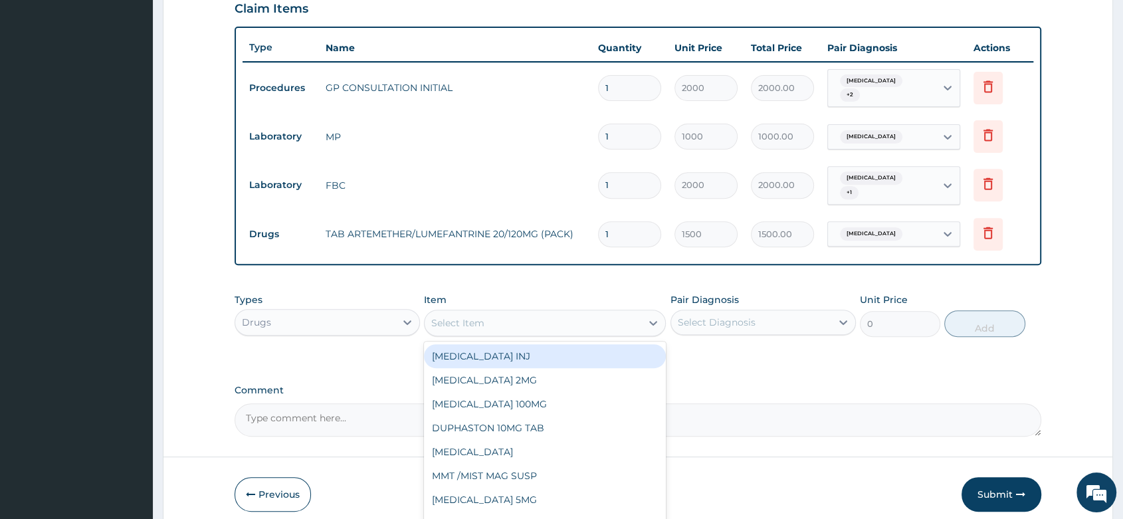
click at [486, 313] on div "Select Item" at bounding box center [532, 322] width 217 height 21
type input "IBU"
click at [527, 349] on div "[MEDICAL_DATA] SYR" at bounding box center [545, 356] width 242 height 24
type input "500"
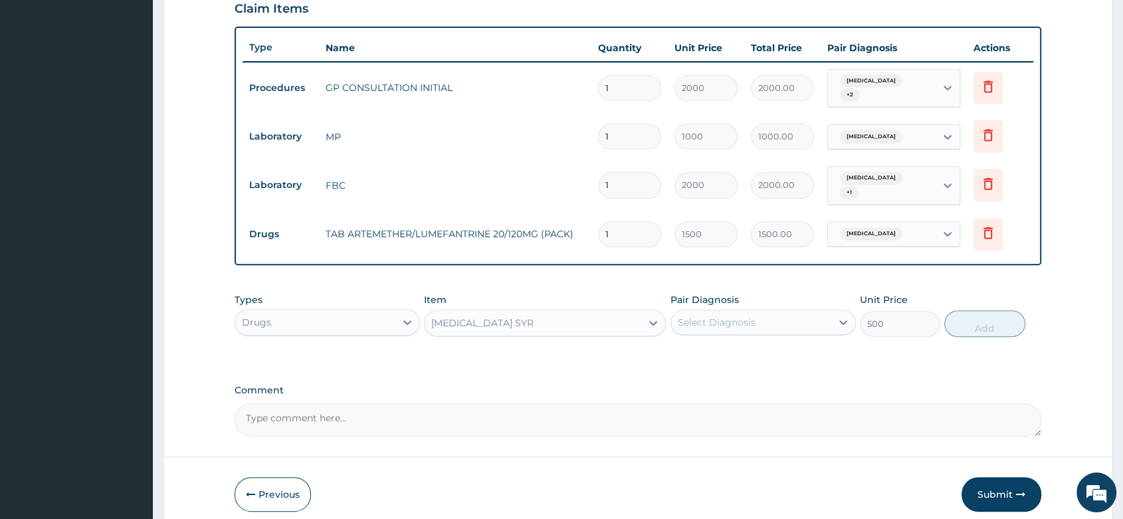
click at [725, 316] on div "Select Diagnosis" at bounding box center [717, 322] width 78 height 13
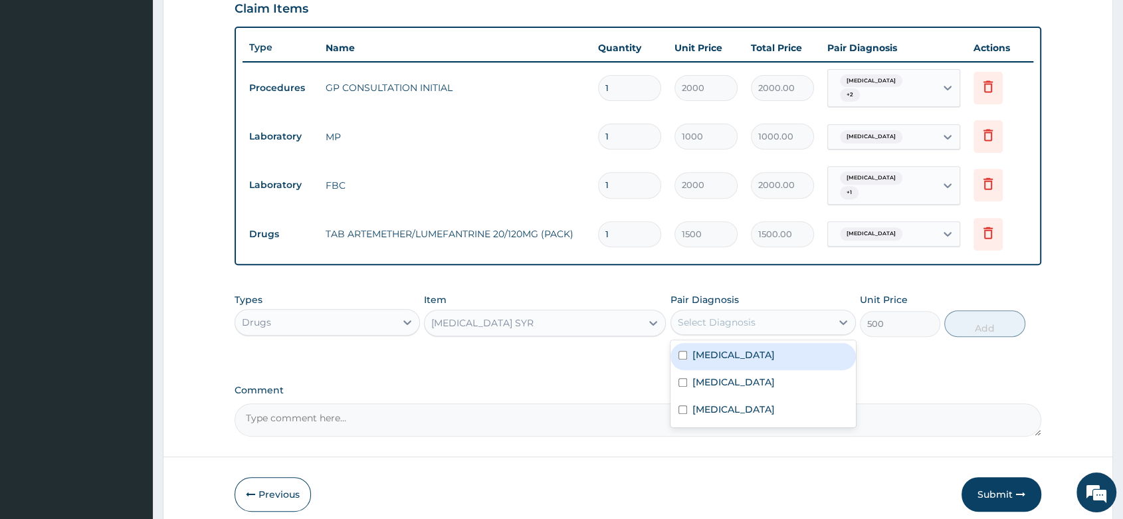
click at [711, 348] on label "[MEDICAL_DATA]" at bounding box center [733, 354] width 82 height 13
checkbox input "true"
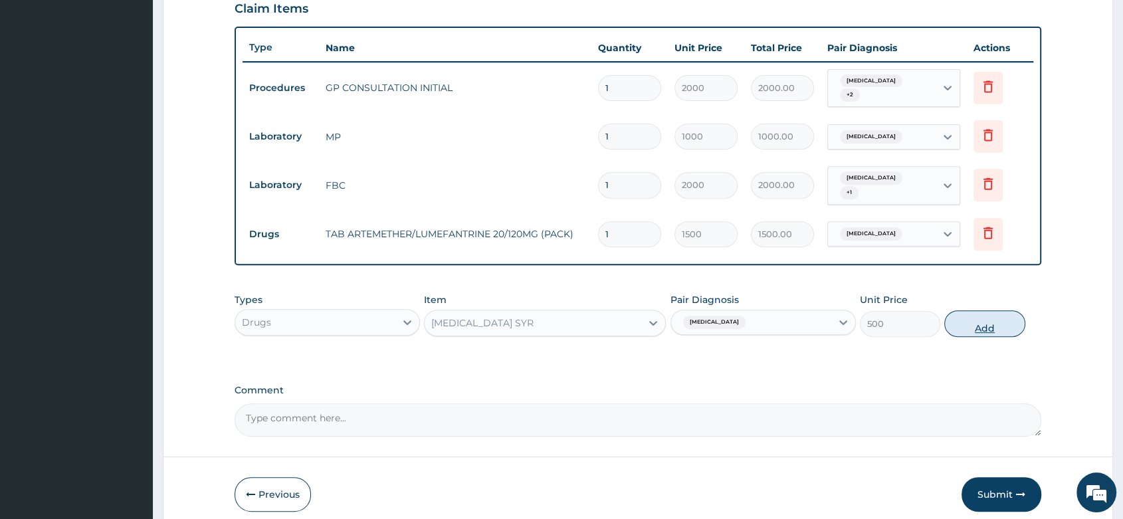
click at [987, 320] on button "Add" at bounding box center [984, 323] width 80 height 27
type input "0"
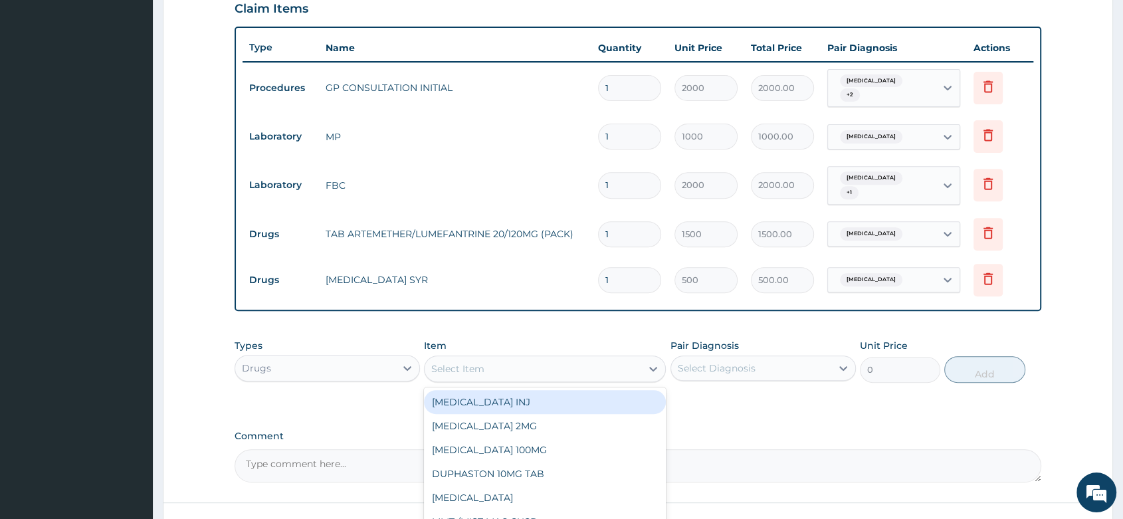
click at [472, 365] on div "Select Item" at bounding box center [457, 368] width 53 height 13
type input "CEFU"
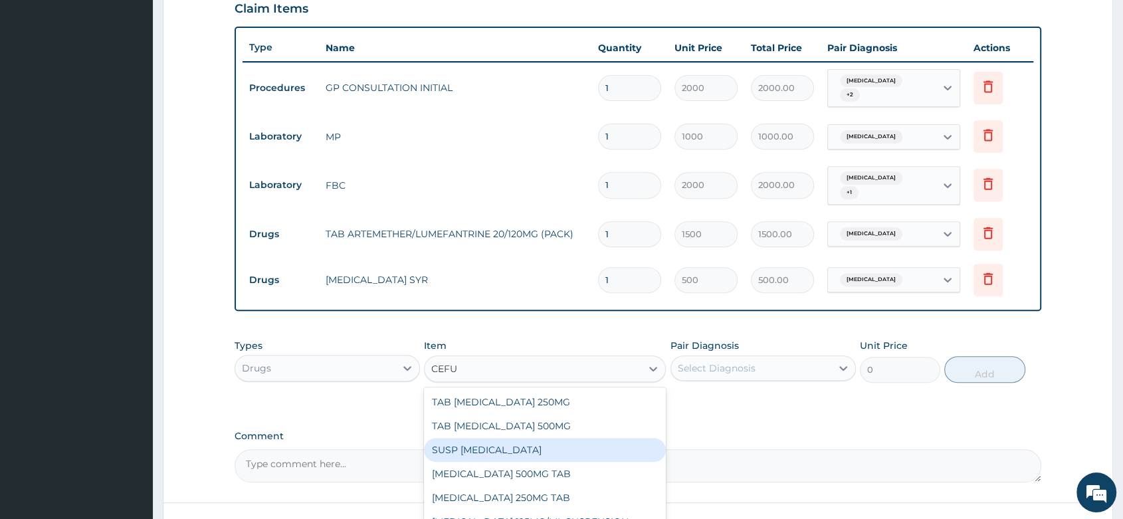
click at [523, 441] on div "SUSP [MEDICAL_DATA]" at bounding box center [545, 450] width 242 height 24
type input "3500"
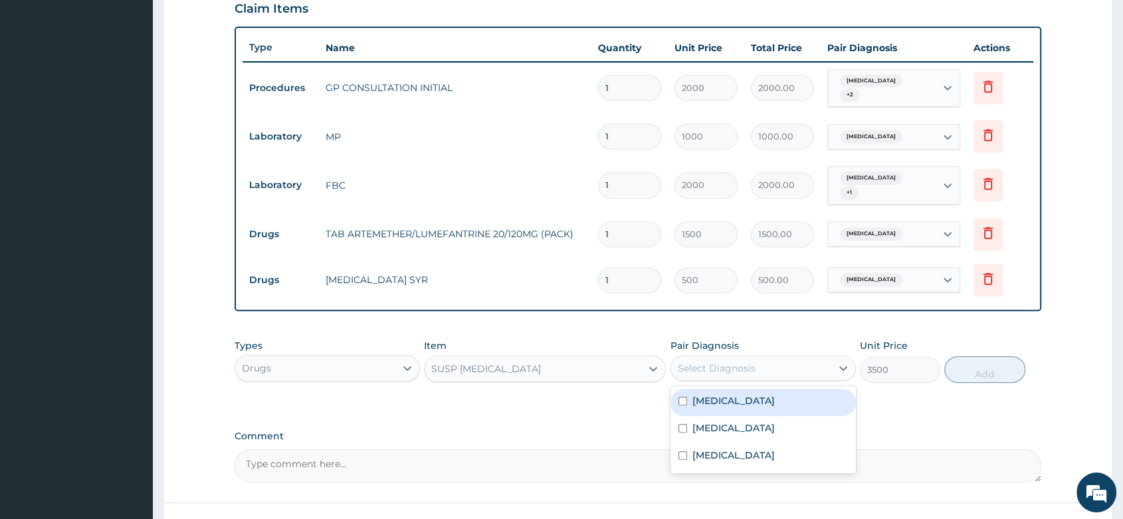
click at [741, 369] on div "Select Diagnosis" at bounding box center [751, 367] width 160 height 21
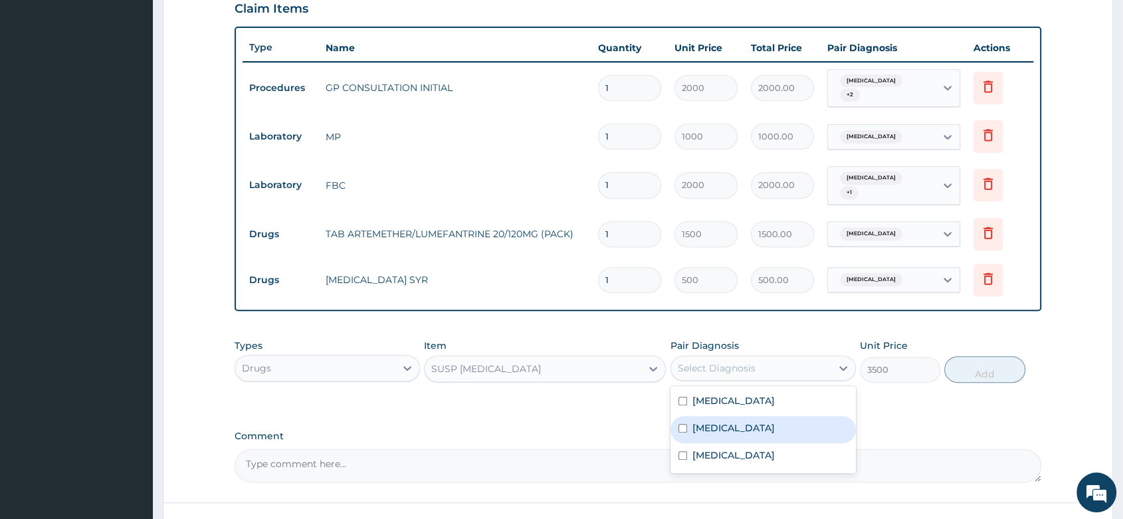
click at [721, 422] on label "Gastroenteritis" at bounding box center [733, 427] width 82 height 13
checkbox input "true"
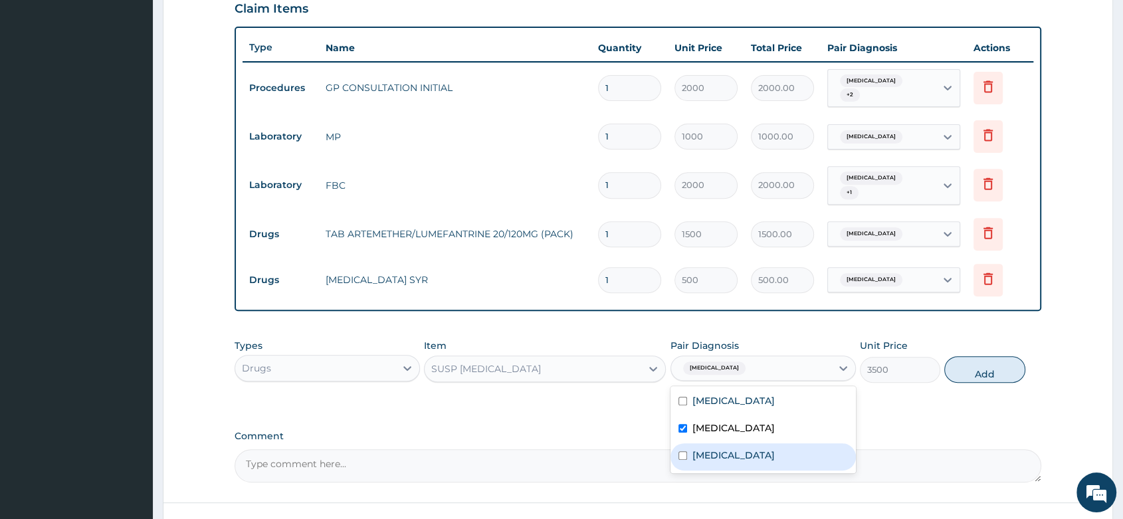
drag, startPoint x: 715, startPoint y: 452, endPoint x: 834, endPoint y: 429, distance: 121.8
click at [719, 450] on div "[MEDICAL_DATA]" at bounding box center [762, 456] width 185 height 27
checkbox input "true"
drag, startPoint x: 979, startPoint y: 357, endPoint x: 949, endPoint y: 361, distance: 30.8
click at [979, 356] on button "Add" at bounding box center [984, 369] width 80 height 27
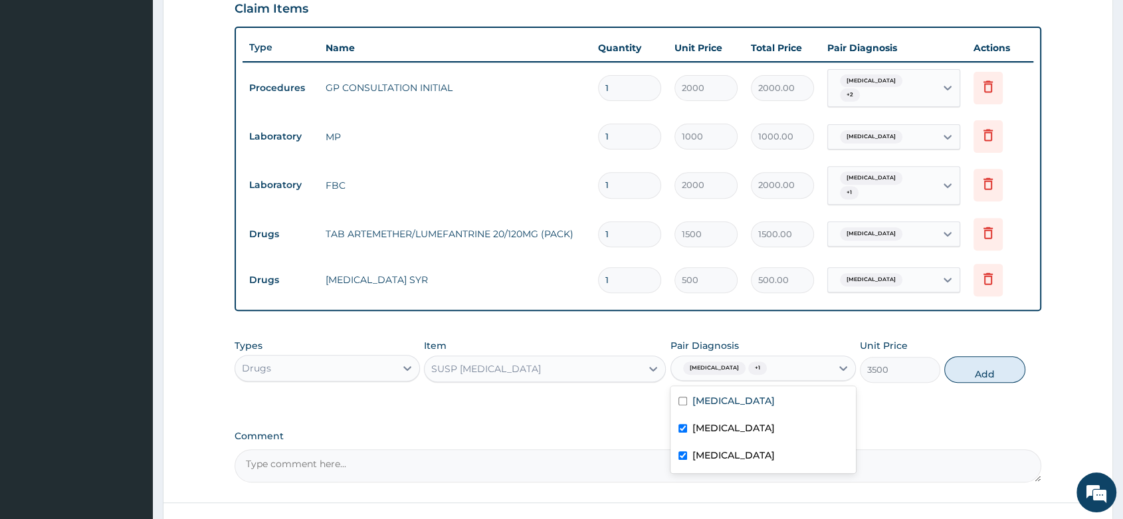
type input "0"
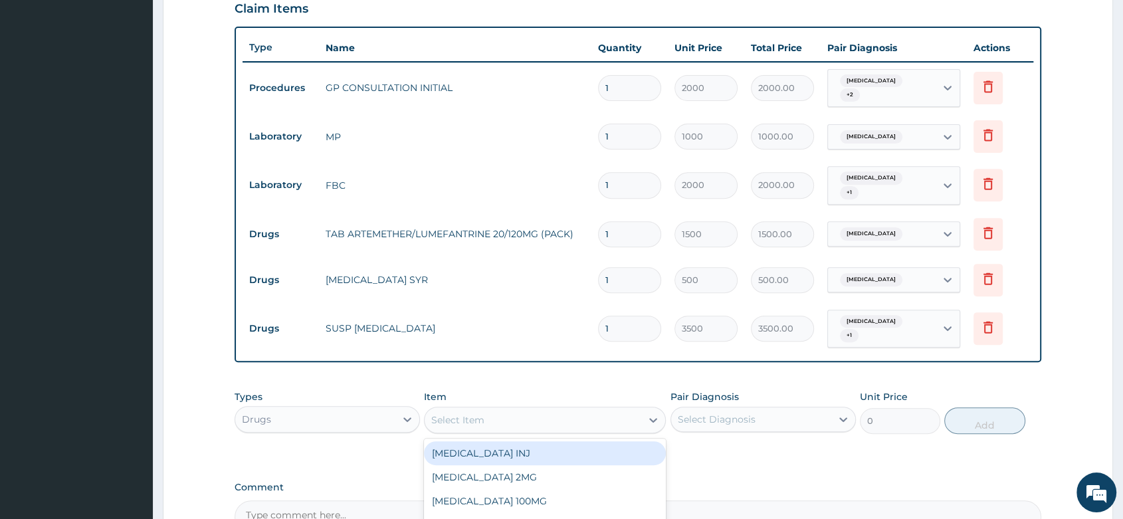
click at [443, 412] on div "Select Item" at bounding box center [532, 419] width 217 height 21
type input "METRO"
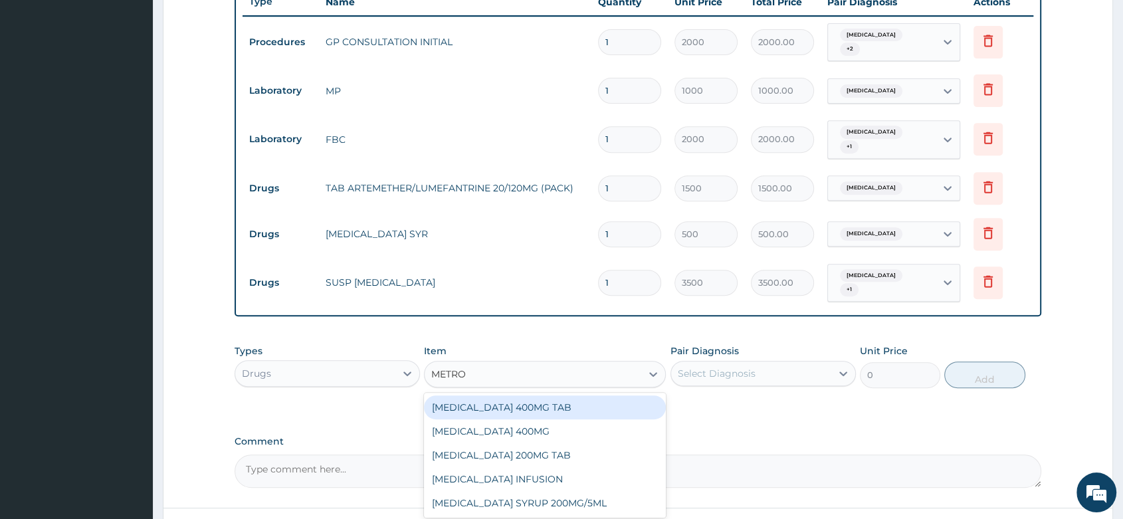
scroll to position [607, 0]
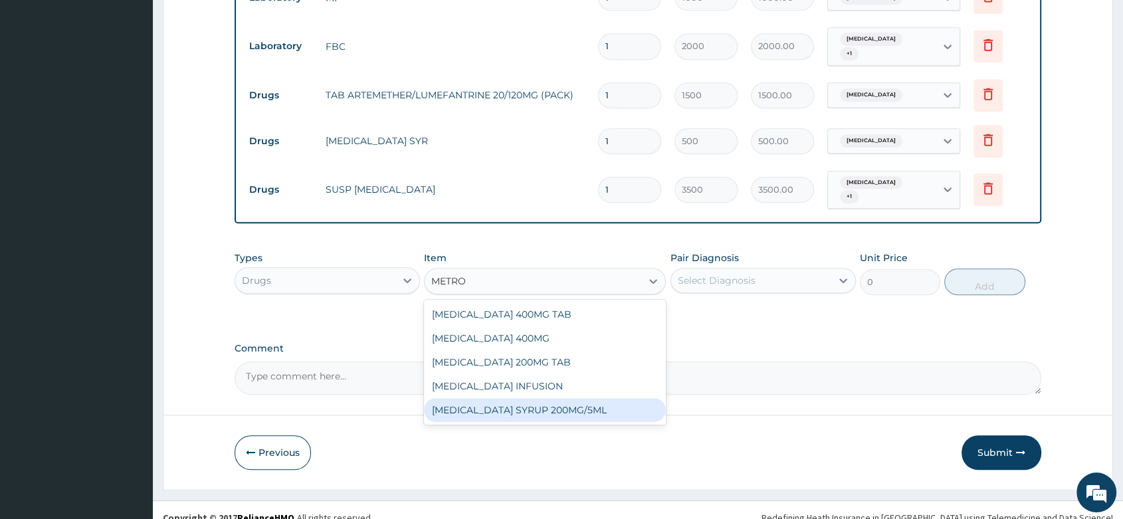
click at [551, 398] on div "[MEDICAL_DATA] SYRUP 200MG/5ML" at bounding box center [545, 410] width 242 height 24
type input "450"
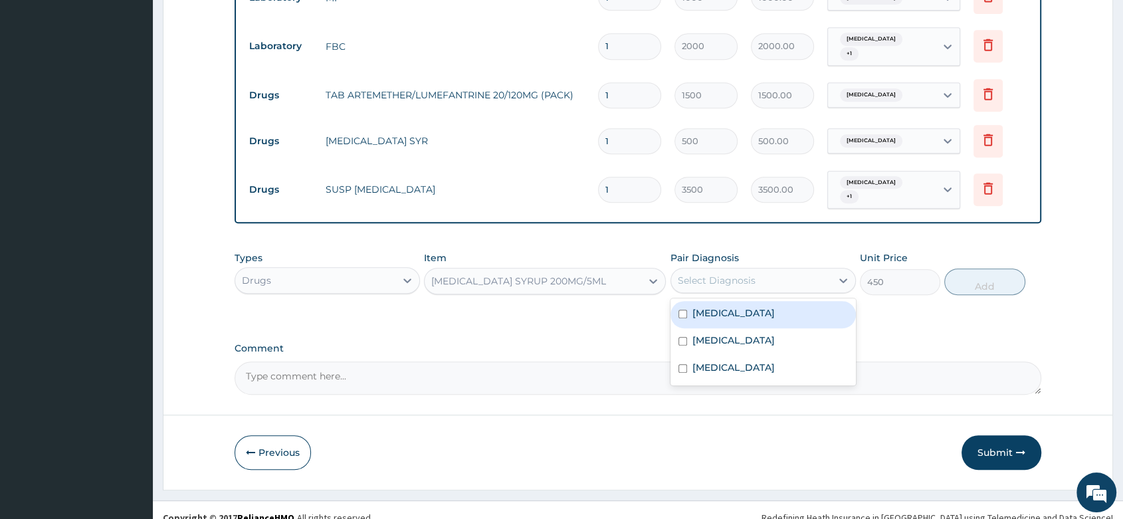
click at [717, 274] on div "Select Diagnosis" at bounding box center [717, 280] width 78 height 13
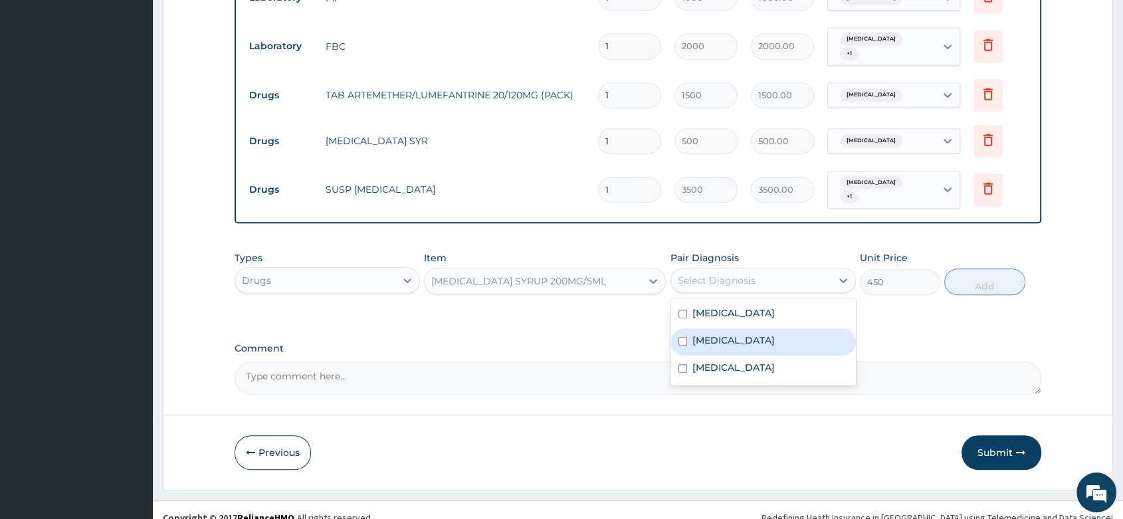
drag, startPoint x: 712, startPoint y: 324, endPoint x: 964, endPoint y: 295, distance: 253.4
click at [719, 333] on label "Gastroenteritis" at bounding box center [733, 339] width 82 height 13
checkbox input "true"
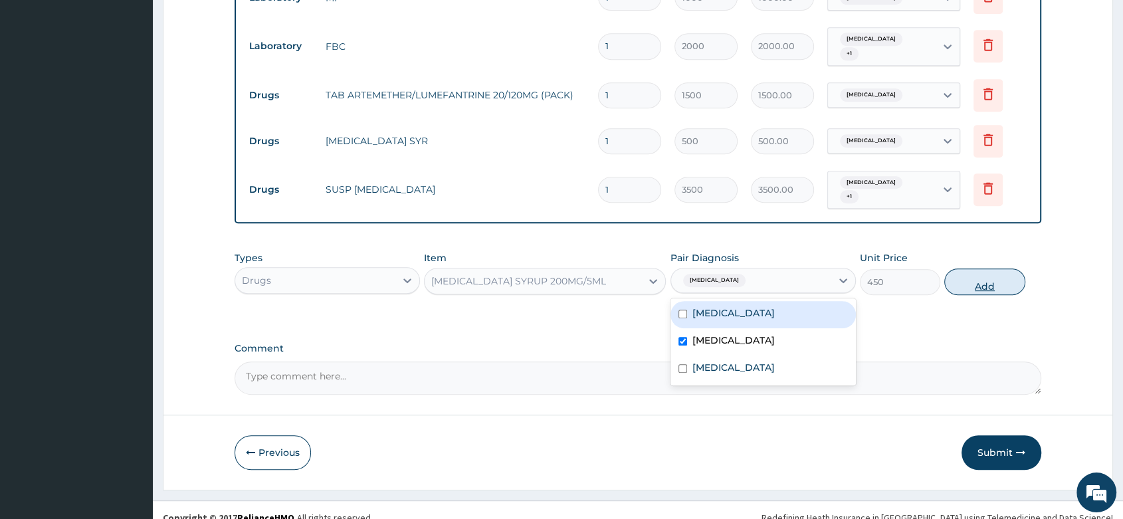
click at [967, 279] on button "Add" at bounding box center [984, 281] width 80 height 27
type input "0"
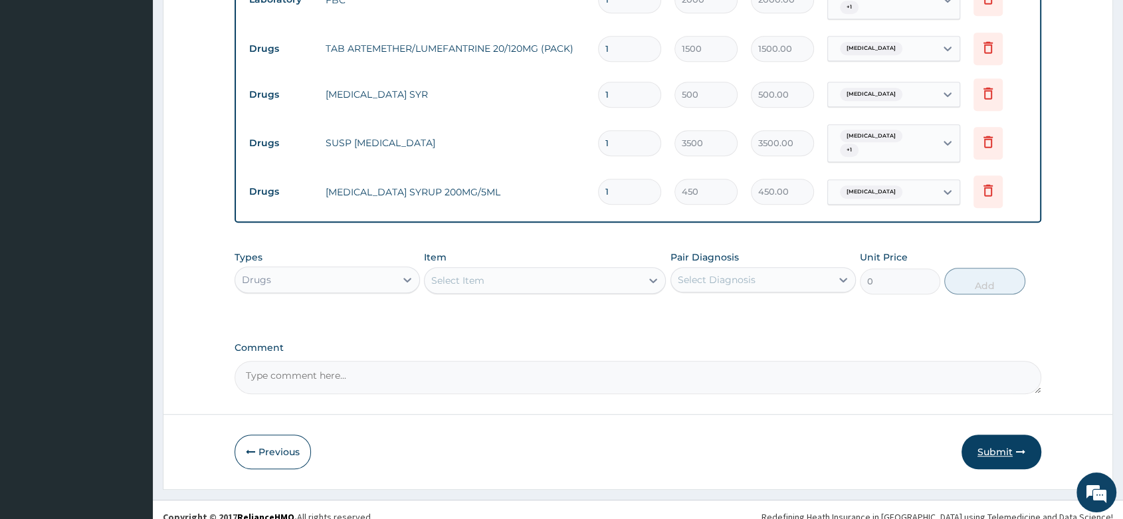
click at [994, 438] on button "Submit" at bounding box center [1001, 451] width 80 height 35
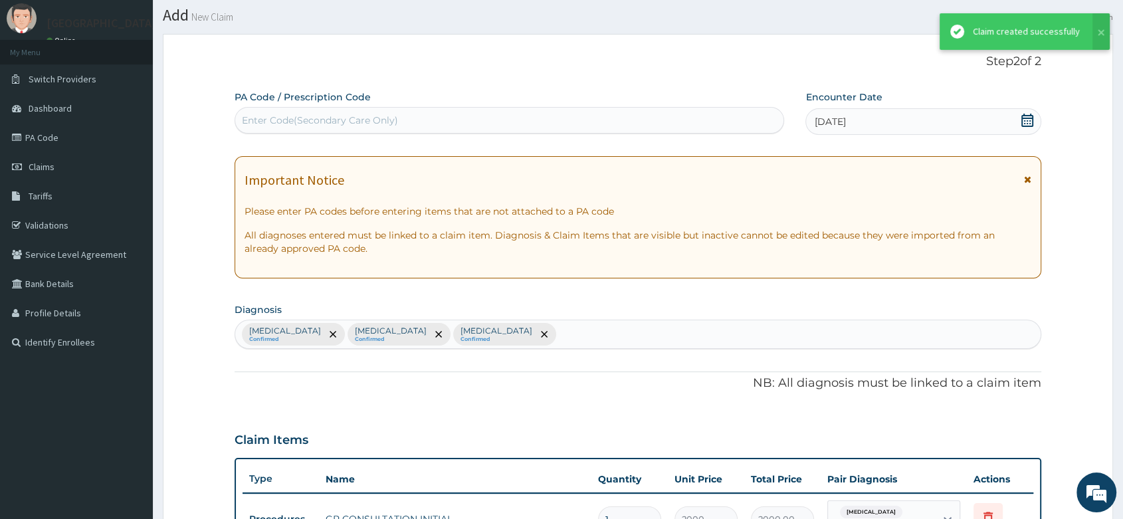
scroll to position [653, 0]
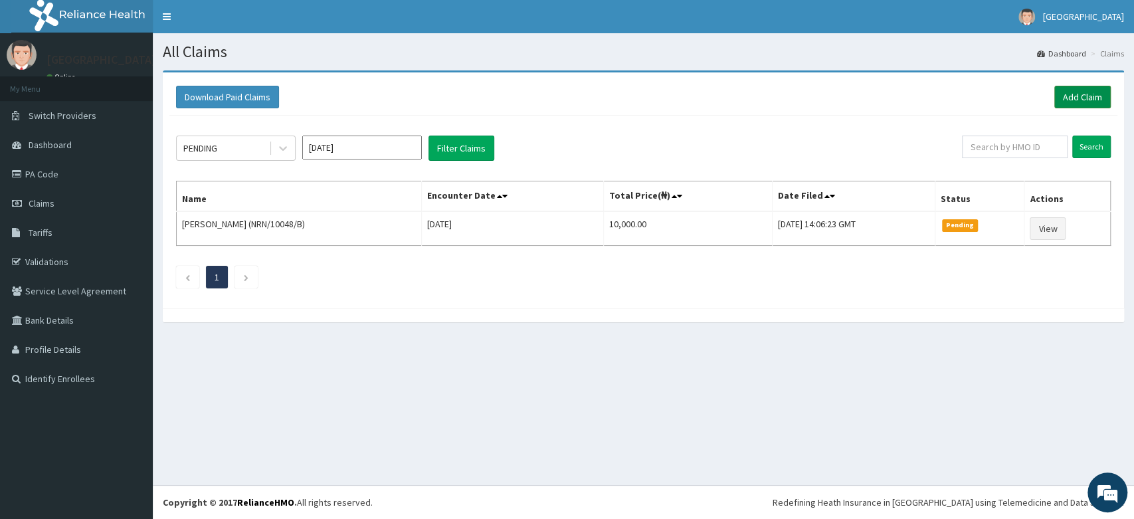
click at [1095, 93] on link "Add Claim" at bounding box center [1082, 97] width 56 height 23
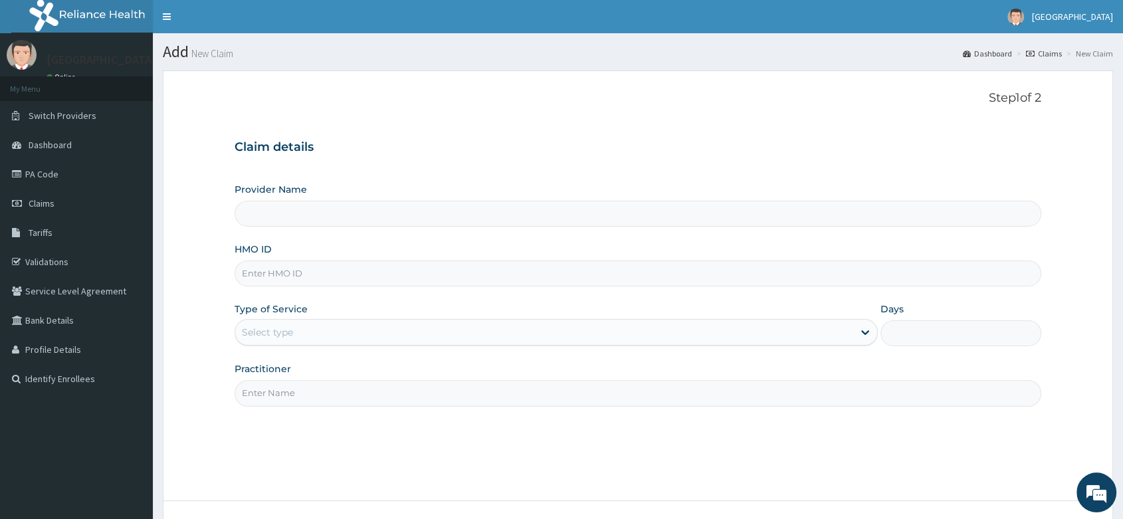
paste input "PFN/10029/A"
type input "PFN/10029/A"
click at [299, 333] on div "Select type" at bounding box center [544, 332] width 618 height 21
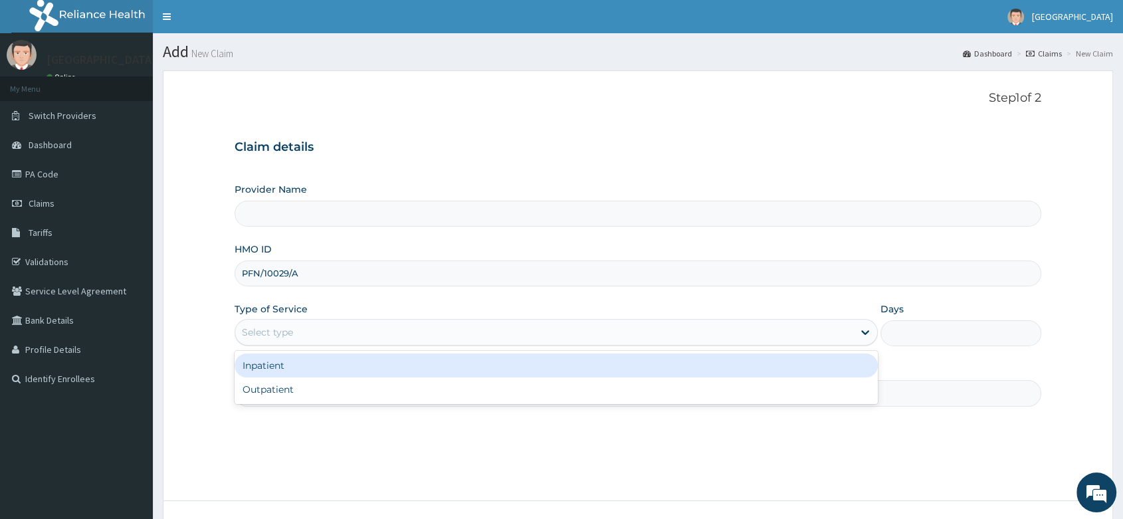
type input "[PERSON_NAME] and [PERSON_NAME][GEOGRAPHIC_DATA]"
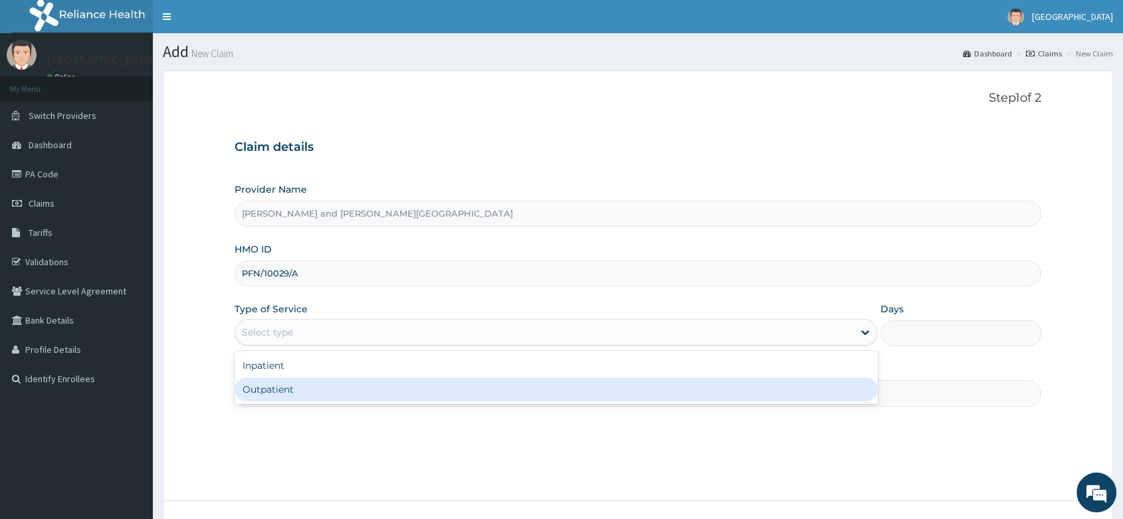
click at [299, 394] on div "Outpatient" at bounding box center [555, 389] width 643 height 24
type input "1"
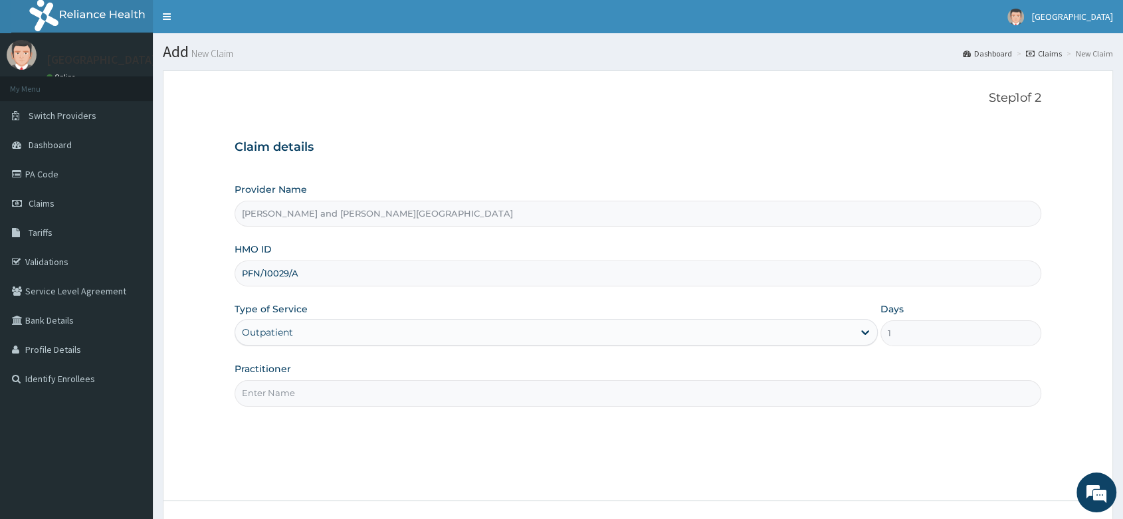
click at [276, 396] on input "Practitioner" at bounding box center [637, 393] width 806 height 26
type input "[PERSON_NAME]"
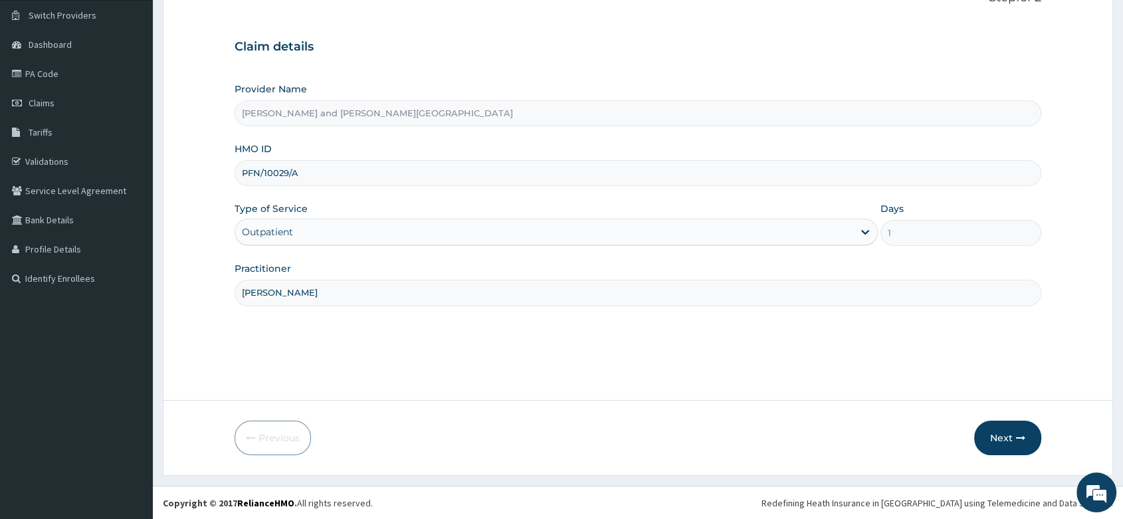
scroll to position [101, 0]
click at [1028, 433] on button "Next" at bounding box center [1007, 437] width 67 height 35
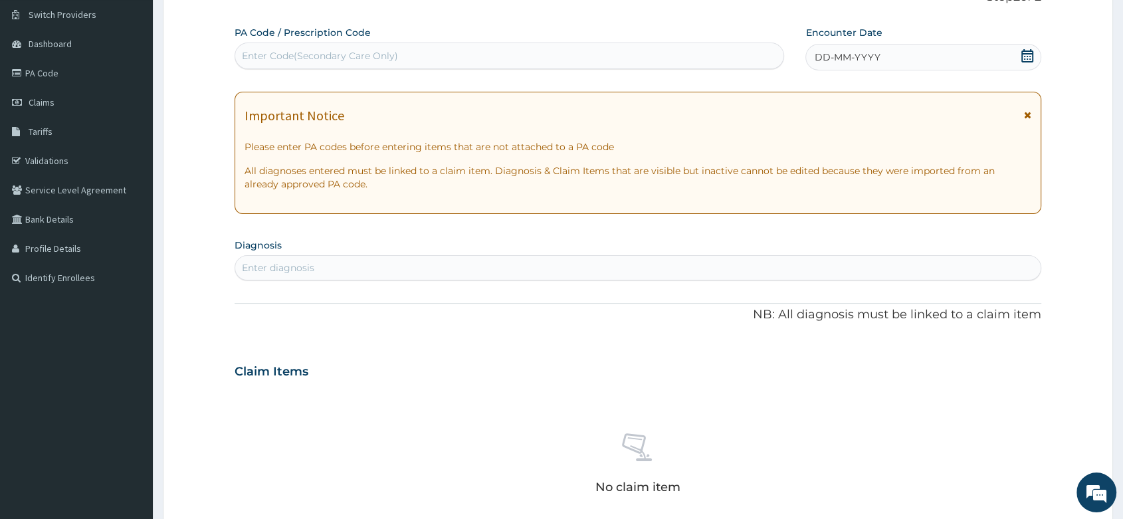
click at [294, 55] on div "Enter Code(Secondary Care Only)" at bounding box center [320, 55] width 156 height 13
paste input "PA/249A7A"
type input "PA/249A7A"
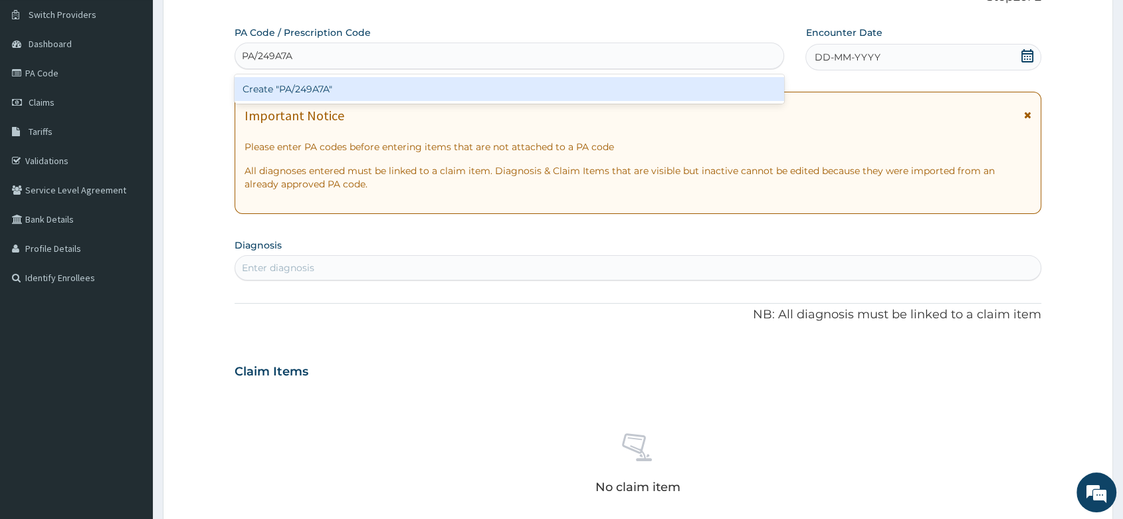
click at [310, 84] on div "Create "PA/249A7A"" at bounding box center [508, 89] width 549 height 24
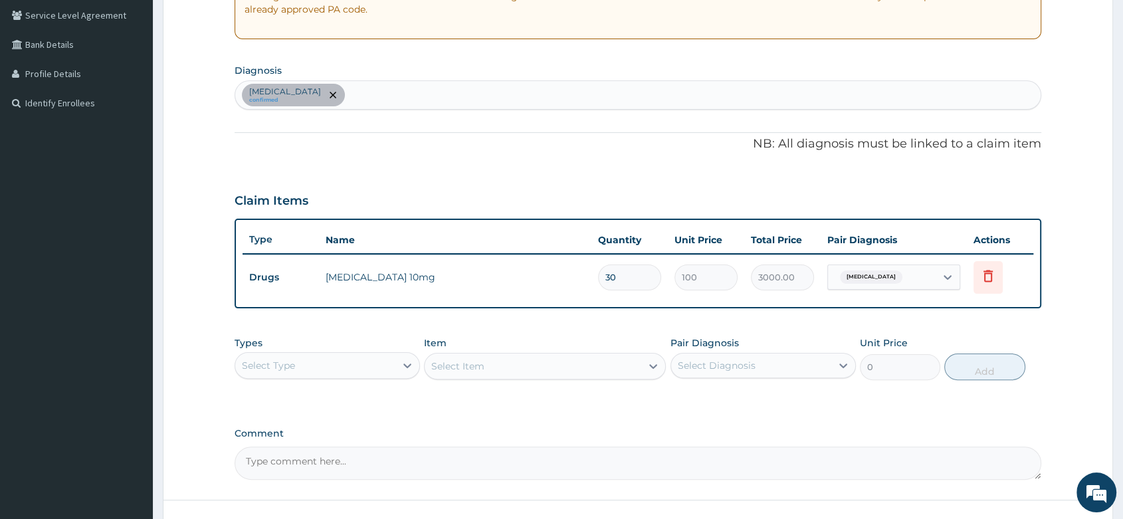
scroll to position [322, 0]
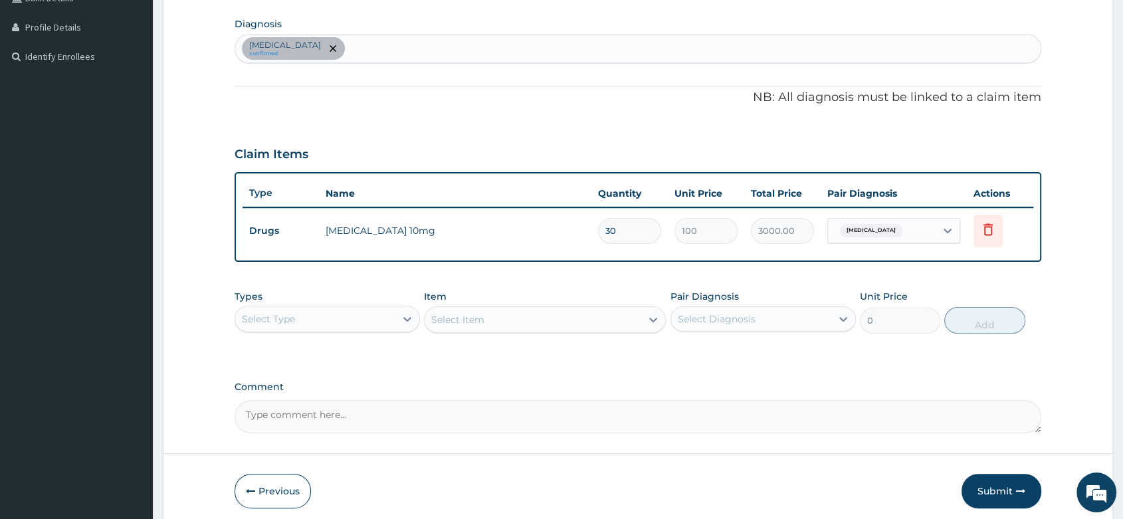
type input "3"
type input "300.00"
type input "0.00"
type input "1"
type input "100.00"
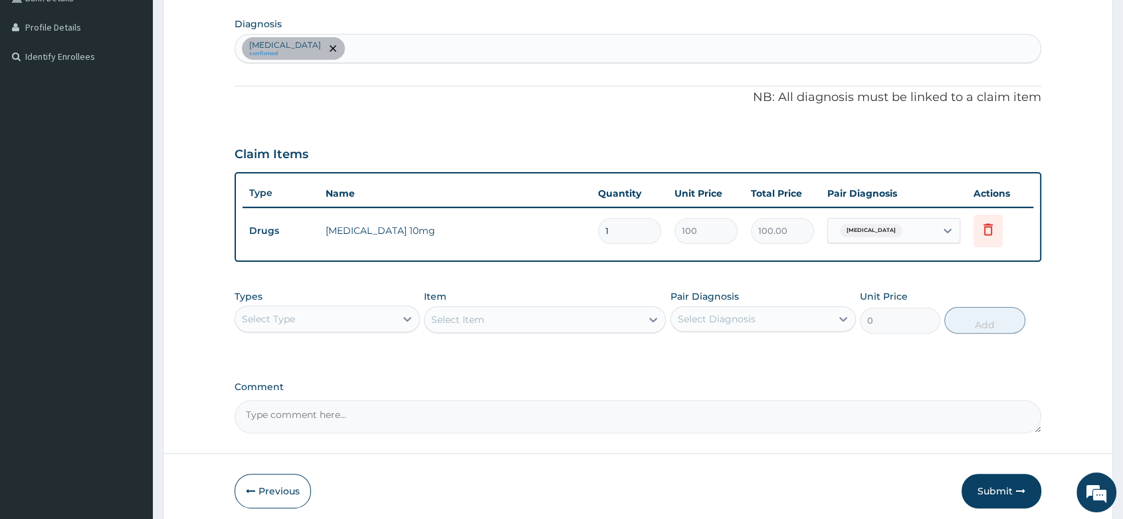
type input "15"
type input "1500.00"
type input "15"
click at [670, 363] on div "PA Code / Prescription Code PA/249A7A Encounter Date 14-09-2025 Important Notic…" at bounding box center [637, 119] width 806 height 628
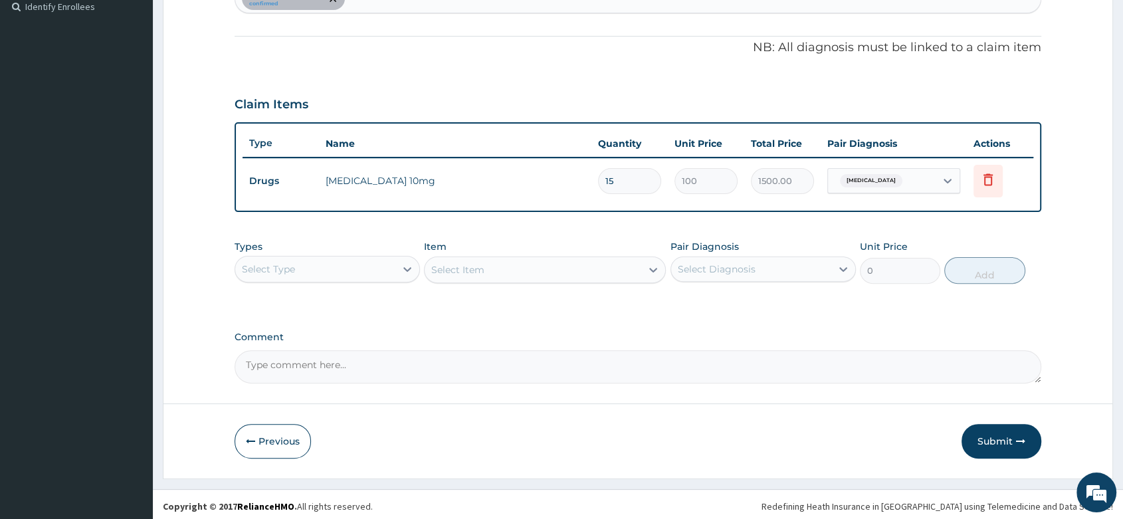
scroll to position [375, 0]
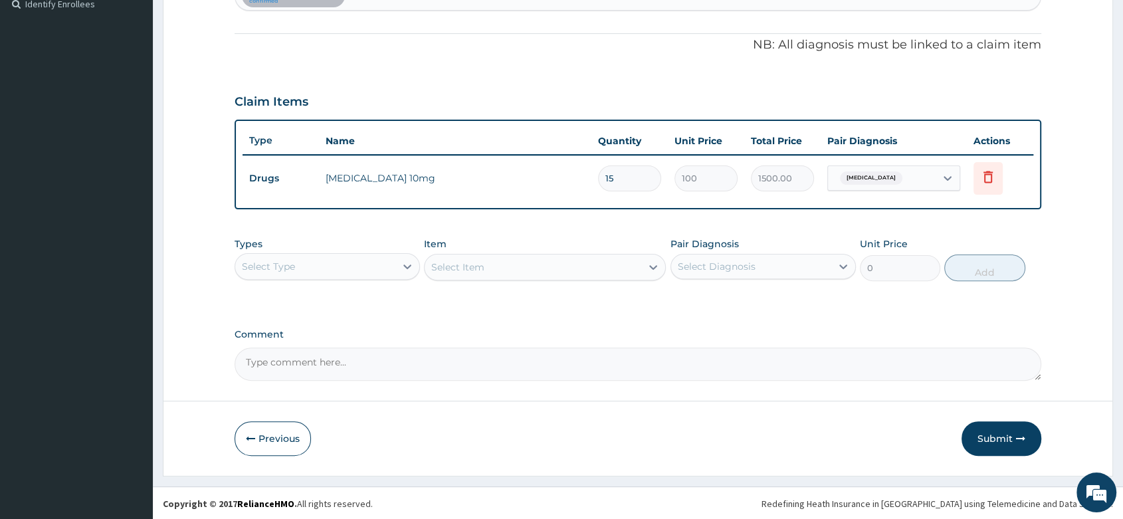
click at [360, 265] on div "Select Type" at bounding box center [315, 266] width 160 height 21
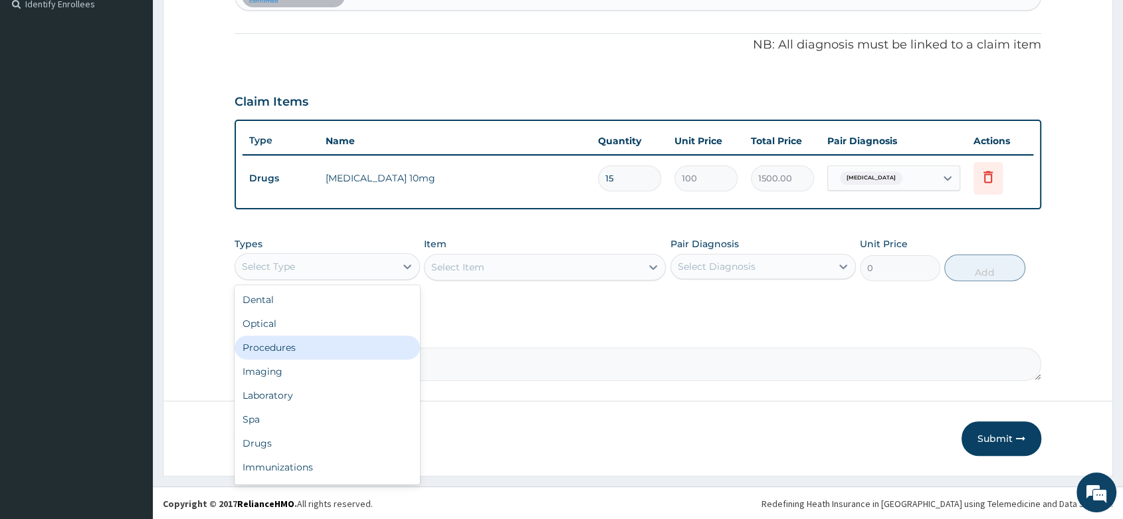
click at [297, 344] on div "Procedures" at bounding box center [326, 347] width 185 height 24
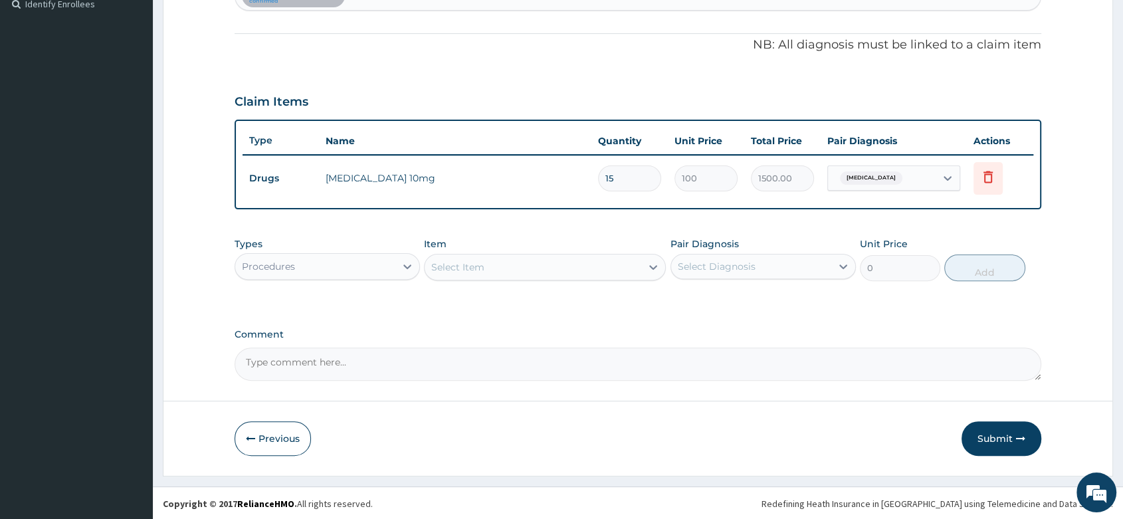
click at [508, 260] on div "Select Item" at bounding box center [532, 266] width 217 height 21
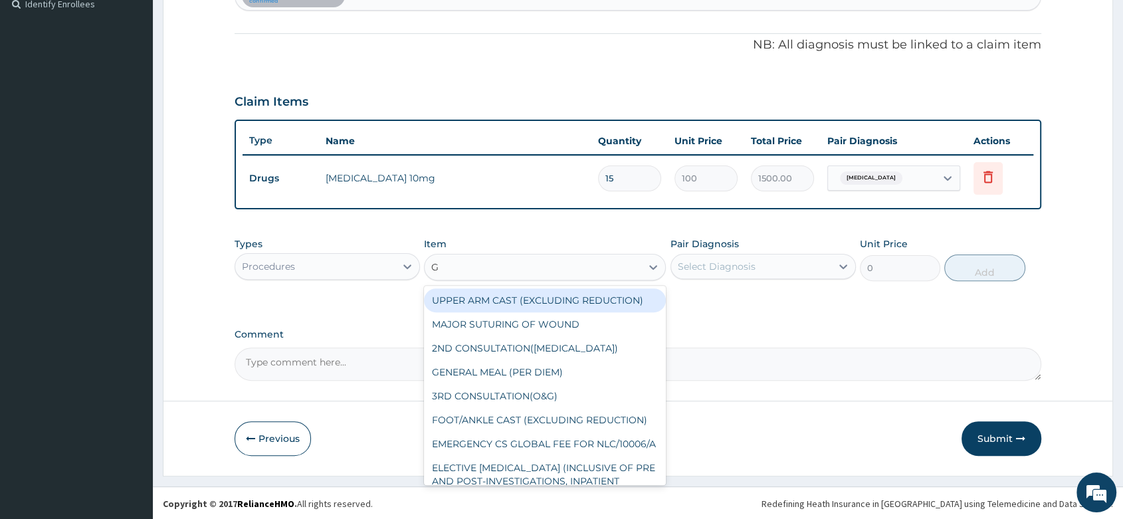
type input "GP"
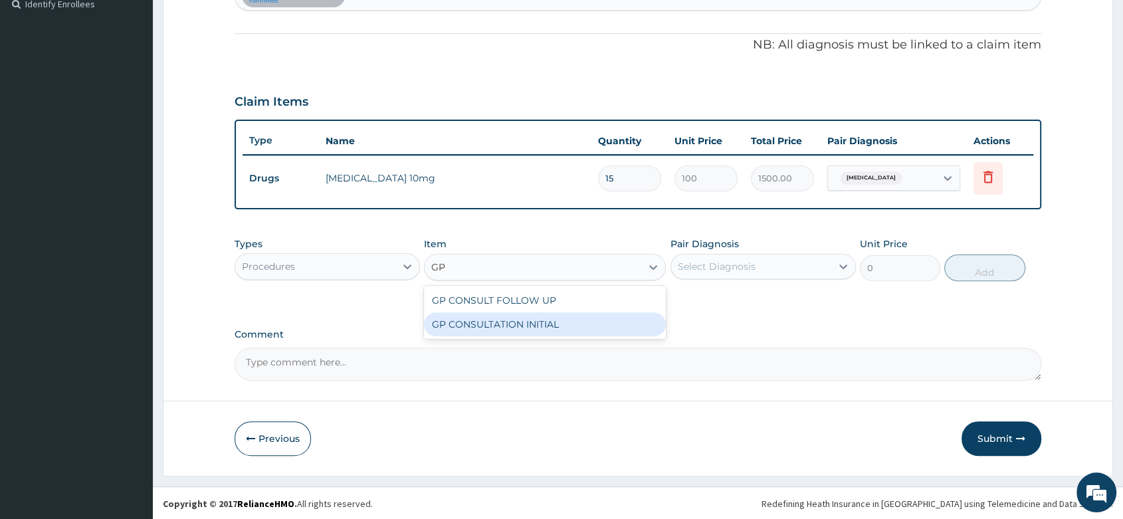
click at [529, 323] on div "GP CONSULTATION INITIAL" at bounding box center [545, 324] width 242 height 24
type input "2000"
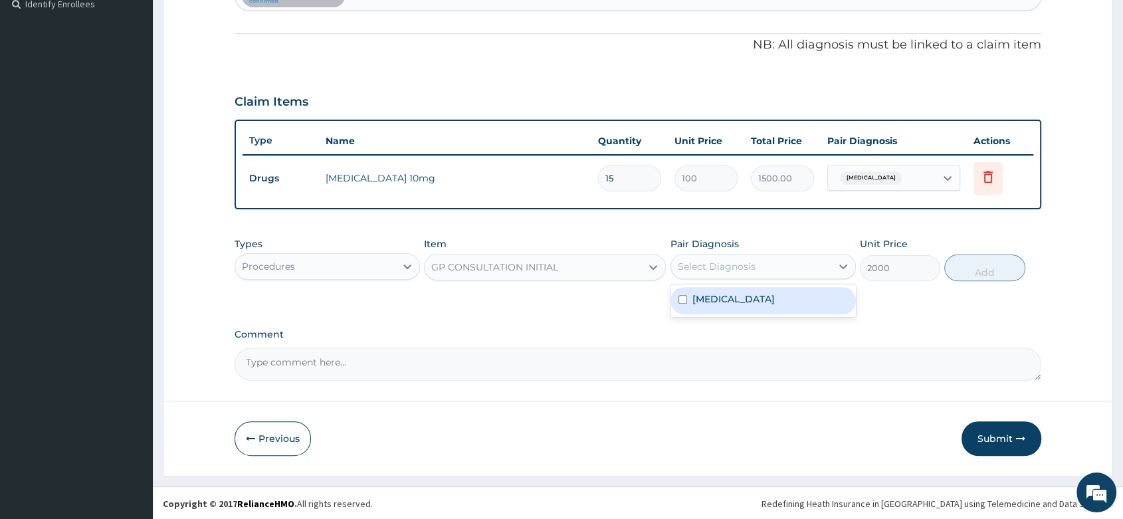
click at [739, 266] on div "Select Diagnosis" at bounding box center [717, 266] width 78 height 13
click at [731, 298] on label "Essential hypertension" at bounding box center [733, 298] width 82 height 13
checkbox input "true"
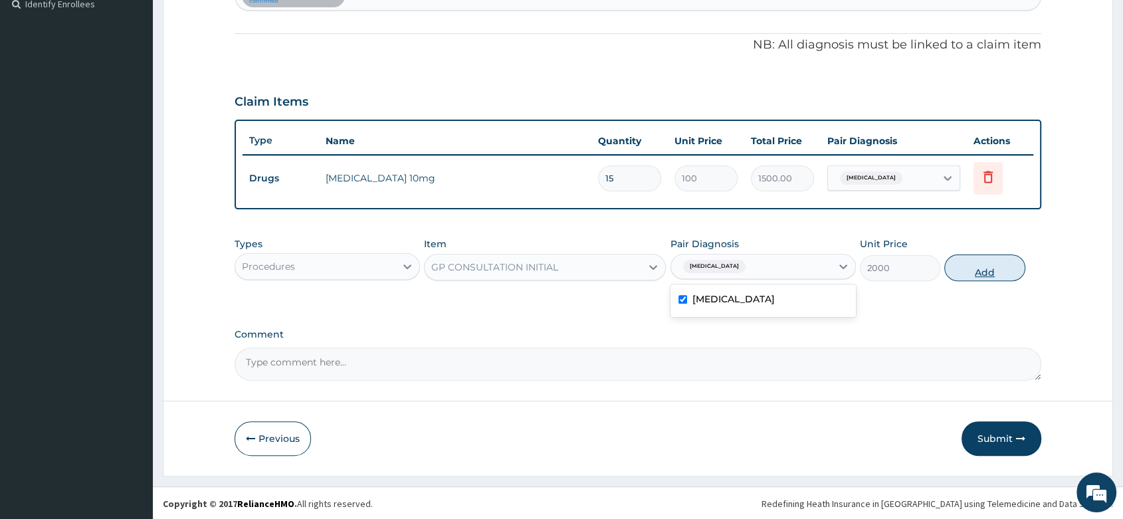
click at [965, 262] on button "Add" at bounding box center [984, 267] width 80 height 27
type input "0"
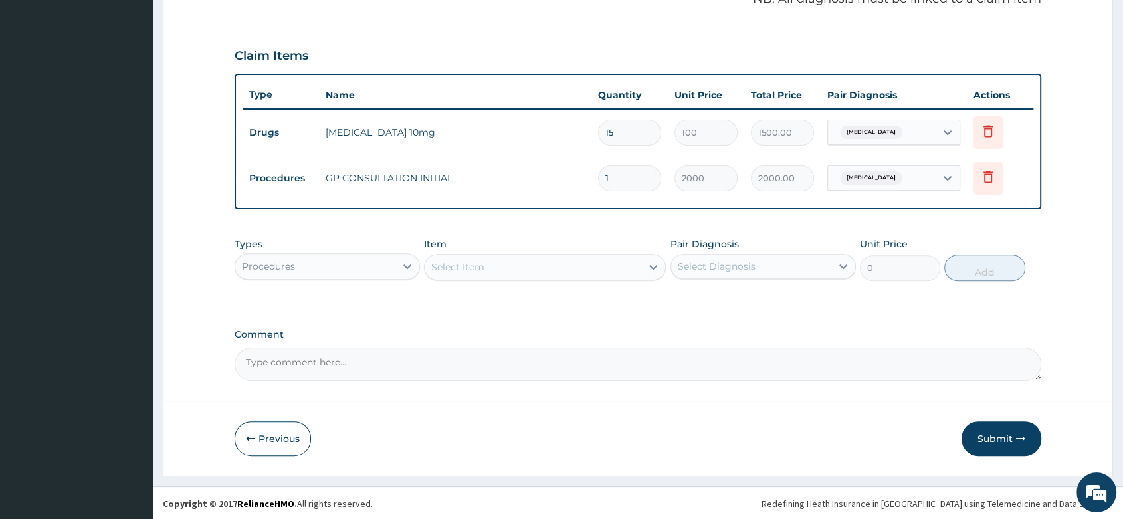
scroll to position [421, 0]
click at [994, 433] on button "Submit" at bounding box center [1001, 438] width 80 height 35
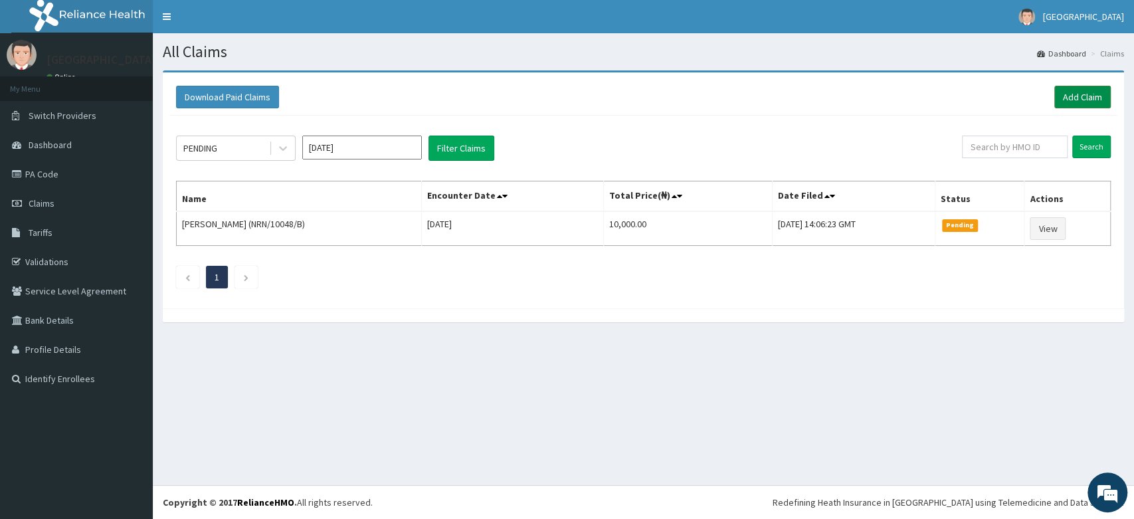
click at [1071, 98] on link "Add Claim" at bounding box center [1082, 97] width 56 height 23
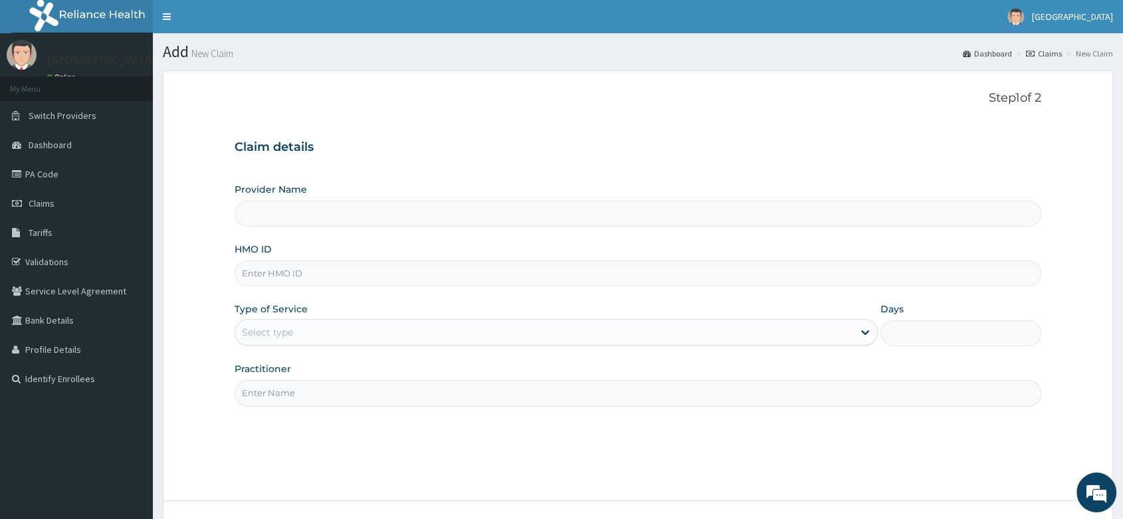
type input "VDD/10026/A"
type input "[PERSON_NAME] and [PERSON_NAME][GEOGRAPHIC_DATA]"
type input "VDD/10026/A"
click at [294, 341] on div "Select type" at bounding box center [544, 332] width 618 height 21
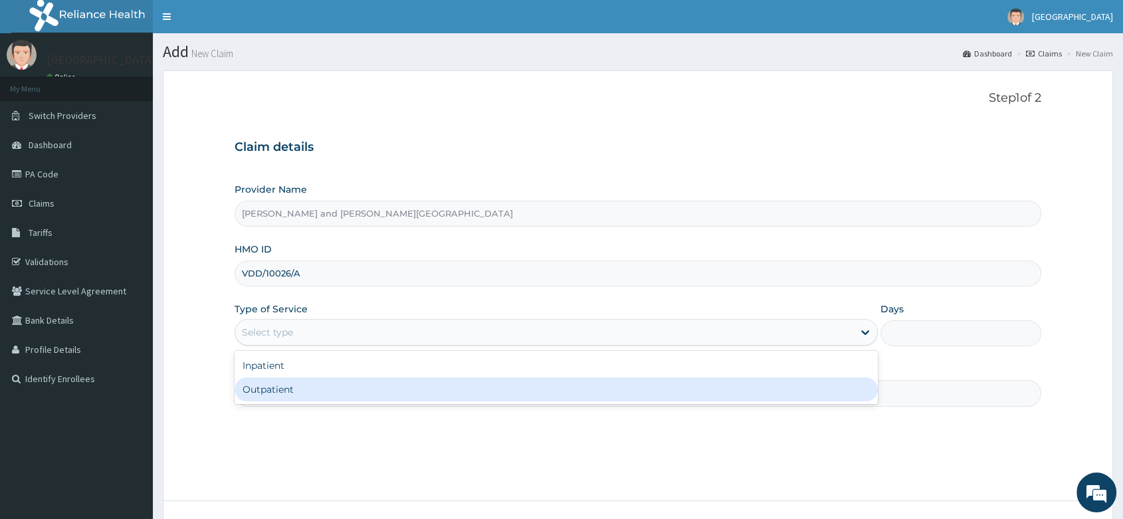
click at [290, 399] on div "Outpatient" at bounding box center [555, 389] width 643 height 24
type input "1"
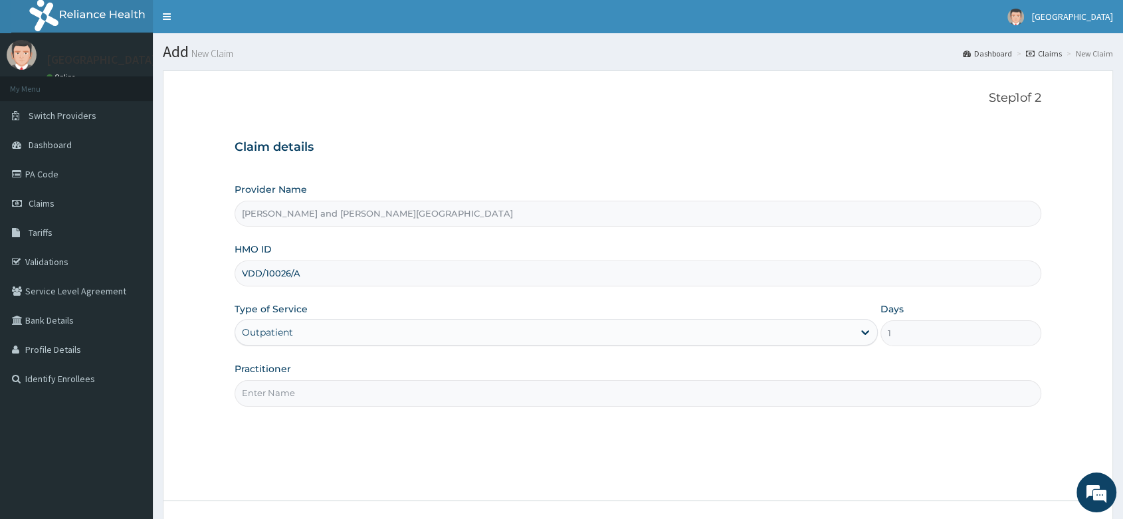
click at [290, 391] on input "Practitioner" at bounding box center [637, 393] width 806 height 26
click at [276, 387] on input "Practitioner" at bounding box center [637, 393] width 806 height 26
type input "DR YAKUBU DELE"
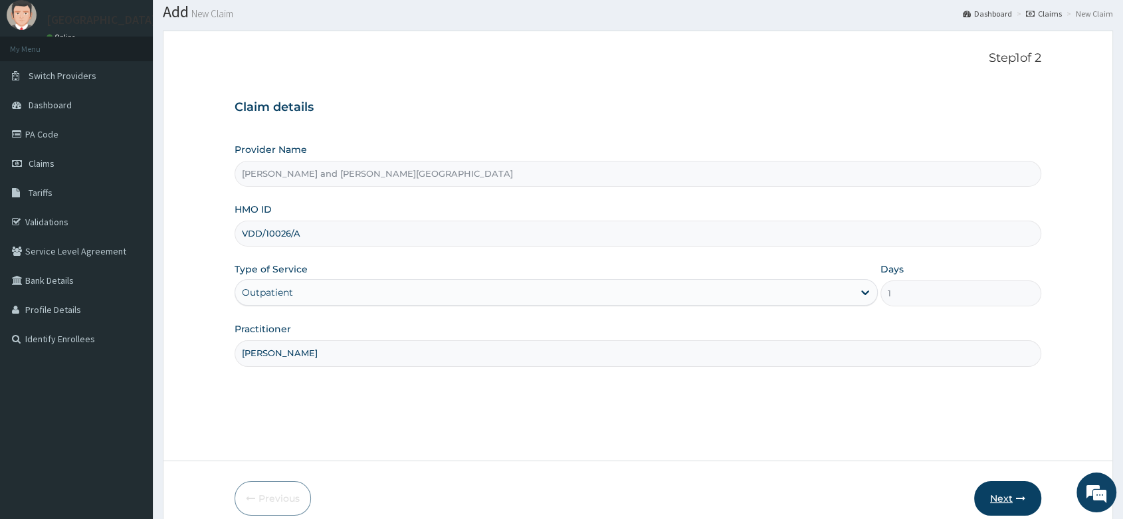
scroll to position [74, 0]
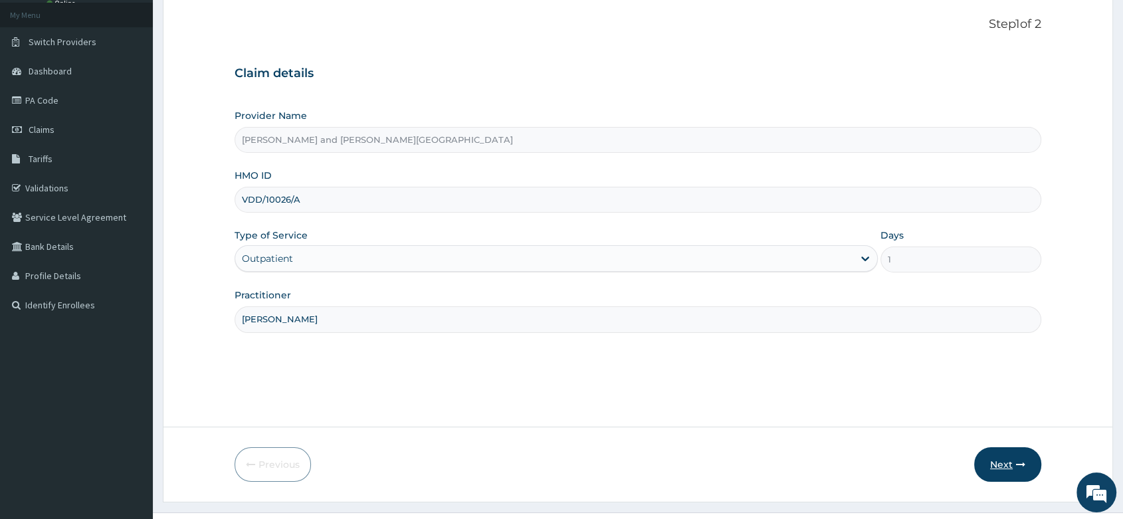
click at [1005, 456] on button "Next" at bounding box center [1007, 464] width 67 height 35
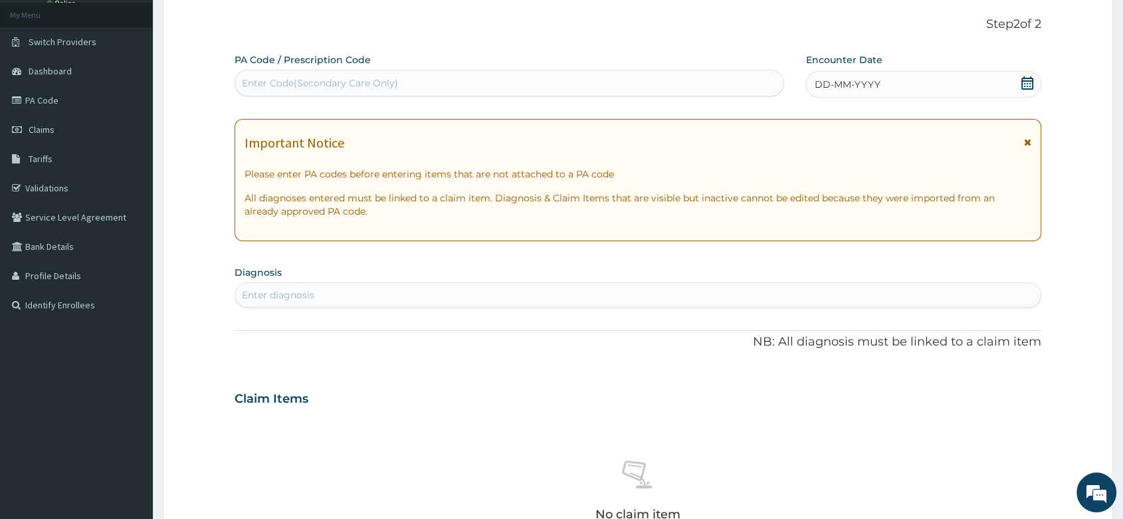
click at [1028, 84] on icon at bounding box center [1026, 82] width 13 height 13
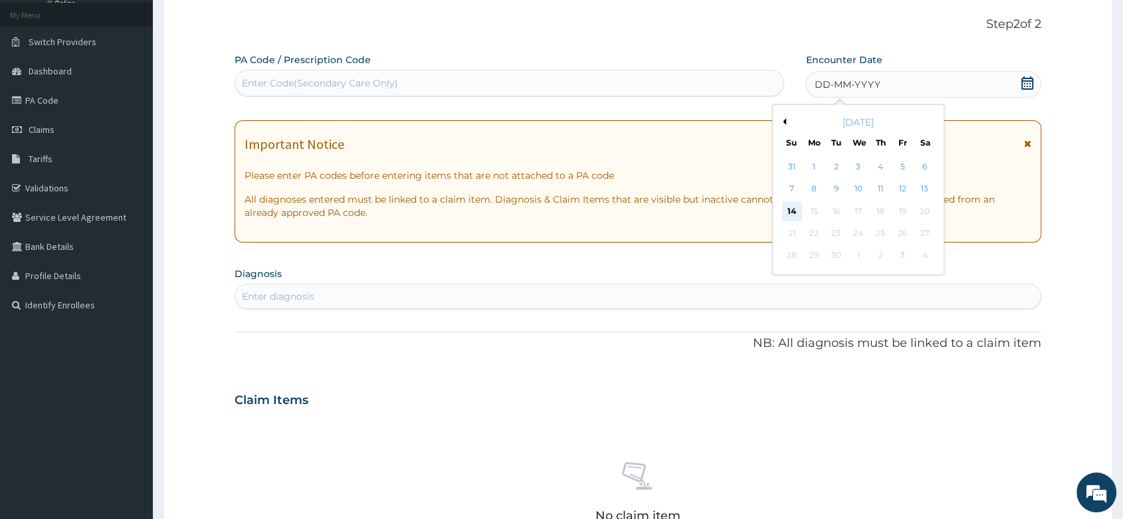
scroll to position [0, 0]
click at [791, 203] on div "14" at bounding box center [792, 211] width 20 height 20
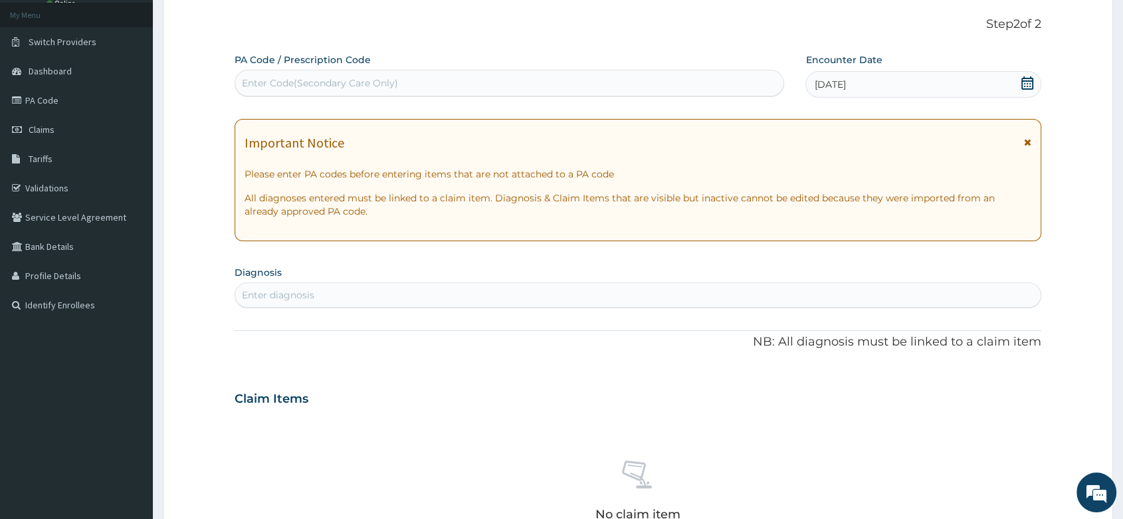
click at [333, 302] on div "Enter diagnosis" at bounding box center [637, 294] width 805 height 21
type input "MALA"
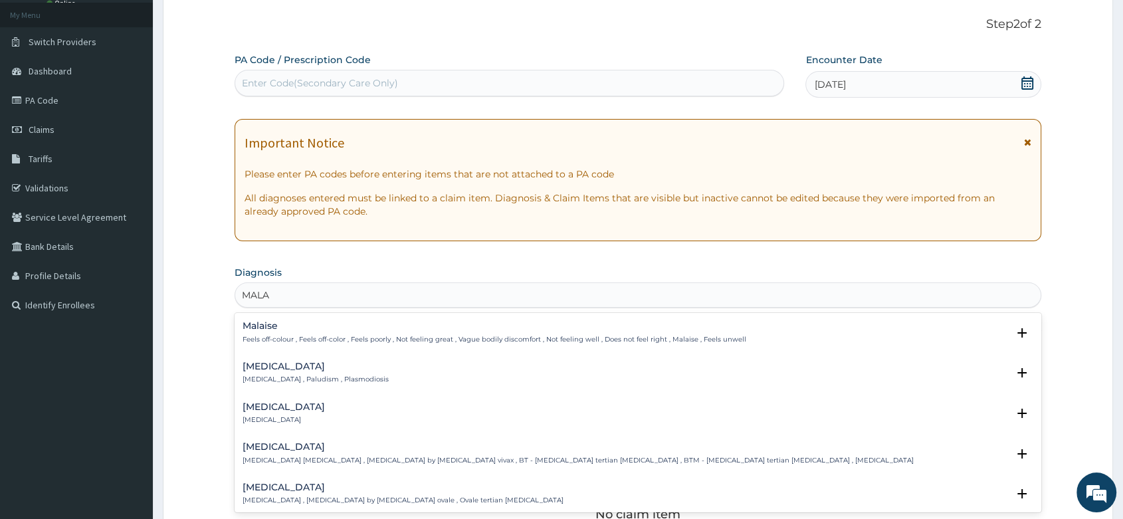
click at [298, 369] on h4 "Malaria" at bounding box center [315, 366] width 146 height 10
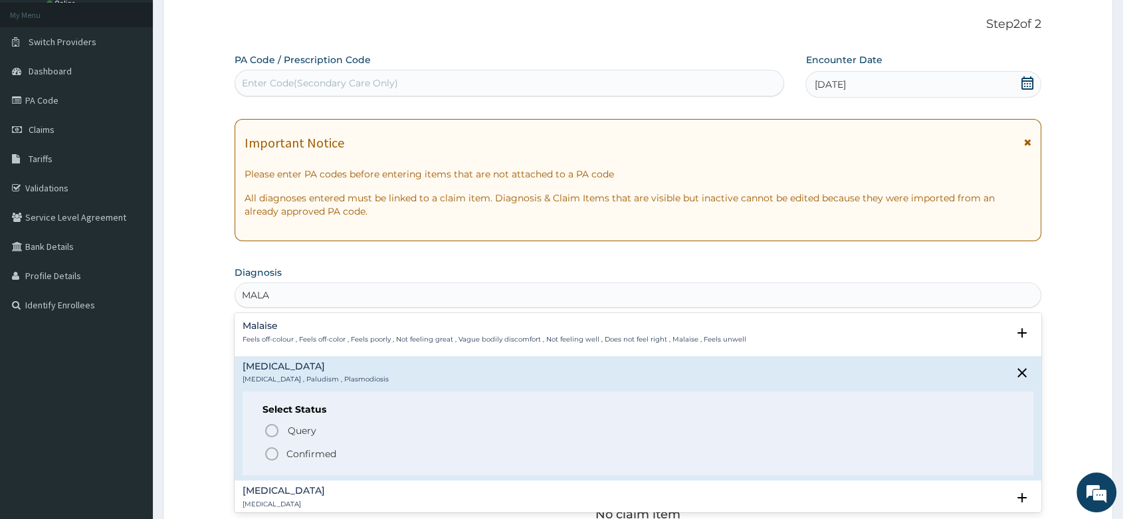
click at [272, 452] on icon "status option filled" at bounding box center [272, 454] width 16 height 16
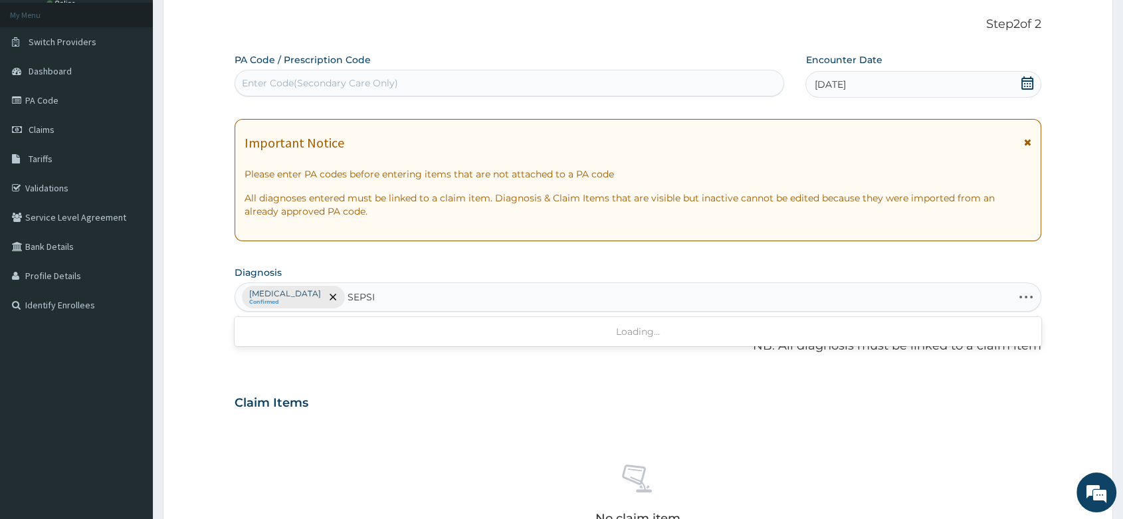
type input "SEPSIS"
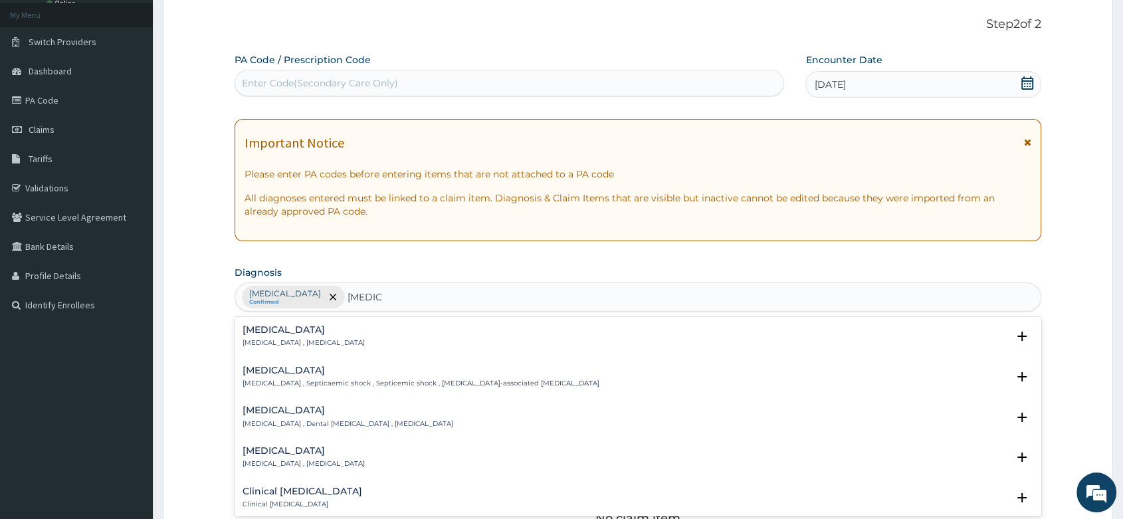
click at [285, 344] on p "Systemic infection , Sepsis" at bounding box center [303, 342] width 122 height 9
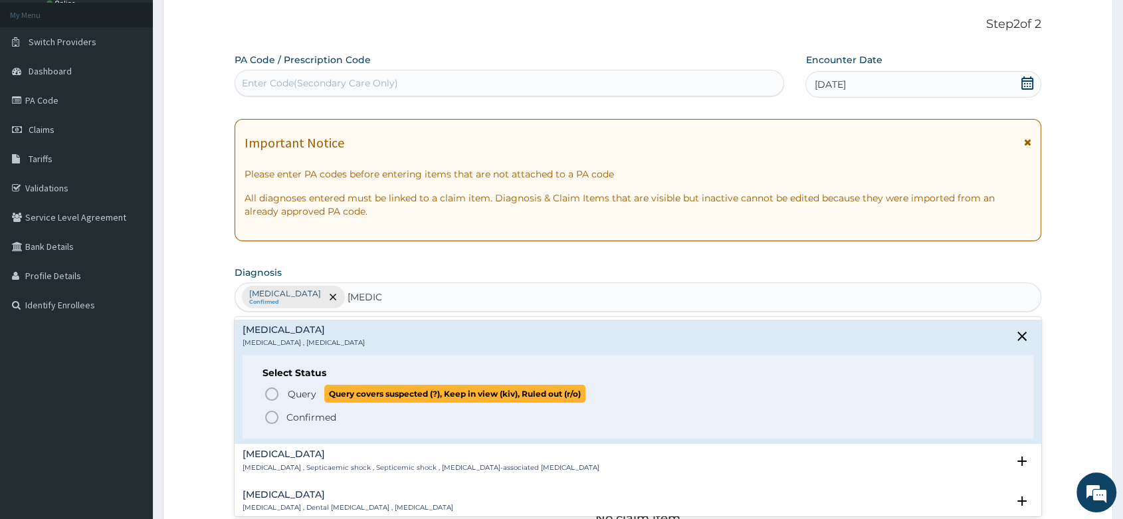
click at [271, 390] on icon "status option query" at bounding box center [272, 394] width 16 height 16
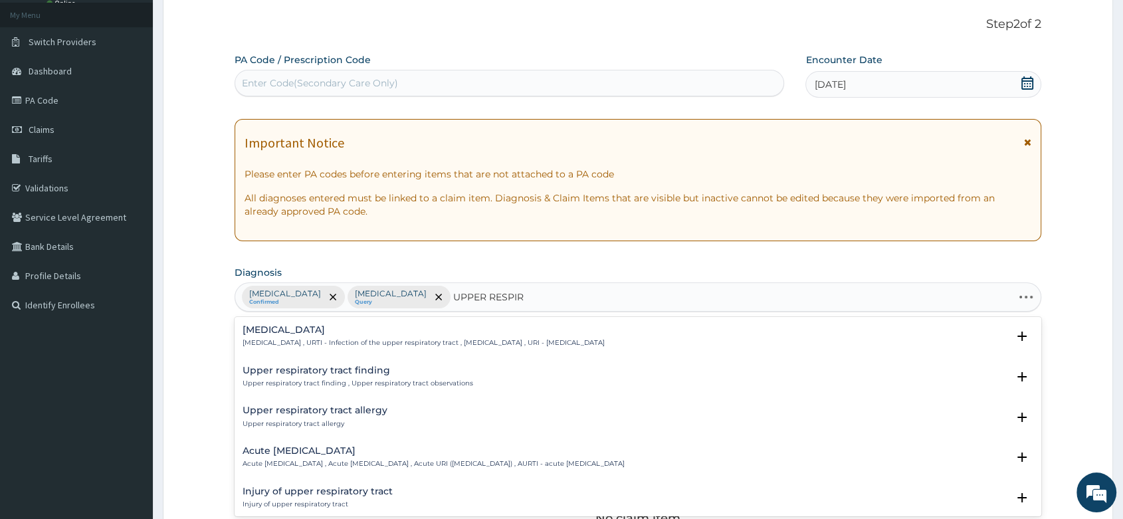
type input "UPPER RESPIRA"
click at [285, 334] on h4 "Upper respiratory infection" at bounding box center [423, 330] width 362 height 10
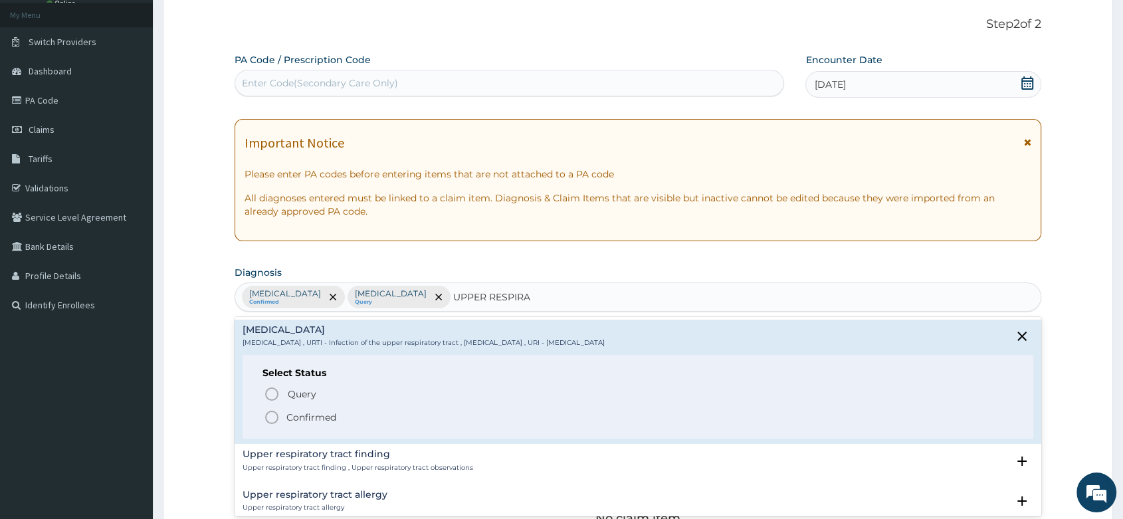
click at [271, 421] on icon "status option filled" at bounding box center [272, 417] width 16 height 16
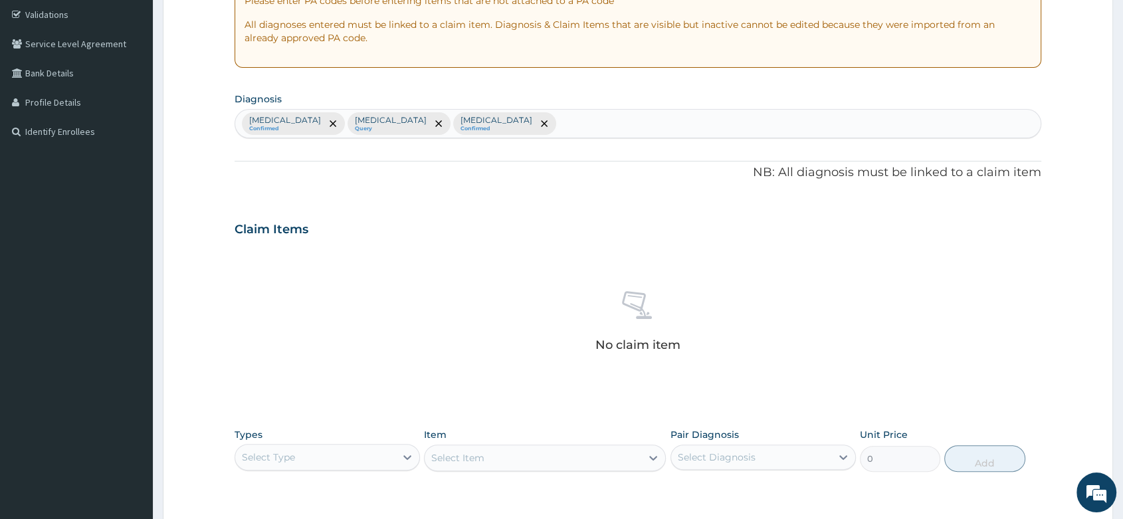
scroll to position [369, 0]
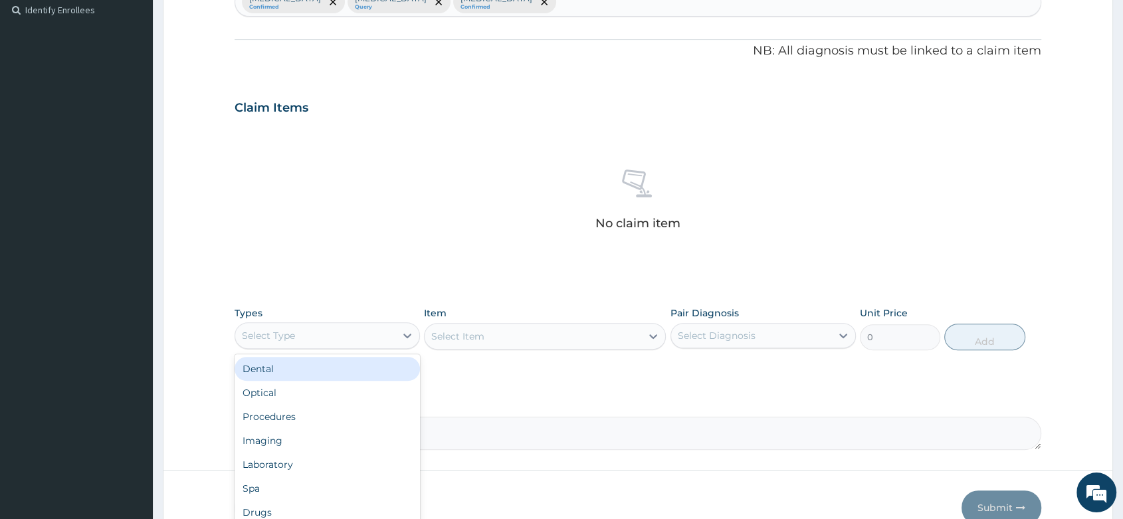
click at [384, 331] on div "Select Type" at bounding box center [315, 335] width 160 height 21
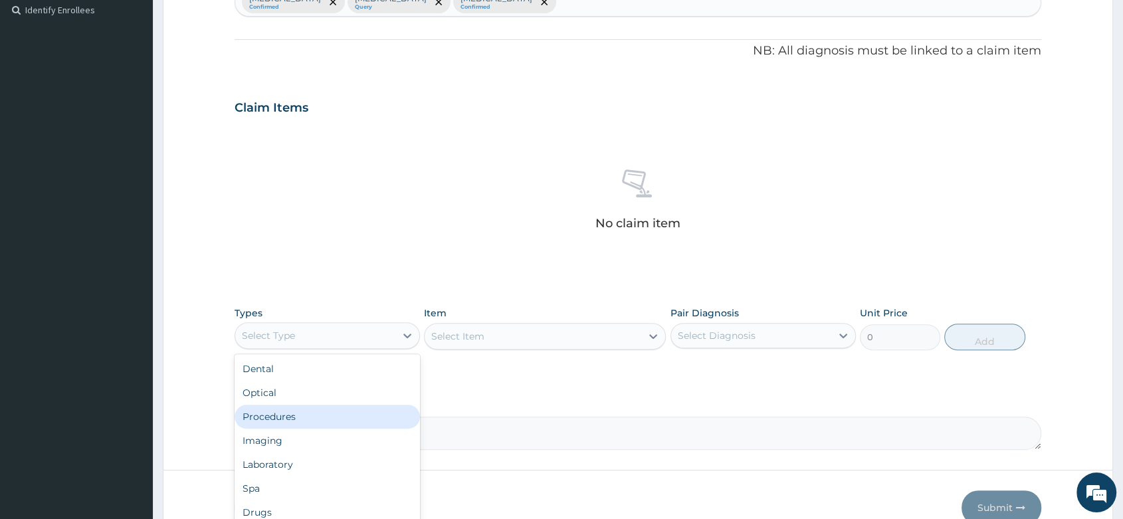
click at [306, 413] on div "Procedures" at bounding box center [326, 417] width 185 height 24
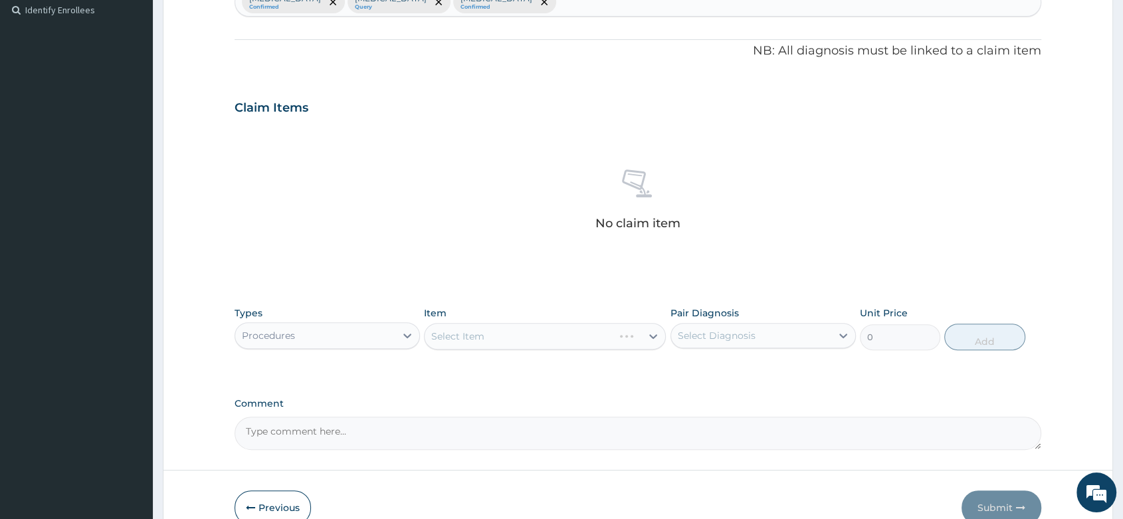
click at [496, 335] on div "Select Item" at bounding box center [545, 336] width 242 height 27
click at [499, 331] on div "Select Item" at bounding box center [545, 336] width 242 height 27
click at [490, 335] on div "Select Item" at bounding box center [545, 336] width 242 height 27
click at [484, 338] on div "Select Item" at bounding box center [545, 336] width 242 height 27
click at [484, 337] on div "Select Item" at bounding box center [545, 336] width 242 height 27
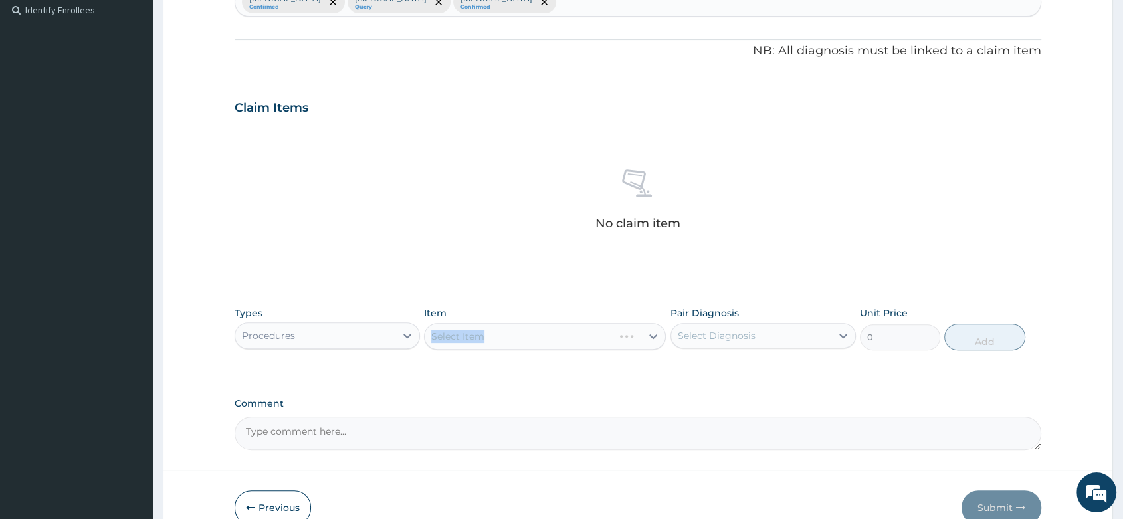
click at [484, 336] on div "Select Item" at bounding box center [545, 336] width 242 height 27
click at [480, 334] on div "Select Item" at bounding box center [545, 336] width 242 height 27
click at [478, 333] on div "Select Item" at bounding box center [545, 336] width 242 height 27
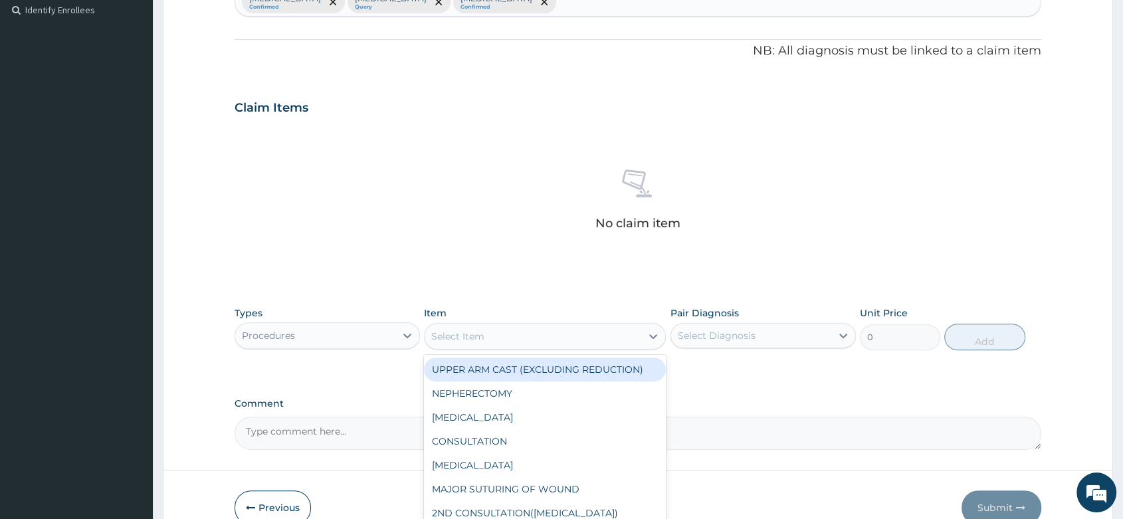
click at [478, 332] on div "Select Item" at bounding box center [457, 335] width 53 height 13
type input "GP"
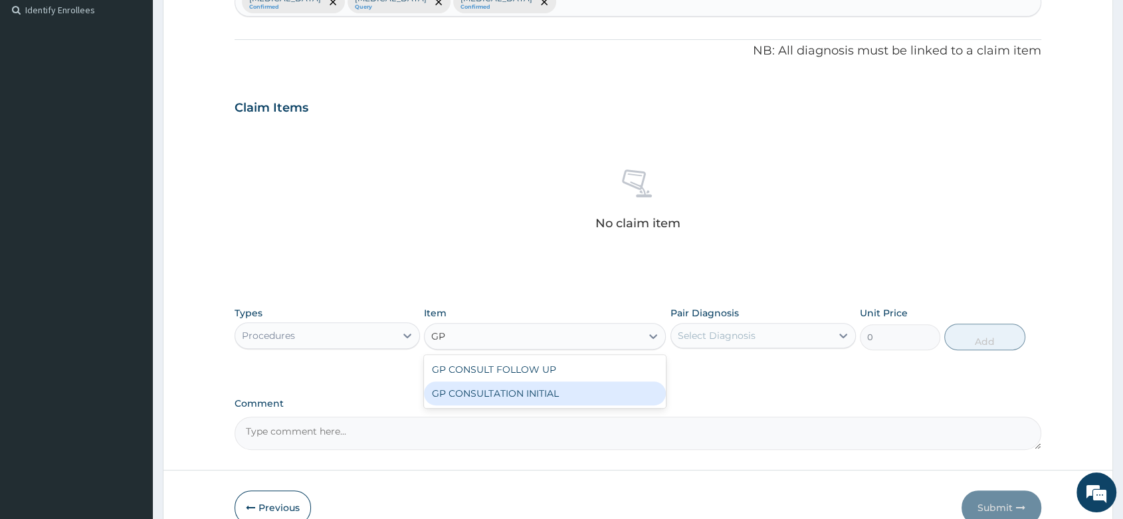
click at [542, 403] on div "GP CONSULTATION INITIAL" at bounding box center [545, 393] width 242 height 24
type input "2000"
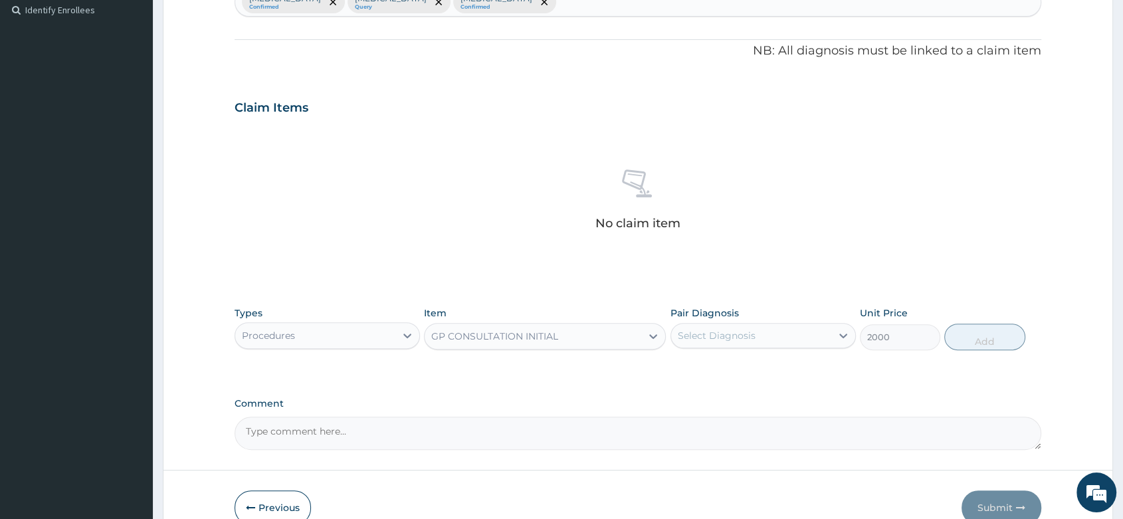
click at [740, 338] on div "Select Diagnosis" at bounding box center [717, 335] width 78 height 13
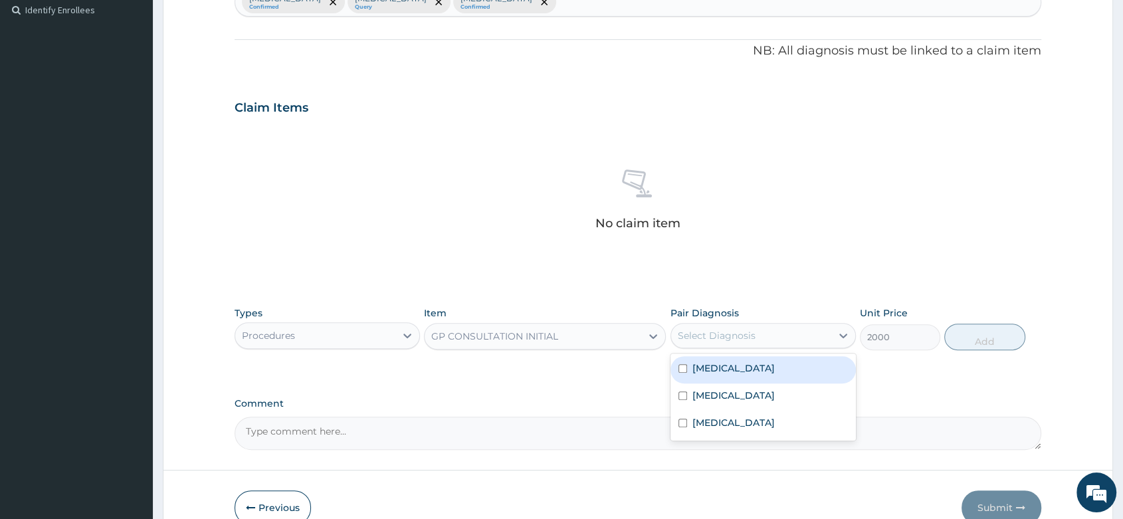
click at [769, 370] on div "Malaria" at bounding box center [762, 369] width 185 height 27
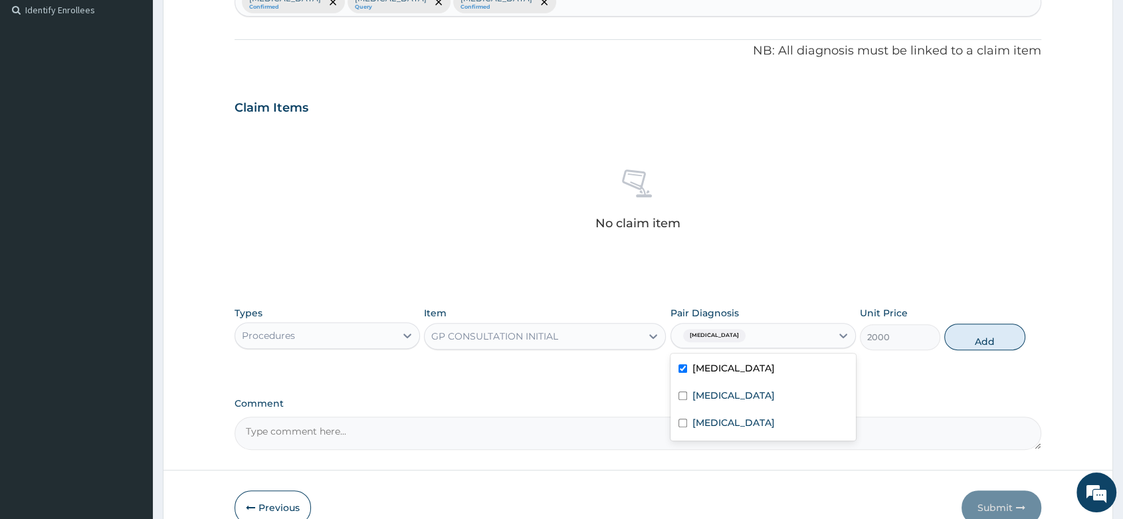
checkbox input "true"
click at [765, 391] on div "Sepsis" at bounding box center [762, 396] width 185 height 27
checkbox input "true"
click at [771, 432] on div "Upper respiratory infection" at bounding box center [762, 424] width 185 height 27
checkbox input "true"
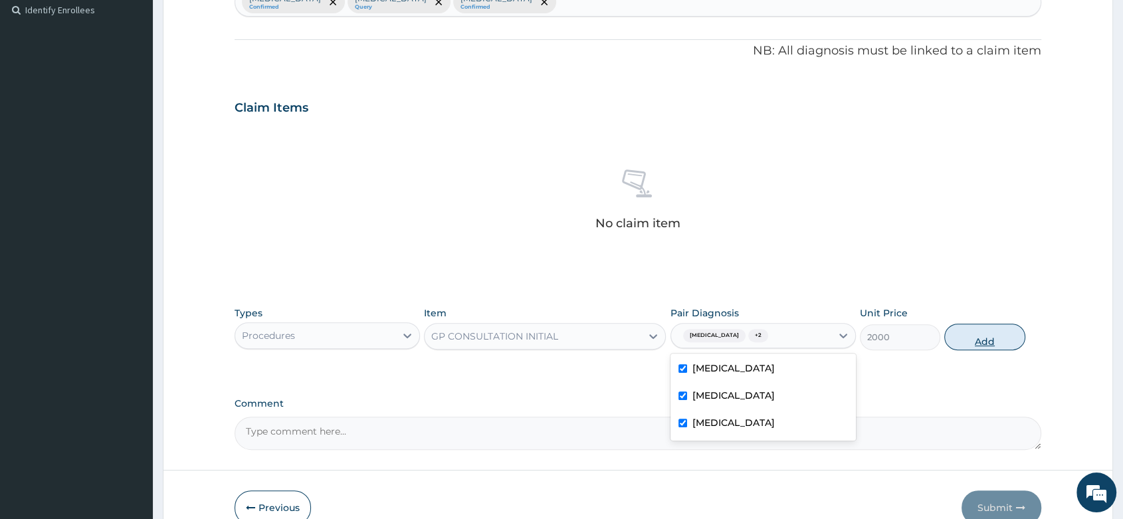
click at [979, 337] on button "Add" at bounding box center [984, 337] width 80 height 27
type input "0"
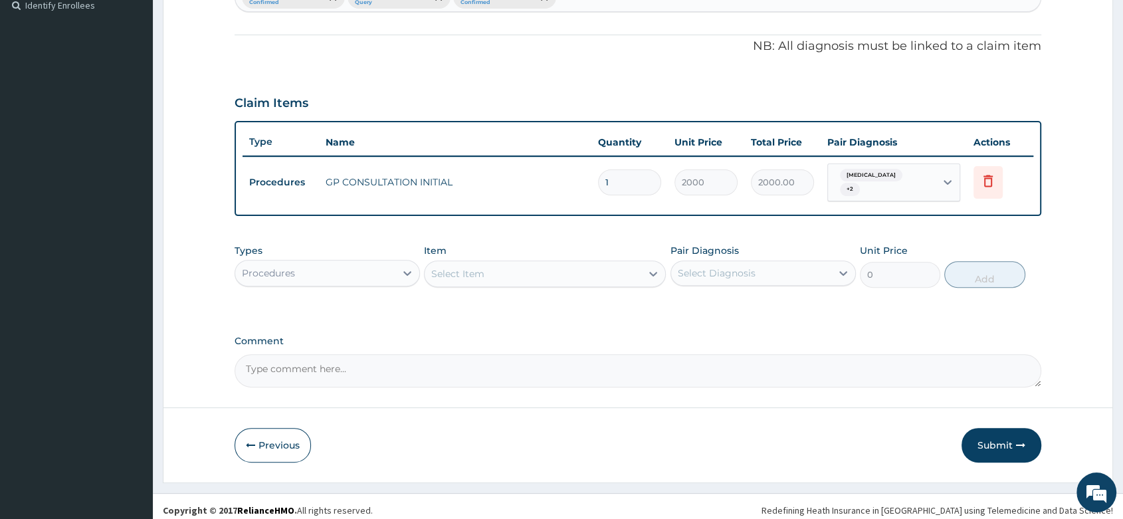
scroll to position [375, 0]
click at [347, 262] on div "Procedures" at bounding box center [315, 271] width 160 height 21
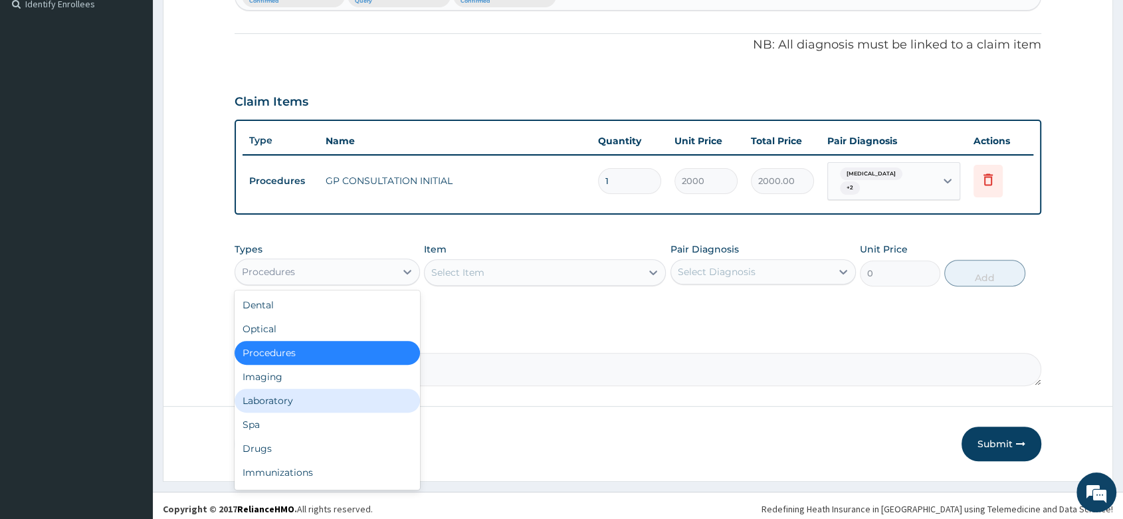
click at [319, 389] on div "Laboratory" at bounding box center [326, 401] width 185 height 24
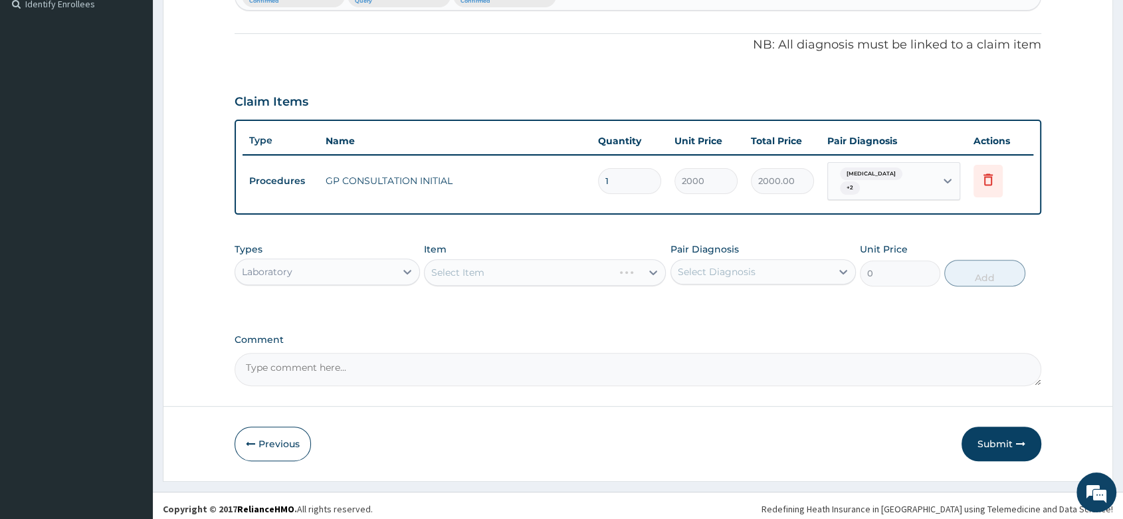
click at [476, 264] on div "Select Item" at bounding box center [545, 272] width 242 height 27
click at [506, 262] on div "Select Item" at bounding box center [545, 272] width 242 height 27
click at [504, 262] on div "Select Item" at bounding box center [545, 272] width 242 height 27
click at [505, 262] on div "Select Item" at bounding box center [545, 272] width 242 height 27
click at [439, 268] on div "Select Item" at bounding box center [545, 272] width 242 height 27
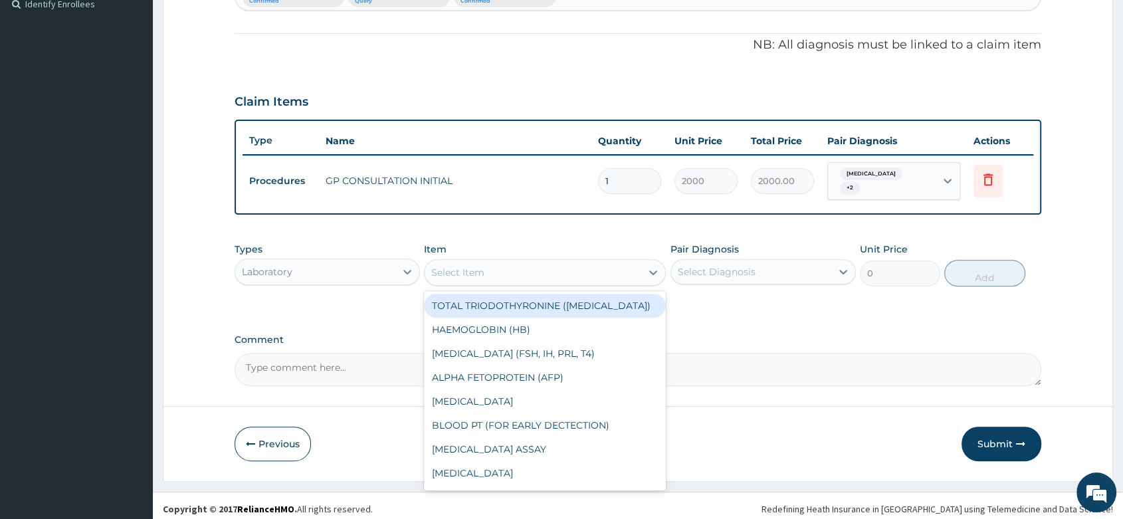
click at [529, 264] on div "Select Item" at bounding box center [532, 272] width 217 height 21
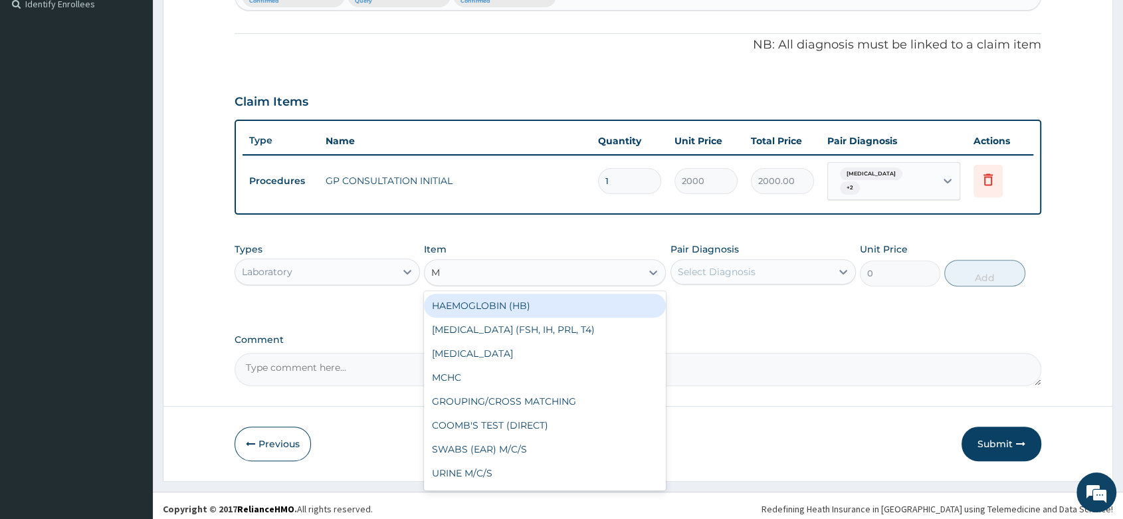
type input "MP"
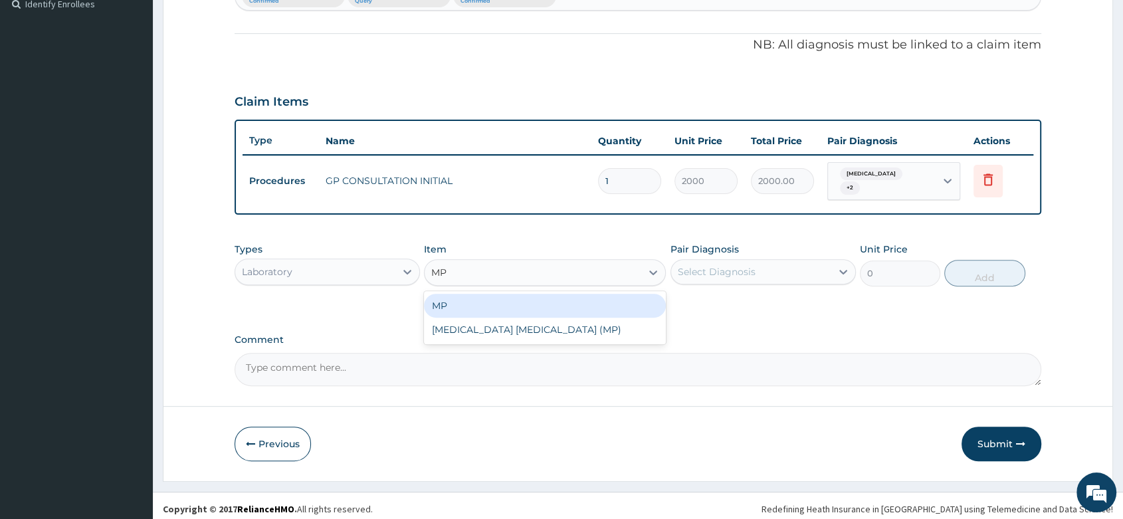
click at [519, 301] on div "MP" at bounding box center [545, 306] width 242 height 24
type input "1000"
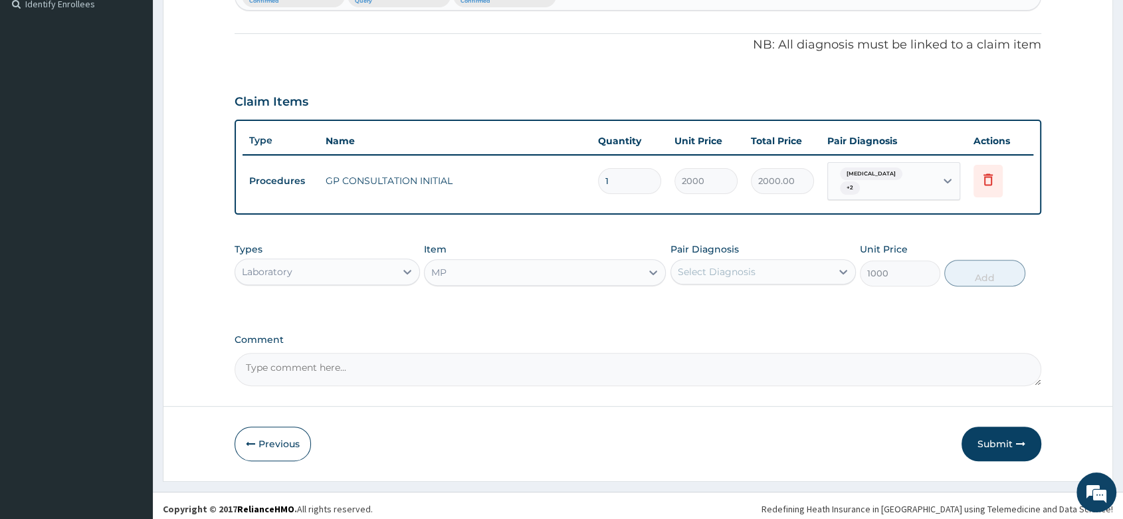
click at [752, 265] on div "Select Diagnosis" at bounding box center [717, 271] width 78 height 13
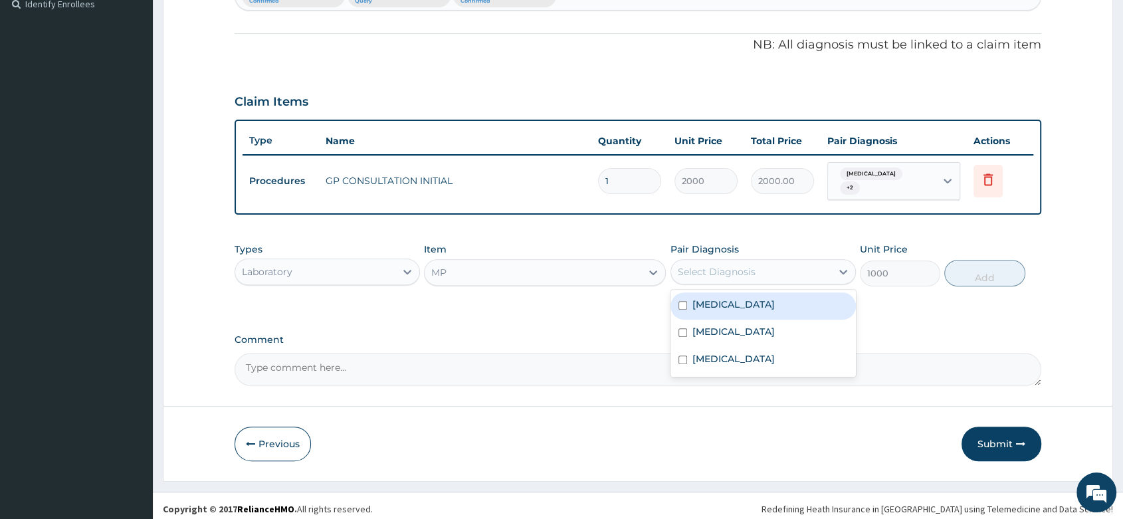
click at [738, 296] on div "Malaria" at bounding box center [762, 305] width 185 height 27
checkbox input "true"
click at [979, 260] on button "Add" at bounding box center [984, 273] width 80 height 27
type input "0"
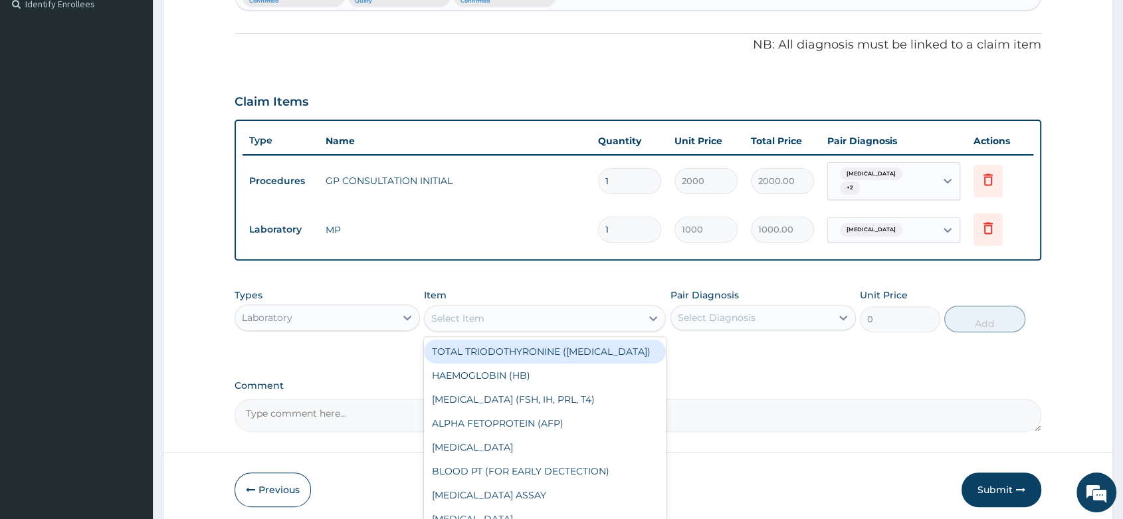
click at [459, 316] on div "Select Item" at bounding box center [457, 318] width 53 height 13
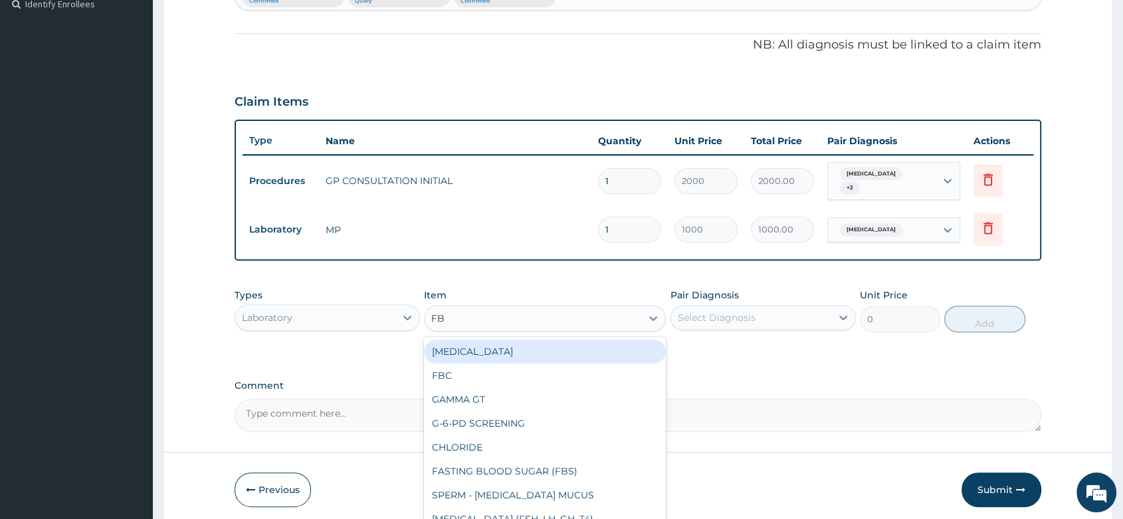
type input "FBC"
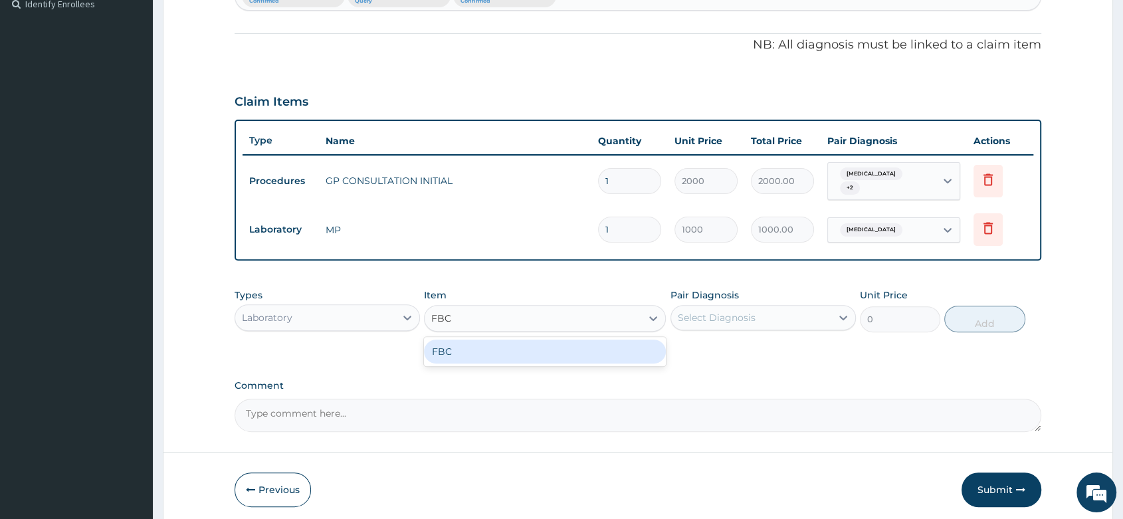
click at [509, 350] on div "FBC" at bounding box center [545, 351] width 242 height 24
type input "2000"
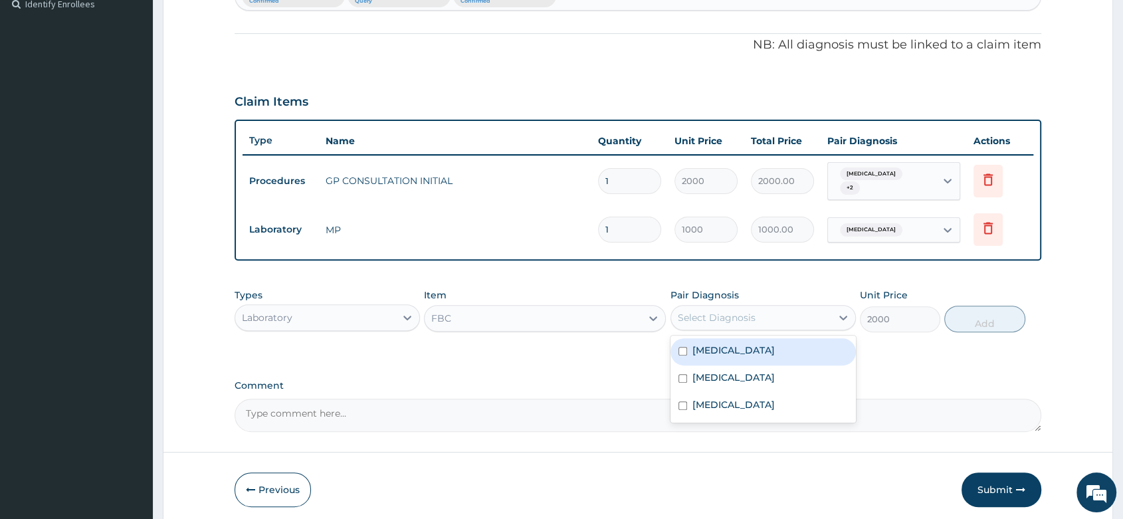
click at [818, 307] on div "Select Diagnosis" at bounding box center [751, 317] width 160 height 21
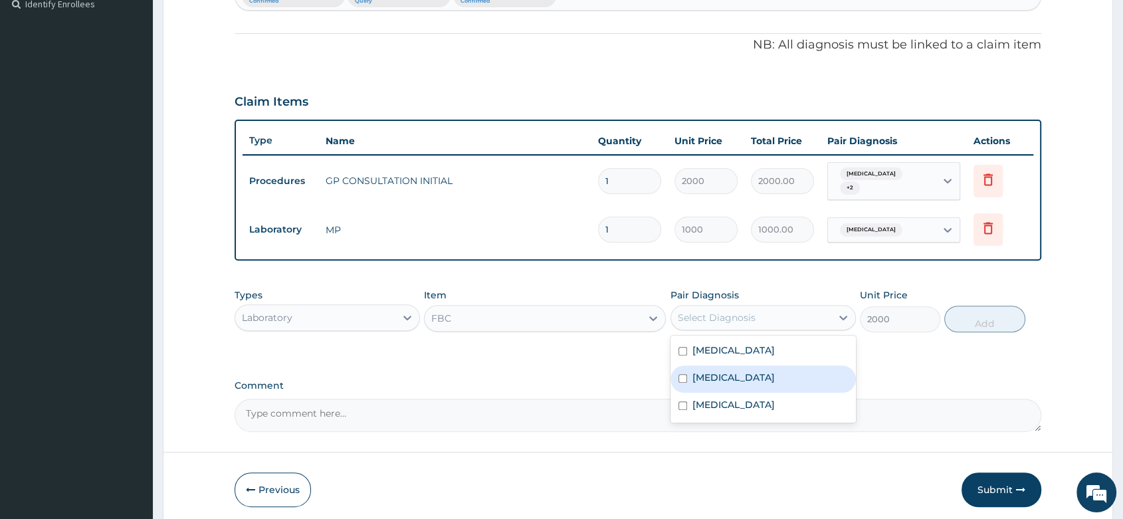
click at [745, 381] on div "Sepsis" at bounding box center [762, 378] width 185 height 27
checkbox input "true"
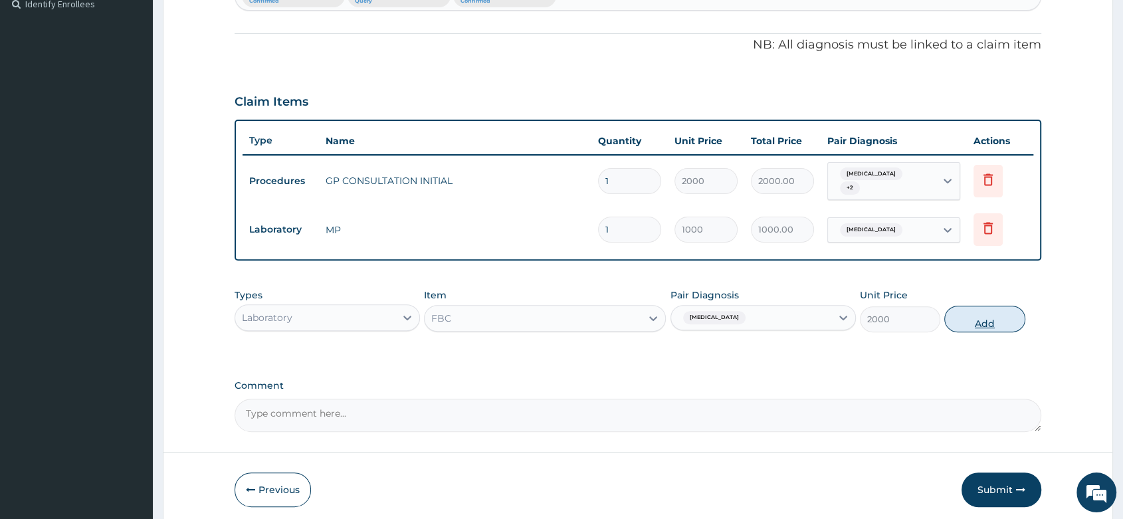
click at [959, 307] on button "Add" at bounding box center [984, 319] width 80 height 27
type input "0"
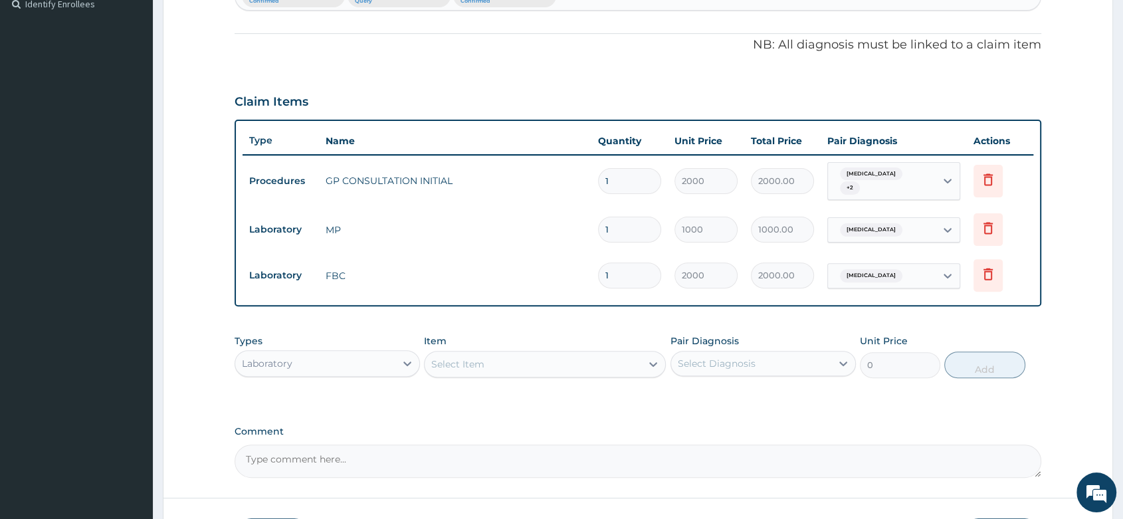
click at [264, 357] on div "Laboratory" at bounding box center [267, 363] width 50 height 13
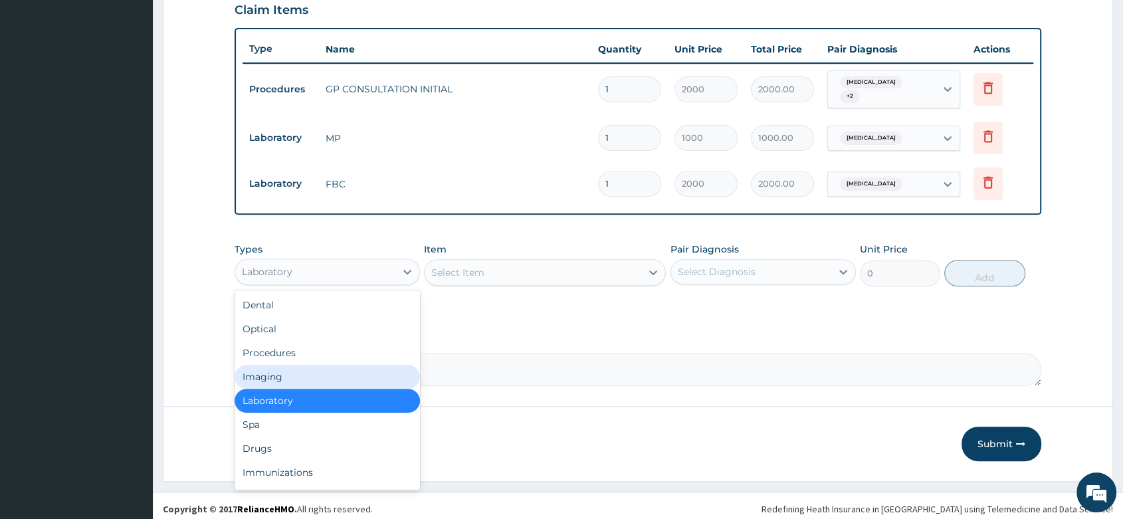
scroll to position [468, 0]
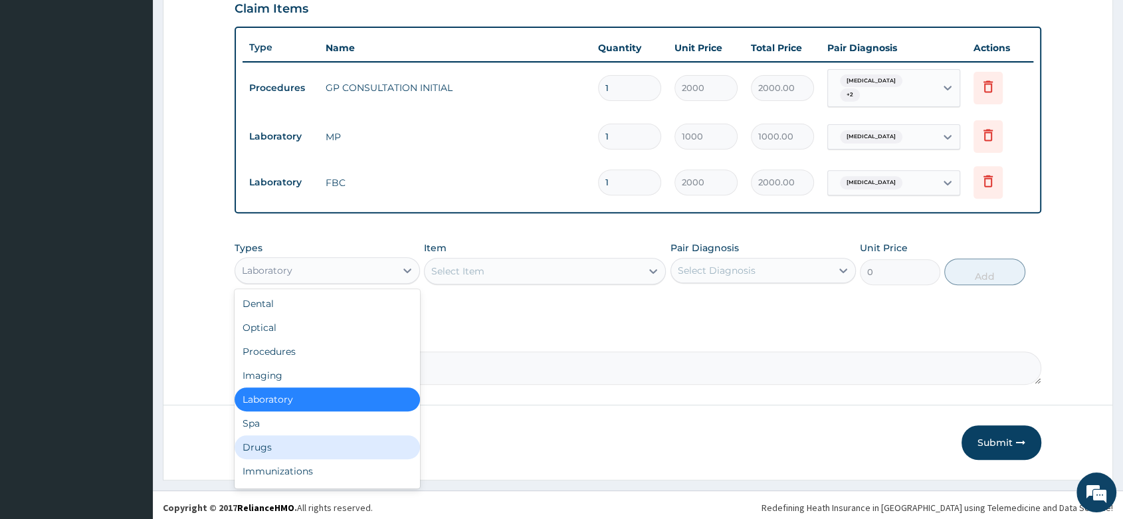
click at [287, 438] on div "Drugs" at bounding box center [326, 447] width 185 height 24
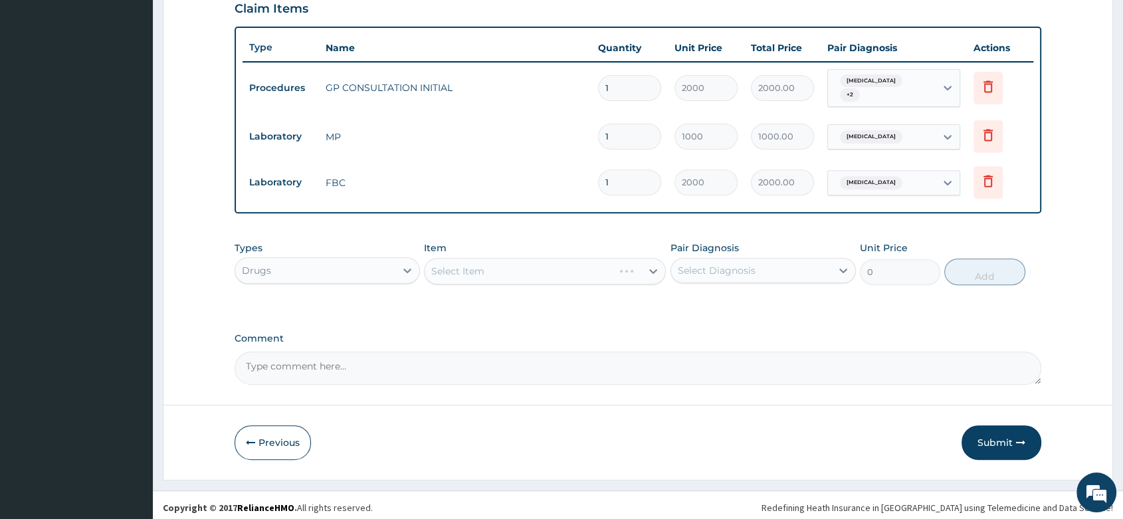
click at [534, 269] on div "Select Item" at bounding box center [545, 271] width 242 height 27
click at [526, 264] on div "Select Item" at bounding box center [545, 271] width 242 height 27
click at [472, 269] on div "Select Item" at bounding box center [545, 271] width 242 height 27
click at [506, 265] on div "Select Item" at bounding box center [545, 271] width 242 height 27
click at [458, 270] on div "Select Item" at bounding box center [545, 271] width 242 height 27
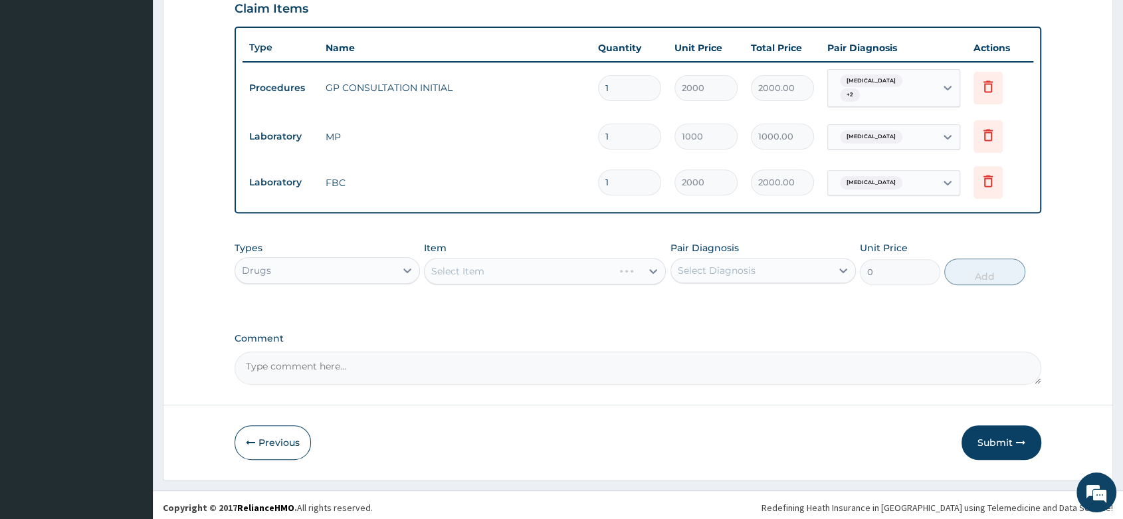
click at [506, 268] on div "Select Item" at bounding box center [545, 271] width 242 height 27
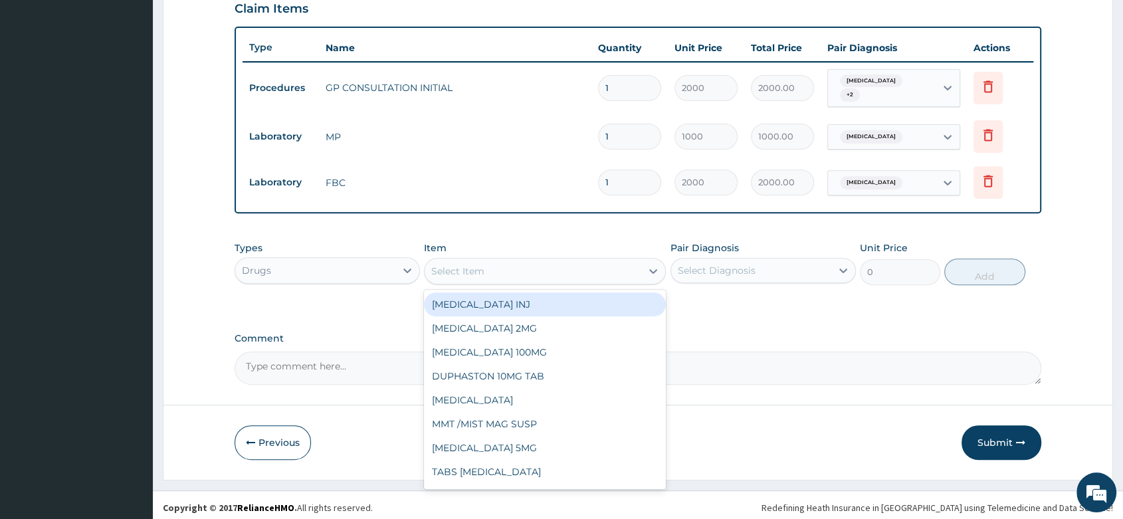
click at [460, 270] on div "Select Item" at bounding box center [457, 270] width 53 height 13
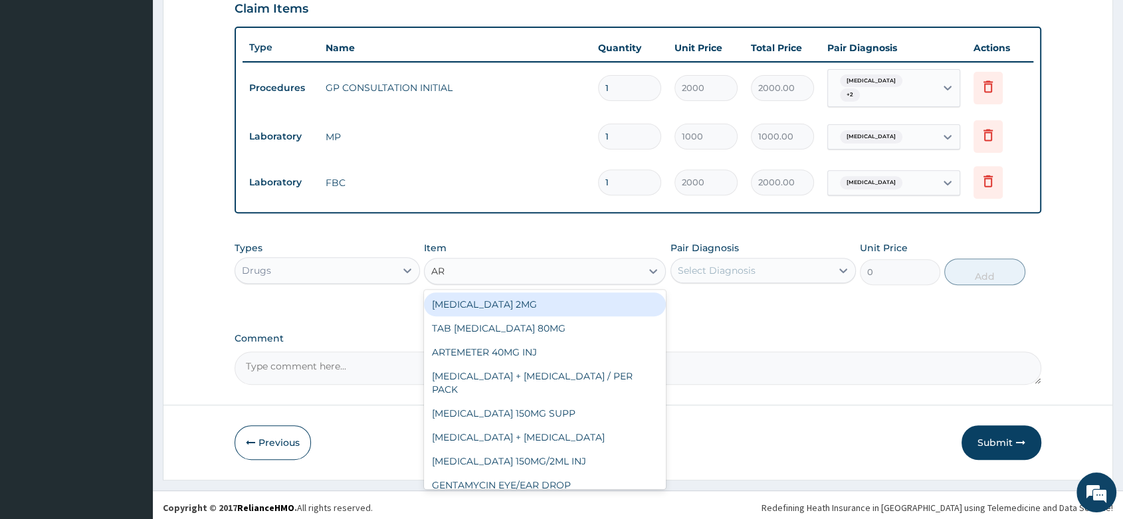
type input "ART"
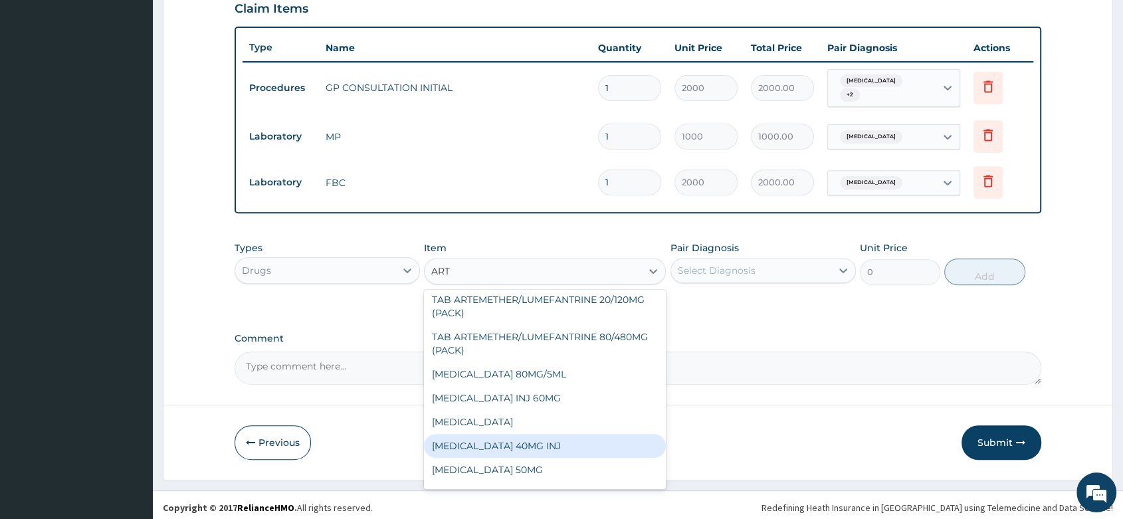
scroll to position [250, 0]
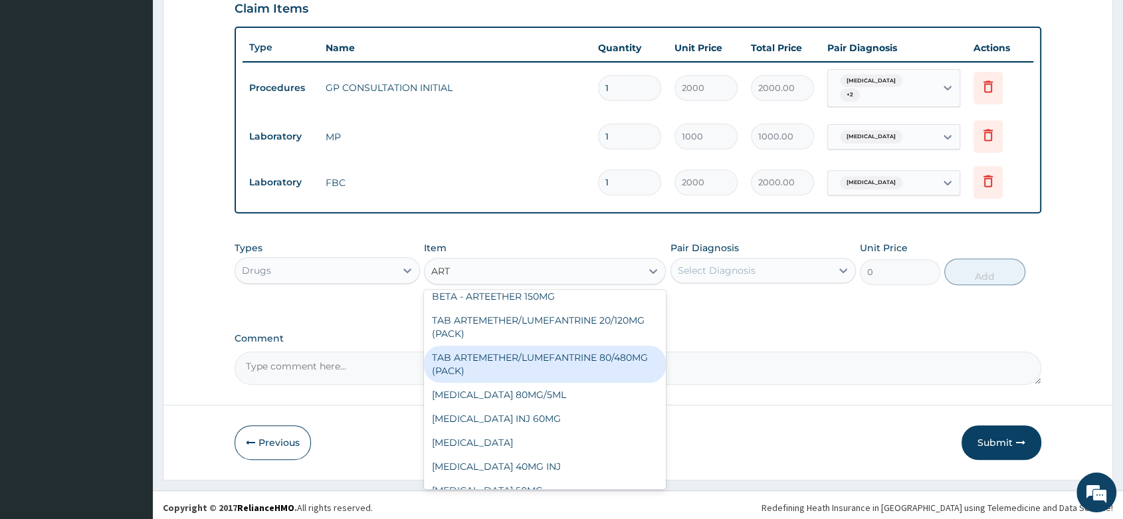
click at [591, 345] on div "TAB ARTEMETHER/LUMEFANTRINE 80/480MG (PACK)" at bounding box center [545, 363] width 242 height 37
type input "1600"
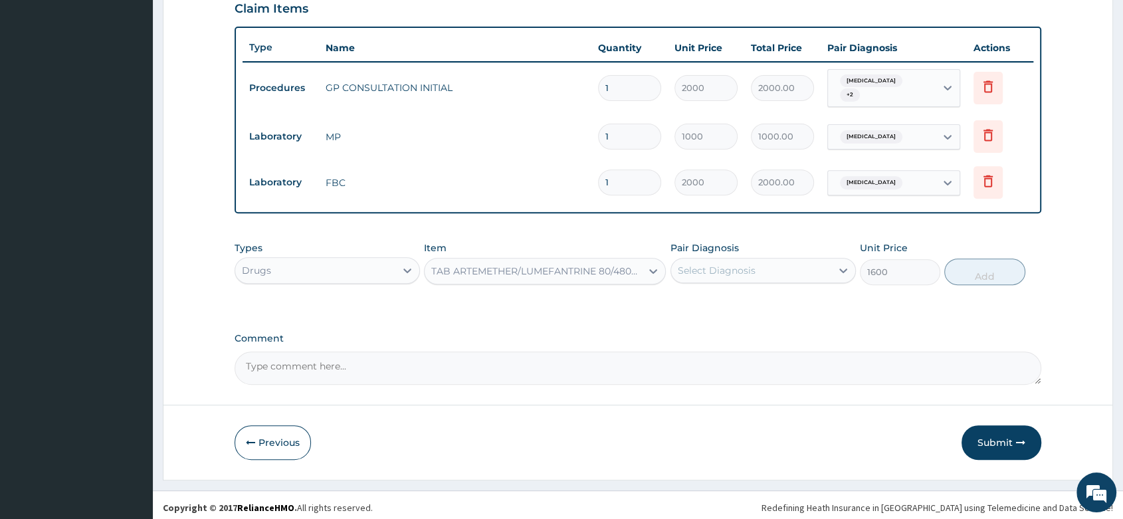
click at [772, 258] on div "Select Diagnosis" at bounding box center [762, 270] width 185 height 25
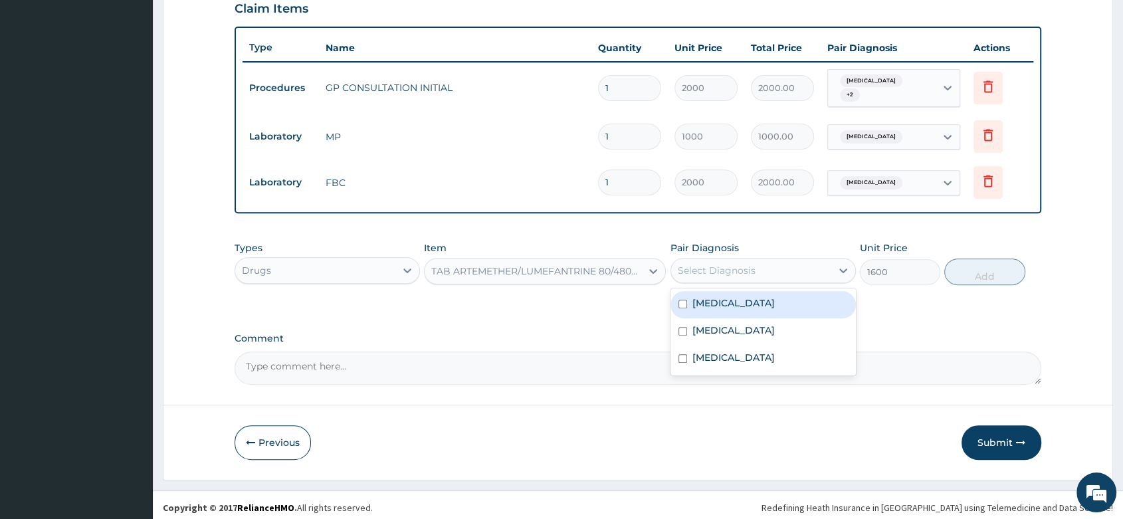
drag, startPoint x: 733, startPoint y: 296, endPoint x: 1051, endPoint y: 255, distance: 320.2
click at [751, 297] on div "Malaria" at bounding box center [762, 304] width 185 height 27
checkbox input "true"
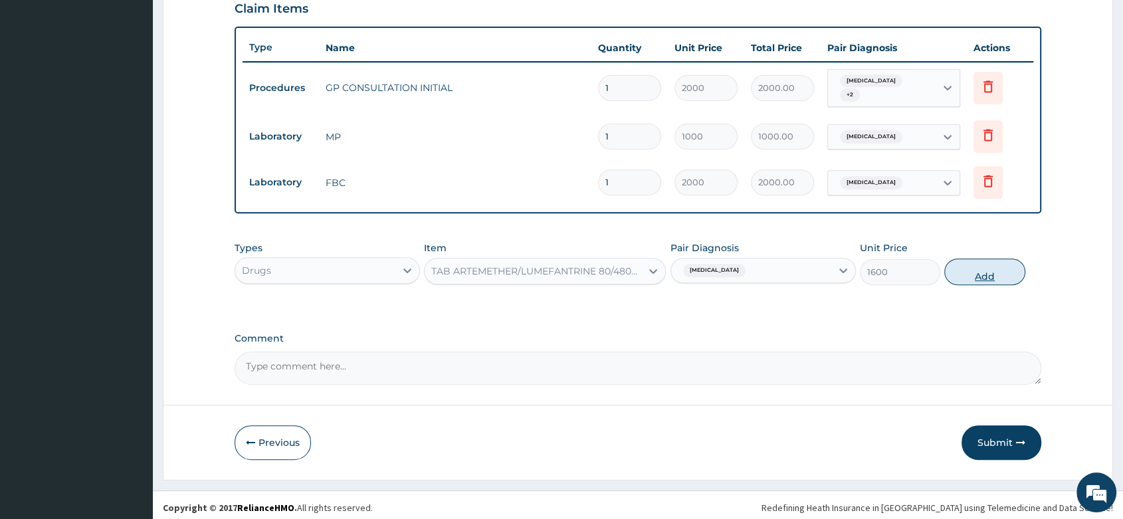
click at [996, 264] on button "Add" at bounding box center [984, 271] width 80 height 27
type input "0"
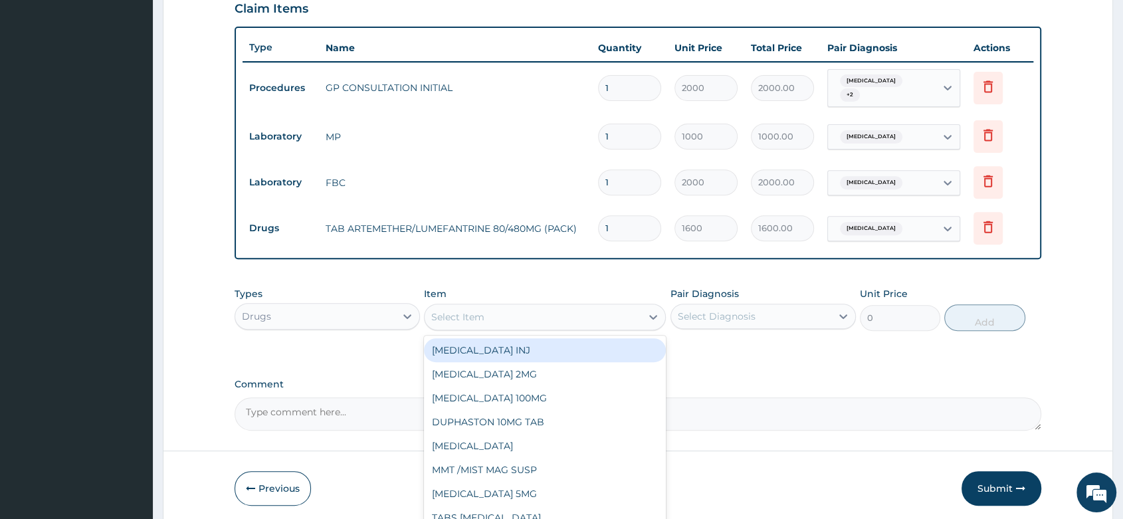
click at [555, 318] on div "Select Item" at bounding box center [532, 316] width 217 height 21
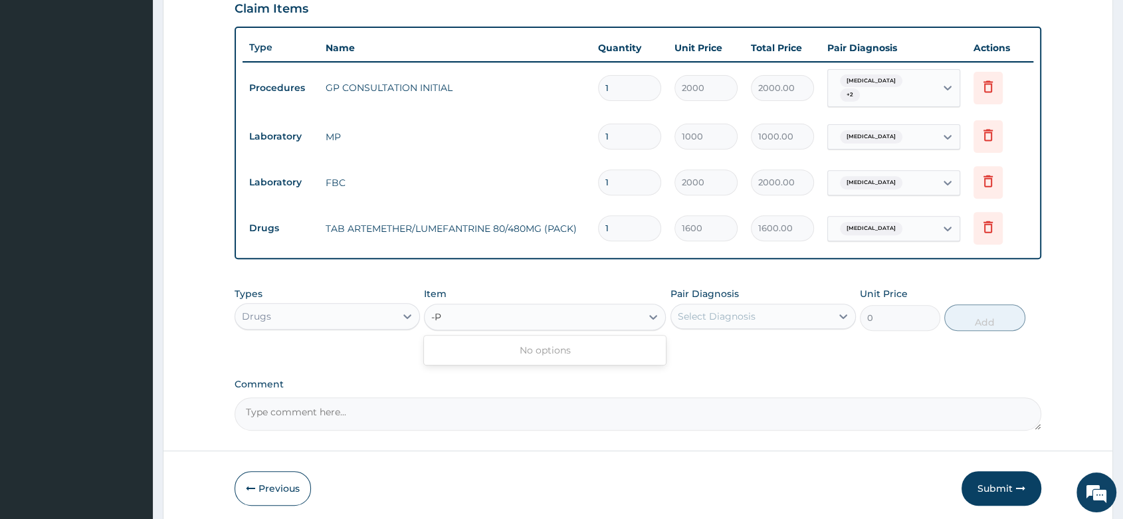
type input "-"
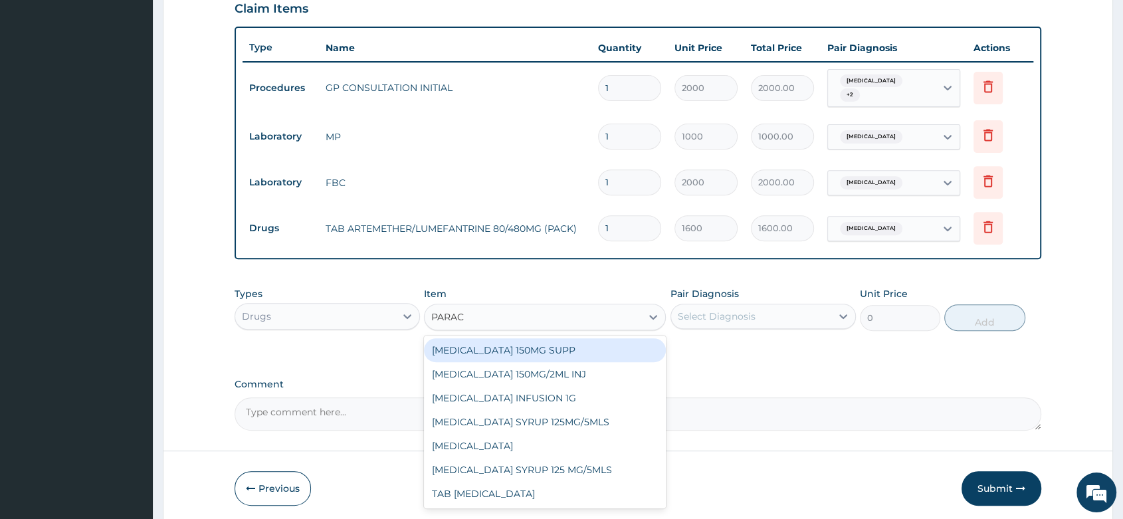
type input "PARACE"
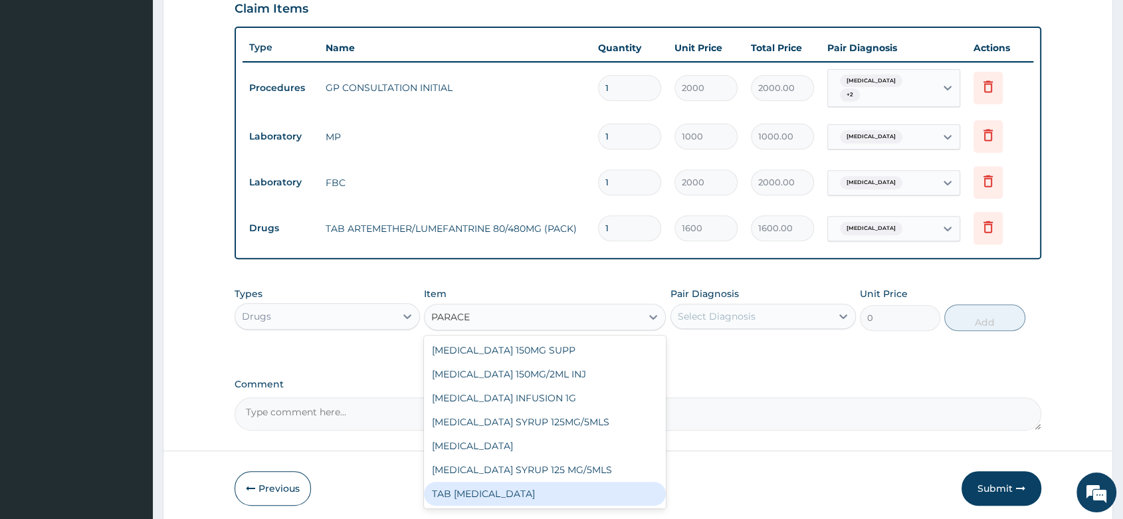
click at [584, 491] on div "TAB PARACETAMOL" at bounding box center [545, 494] width 242 height 24
type input "15"
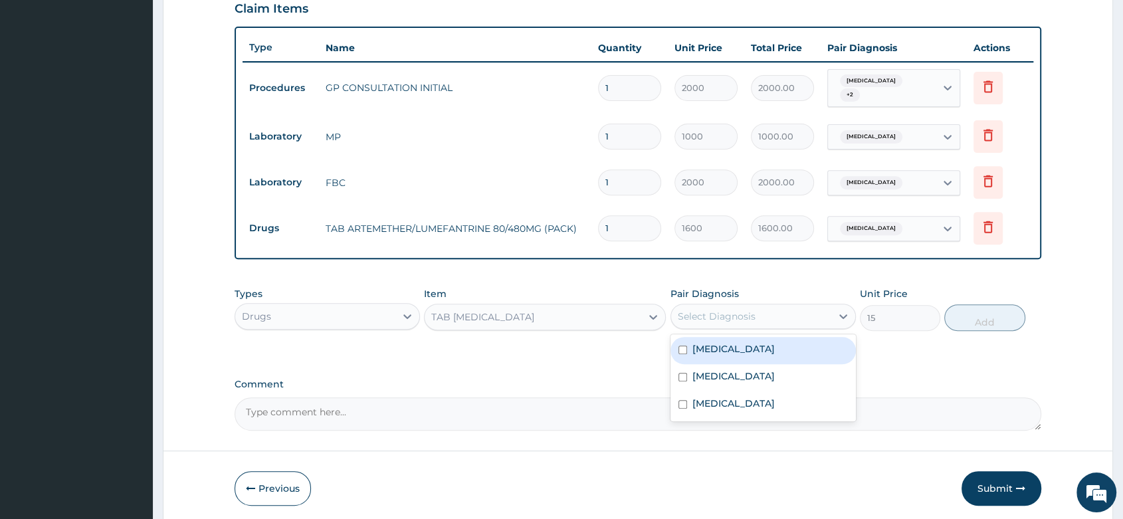
click at [717, 316] on div "Select Diagnosis" at bounding box center [717, 316] width 78 height 13
click at [737, 337] on div "Malaria" at bounding box center [762, 350] width 185 height 27
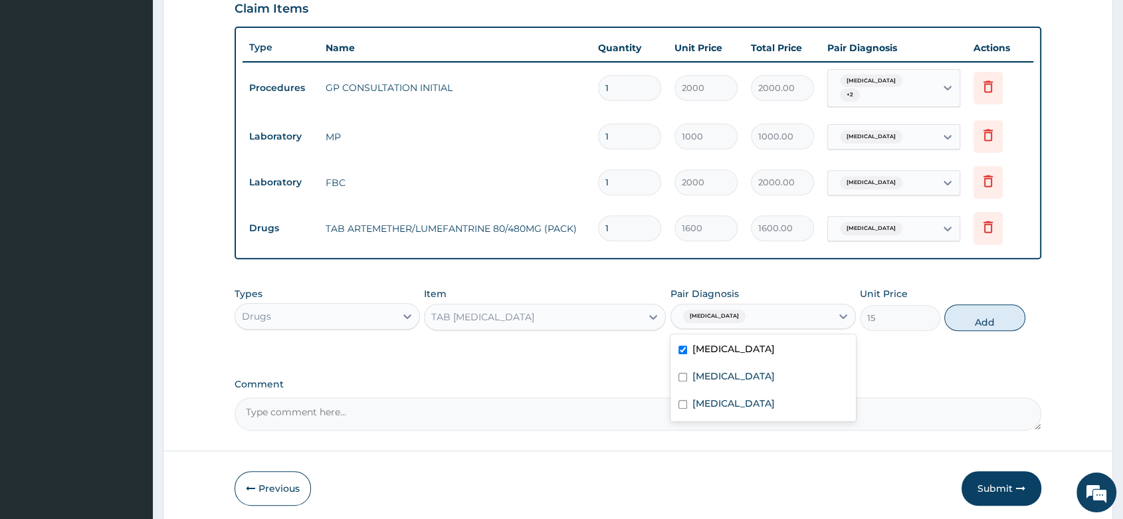
checkbox input "true"
click at [991, 308] on button "Add" at bounding box center [984, 317] width 80 height 27
type input "0"
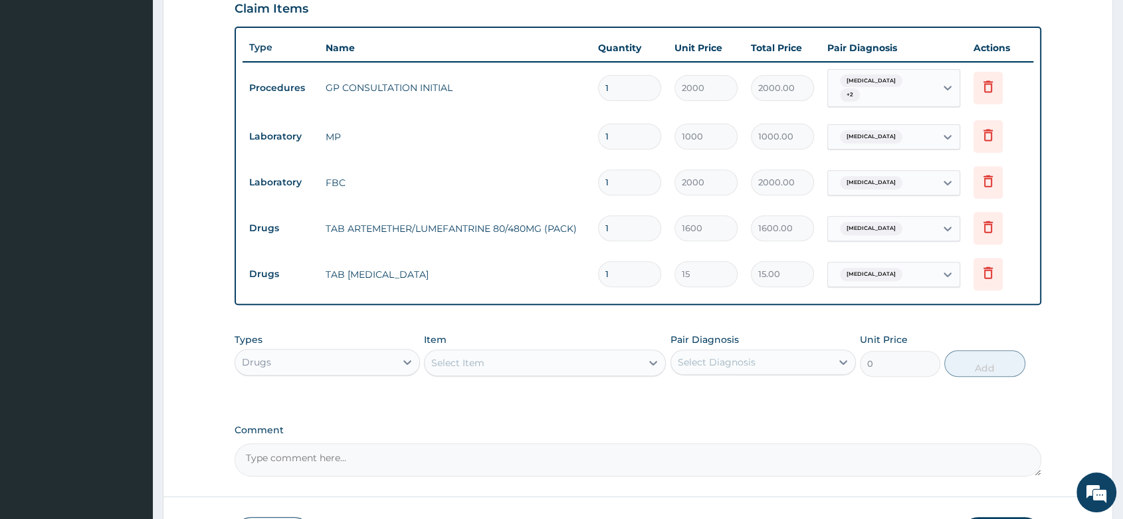
type input "18"
type input "270.00"
type input "18"
click at [474, 356] on div "Select Item" at bounding box center [457, 362] width 53 height 13
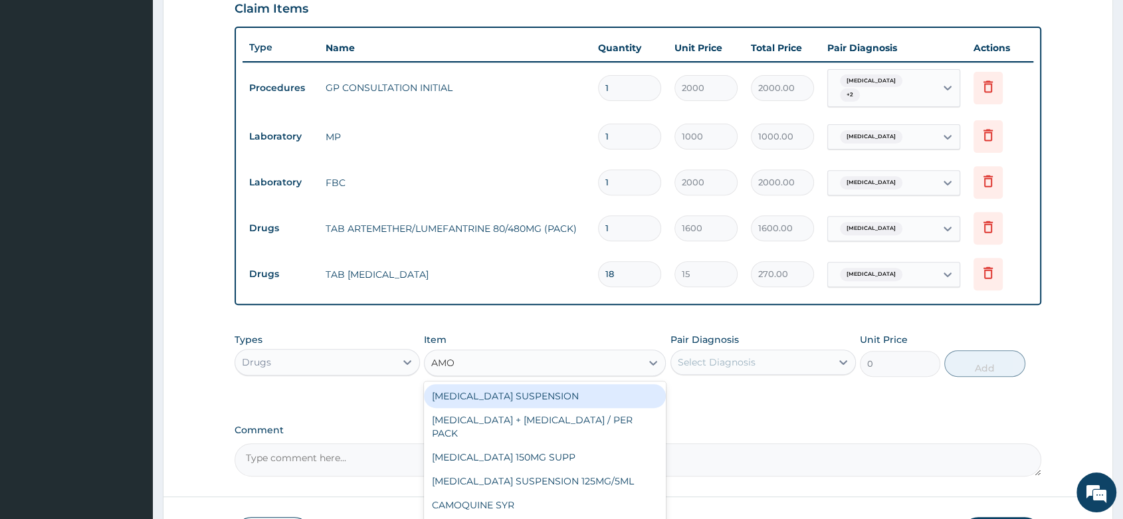
type input "AMOX"
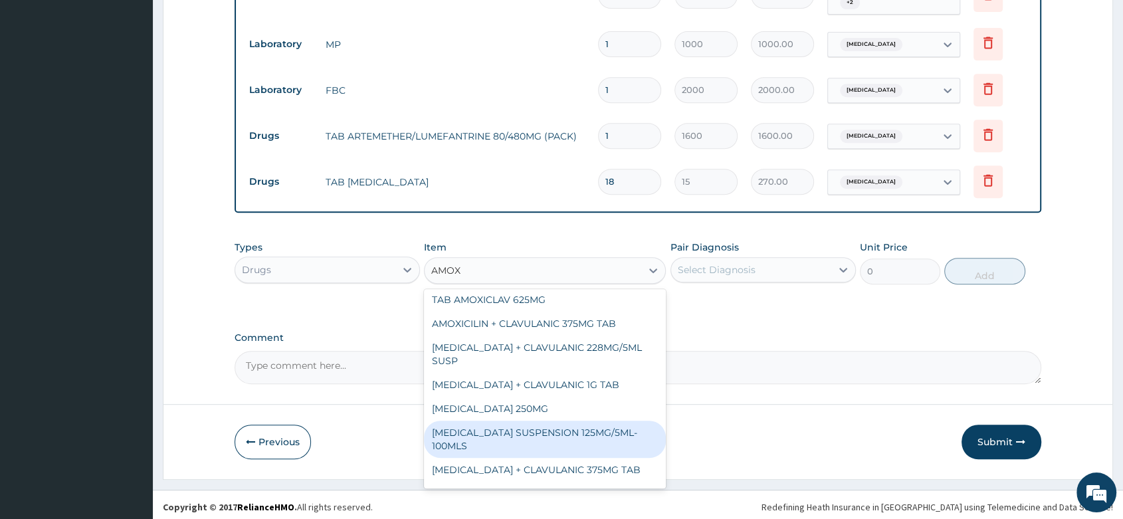
scroll to position [0, 0]
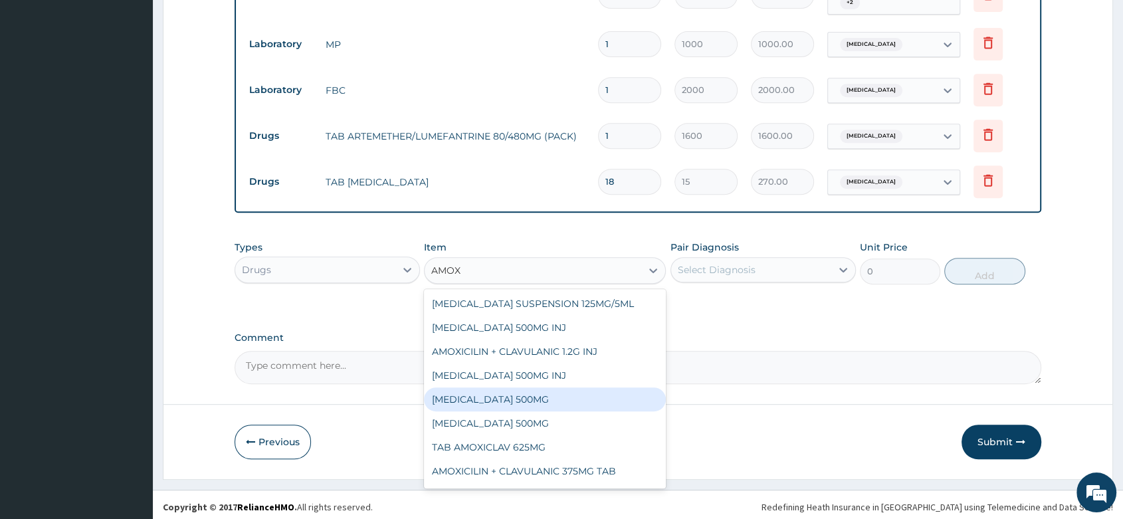
click at [515, 399] on div "AMOXICILLIN 500MG" at bounding box center [545, 399] width 242 height 24
type input "80"
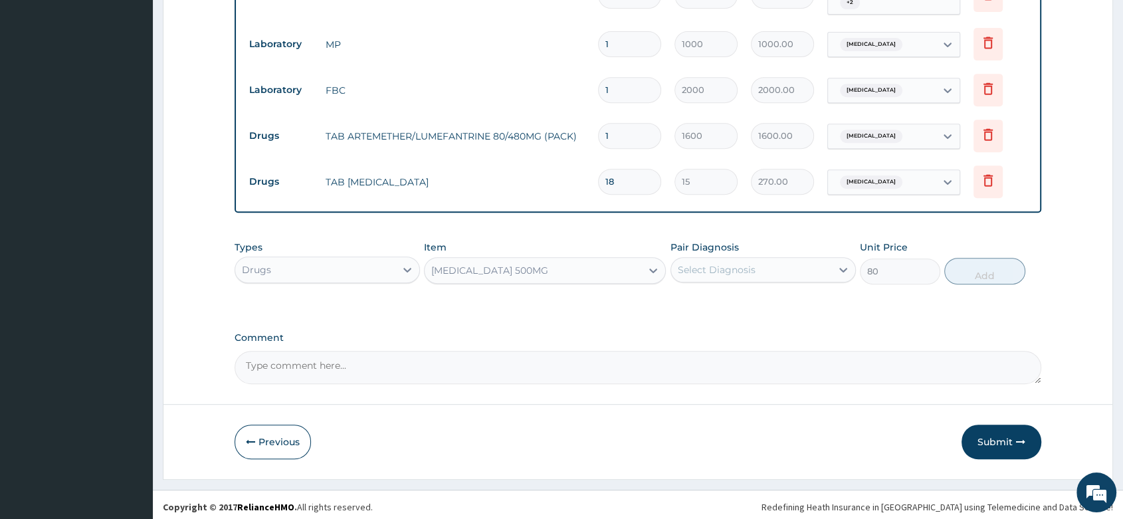
click at [724, 265] on div "Select Diagnosis" at bounding box center [717, 269] width 78 height 13
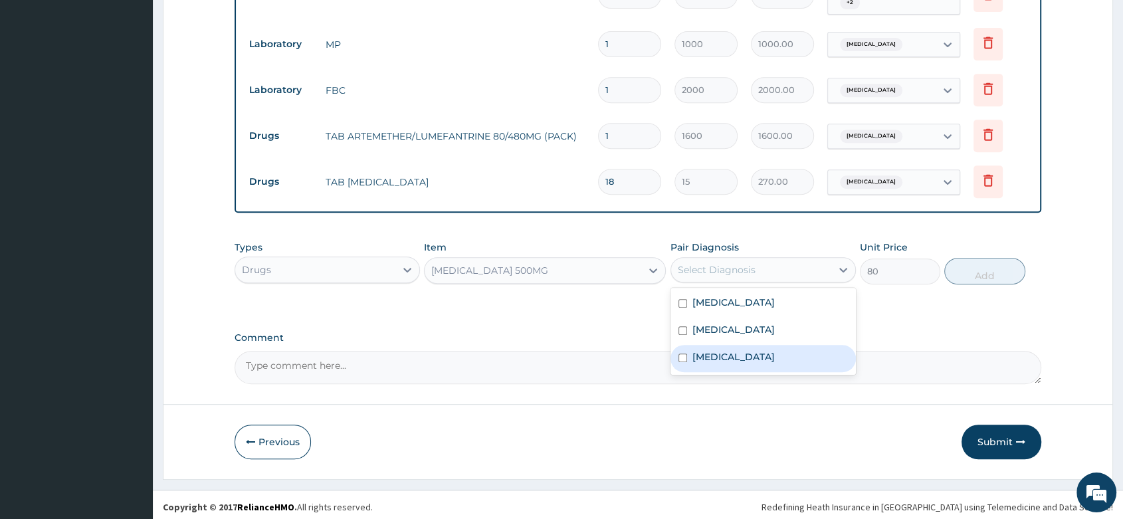
drag, startPoint x: 729, startPoint y: 360, endPoint x: 980, endPoint y: 315, distance: 255.1
click at [729, 360] on div "Upper respiratory infection" at bounding box center [762, 358] width 185 height 27
checkbox input "true"
click at [986, 260] on button "Add" at bounding box center [984, 271] width 80 height 27
type input "0"
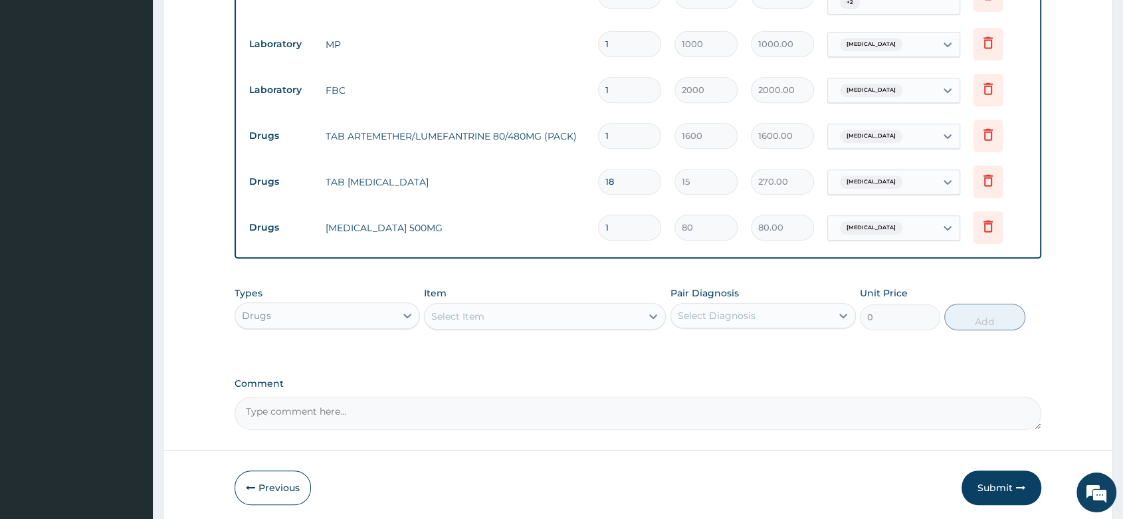
type input "15"
type input "1200.00"
type input "15"
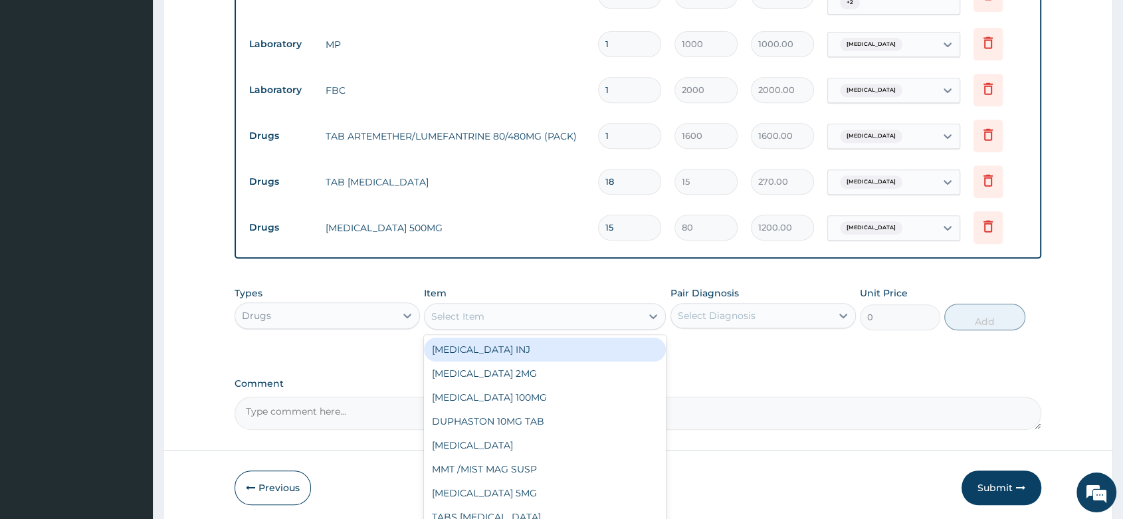
click at [472, 317] on div "Select Item" at bounding box center [457, 316] width 53 height 13
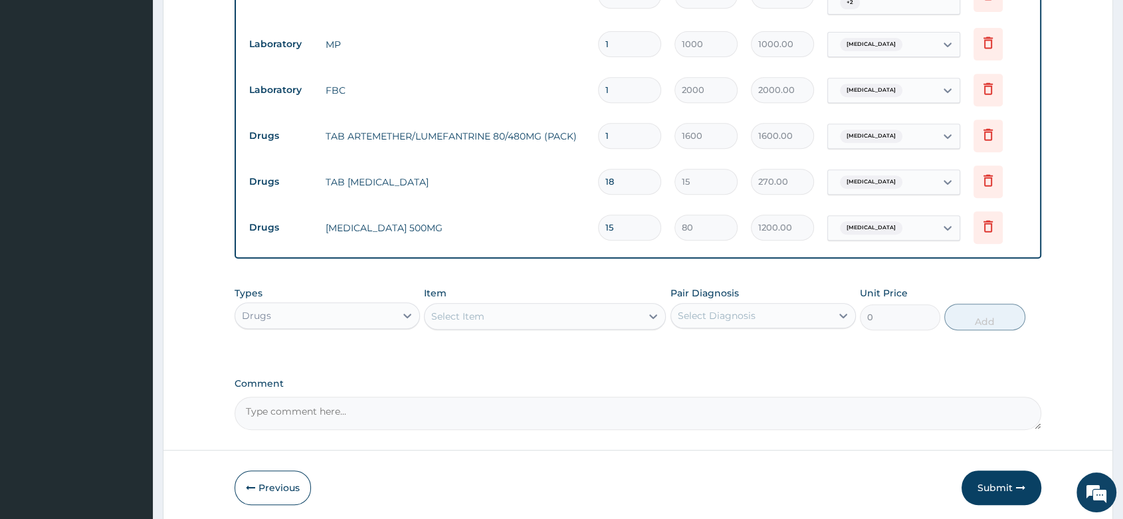
click at [485, 290] on div "Item Select Item" at bounding box center [545, 308] width 242 height 44
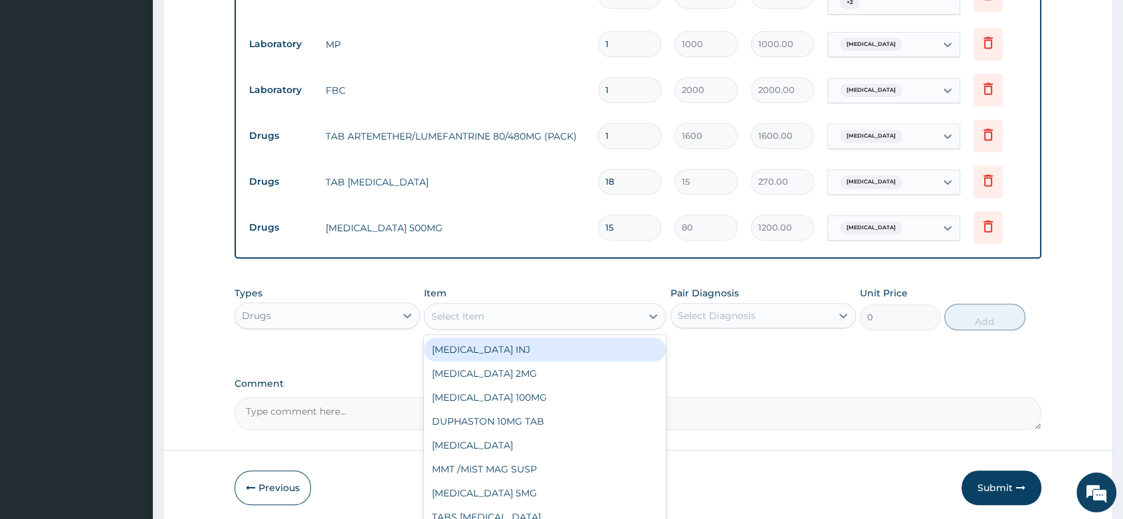
click at [490, 310] on div "Select Item" at bounding box center [532, 316] width 217 height 21
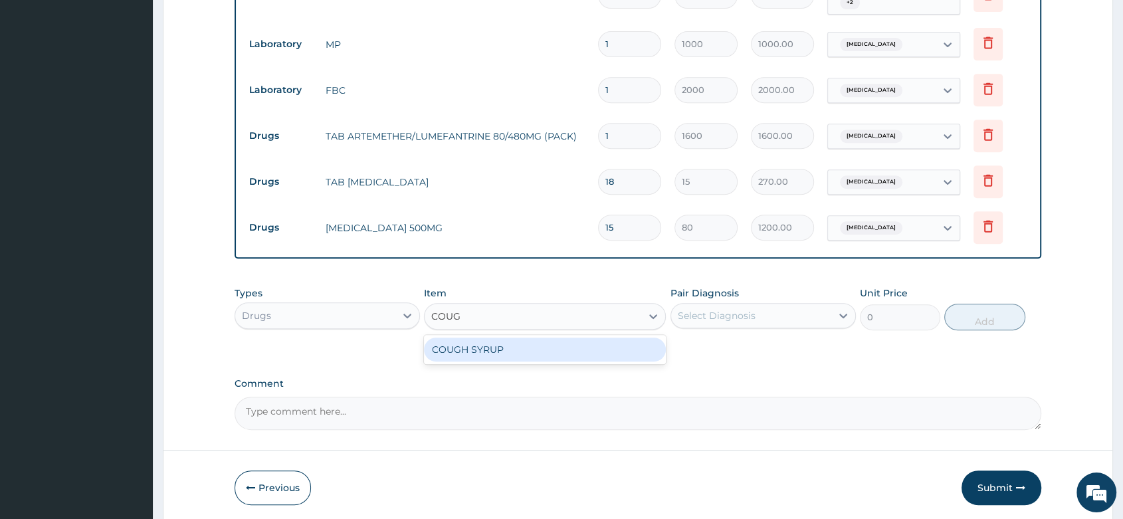
type input "COUGH"
click at [525, 344] on div "COUGH SYRUP" at bounding box center [545, 349] width 242 height 24
type input "700"
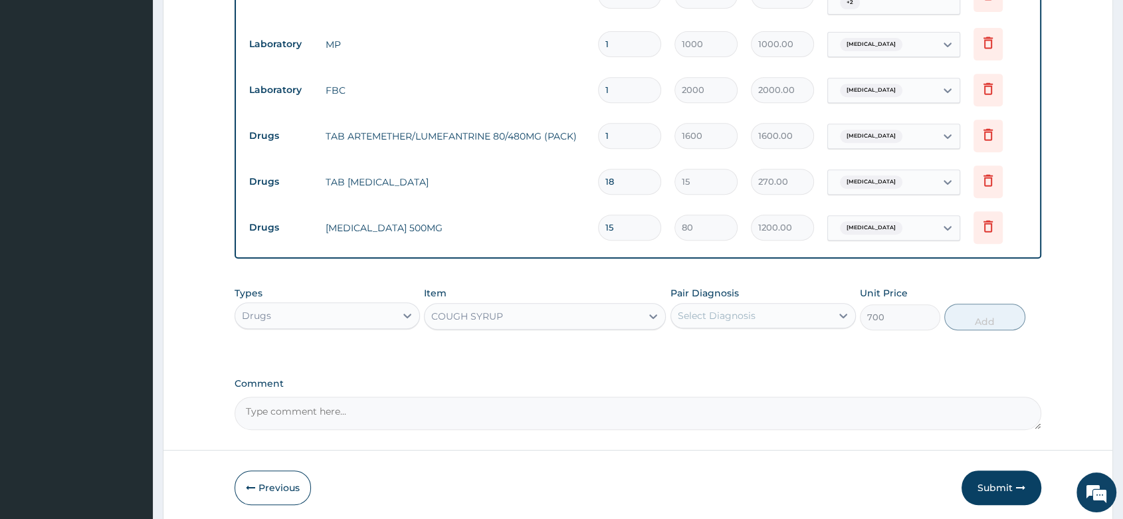
click at [778, 292] on div "Pair Diagnosis Select Diagnosis" at bounding box center [762, 308] width 185 height 44
click at [761, 314] on div "Select Diagnosis" at bounding box center [751, 315] width 160 height 21
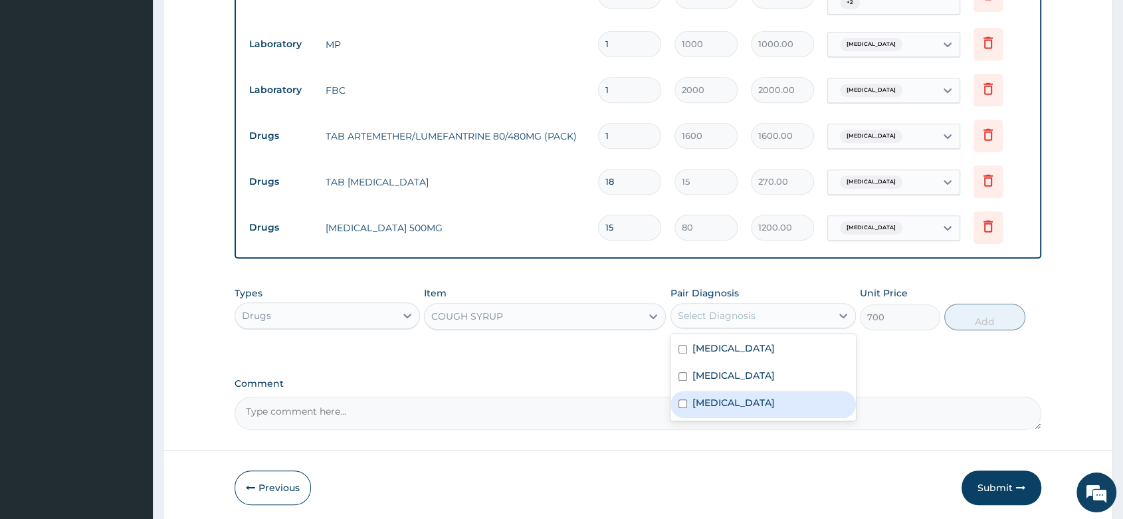
drag, startPoint x: 766, startPoint y: 397, endPoint x: 975, endPoint y: 351, distance: 214.4
click at [767, 397] on label "Upper respiratory infection" at bounding box center [733, 402] width 82 height 13
checkbox input "true"
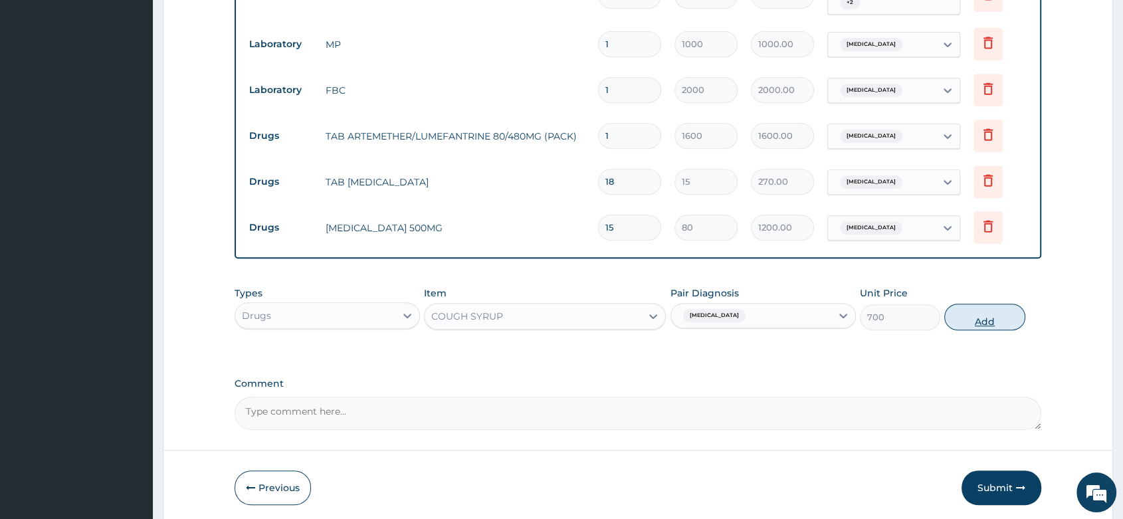
click at [976, 320] on button "Add" at bounding box center [984, 317] width 80 height 27
type input "0"
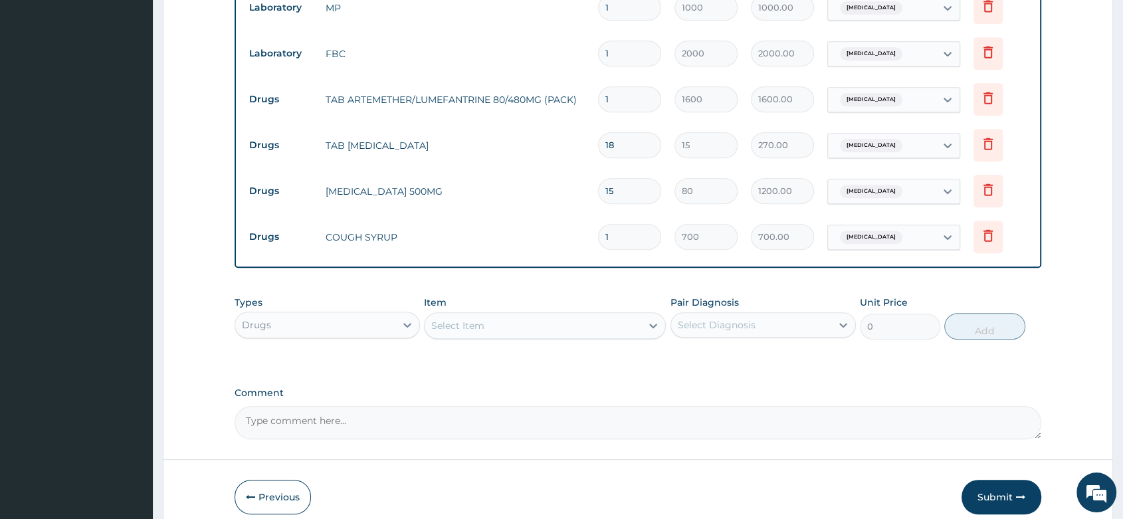
scroll to position [653, 0]
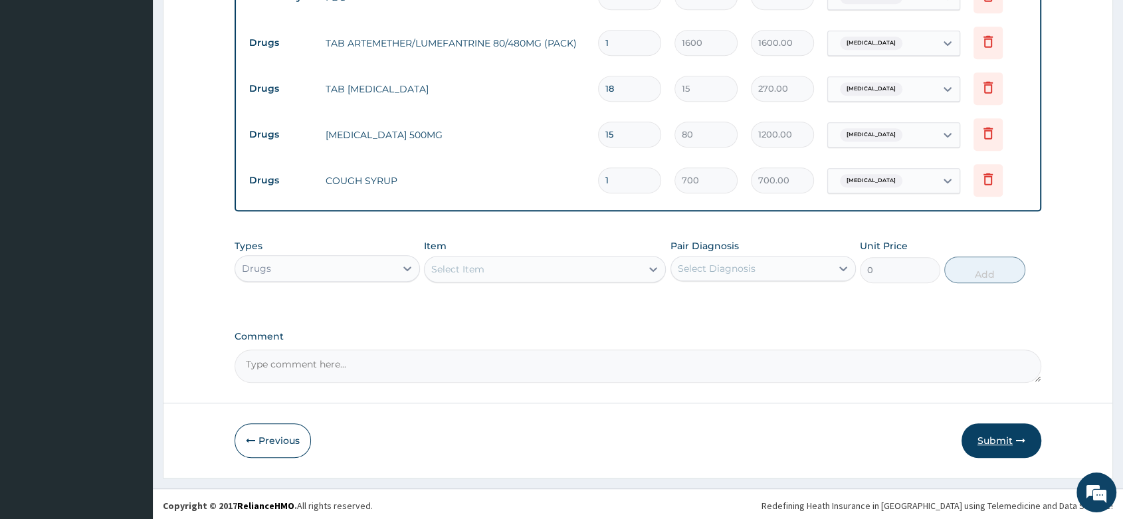
click at [991, 434] on button "Submit" at bounding box center [1001, 440] width 80 height 35
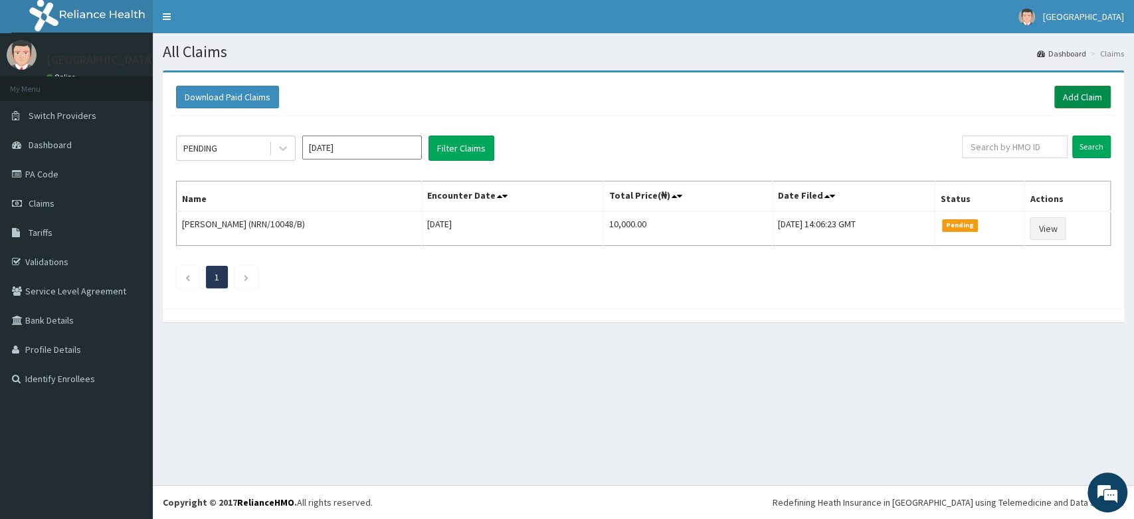
click at [1091, 94] on link "Add Claim" at bounding box center [1082, 97] width 56 height 23
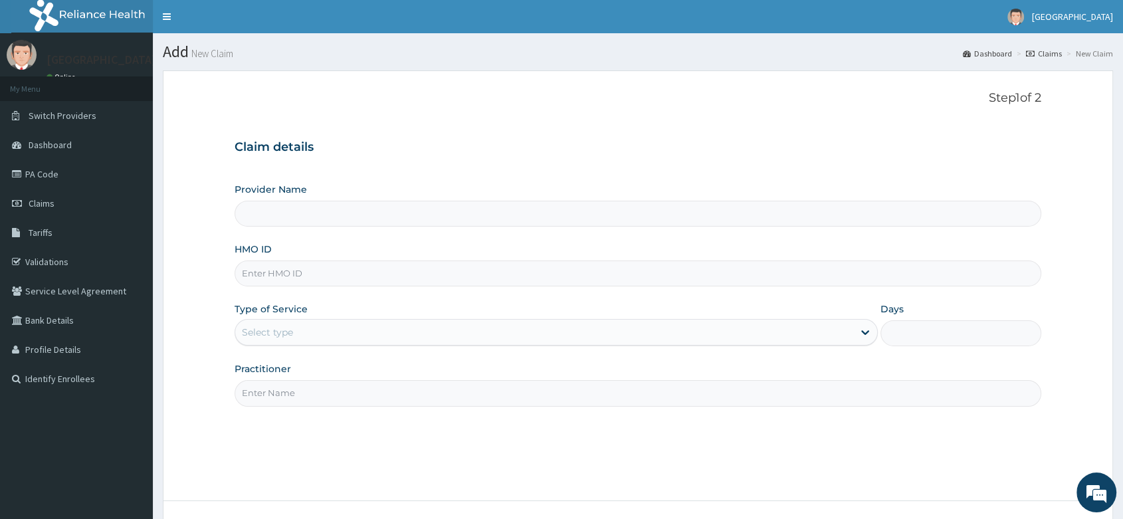
paste input "MCW/10001/E"
type input "MCW/10001/E"
type input "[PERSON_NAME] and [PERSON_NAME][GEOGRAPHIC_DATA]"
type input "MCW/10001/E"
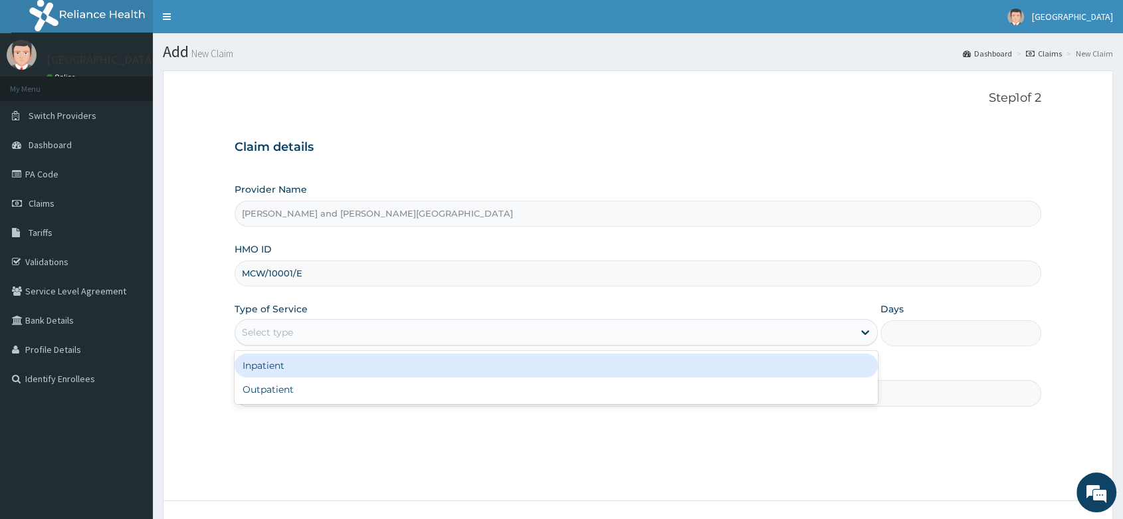
click at [278, 334] on div "Select type" at bounding box center [267, 332] width 51 height 13
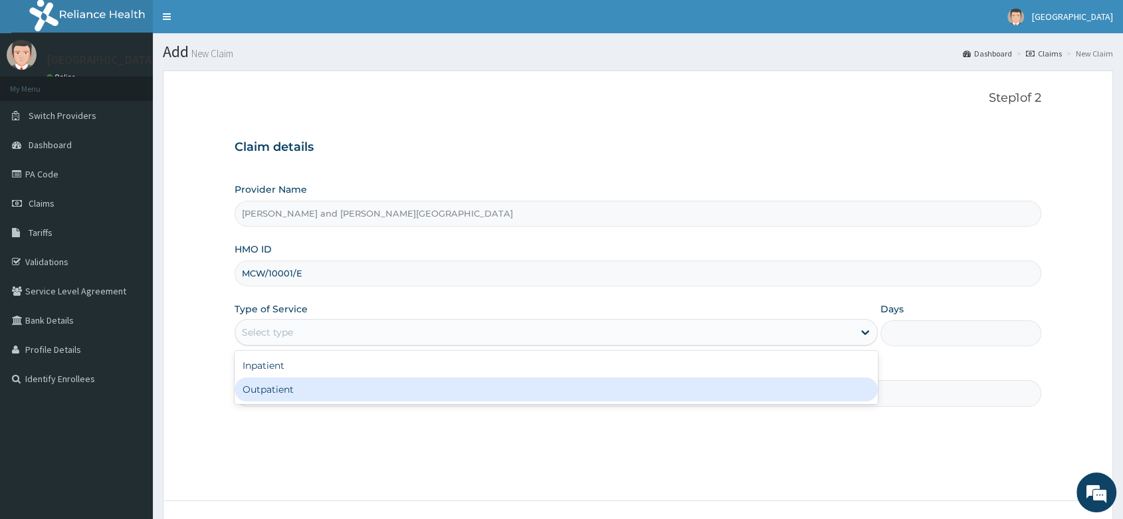
click at [275, 392] on div "Outpatient" at bounding box center [555, 389] width 643 height 24
type input "1"
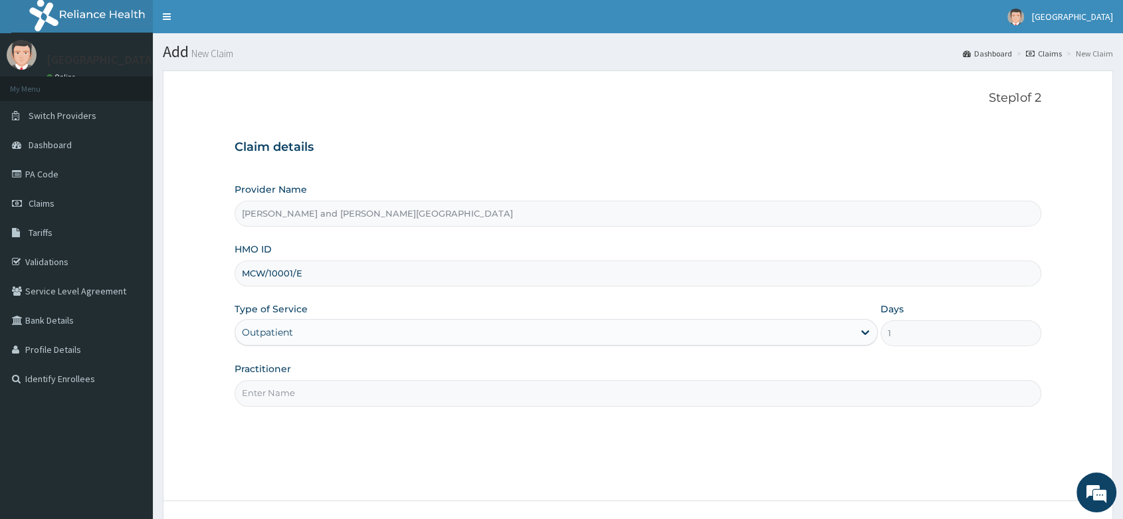
click at [293, 397] on input "Practitioner" at bounding box center [637, 393] width 806 height 26
type input "[PERSON_NAME]"
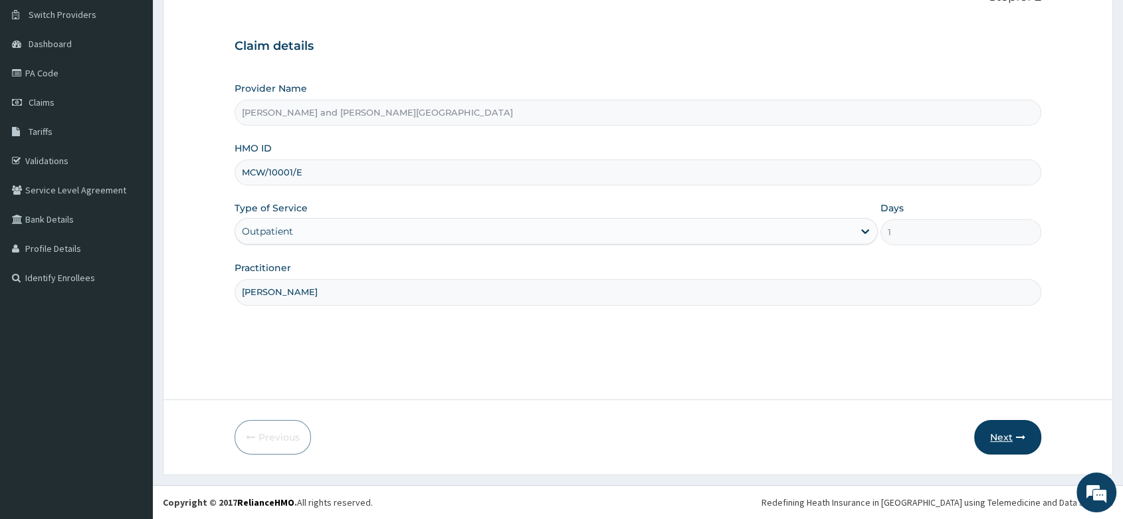
click at [1009, 436] on button "Next" at bounding box center [1007, 437] width 67 height 35
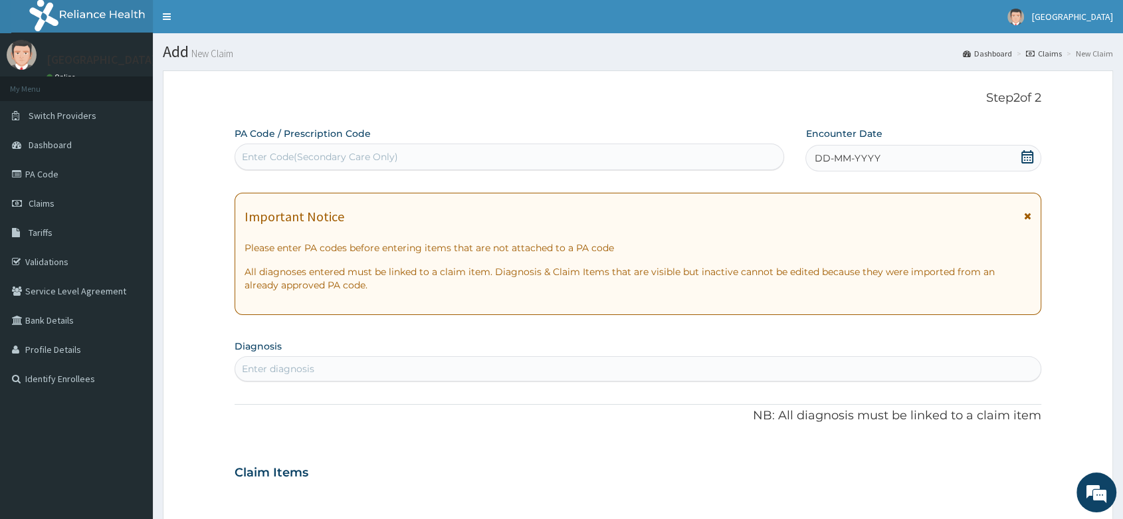
click at [1026, 159] on icon at bounding box center [1027, 156] width 12 height 13
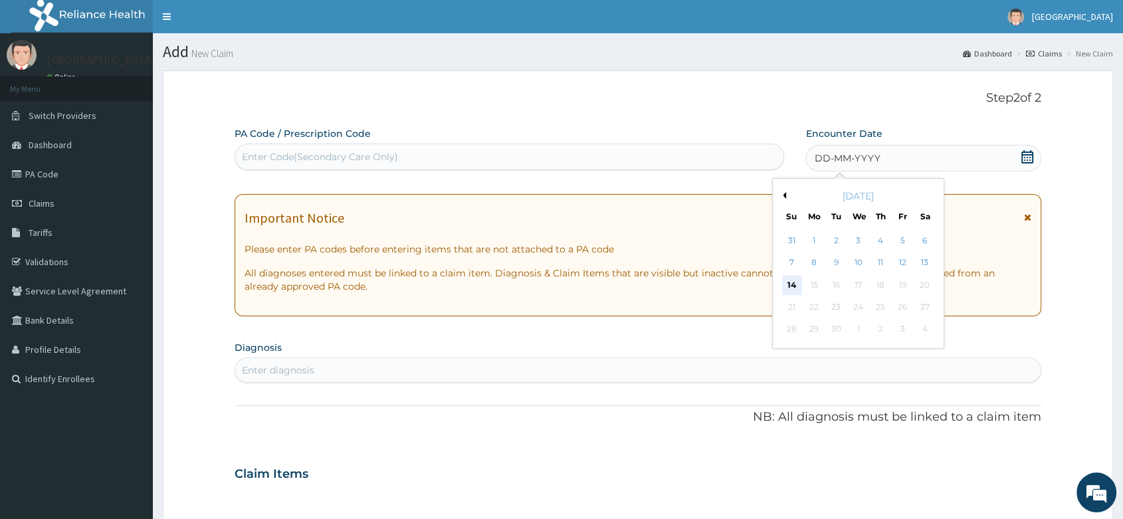
click at [786, 281] on div "14" at bounding box center [792, 285] width 20 height 20
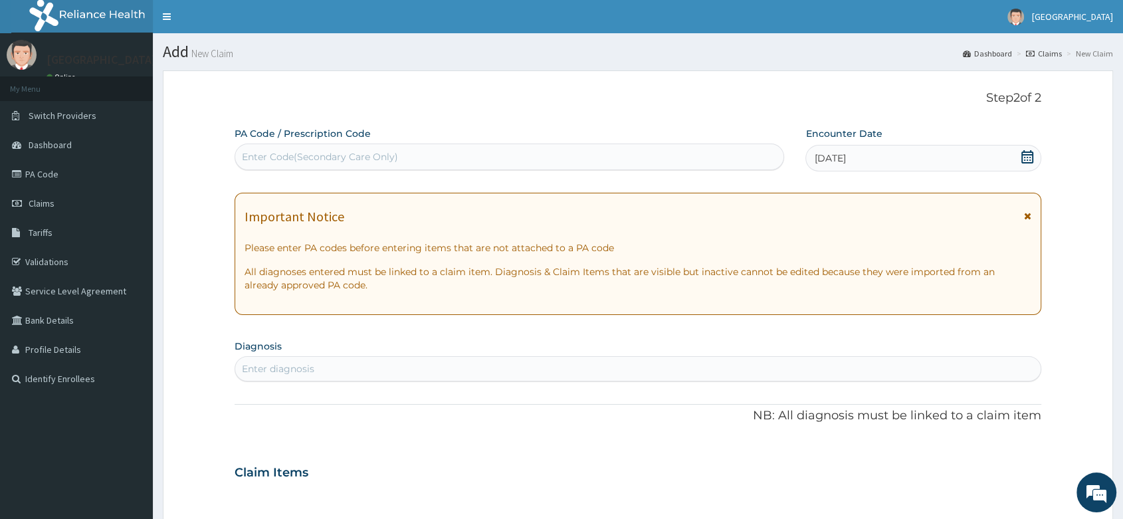
click at [278, 375] on div "Enter diagnosis" at bounding box center [278, 368] width 72 height 13
type input "MALA"
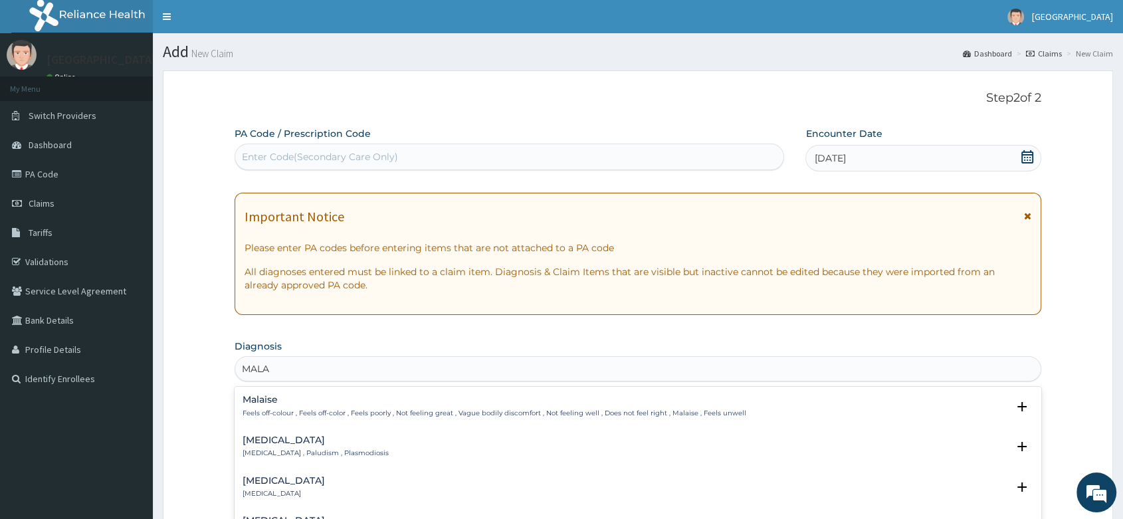
click at [318, 415] on p "Feels off-colour , Feels off-color , Feels poorly , Not feeling great , Vague b…" at bounding box center [494, 413] width 504 height 9
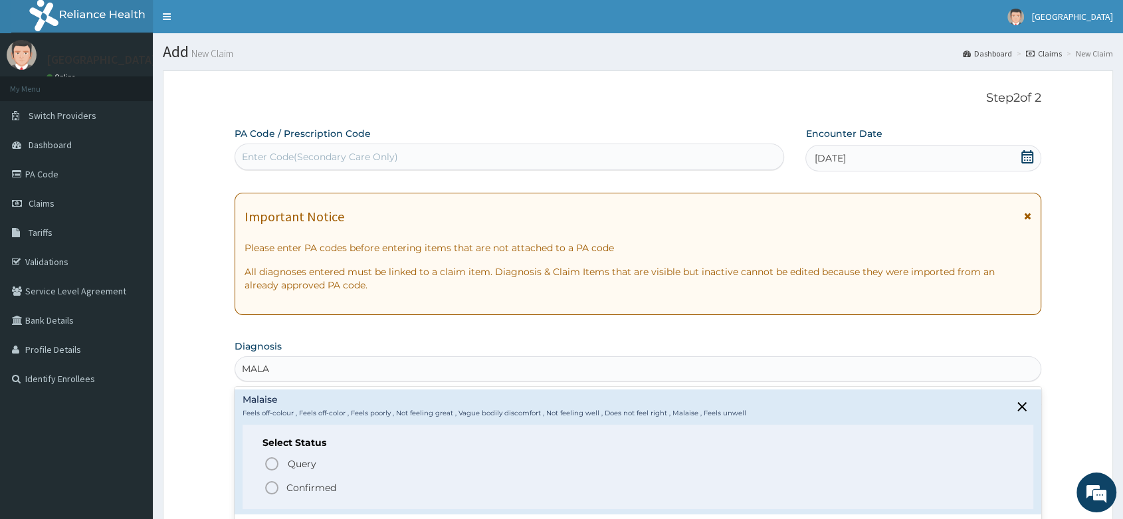
click at [296, 441] on h6 "Select Status" at bounding box center [637, 443] width 751 height 10
click at [290, 369] on div "MALA" at bounding box center [637, 368] width 805 height 21
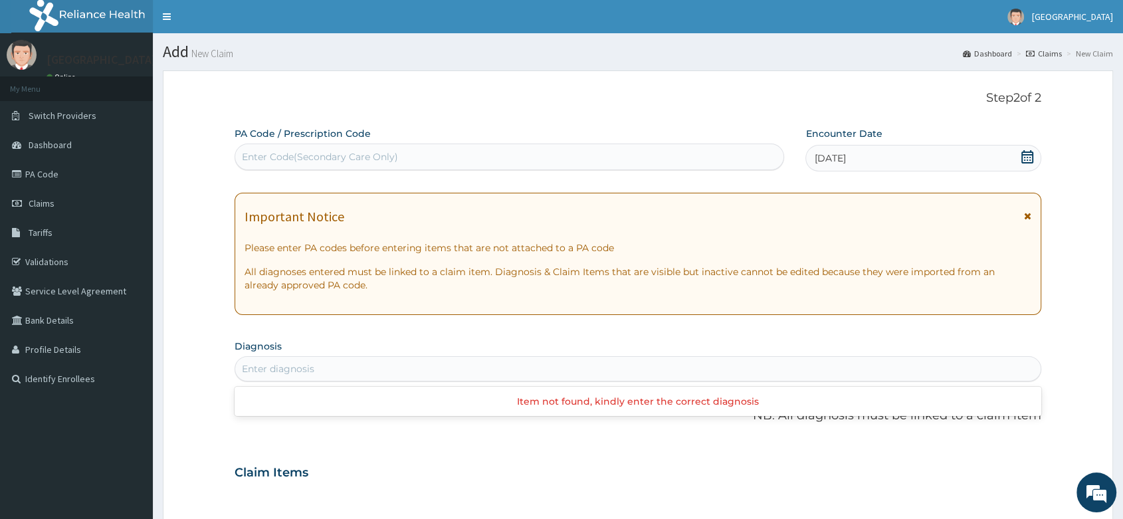
click at [290, 369] on div "Enter diagnosis" at bounding box center [278, 368] width 72 height 13
type input "MALA"
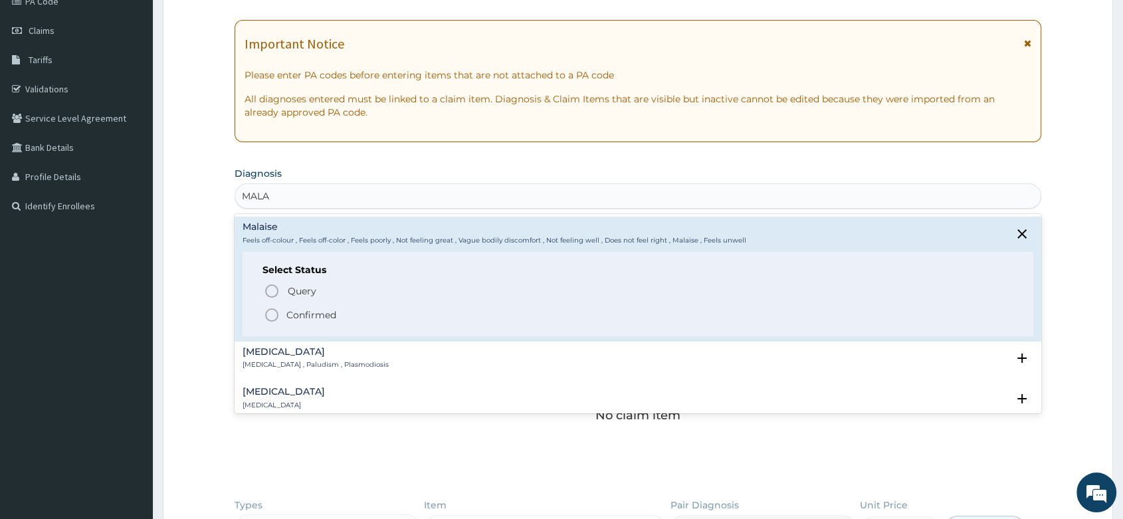
scroll to position [295, 0]
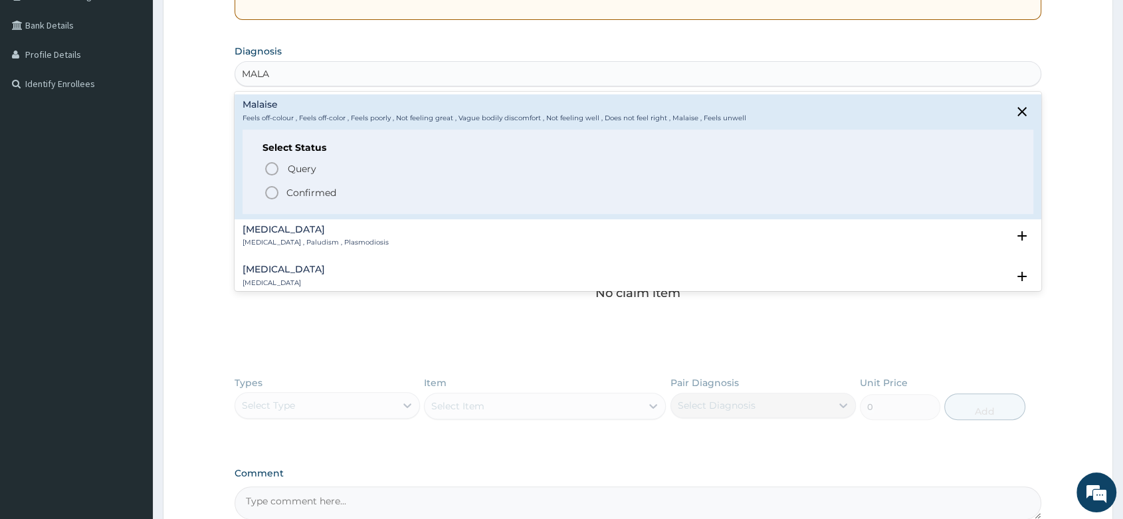
click at [288, 240] on p "[MEDICAL_DATA] , Paludism , Plasmodiosis" at bounding box center [315, 242] width 146 height 9
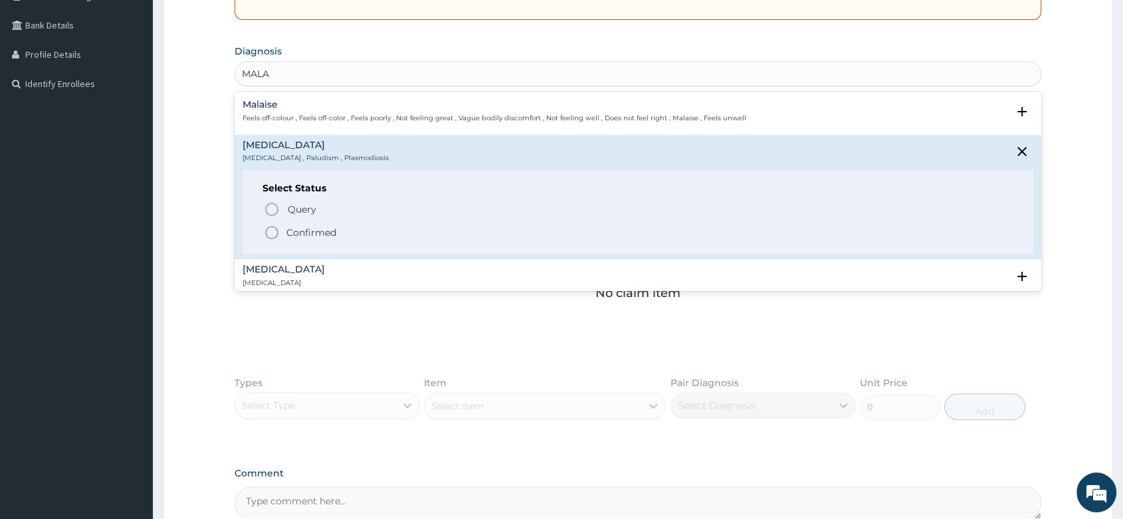
click at [271, 234] on icon "status option filled" at bounding box center [272, 233] width 16 height 16
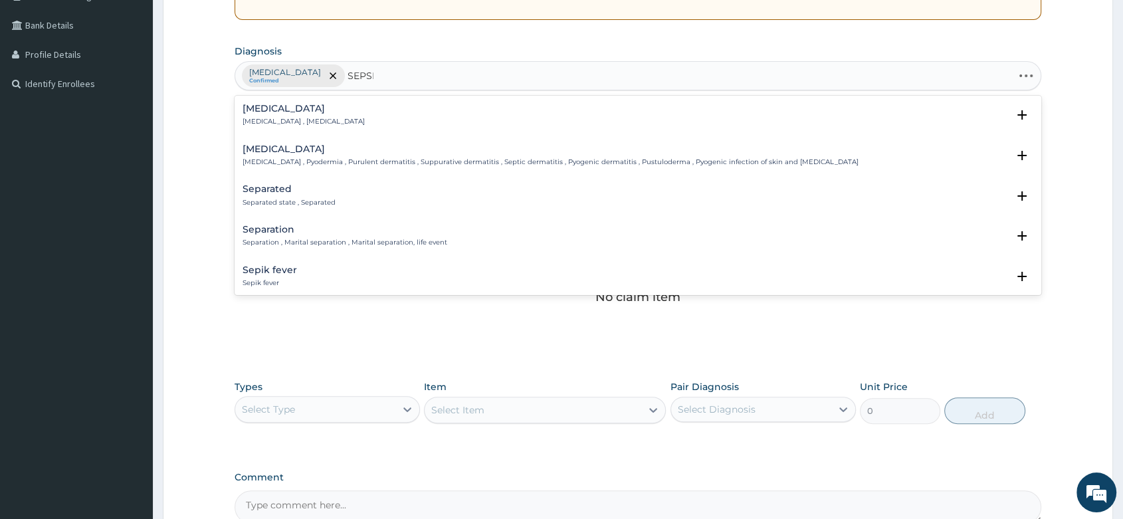
type input "[MEDICAL_DATA]"
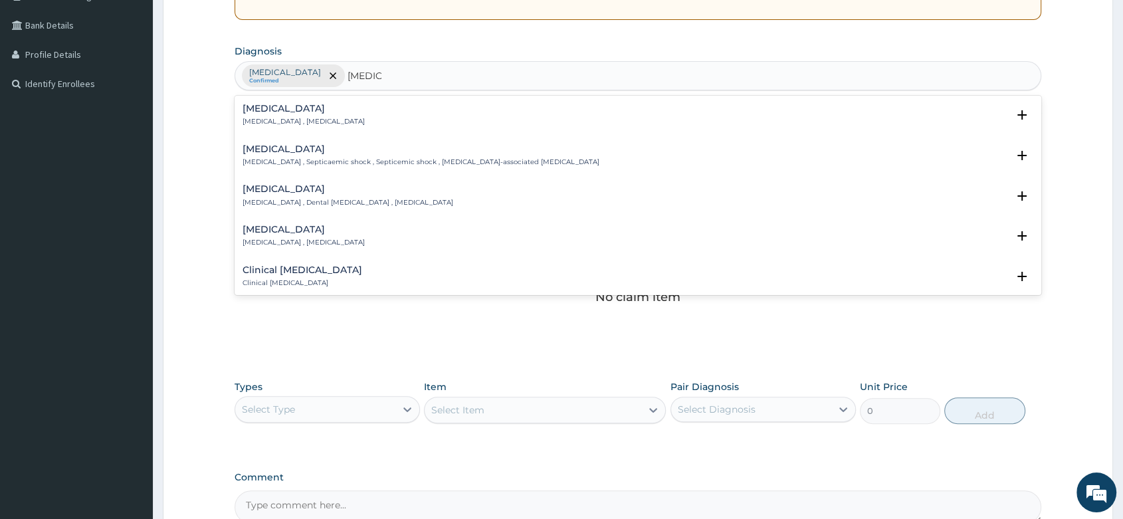
click at [320, 111] on h4 "[MEDICAL_DATA]" at bounding box center [303, 109] width 122 height 10
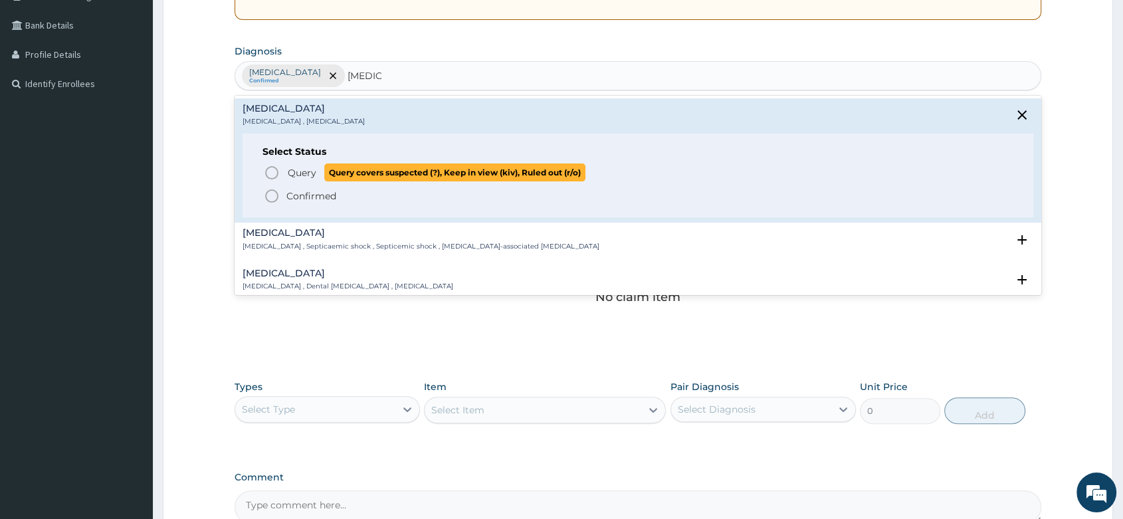
click at [269, 170] on icon "status option query" at bounding box center [272, 173] width 16 height 16
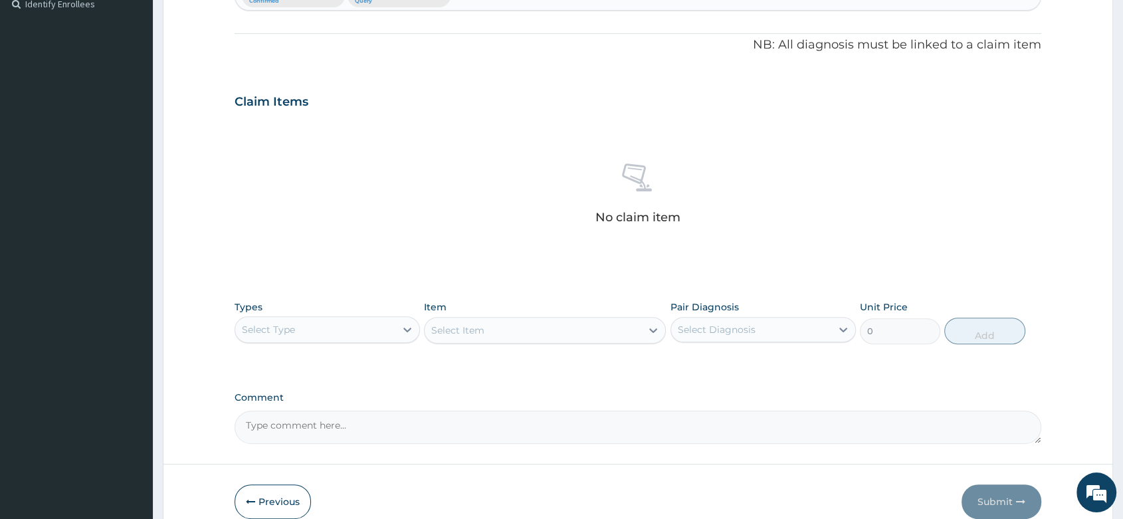
scroll to position [438, 0]
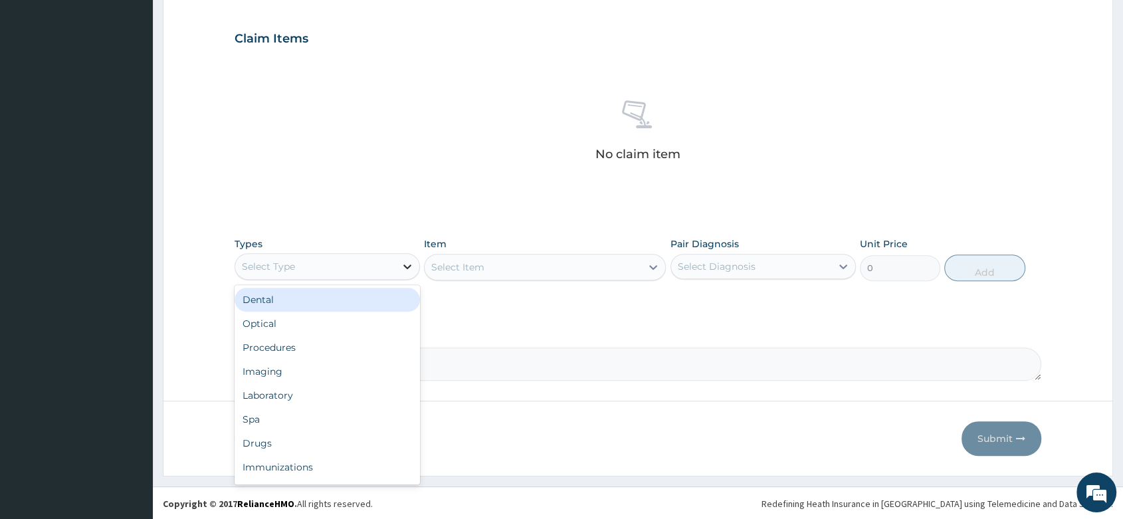
click at [403, 260] on icon at bounding box center [407, 266] width 13 height 13
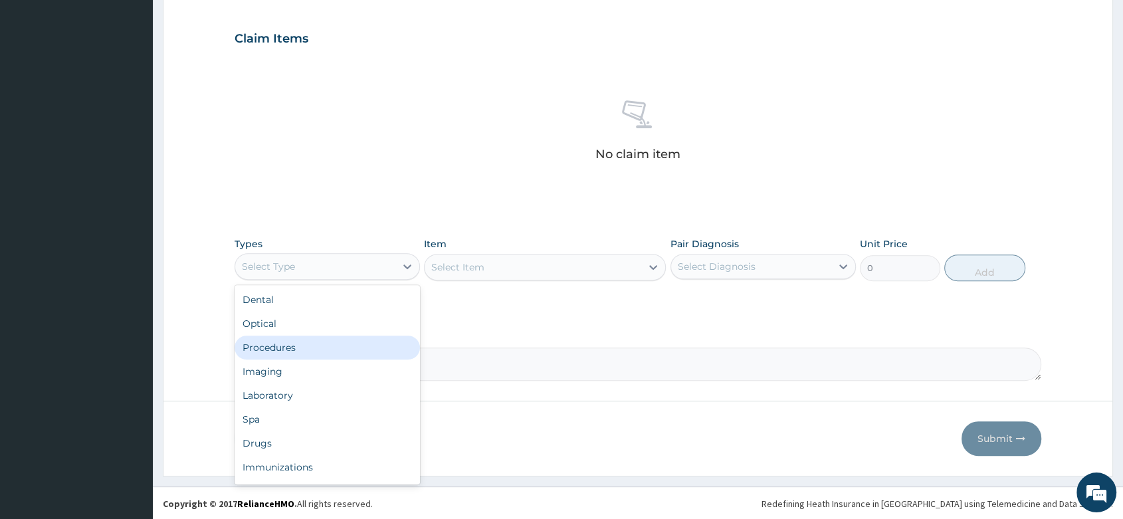
click at [287, 342] on div "Procedures" at bounding box center [326, 347] width 185 height 24
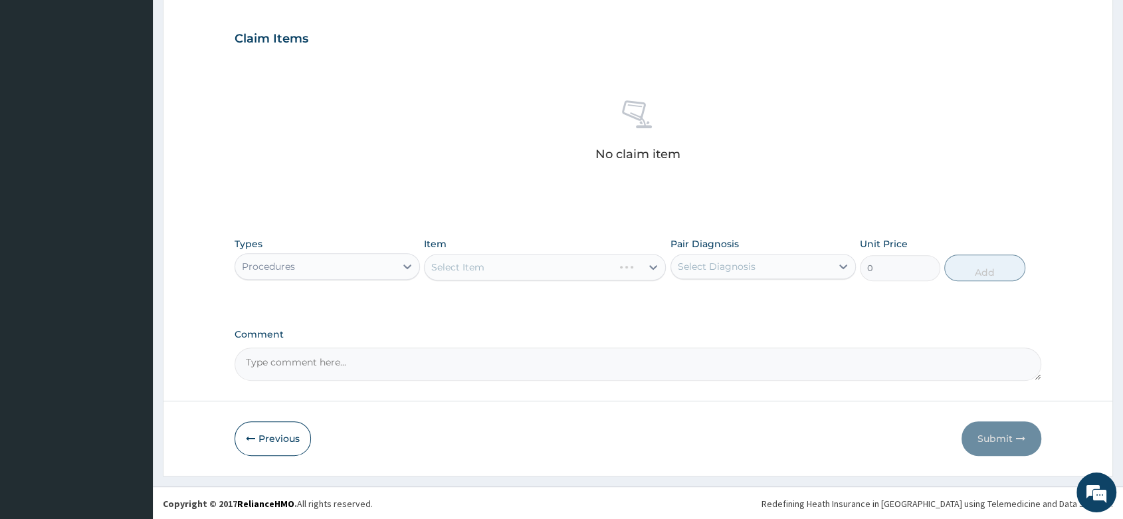
click at [490, 268] on div "Select Item" at bounding box center [545, 267] width 242 height 27
click at [480, 270] on div "Select Item" at bounding box center [545, 267] width 242 height 27
click at [500, 262] on div "Select Item" at bounding box center [545, 267] width 242 height 27
click at [492, 267] on div "Select Item" at bounding box center [545, 267] width 242 height 27
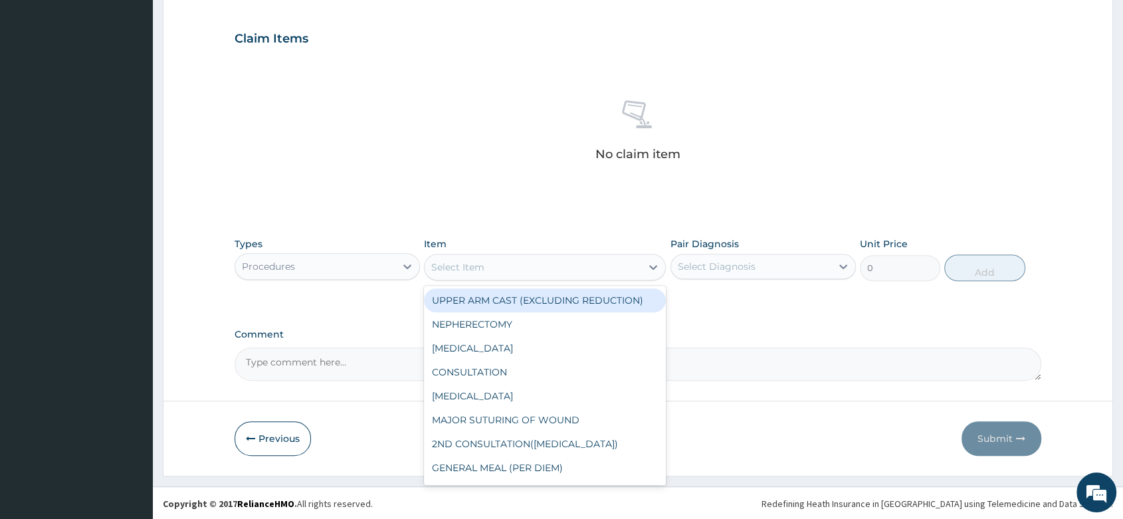
click at [530, 264] on div "Select Item" at bounding box center [532, 266] width 217 height 21
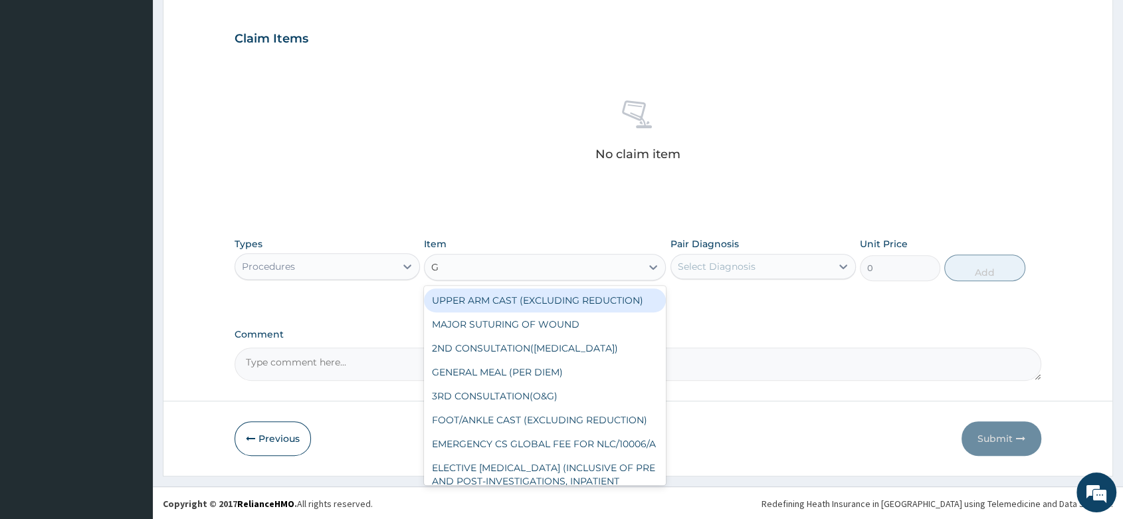
type input "GP"
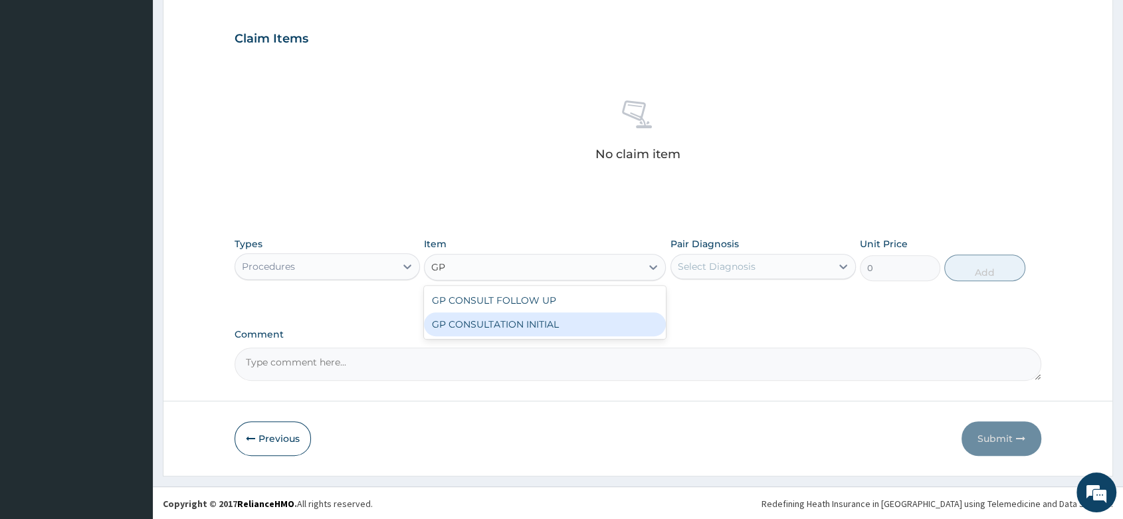
click at [583, 326] on div "GP CONSULTATION INITIAL" at bounding box center [545, 324] width 242 height 24
type input "2000"
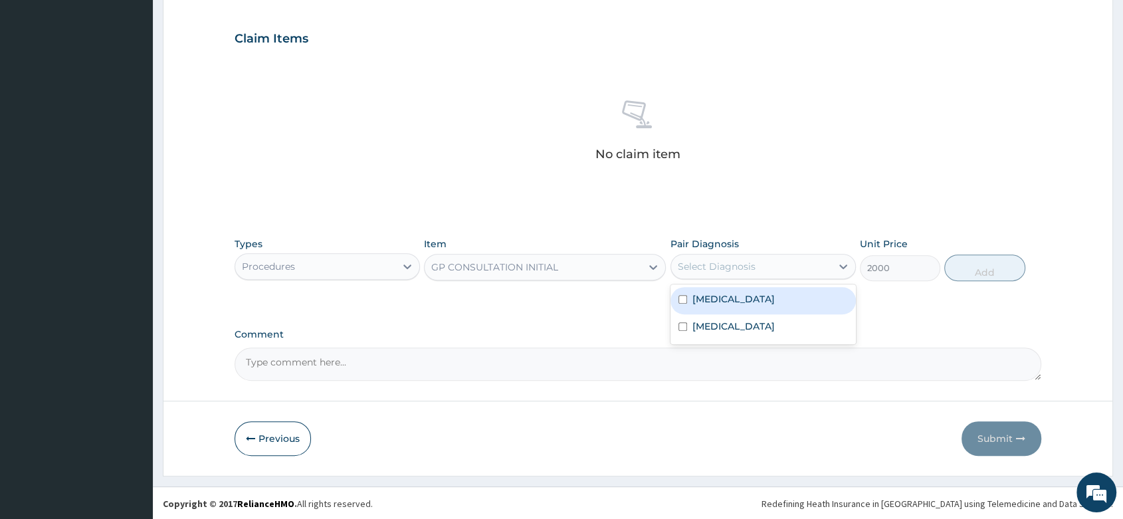
click at [762, 262] on div "Select Diagnosis" at bounding box center [751, 266] width 160 height 21
click at [739, 304] on div "[MEDICAL_DATA]" at bounding box center [762, 300] width 185 height 27
checkbox input "true"
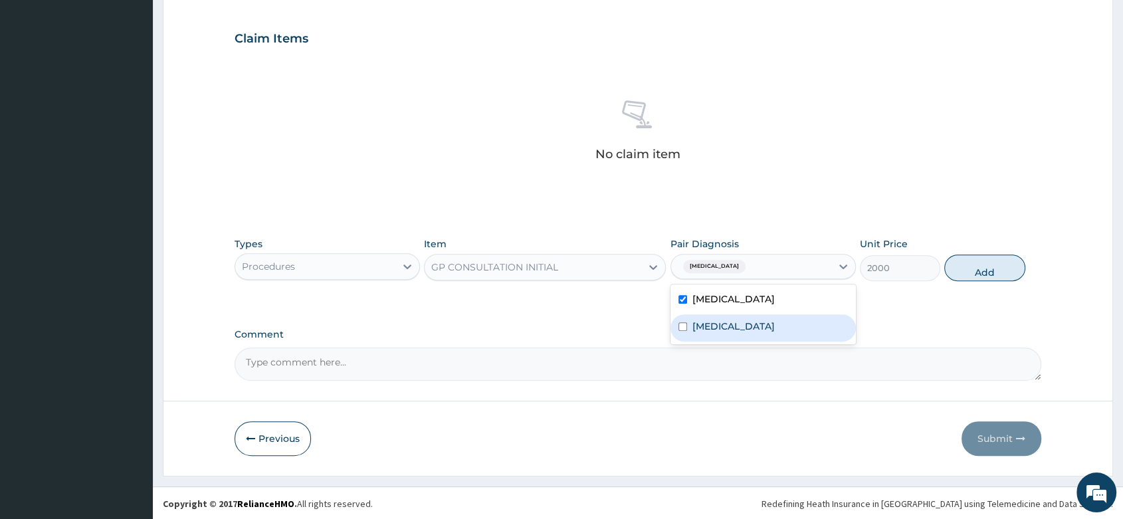
click at [741, 325] on div "[MEDICAL_DATA]" at bounding box center [762, 327] width 185 height 27
checkbox input "true"
click at [969, 266] on button "Add" at bounding box center [984, 267] width 80 height 27
type input "0"
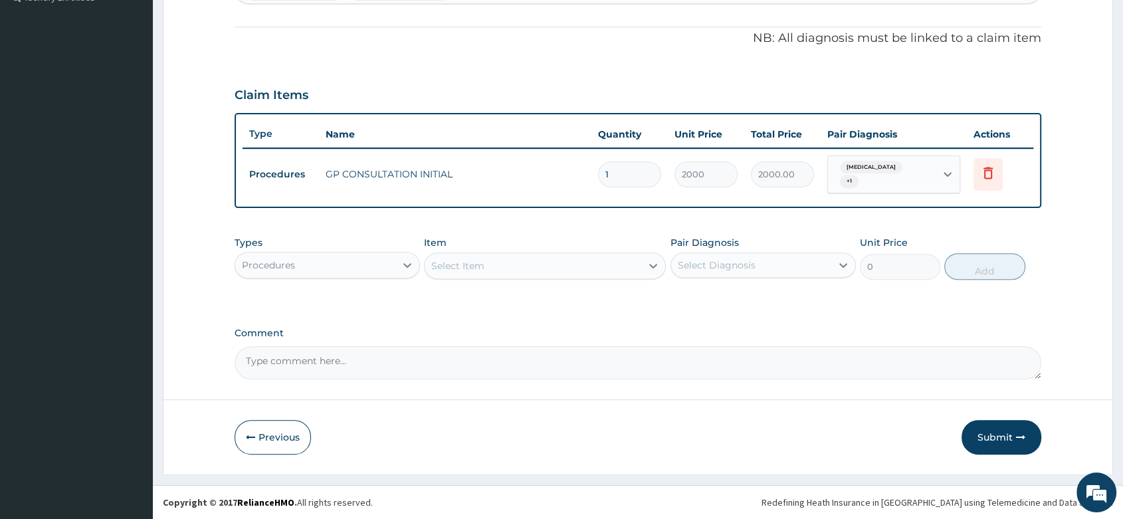
scroll to position [375, 0]
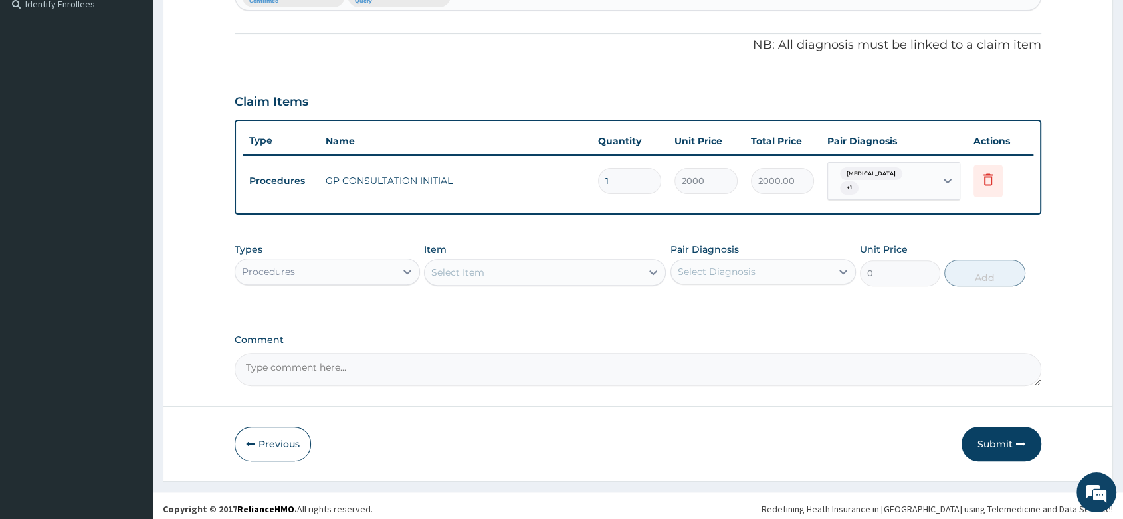
click at [377, 268] on div "Procedures" at bounding box center [315, 271] width 160 height 21
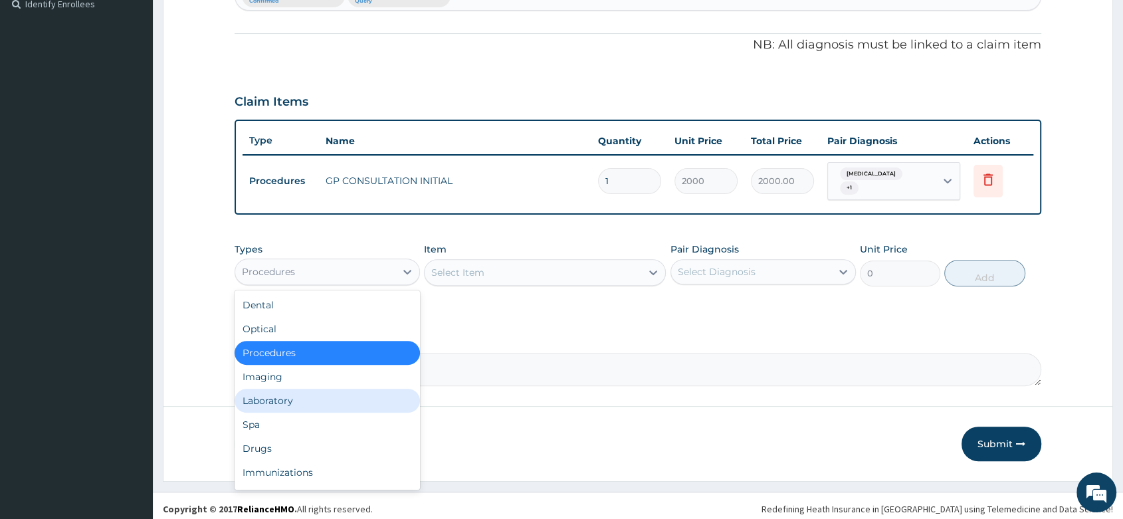
click at [290, 389] on div "Laboratory" at bounding box center [326, 401] width 185 height 24
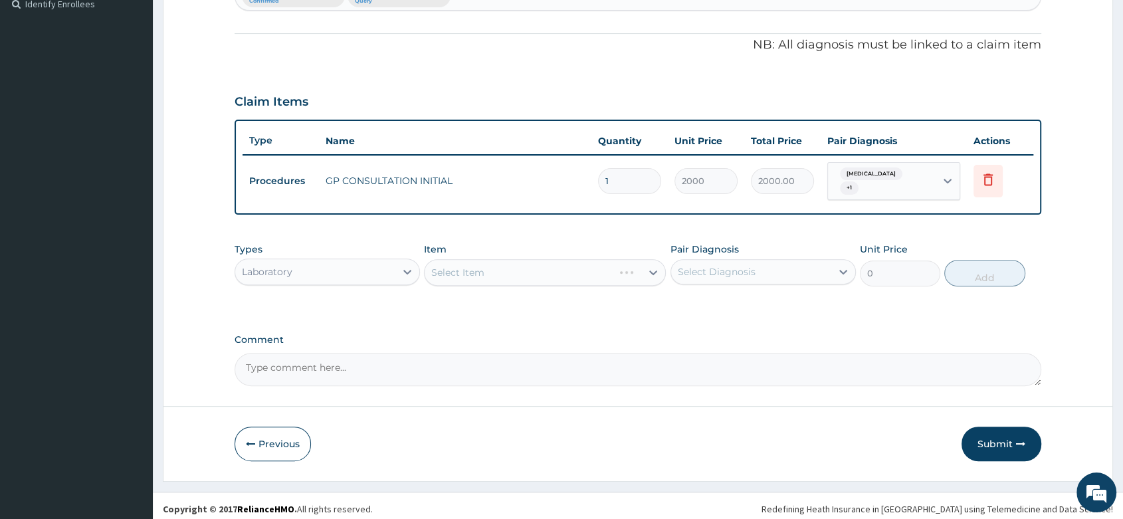
click at [469, 274] on div "Select Item" at bounding box center [545, 272] width 242 height 27
click at [488, 262] on div "Select Item" at bounding box center [545, 272] width 242 height 27
click at [473, 264] on div "Select Item" at bounding box center [545, 272] width 242 height 27
click at [492, 268] on div "Select Item" at bounding box center [545, 272] width 242 height 27
click at [456, 271] on div "Select Item" at bounding box center [545, 272] width 242 height 27
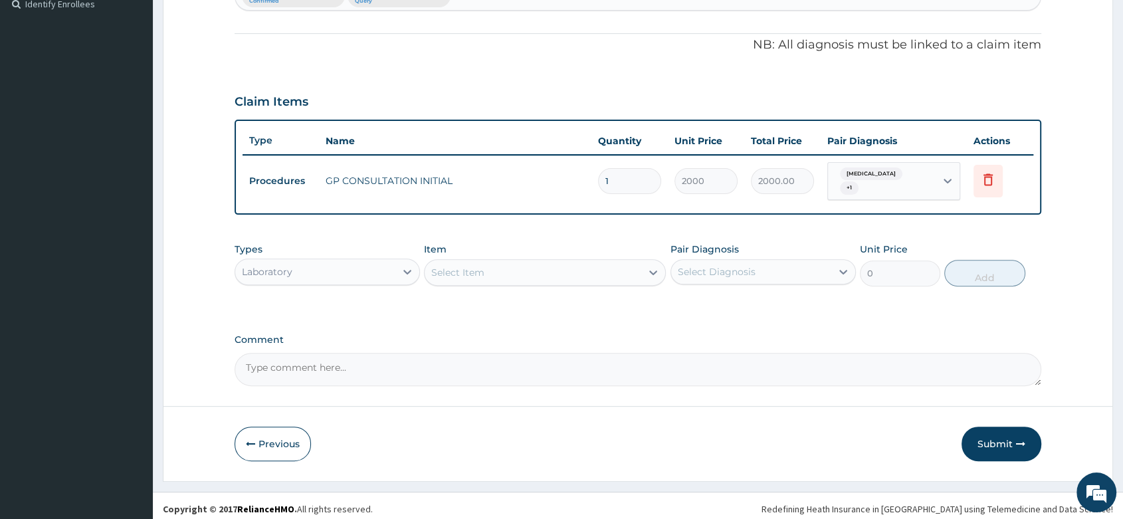
click at [500, 267] on div "Select Item" at bounding box center [532, 272] width 217 height 21
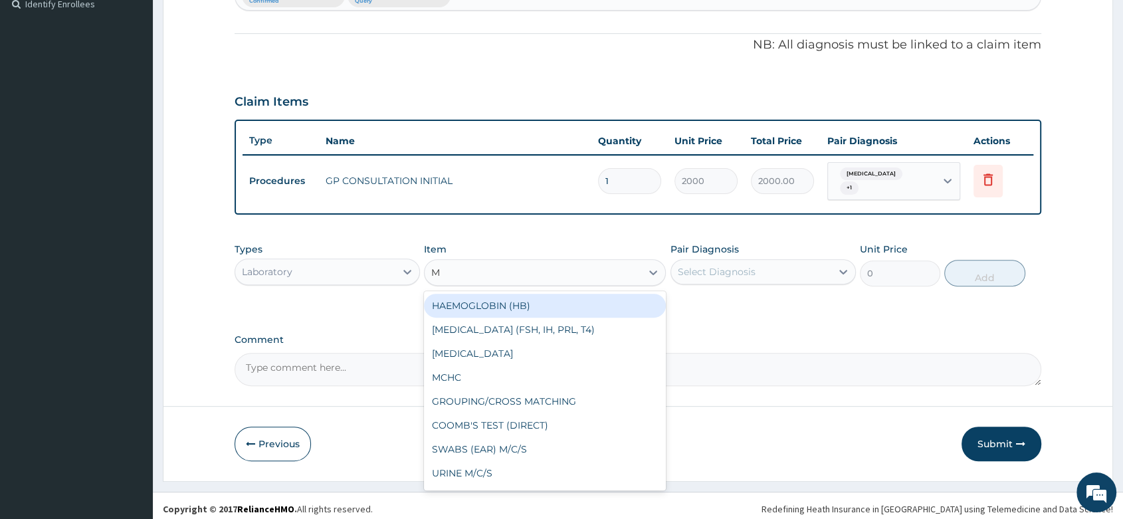
type input "MP"
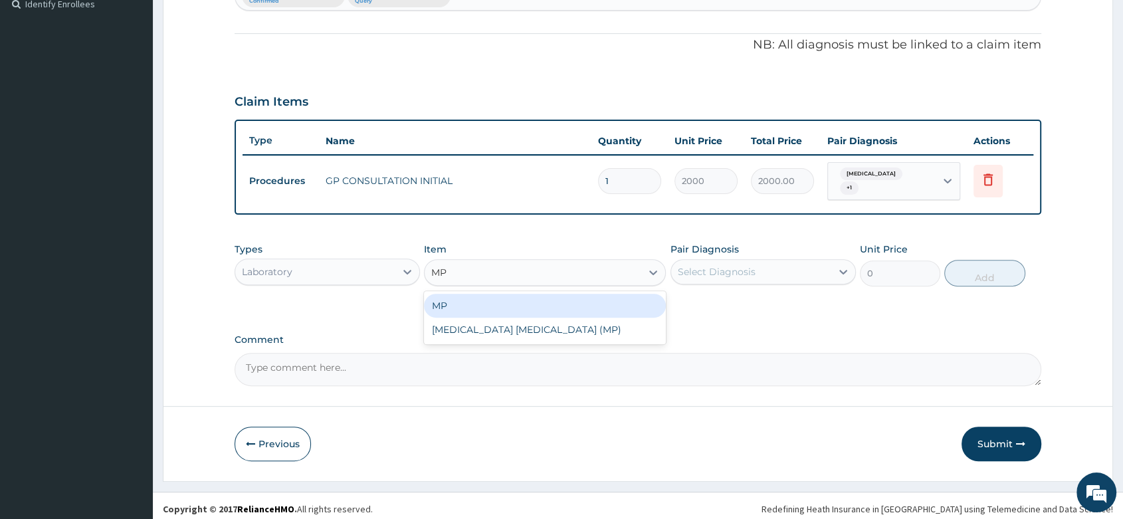
click at [501, 300] on div "MP" at bounding box center [545, 306] width 242 height 24
type input "1000"
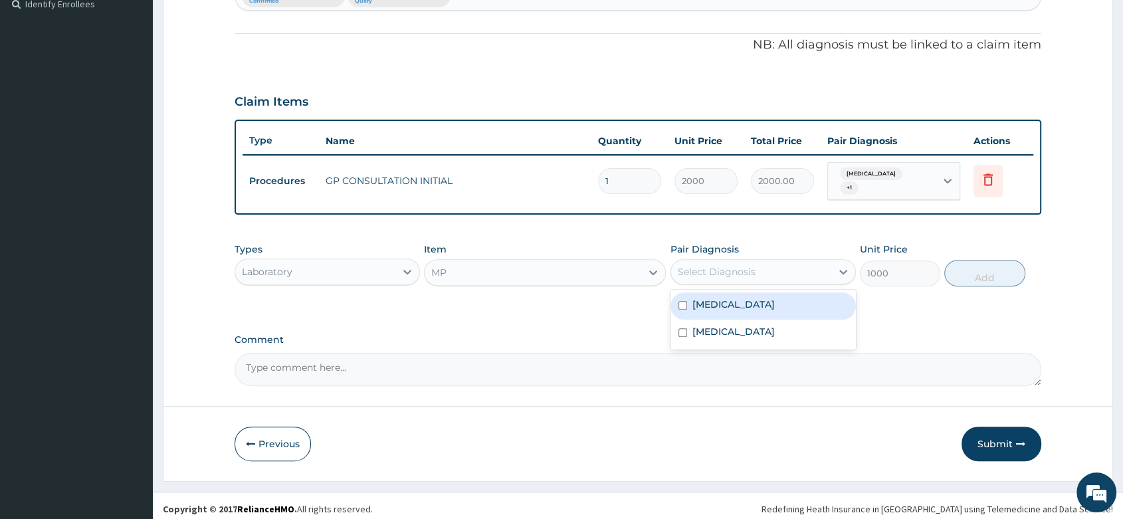
click at [747, 265] on div "Select Diagnosis" at bounding box center [717, 271] width 78 height 13
drag, startPoint x: 745, startPoint y: 295, endPoint x: 1010, endPoint y: 286, distance: 265.2
click at [745, 295] on div "[MEDICAL_DATA]" at bounding box center [762, 305] width 185 height 27
checkbox input "true"
drag, startPoint x: 1028, startPoint y: 262, endPoint x: 1013, endPoint y: 264, distance: 14.7
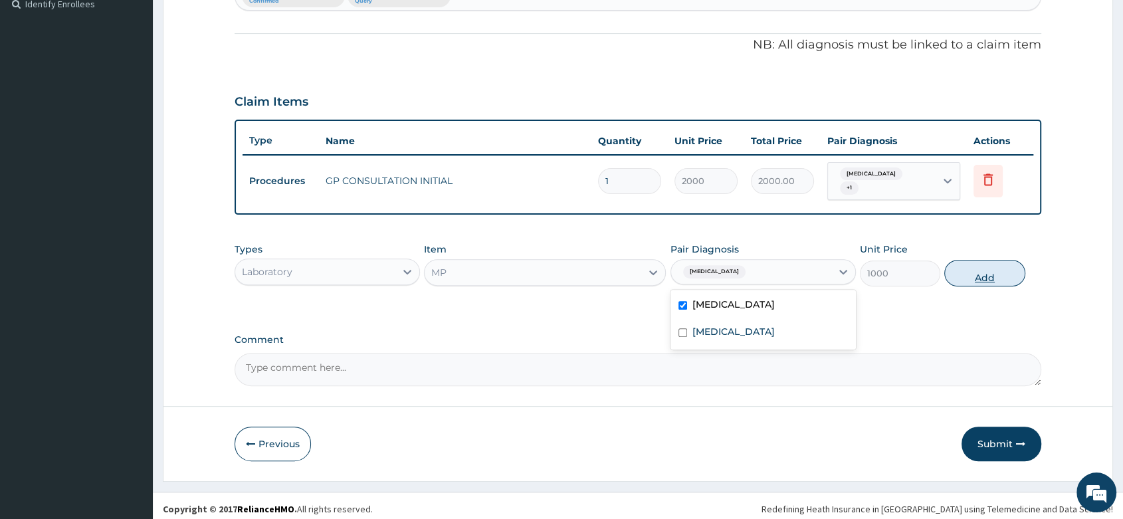
click at [1026, 262] on div "Types Laboratory Item MP Pair Diagnosis option [MEDICAL_DATA], selected. option…" at bounding box center [637, 264] width 806 height 57
click at [991, 269] on button "Add" at bounding box center [984, 273] width 80 height 27
type input "0"
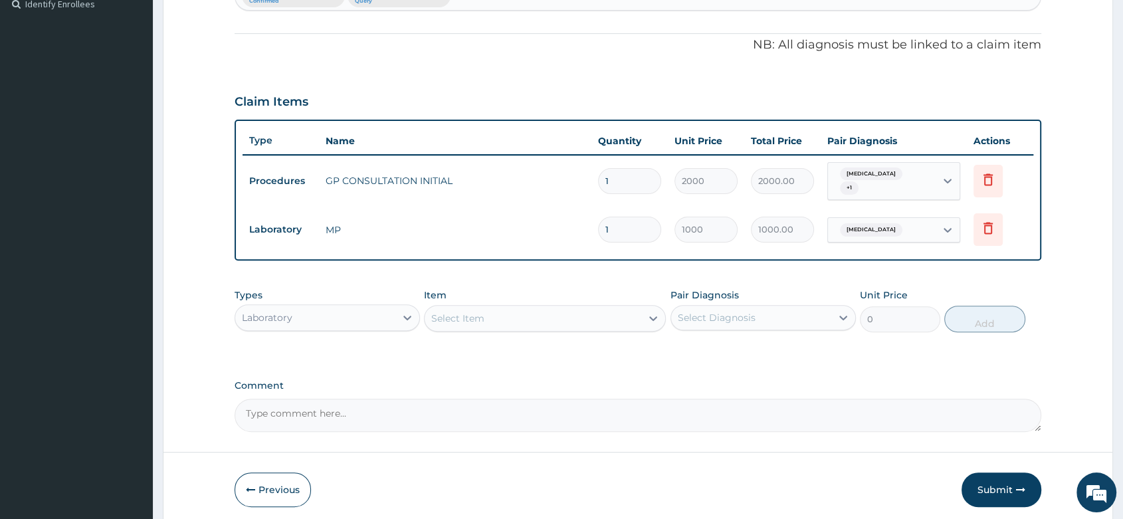
click at [484, 308] on div "Select Item" at bounding box center [532, 318] width 217 height 21
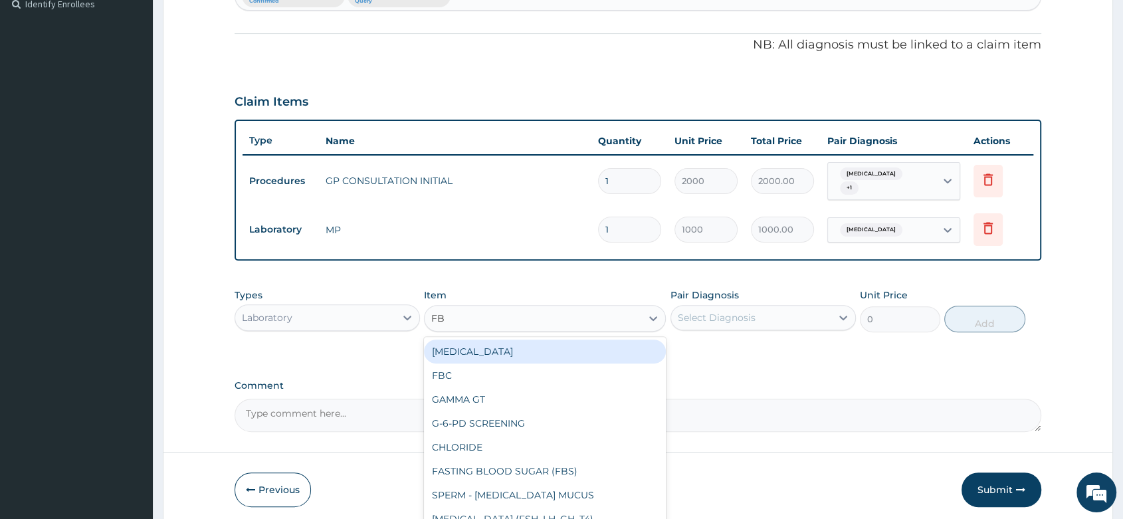
type input "FBC"
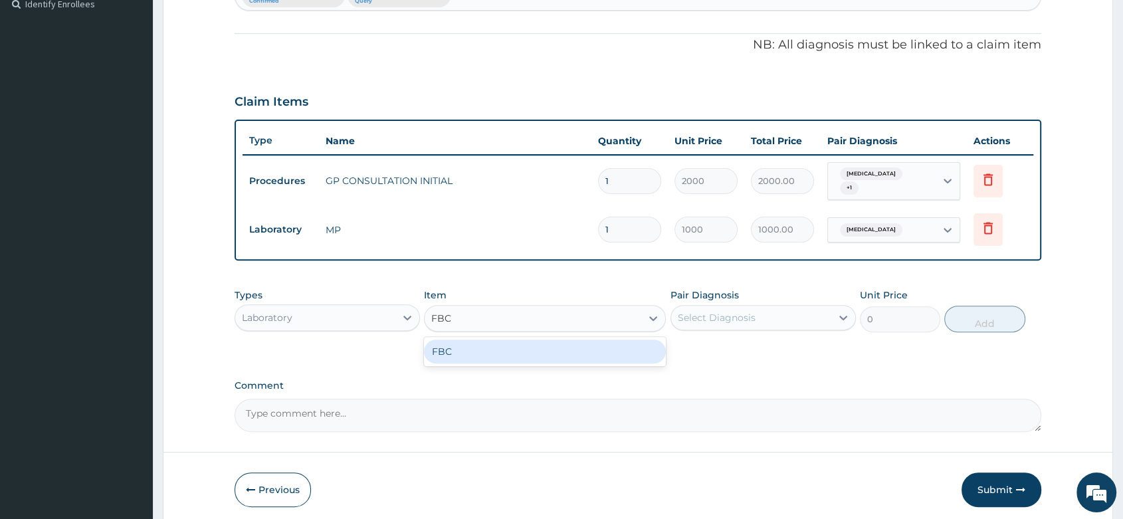
click at [547, 344] on div "FBC" at bounding box center [545, 351] width 242 height 24
type input "2000"
click at [747, 311] on div "Select Diagnosis" at bounding box center [717, 317] width 78 height 13
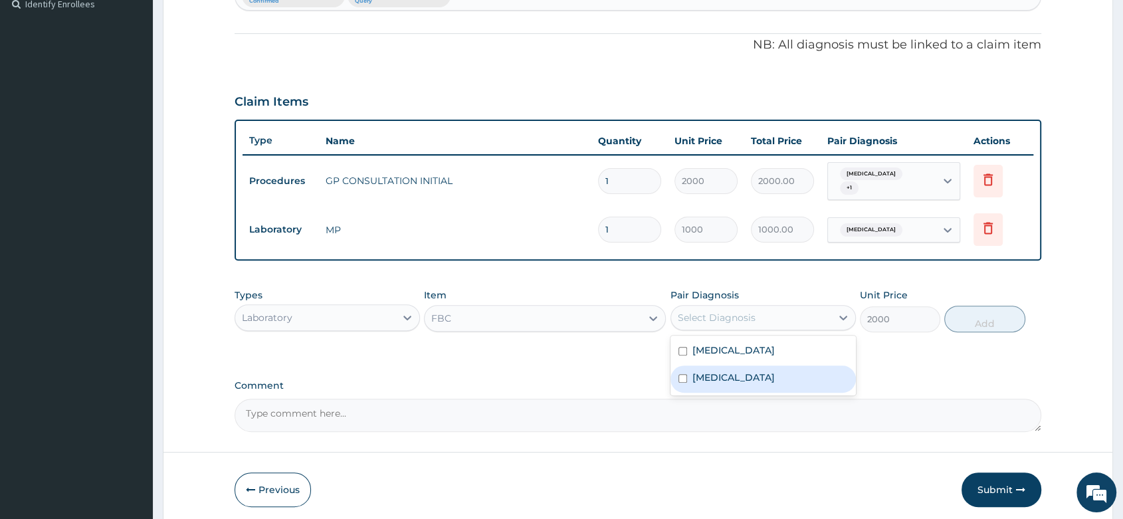
click at [727, 373] on div "[MEDICAL_DATA]" at bounding box center [762, 378] width 185 height 27
checkbox input "true"
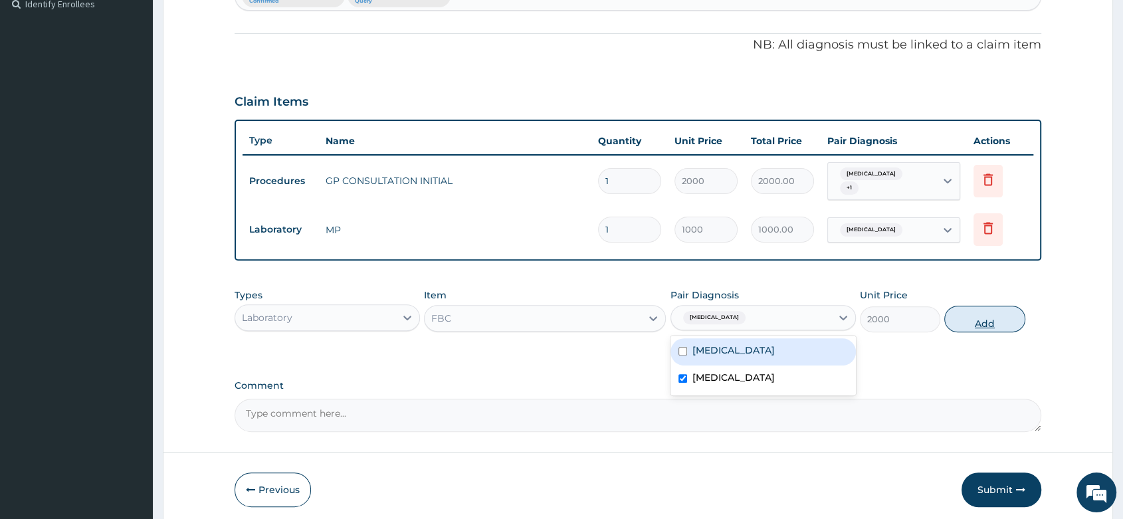
click at [946, 321] on div "Types Laboratory Item FBC Pair Diagnosis option [MEDICAL_DATA], selected. optio…" at bounding box center [637, 310] width 806 height 57
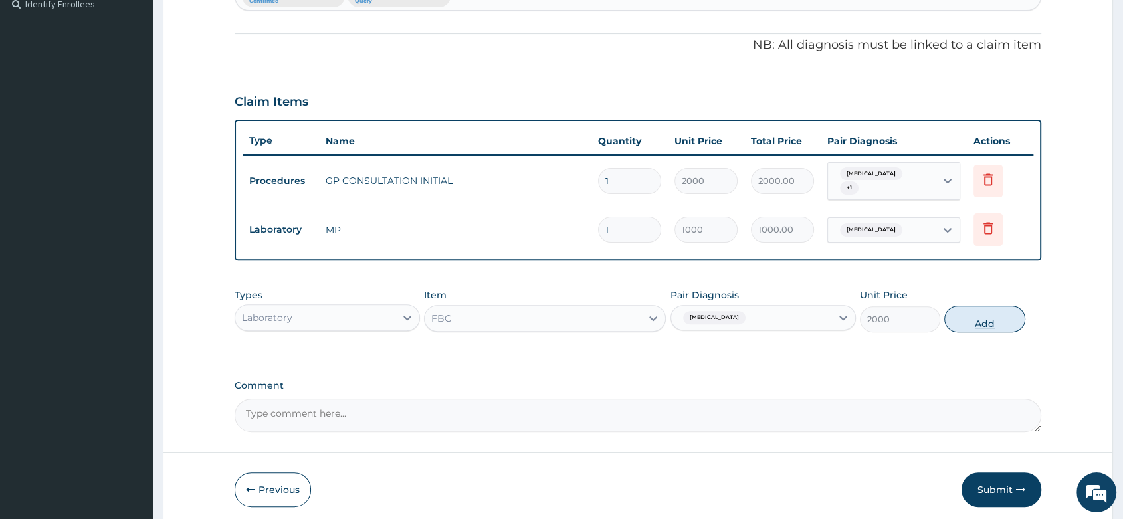
click at [964, 317] on button "Add" at bounding box center [984, 319] width 80 height 27
type input "0"
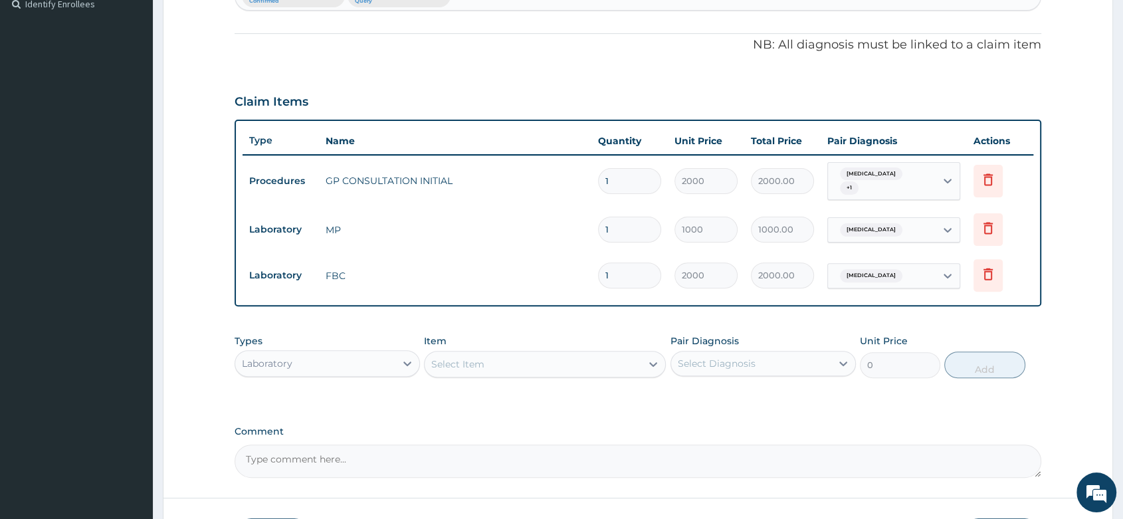
click at [387, 350] on div "Laboratory" at bounding box center [326, 363] width 185 height 27
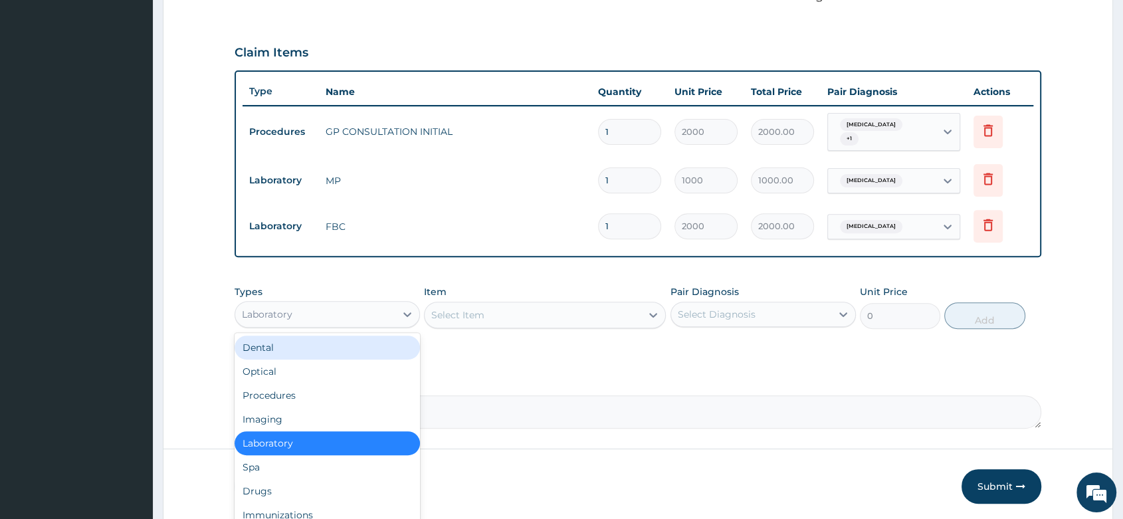
scroll to position [468, 0]
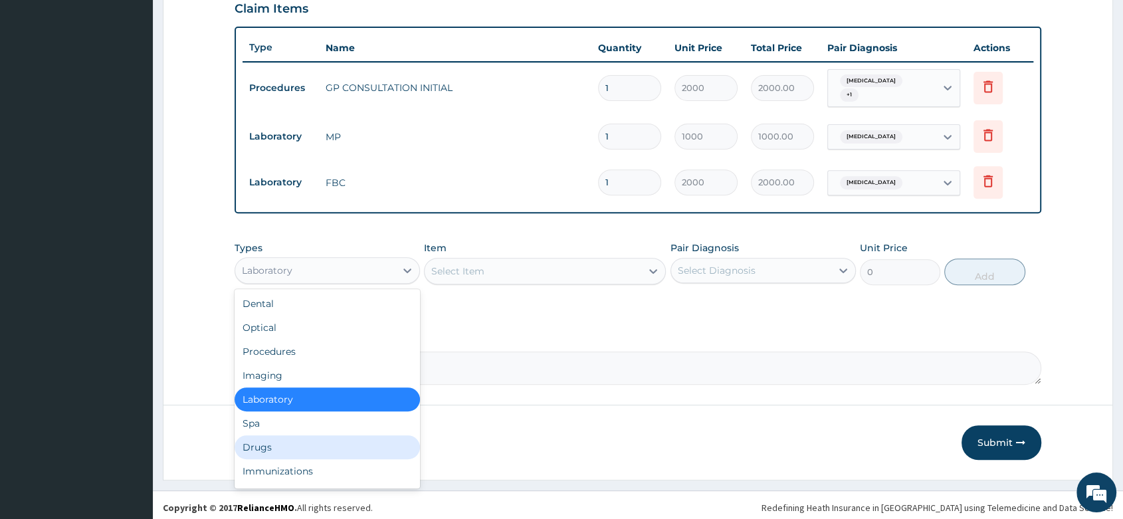
click at [269, 445] on div "Drugs" at bounding box center [326, 447] width 185 height 24
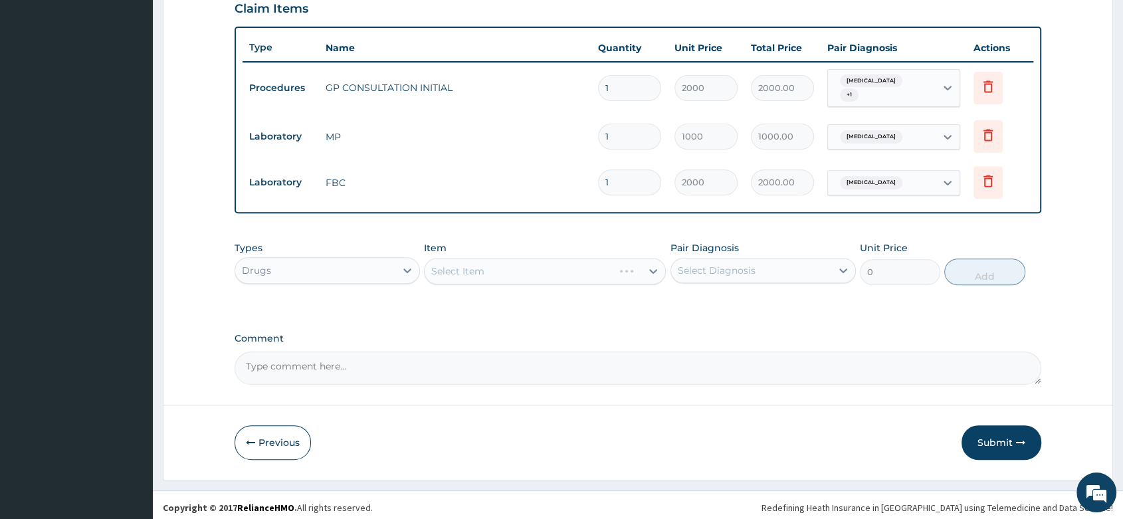
click at [470, 262] on div "Select Item" at bounding box center [545, 271] width 242 height 27
drag, startPoint x: 449, startPoint y: 278, endPoint x: 486, endPoint y: 266, distance: 39.3
click at [450, 278] on div "Select Item" at bounding box center [545, 271] width 242 height 27
click at [488, 264] on div "Select Item" at bounding box center [545, 271] width 242 height 27
click at [474, 263] on div "Select Item" at bounding box center [545, 271] width 242 height 27
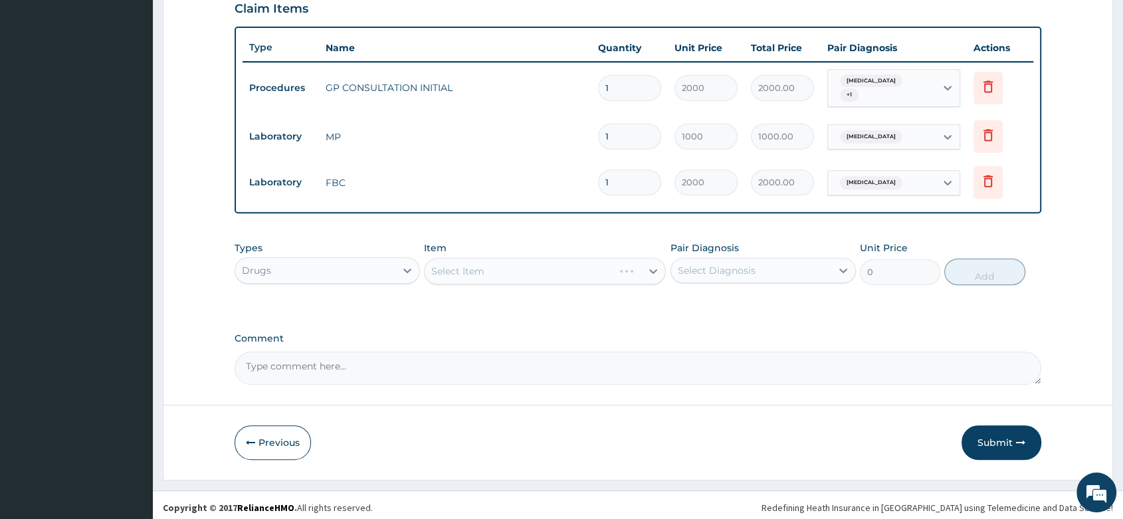
click at [576, 263] on div "Select Item" at bounding box center [545, 271] width 242 height 27
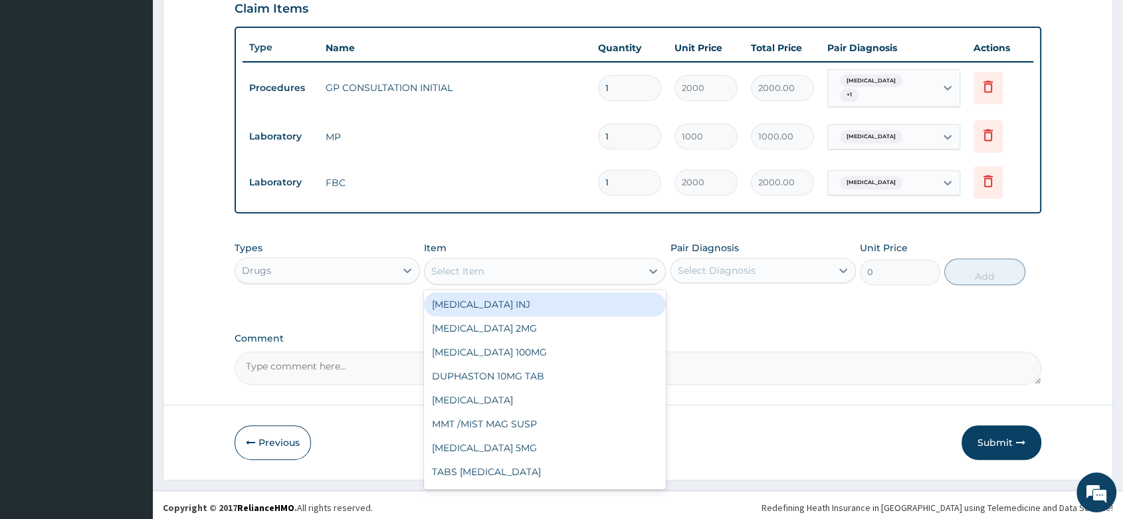
click at [492, 264] on div "Select Item" at bounding box center [532, 270] width 217 height 21
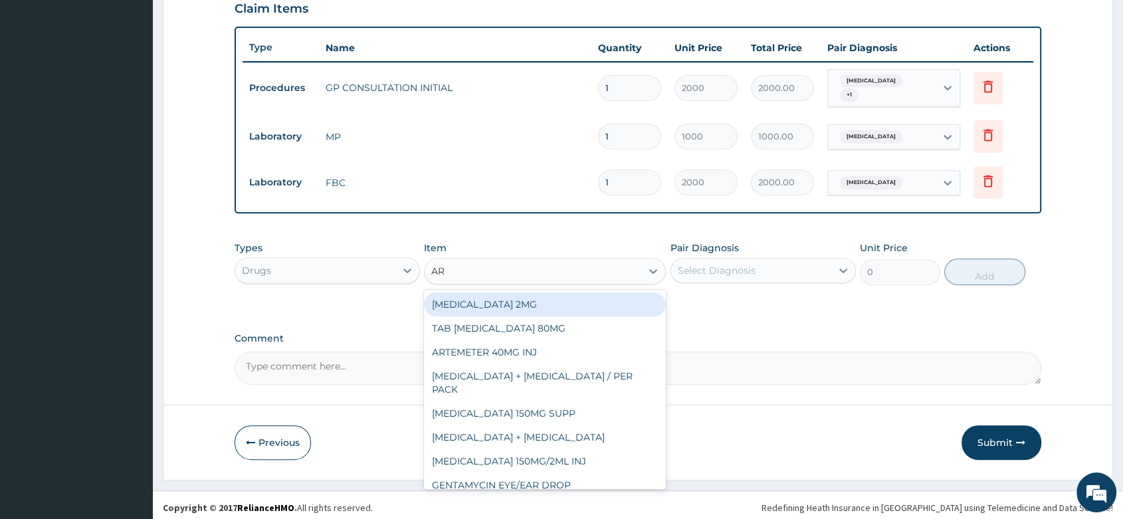
type input "ART"
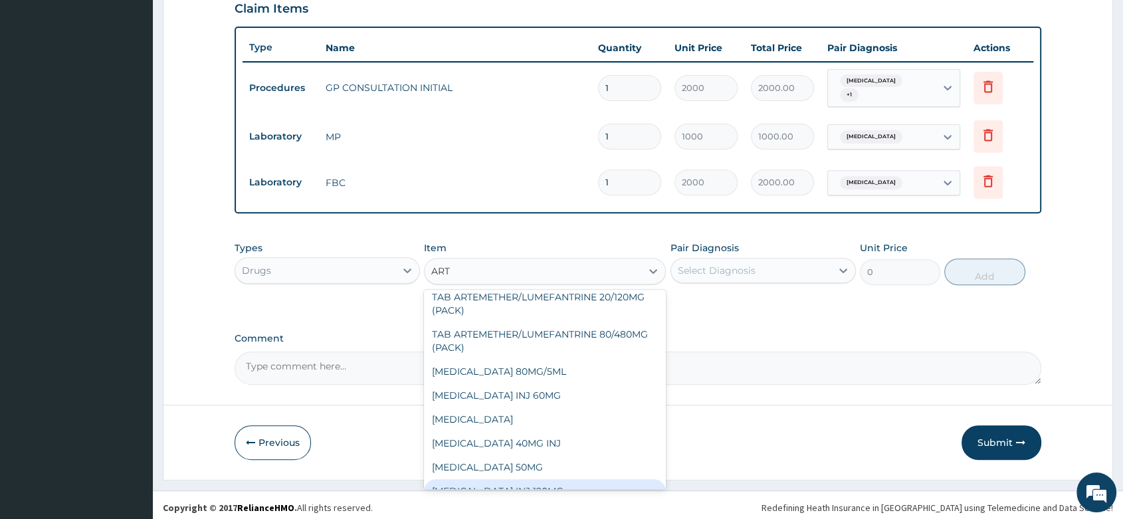
scroll to position [250, 0]
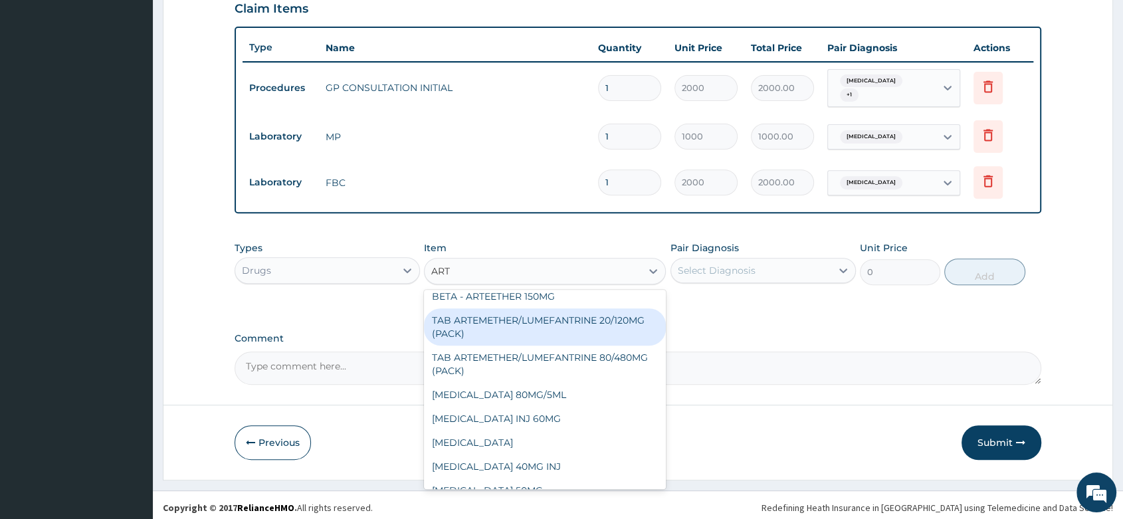
click at [561, 310] on div "TAB ARTEMETHER/LUMEFANTRINE 20/120MG (PACK)" at bounding box center [545, 326] width 242 height 37
type input "1500"
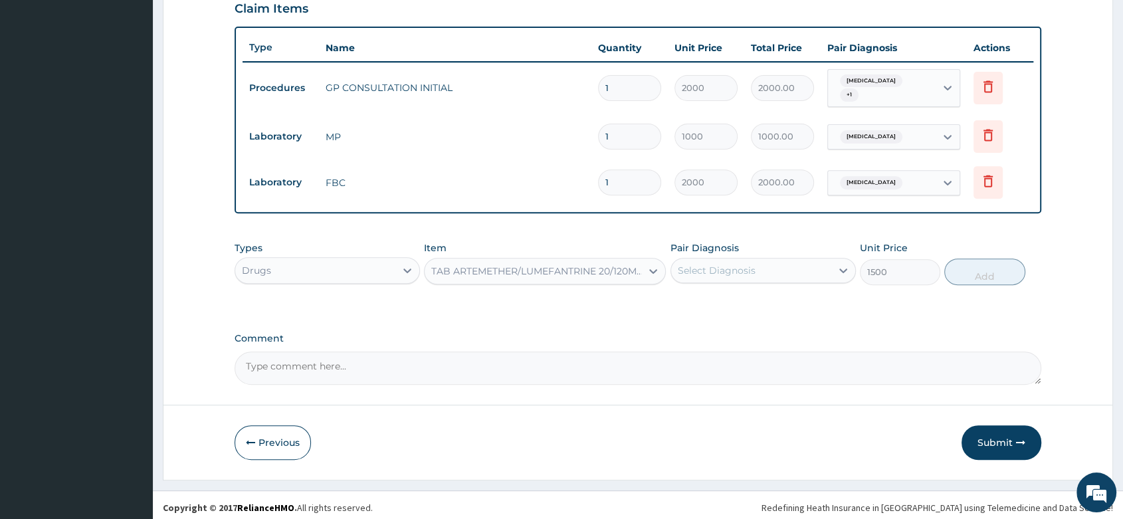
click at [771, 258] on div "Select Diagnosis" at bounding box center [762, 270] width 185 height 25
click at [719, 299] on label "[MEDICAL_DATA]" at bounding box center [733, 302] width 82 height 13
checkbox input "true"
click at [971, 267] on button "Add" at bounding box center [984, 271] width 80 height 27
type input "0"
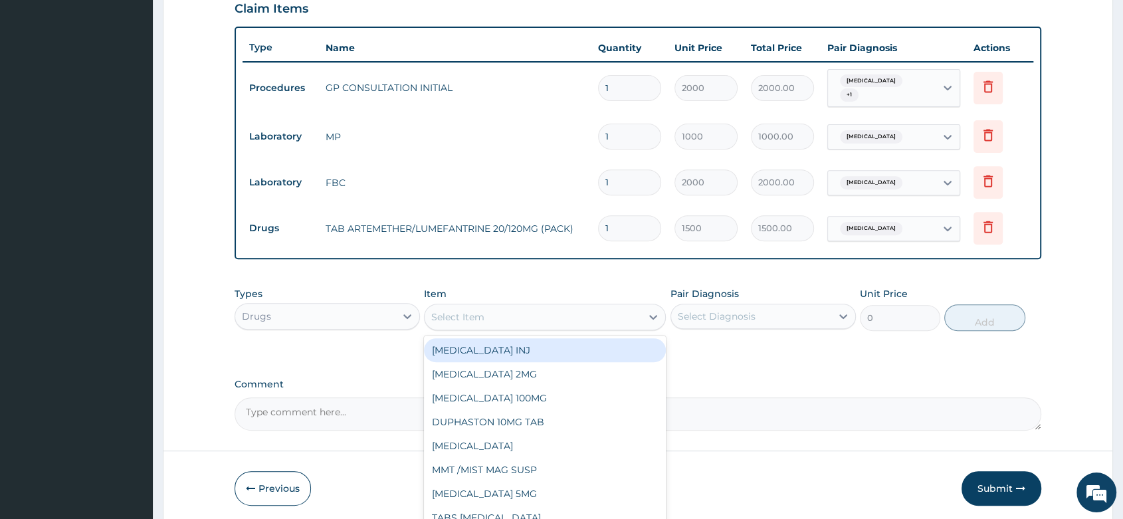
click at [480, 310] on div "Select Item" at bounding box center [457, 316] width 53 height 13
type input "PARACE"
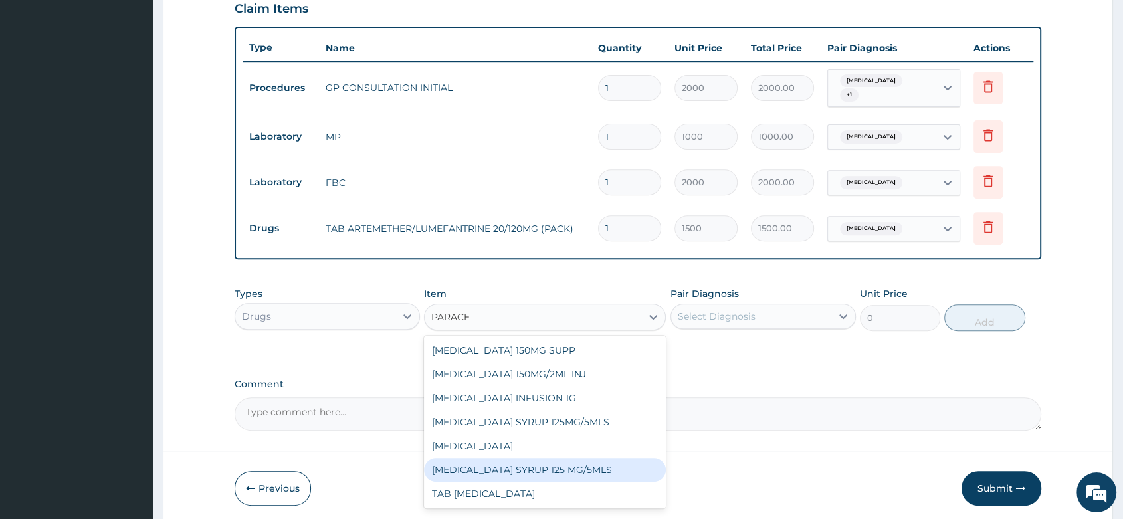
click at [576, 464] on div "[MEDICAL_DATA] SYRUP 125 MG/5MLS" at bounding box center [545, 470] width 242 height 24
type input "300"
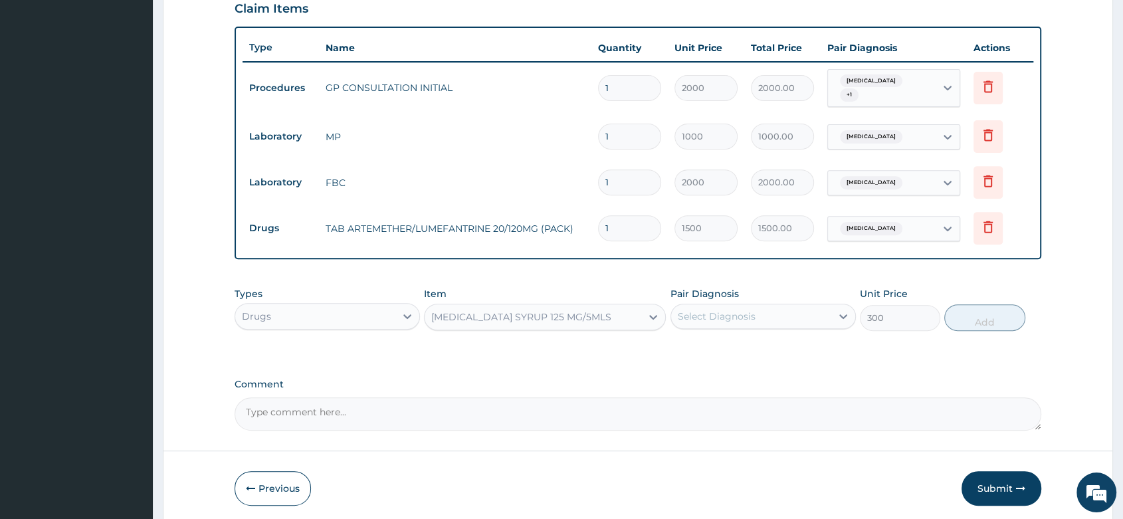
click at [717, 306] on div "Select Diagnosis" at bounding box center [751, 316] width 160 height 21
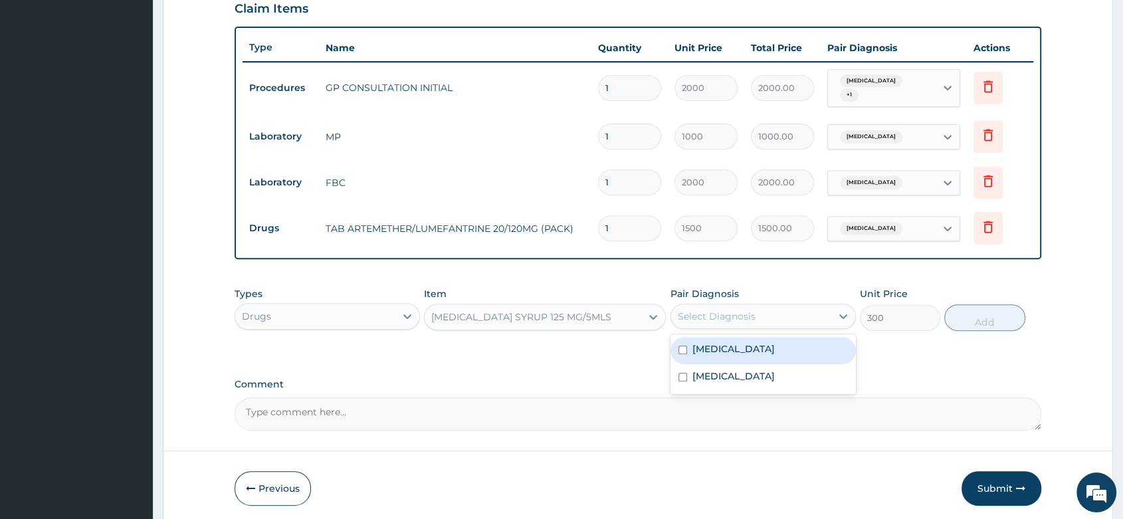
click at [718, 347] on label "[MEDICAL_DATA]" at bounding box center [733, 348] width 82 height 13
checkbox input "true"
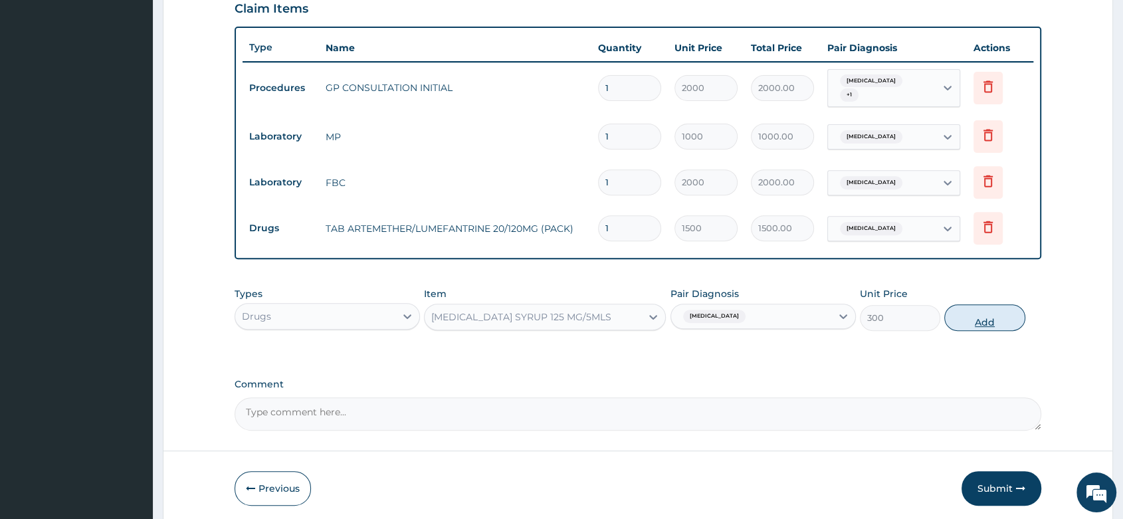
click at [990, 312] on button "Add" at bounding box center [984, 317] width 80 height 27
type input "0"
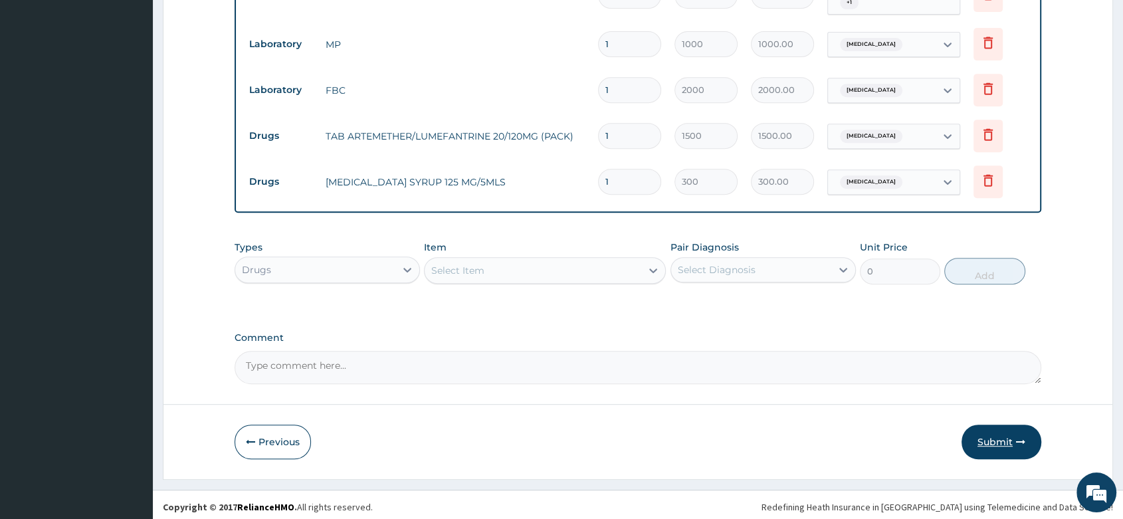
click at [997, 440] on button "Submit" at bounding box center [1001, 441] width 80 height 35
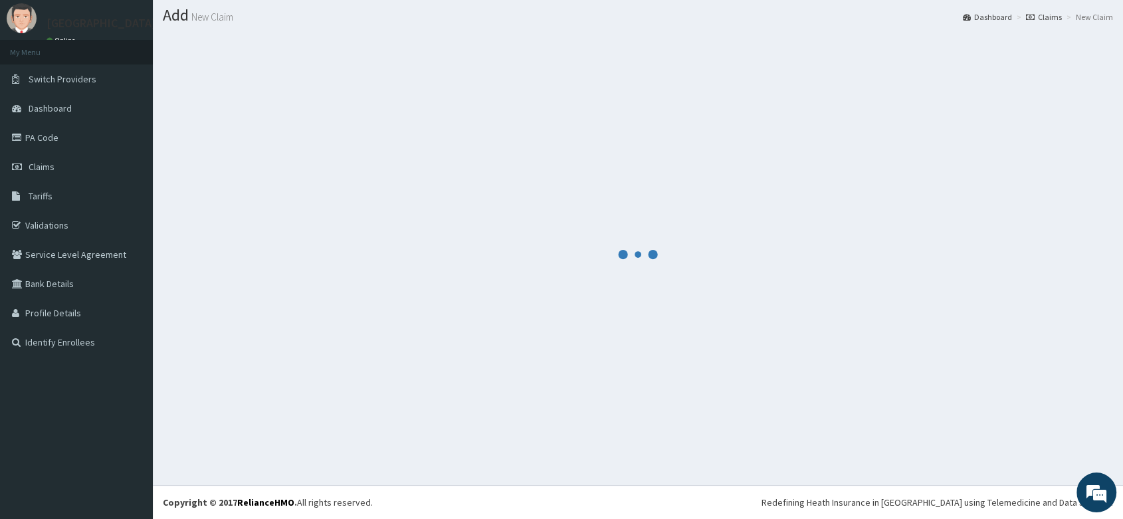
scroll to position [560, 0]
